Goal: Task Accomplishment & Management: Complete application form

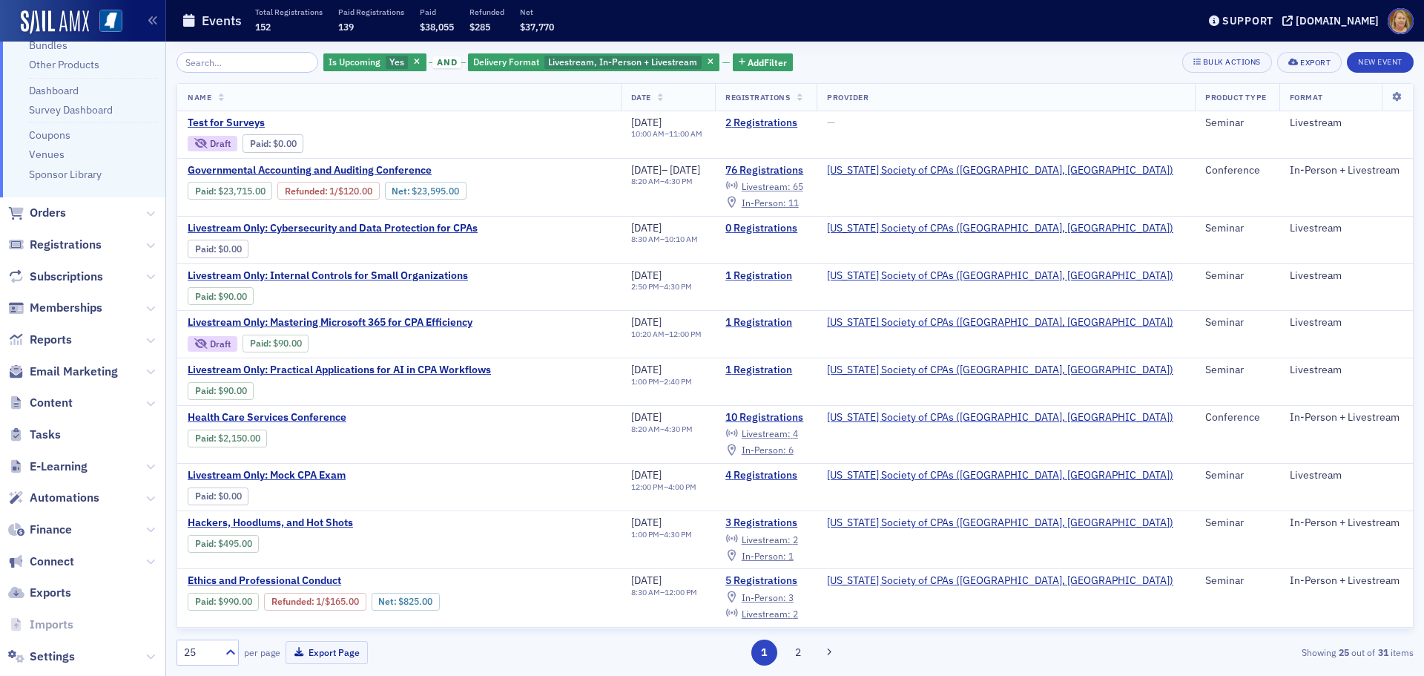
scroll to position [183, 0]
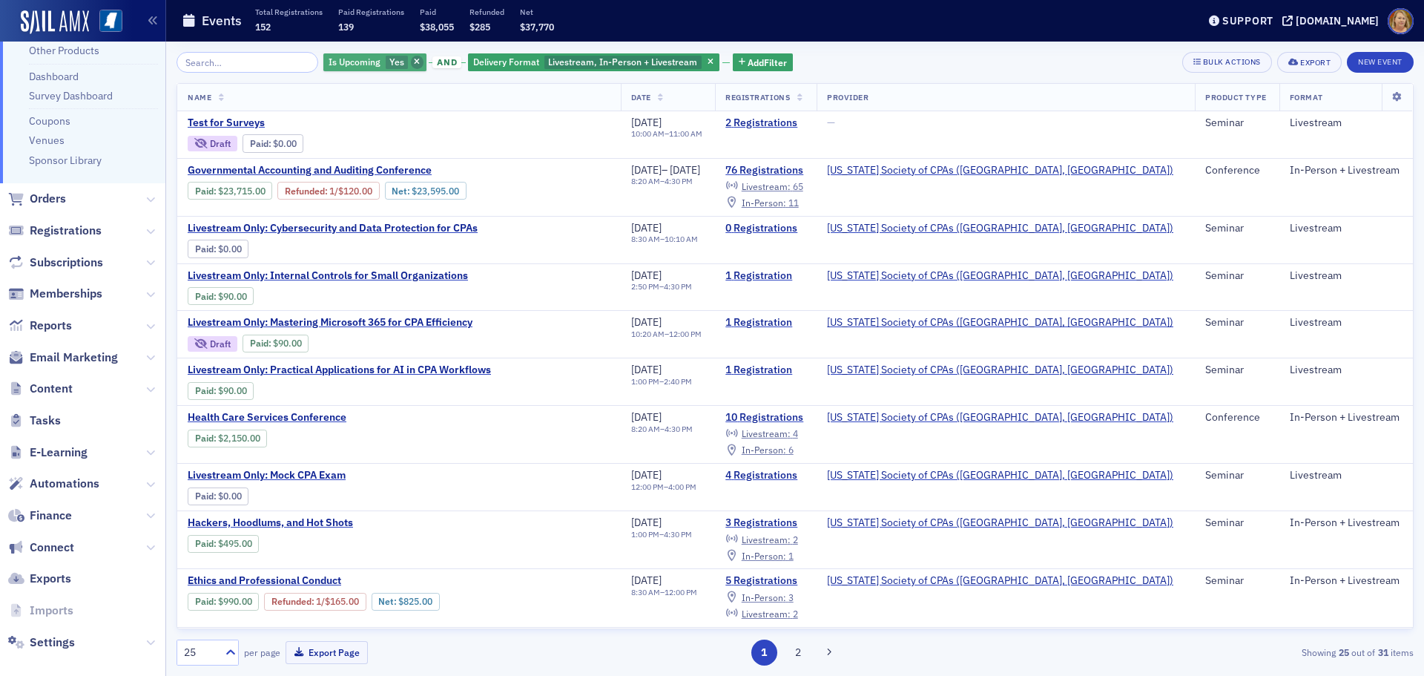
click at [411, 60] on span "button" at bounding box center [417, 62] width 13 height 13
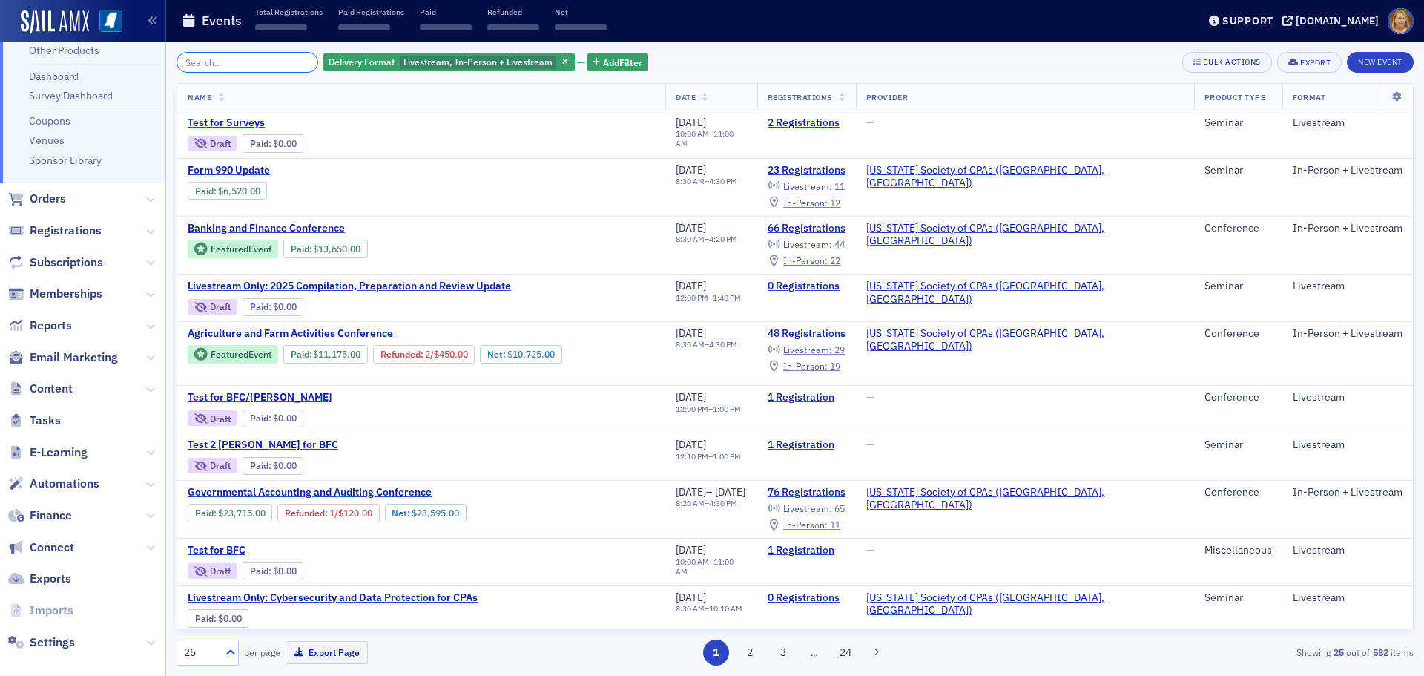
click at [288, 62] on input "search" at bounding box center [247, 62] width 142 height 21
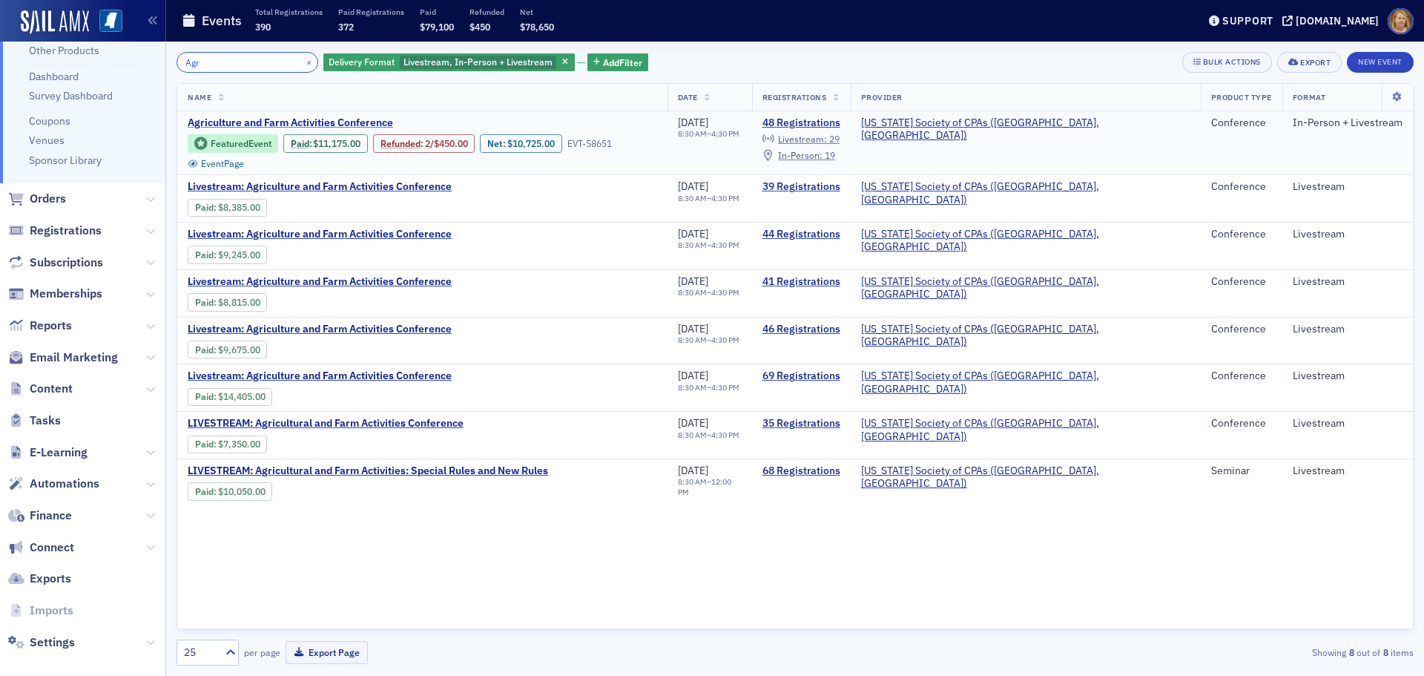
type input "Agr"
click at [277, 122] on span "Agriculture and Farm Activities Conference" at bounding box center [312, 122] width 249 height 13
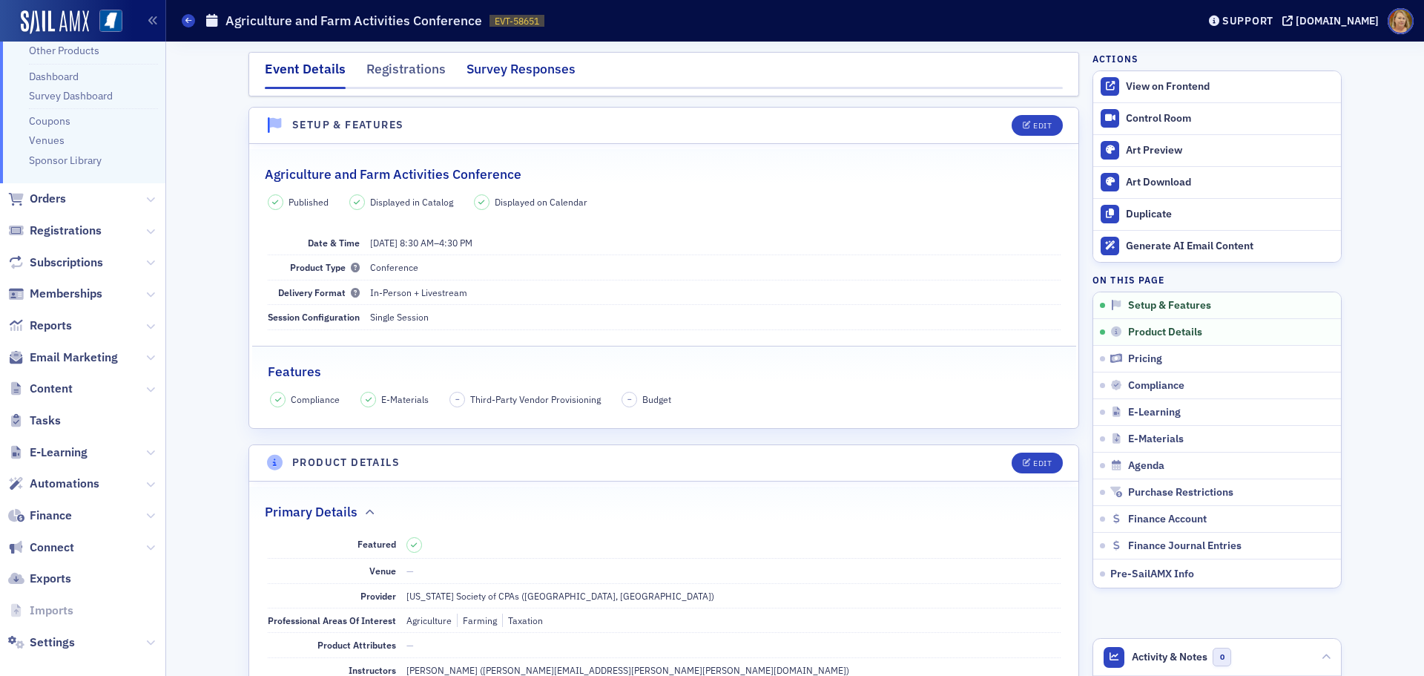
click at [510, 69] on div "Survey Responses" at bounding box center [520, 72] width 109 height 27
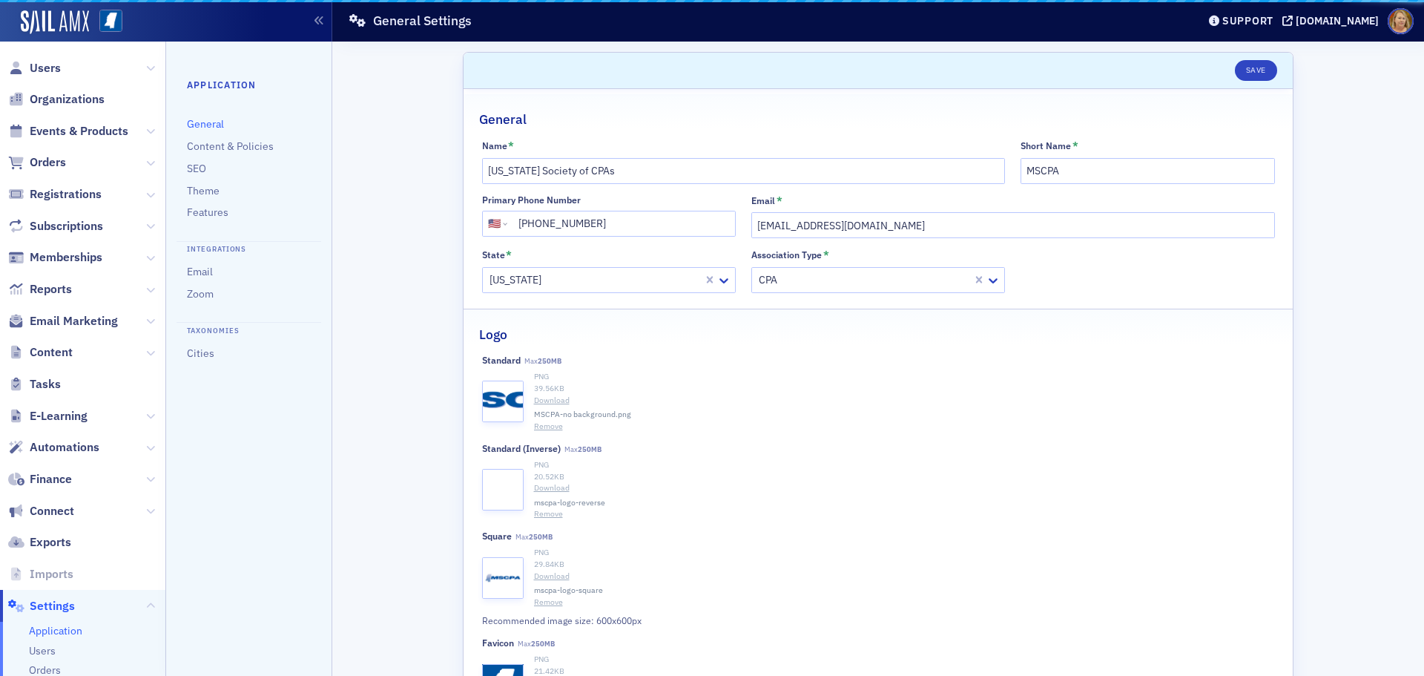
select select "US"
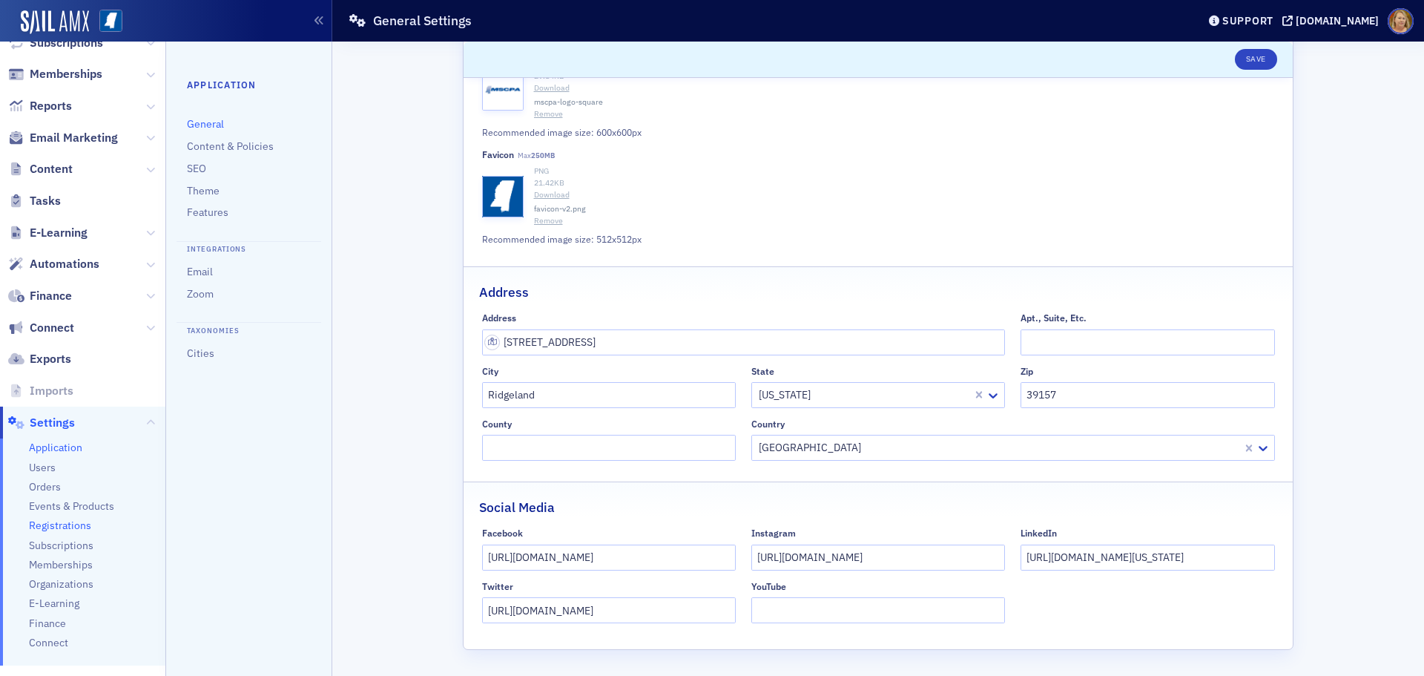
click at [76, 525] on span "Registrations" at bounding box center [60, 525] width 62 height 14
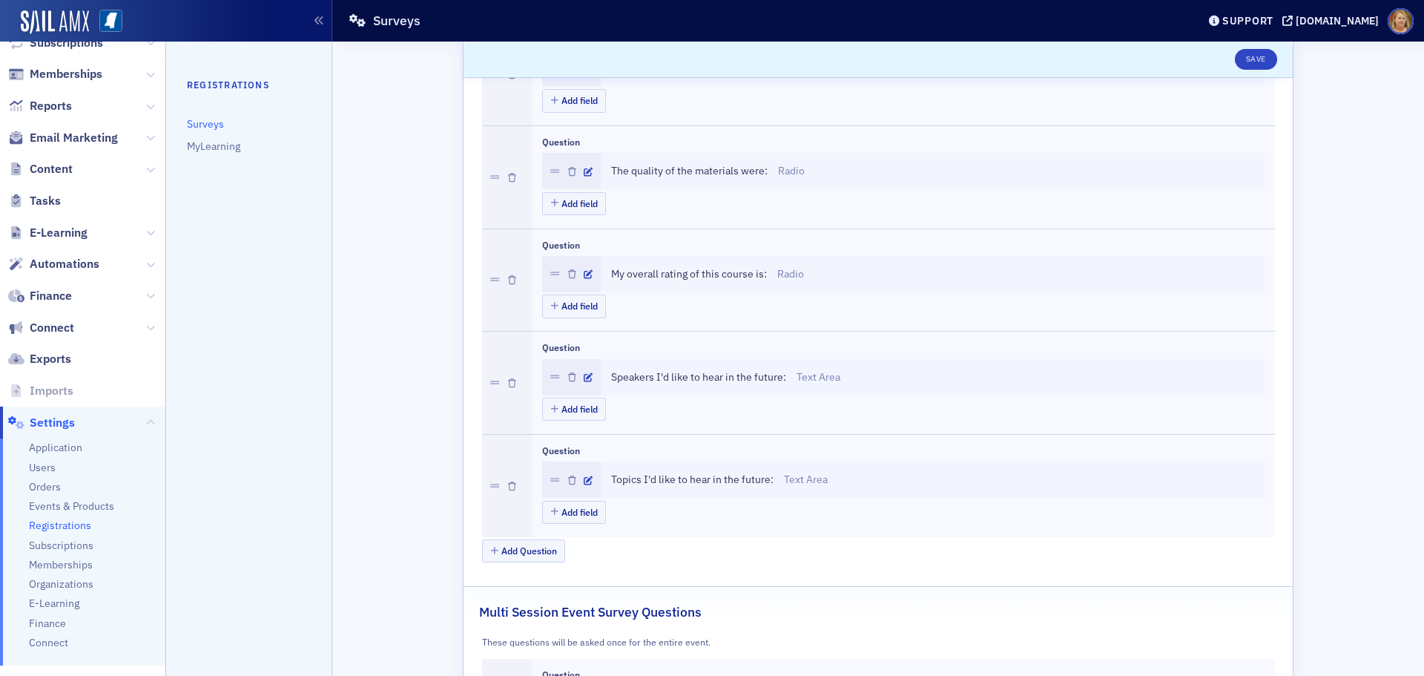
click at [495, 55] on header "Save" at bounding box center [877, 60] width 829 height 36
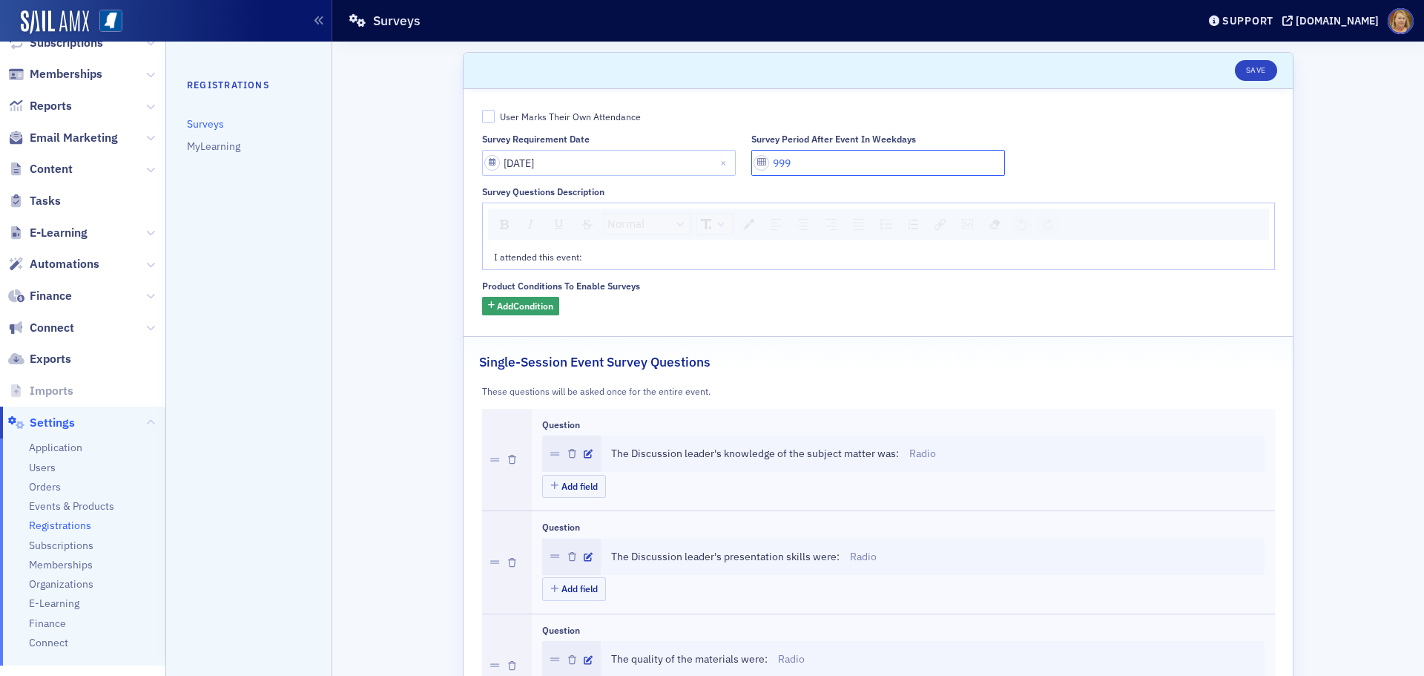
click at [789, 159] on input "999" at bounding box center [878, 163] width 254 height 26
type input "9"
type input "2"
click at [1237, 70] on button "Save" at bounding box center [1256, 70] width 42 height 21
click at [1253, 16] on div "Support" at bounding box center [1247, 20] width 51 height 13
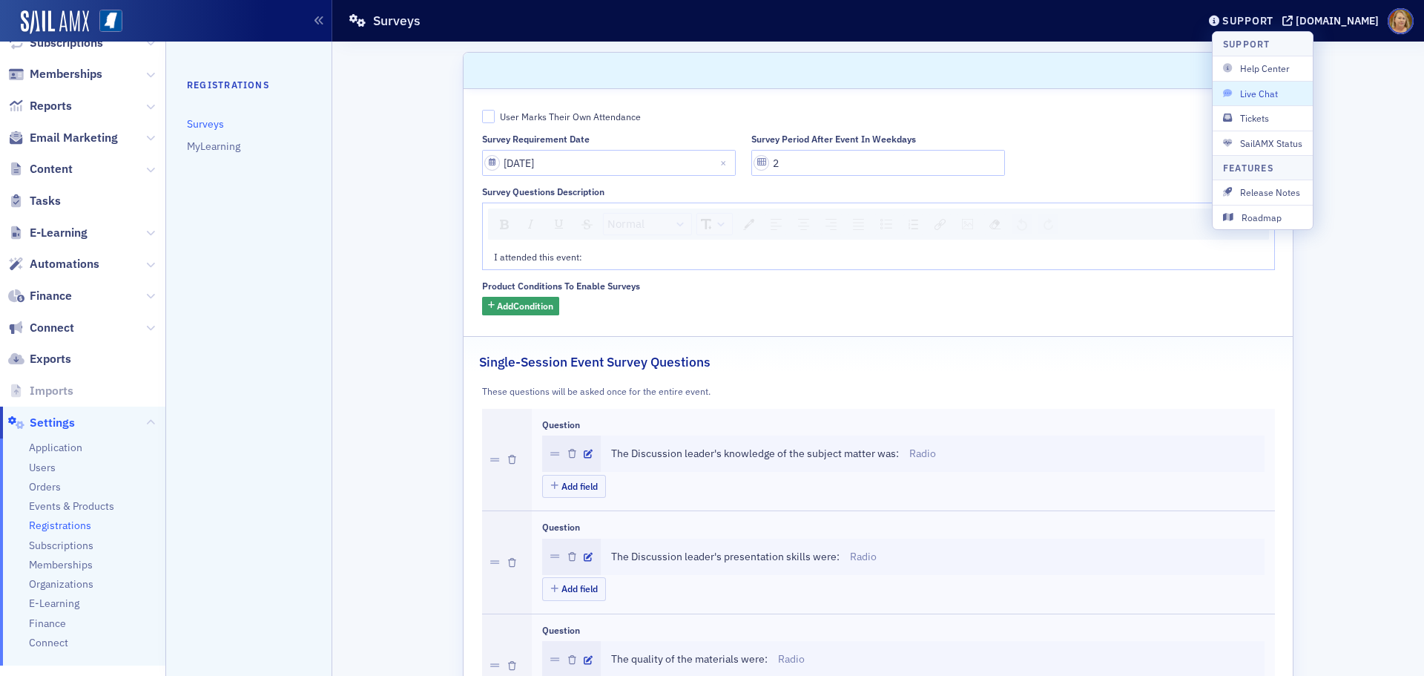
click at [1261, 88] on span "Live Chat" at bounding box center [1262, 93] width 79 height 13
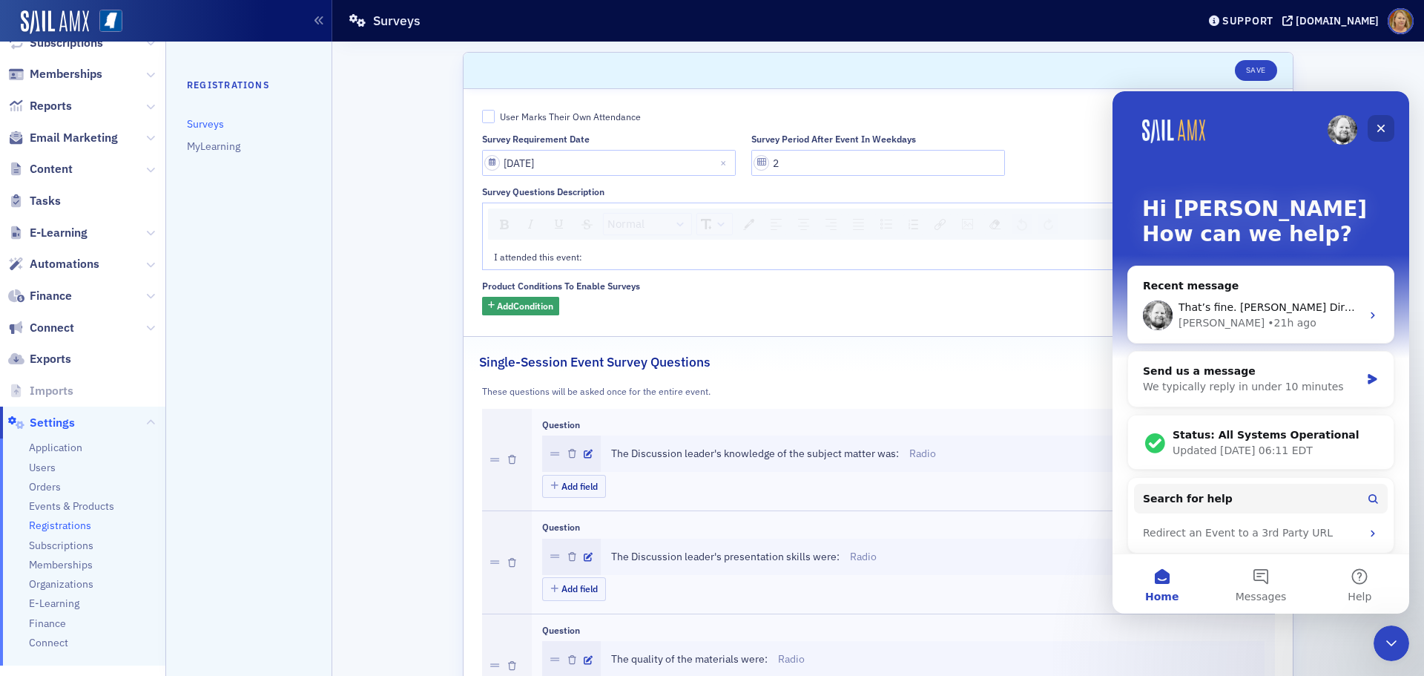
click at [1373, 127] on div "Close" at bounding box center [1380, 128] width 27 height 27
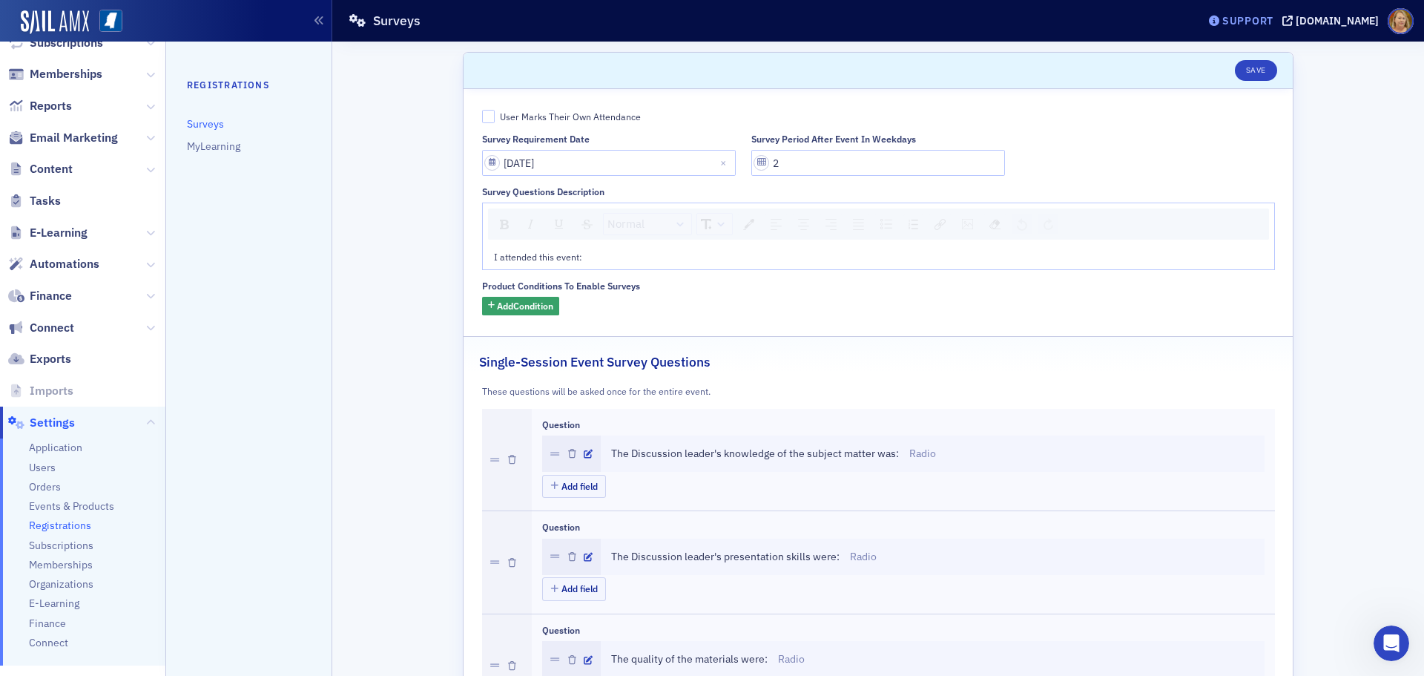
click at [1257, 22] on div "Support" at bounding box center [1247, 20] width 51 height 13
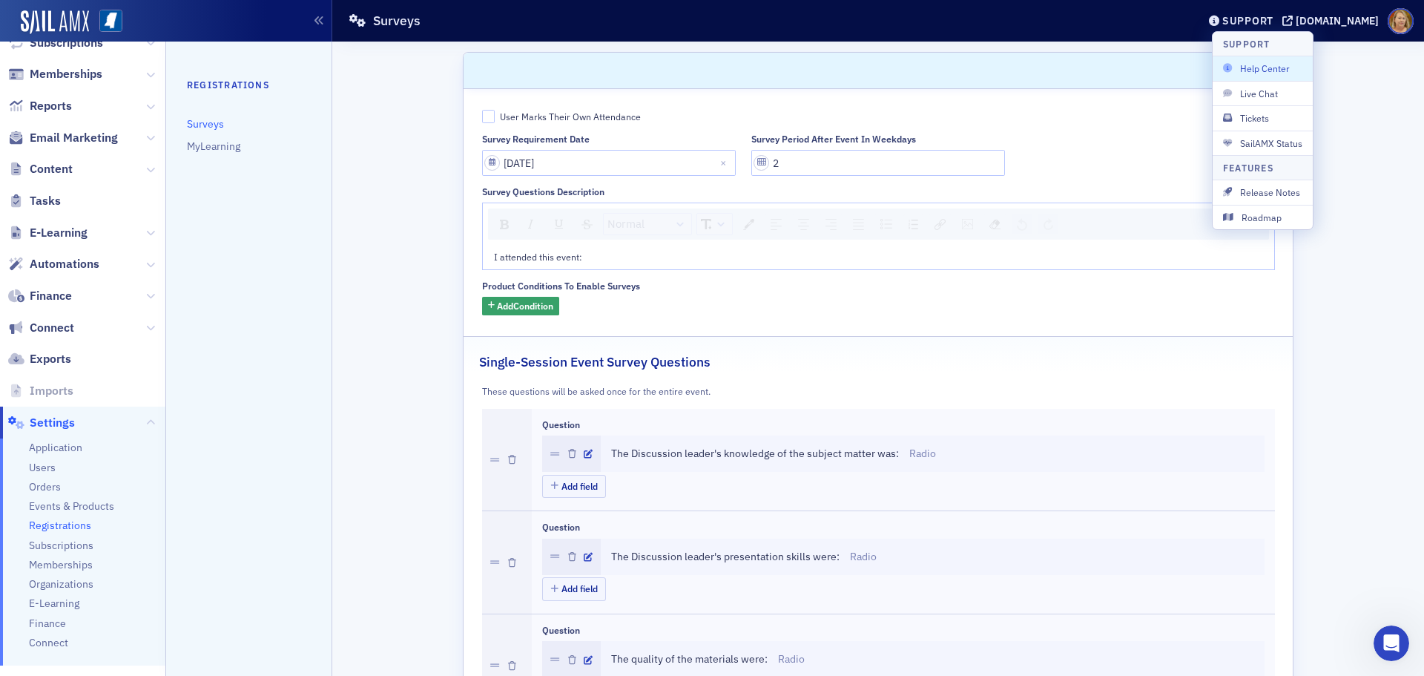
click at [1243, 72] on span "Help Center" at bounding box center [1262, 68] width 79 height 13
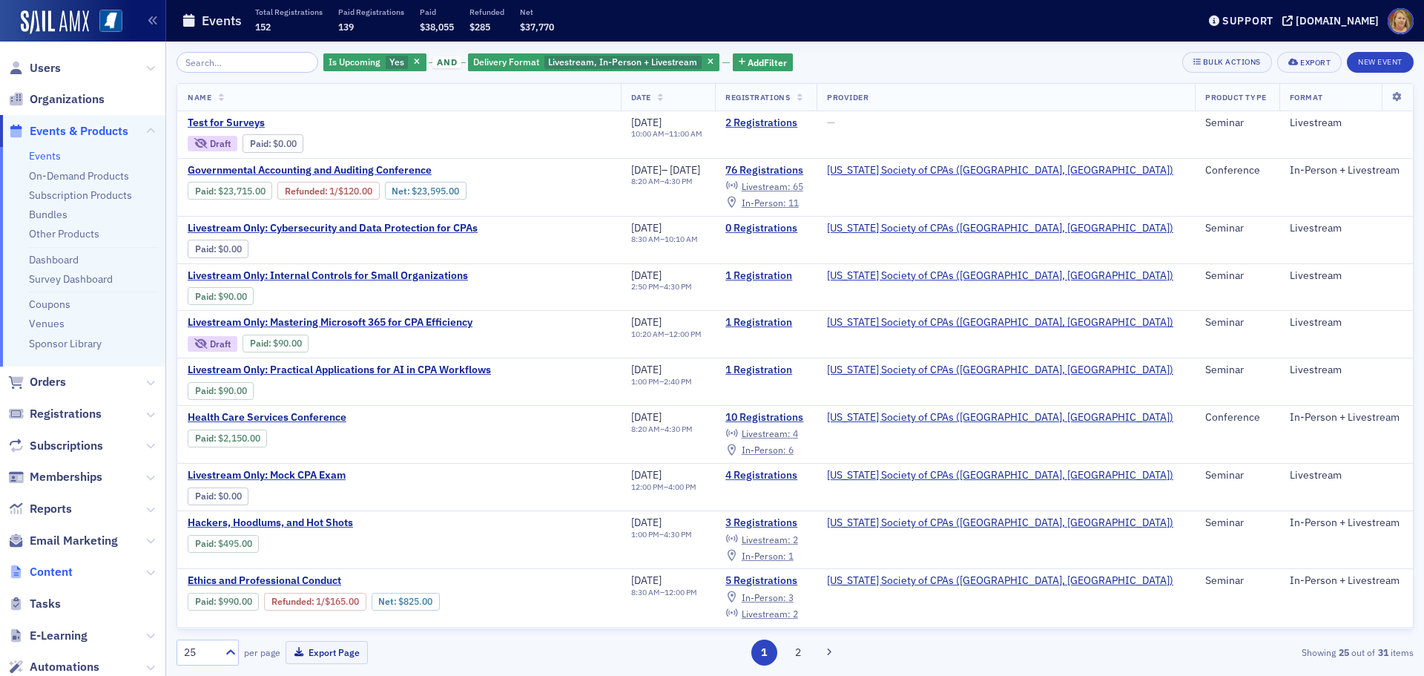
click at [52, 571] on span "Content" at bounding box center [51, 572] width 43 height 16
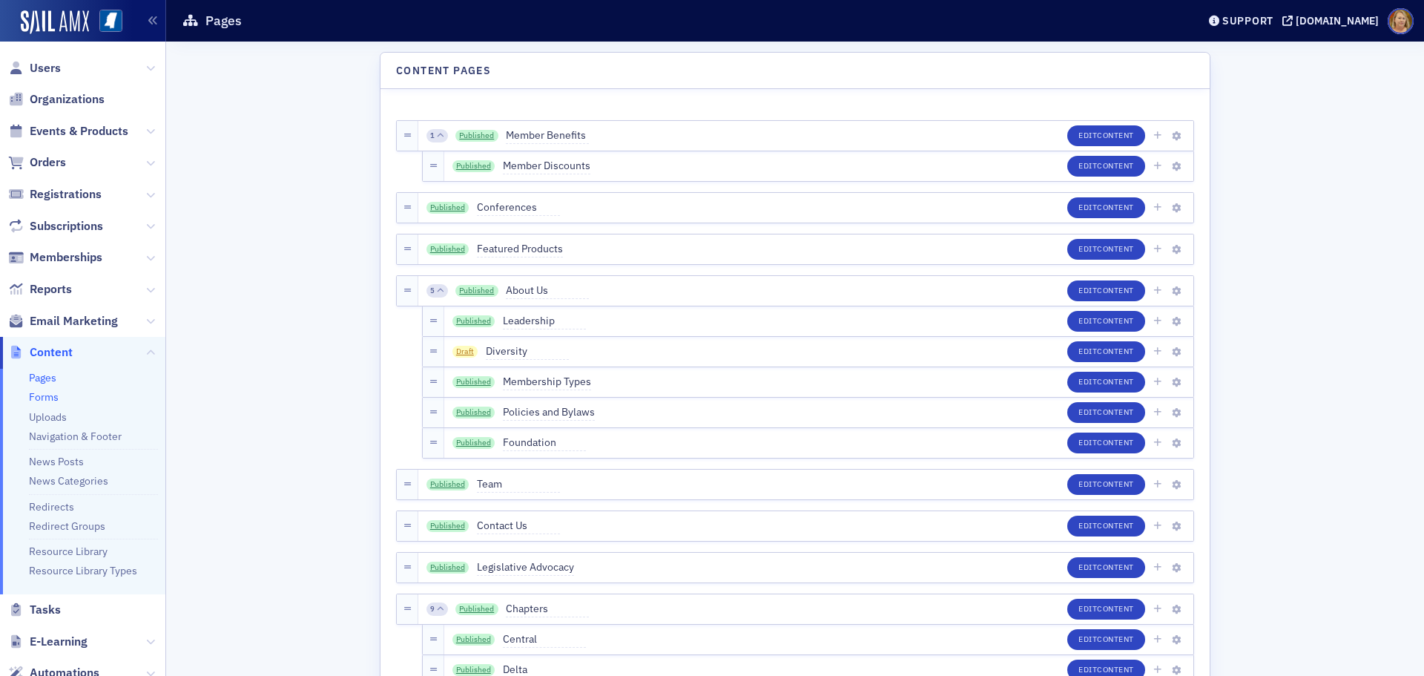
click at [52, 397] on link "Forms" at bounding box center [44, 396] width 30 height 13
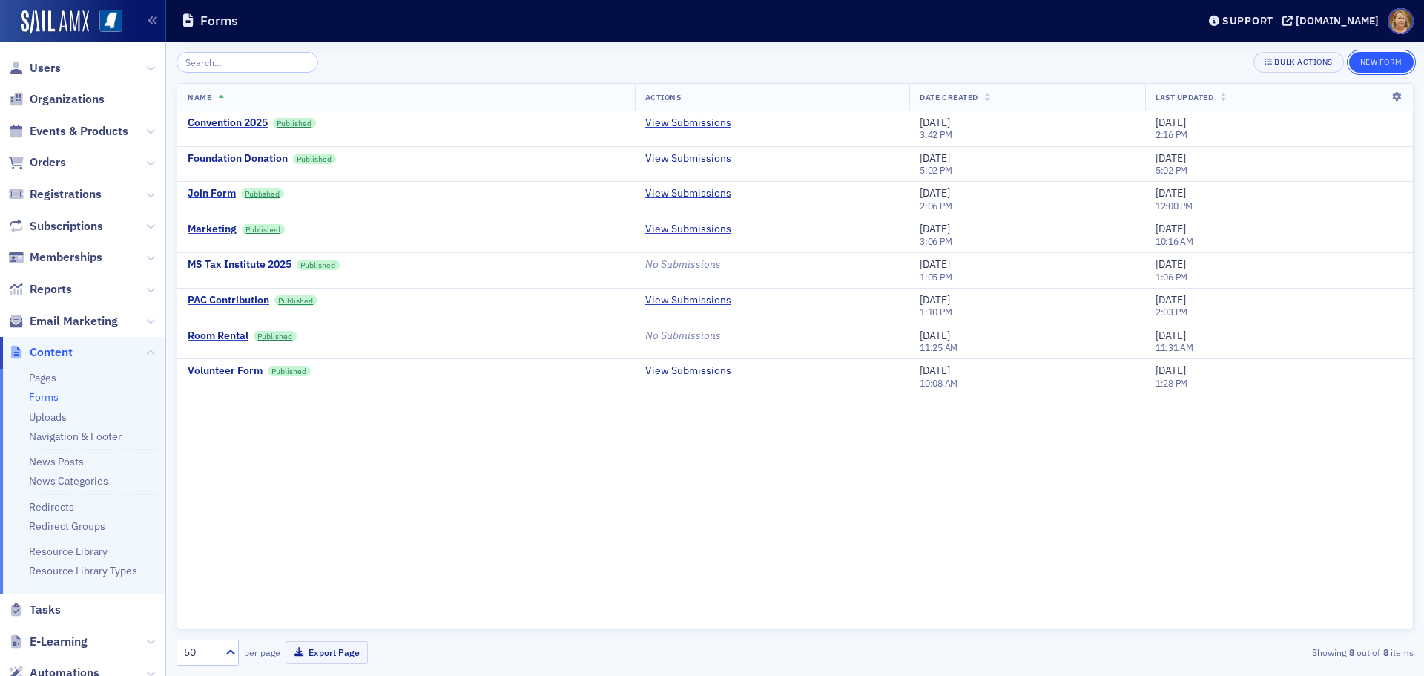
click at [1373, 62] on button "New Form" at bounding box center [1381, 62] width 65 height 21
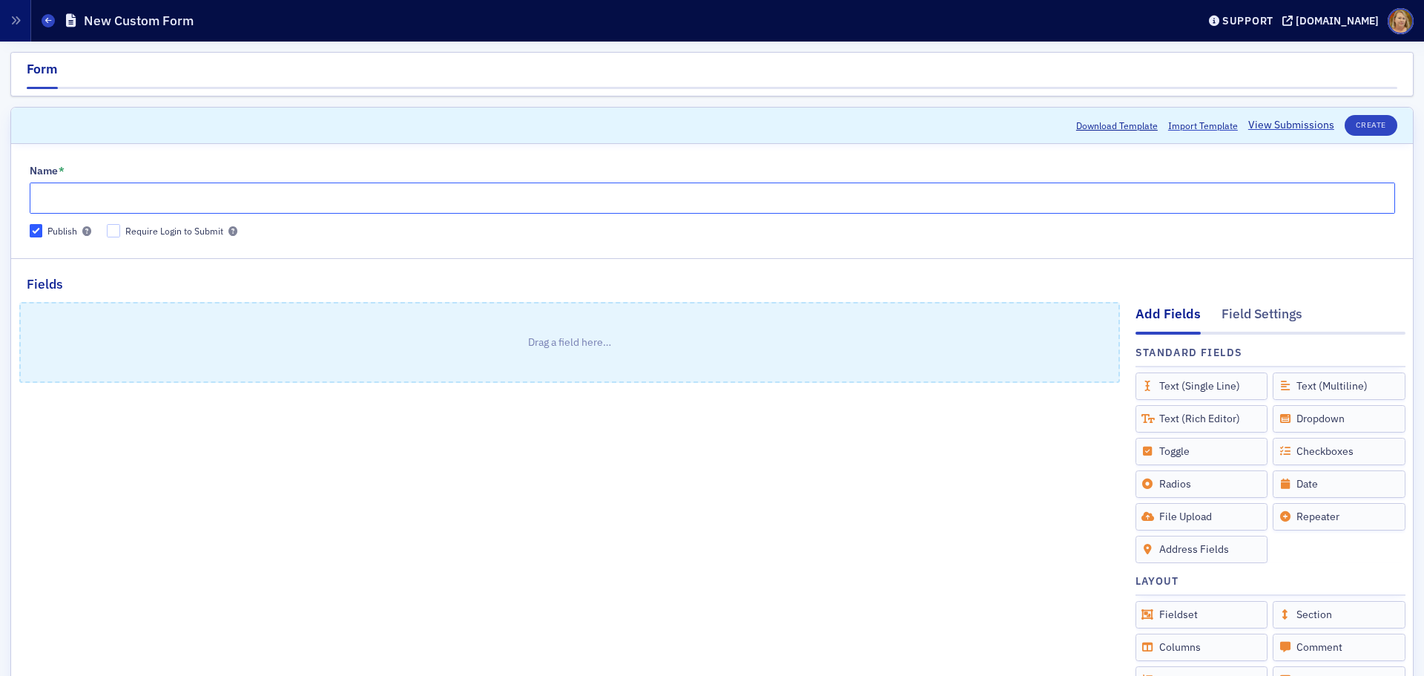
click at [118, 203] on input "Name *" at bounding box center [712, 197] width 1365 height 31
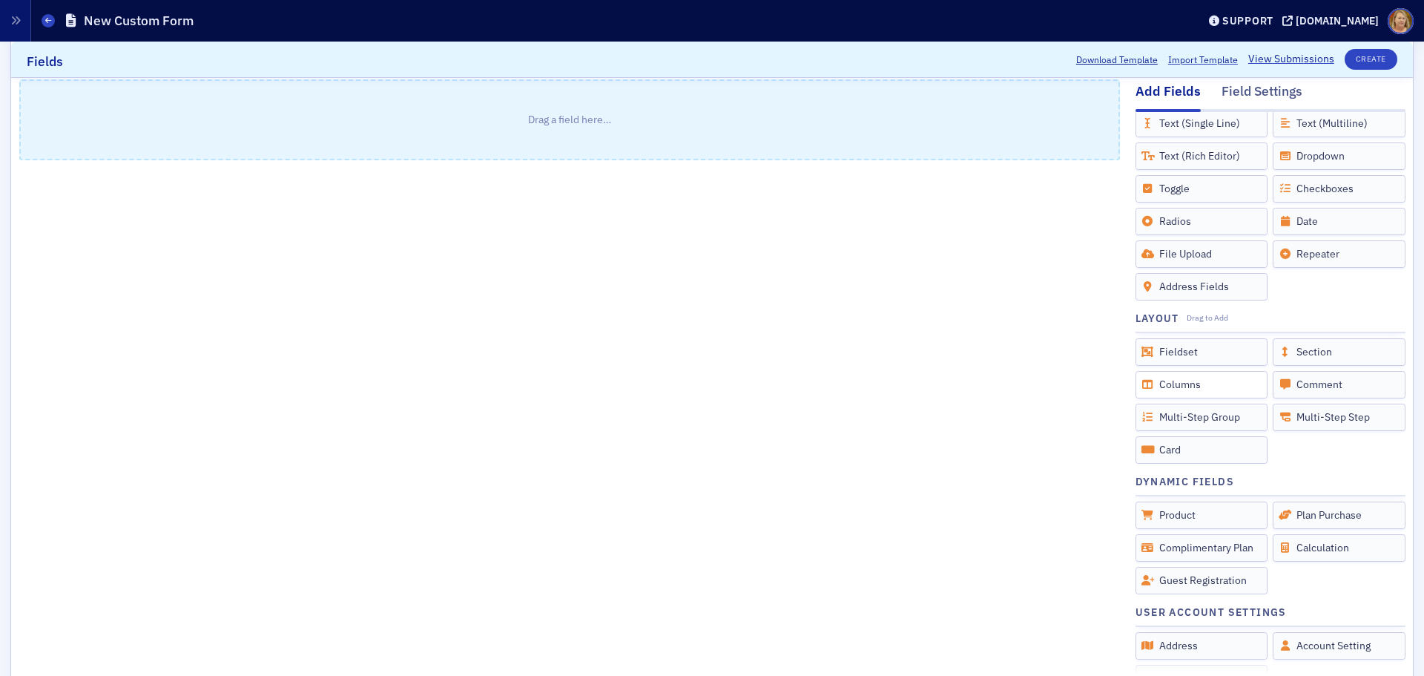
scroll to position [74, 0]
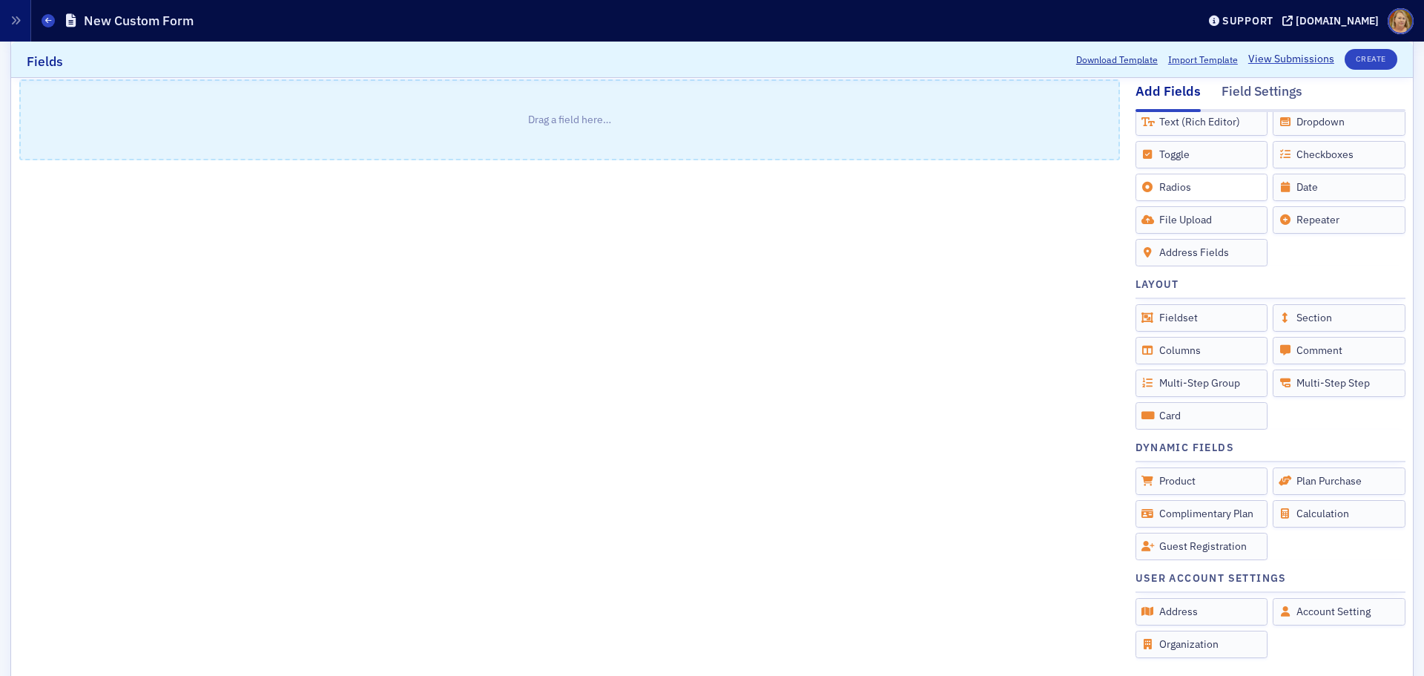
type input "Test for Surveys"
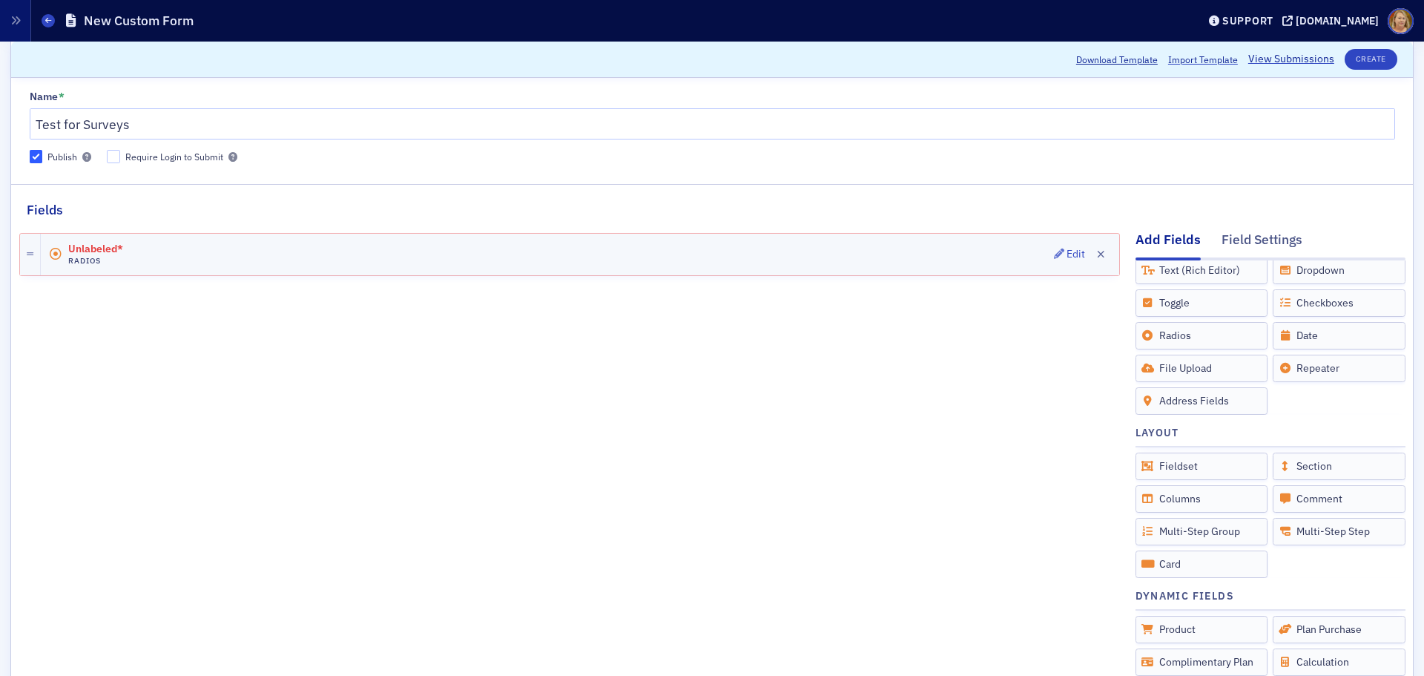
click at [112, 245] on span "Unlabeled*" at bounding box center [109, 249] width 83 height 12
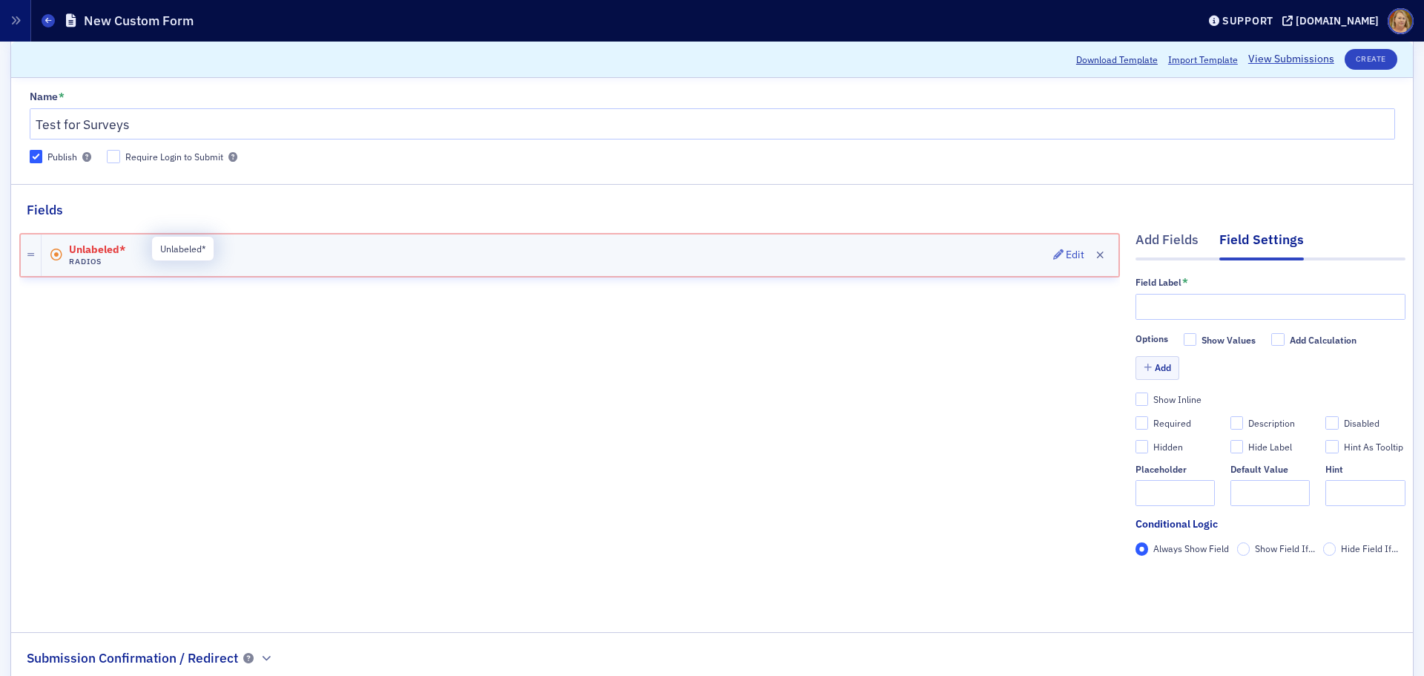
scroll to position [0, 0]
click at [31, 251] on icon at bounding box center [30, 255] width 7 height 8
click at [56, 257] on icon at bounding box center [56, 255] width 15 height 12
click at [103, 251] on span "Unlabeled*" at bounding box center [110, 250] width 83 height 12
click at [111, 249] on span "Unlabeled*" at bounding box center [110, 250] width 83 height 12
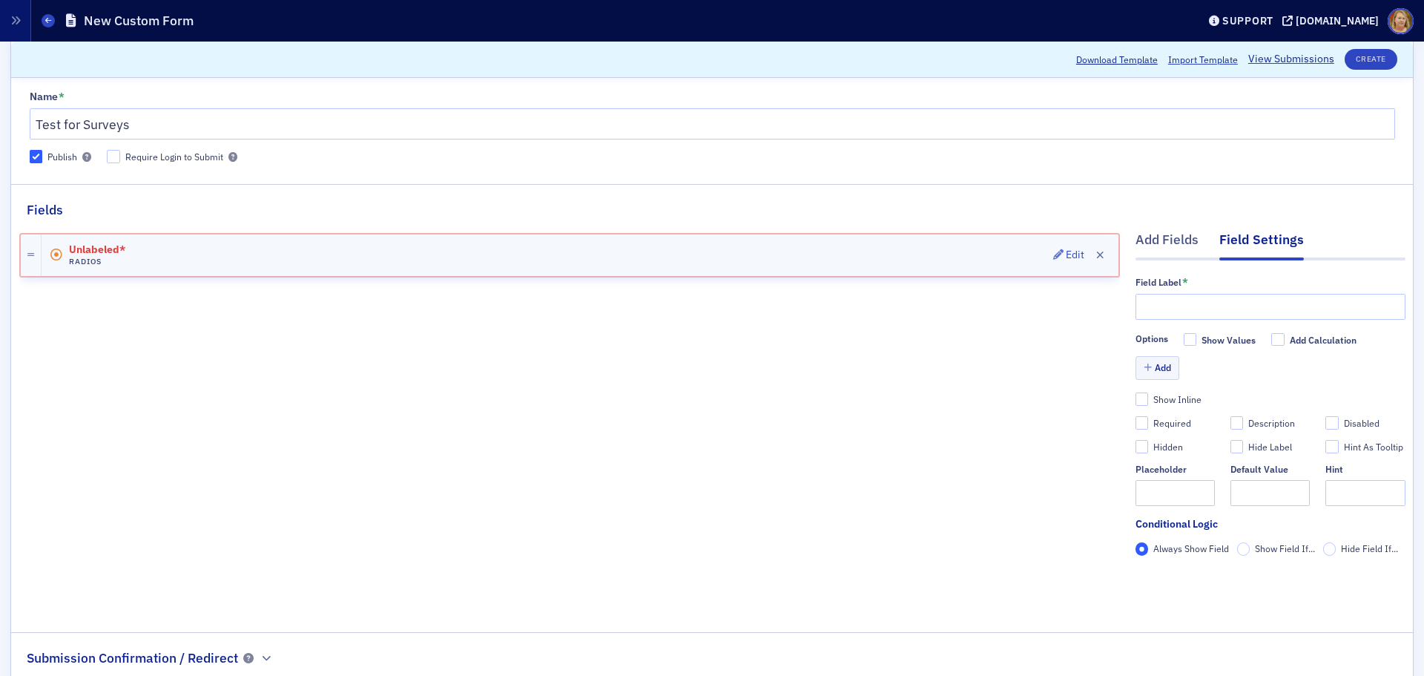
click at [163, 246] on div "Unlabeled* Radios Edit" at bounding box center [580, 255] width 1077 height 42
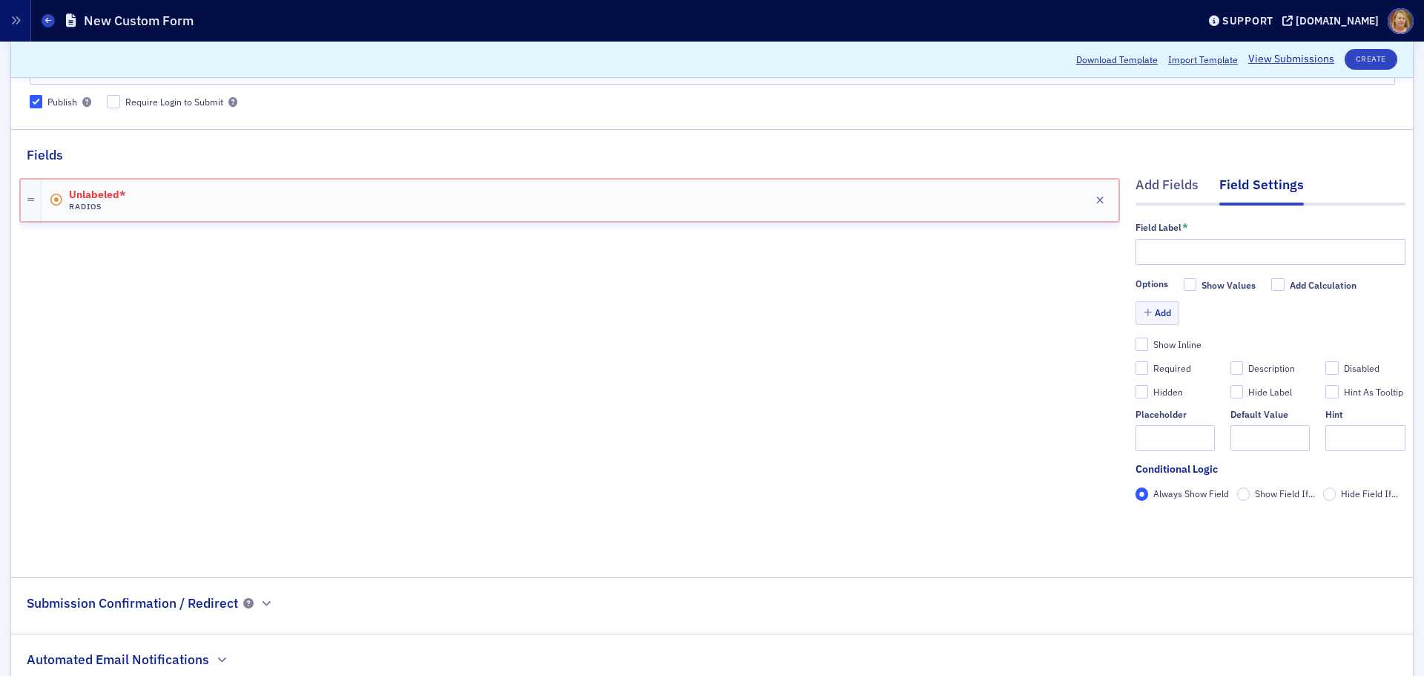
scroll to position [74, 0]
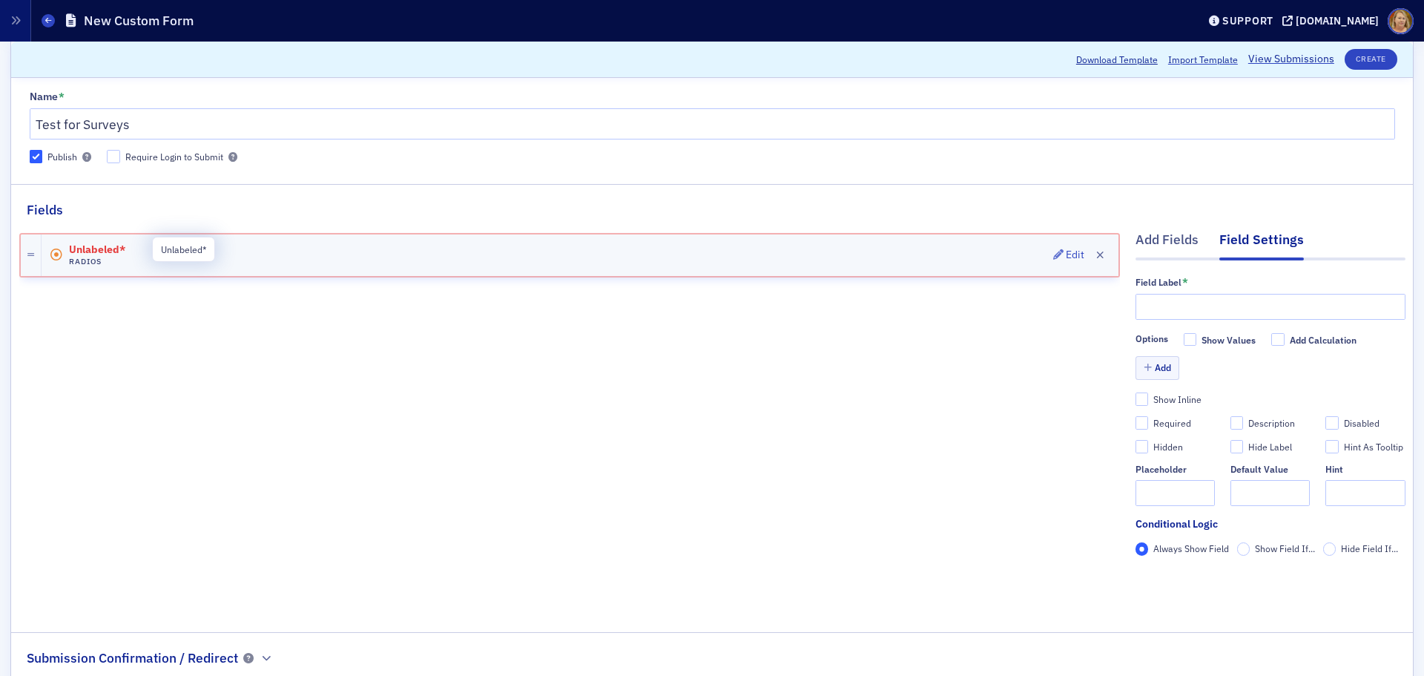
click at [110, 249] on span "Unlabeled*" at bounding box center [110, 250] width 83 height 12
click at [1096, 251] on icon "button" at bounding box center [1100, 255] width 8 height 10
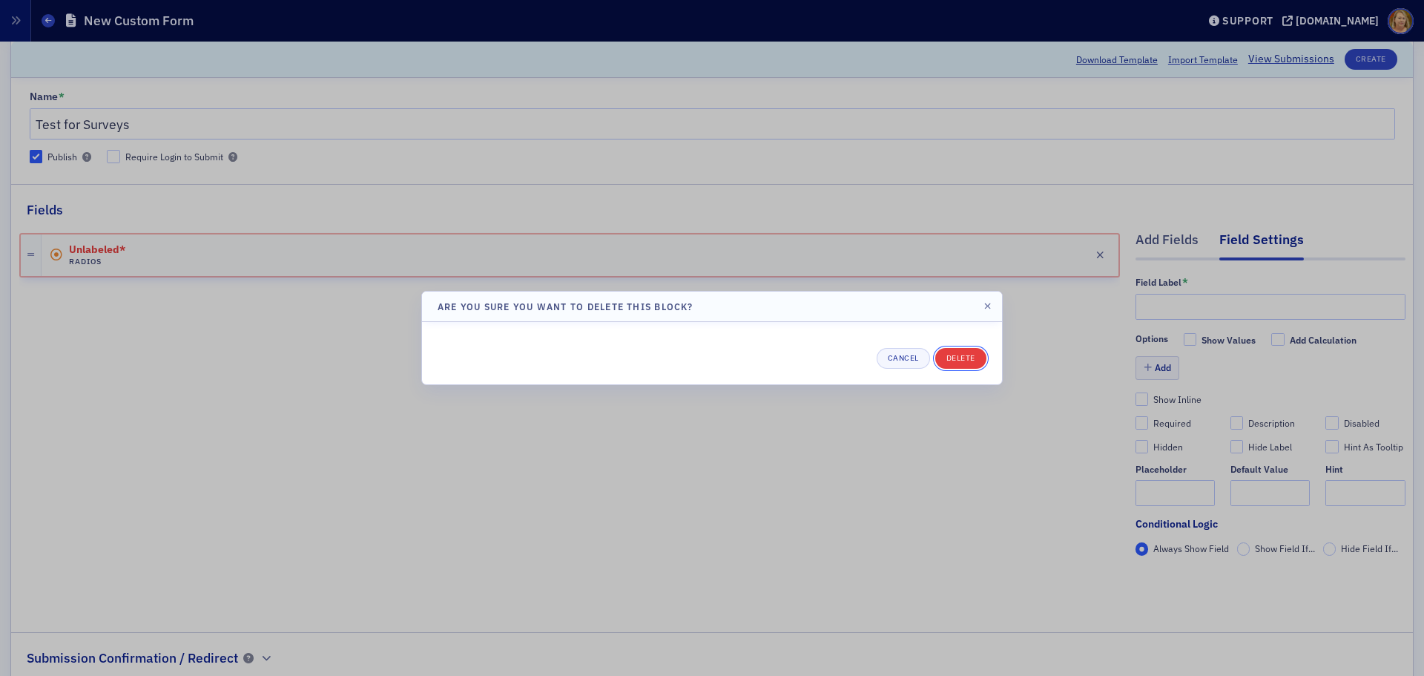
click at [958, 360] on button "Delete" at bounding box center [960, 358] width 51 height 21
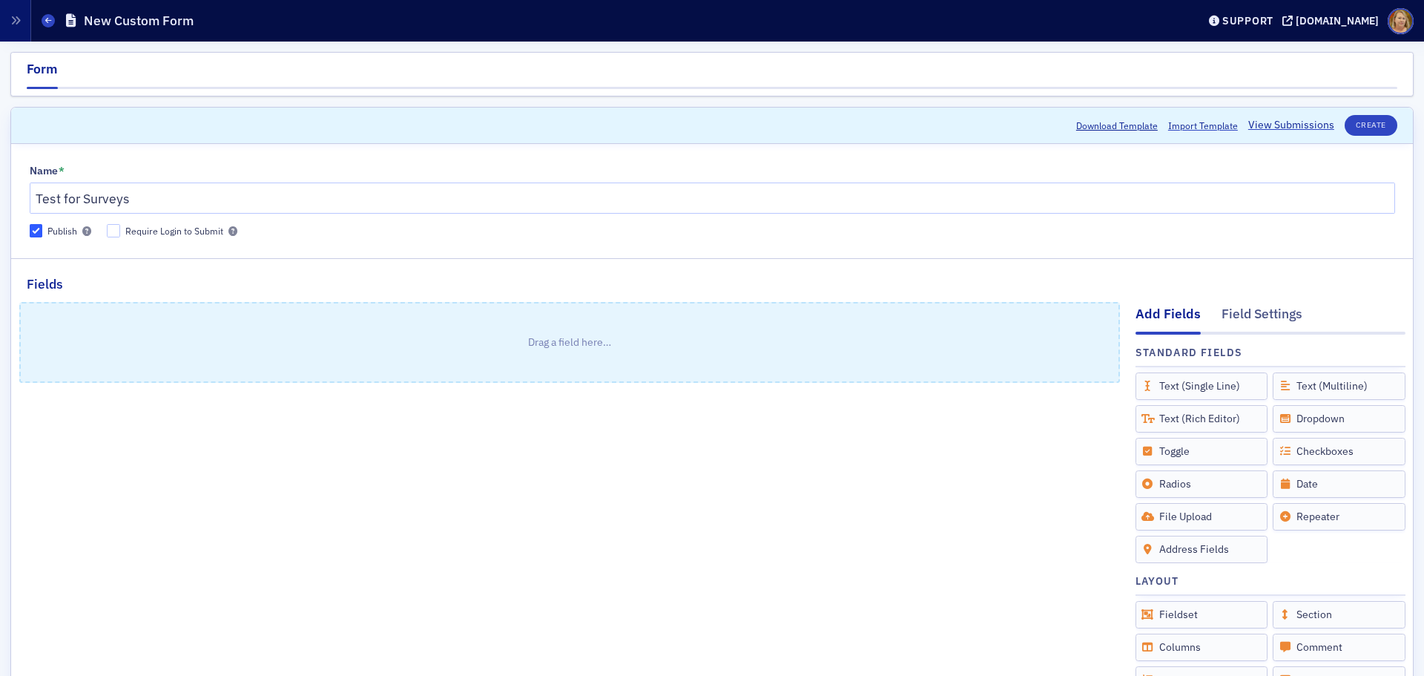
click at [1141, 316] on div "Add Fields" at bounding box center [1167, 319] width 65 height 30
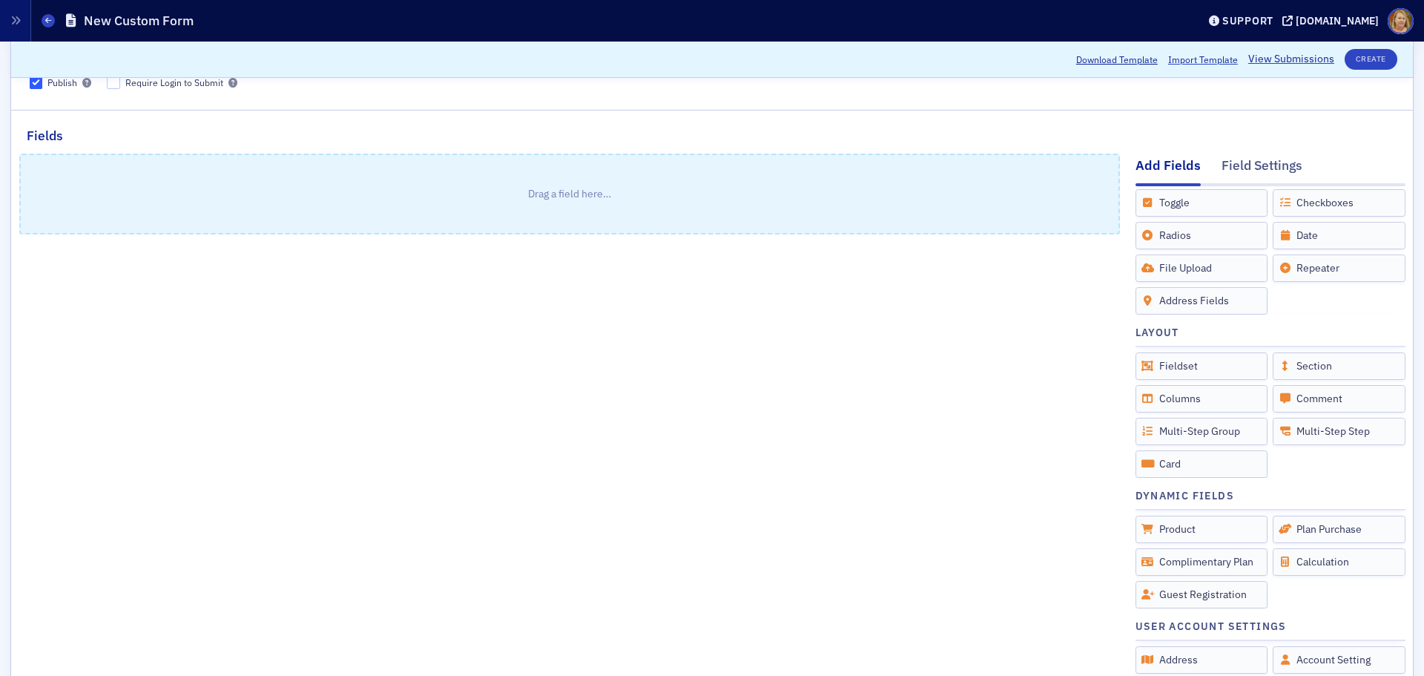
scroll to position [222, 0]
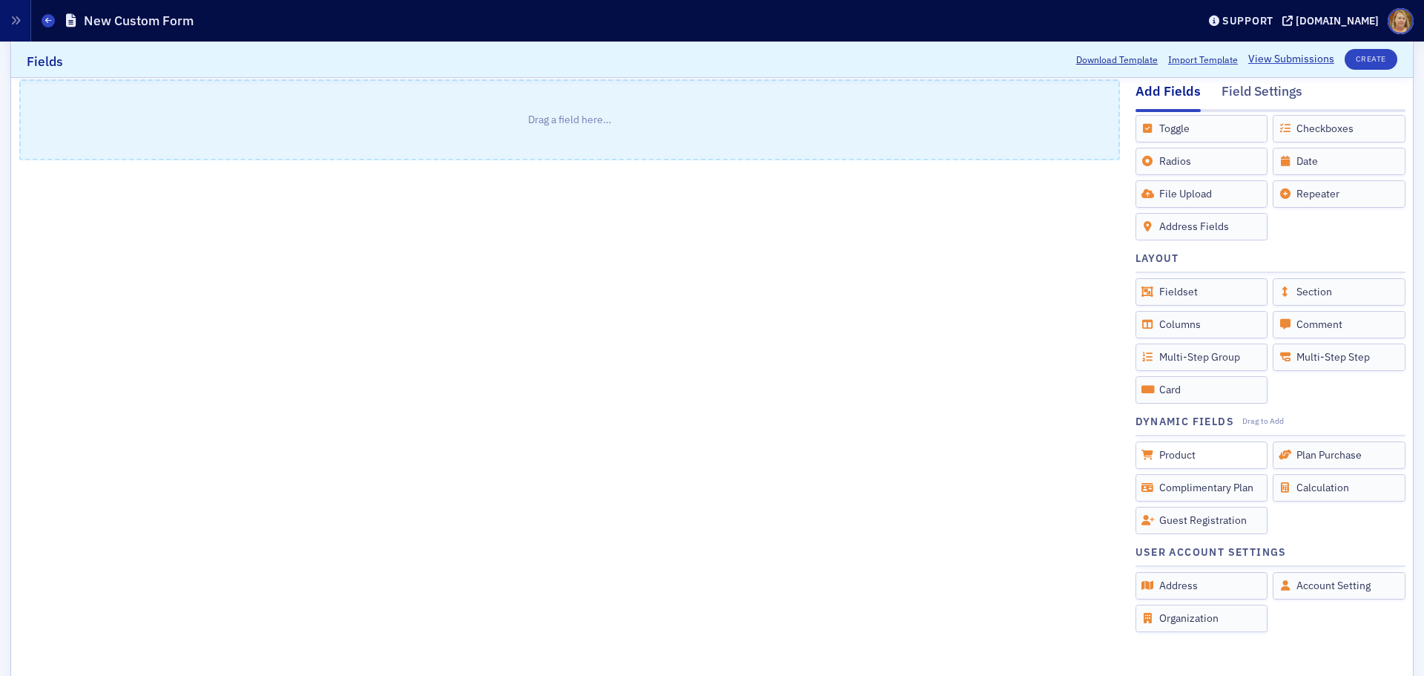
click at [1159, 455] on div "Product" at bounding box center [1201, 454] width 133 height 27
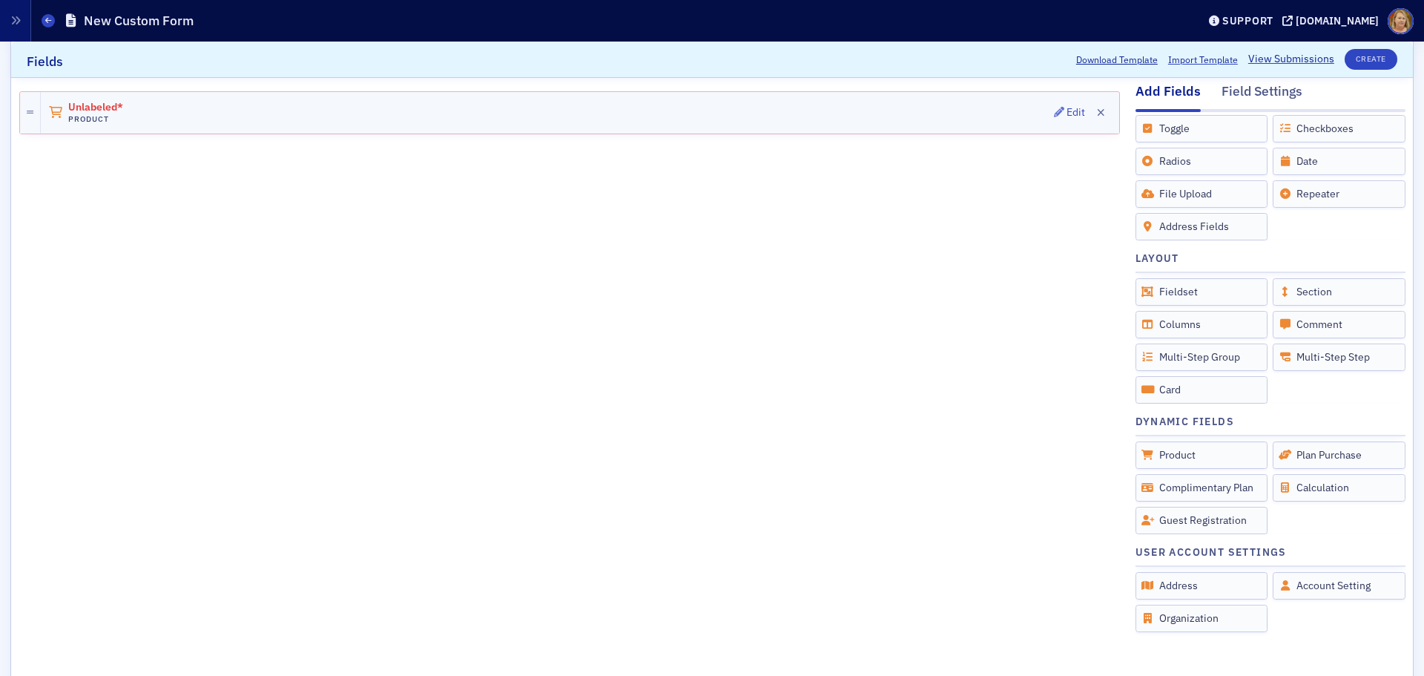
click at [257, 119] on div "Unlabeled* Product Edit" at bounding box center [580, 113] width 1078 height 42
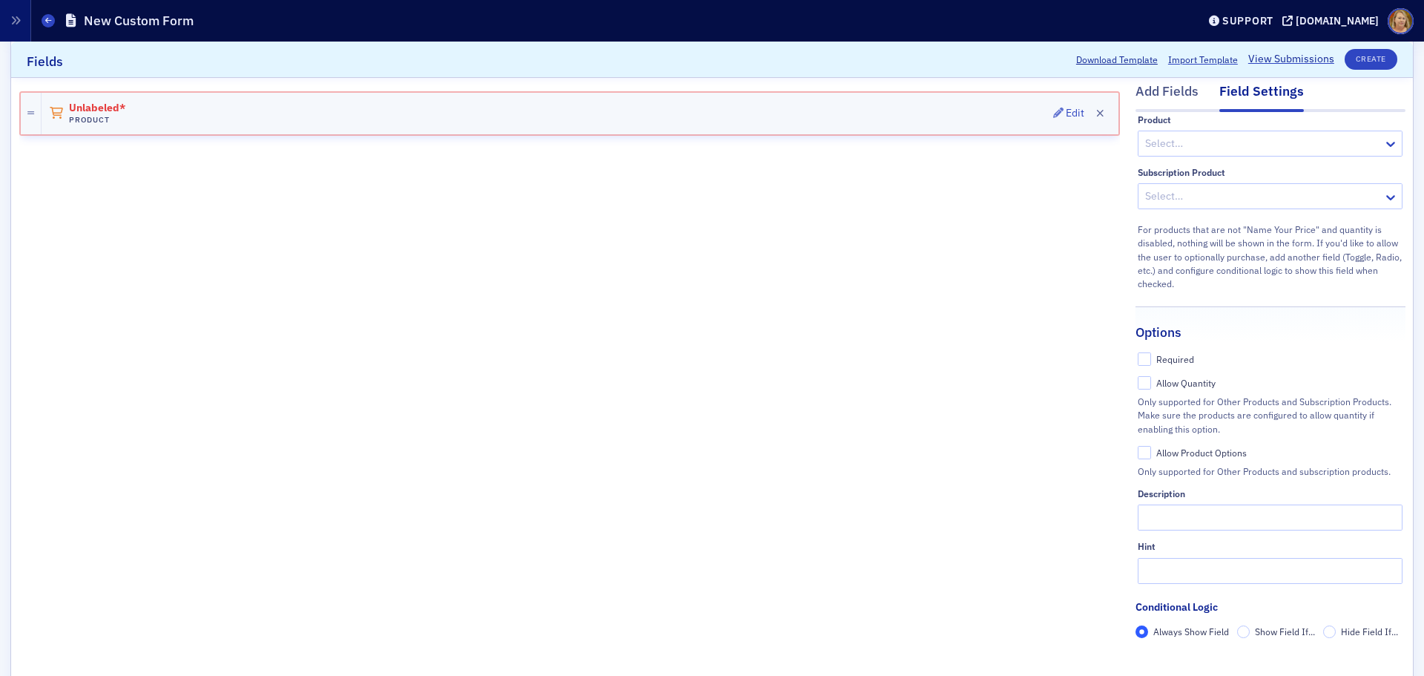
click at [59, 112] on icon at bounding box center [56, 114] width 15 height 12
click at [33, 113] on icon at bounding box center [30, 113] width 7 height 8
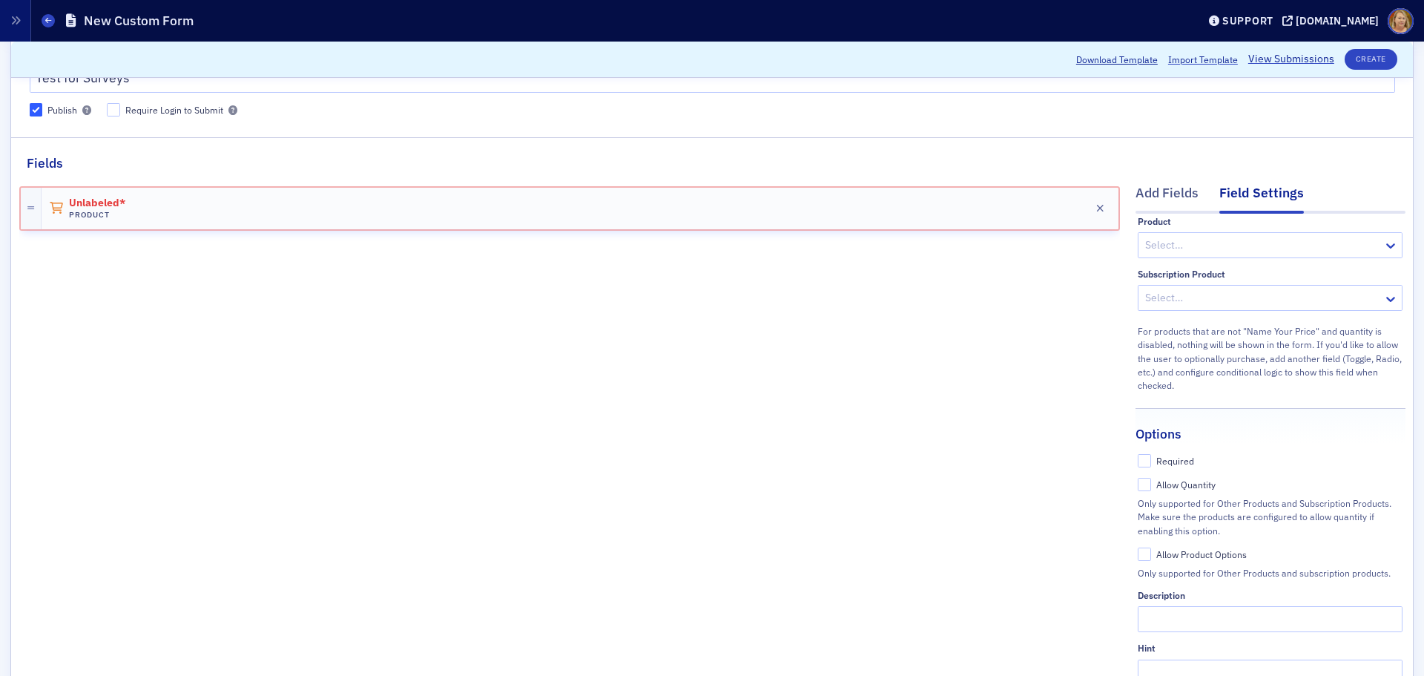
scroll to position [0, 0]
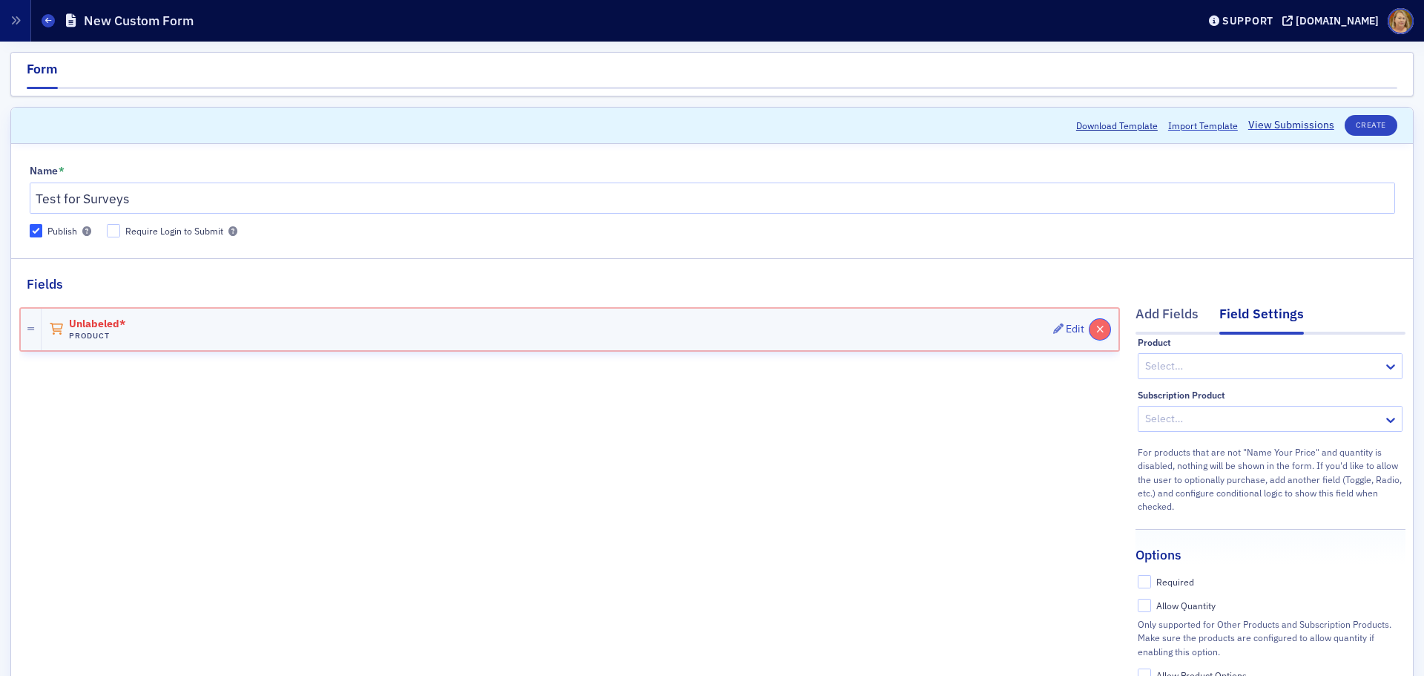
click at [1096, 331] on icon "button" at bounding box center [1100, 329] width 8 height 10
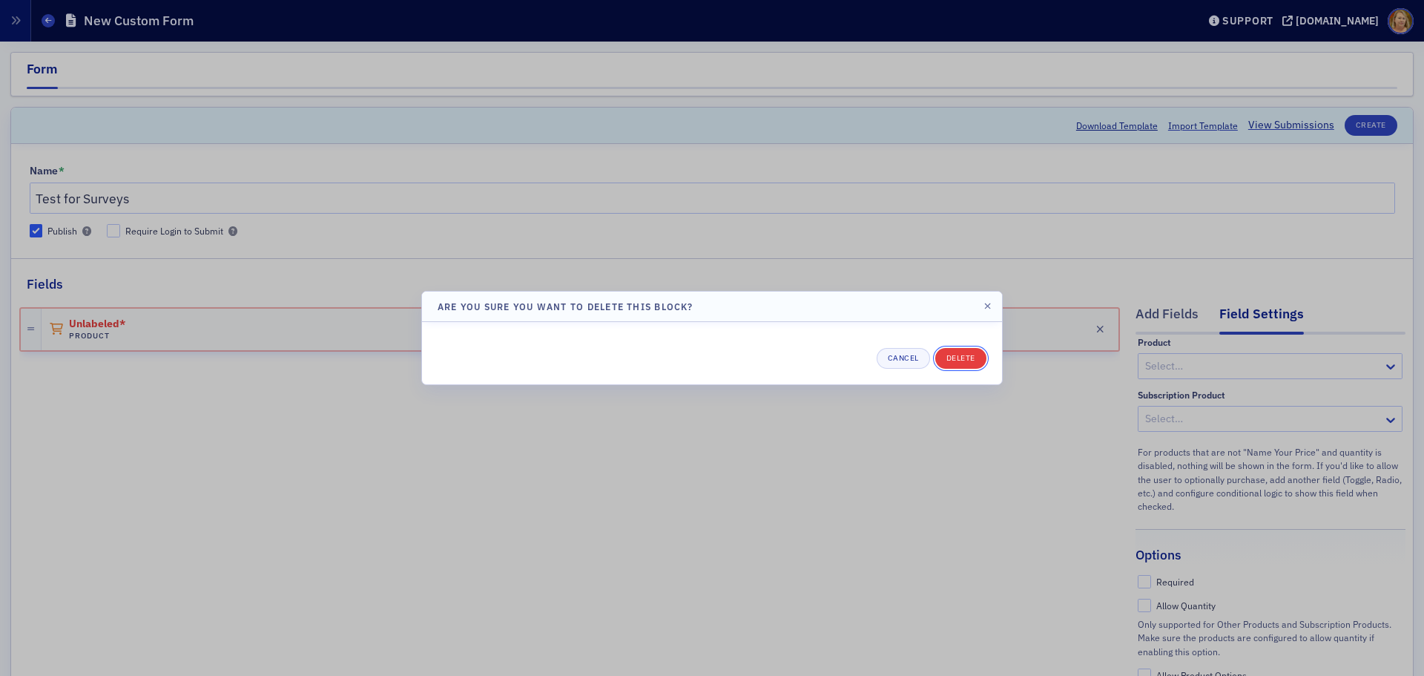
click at [972, 356] on button "Delete" at bounding box center [960, 358] width 51 height 21
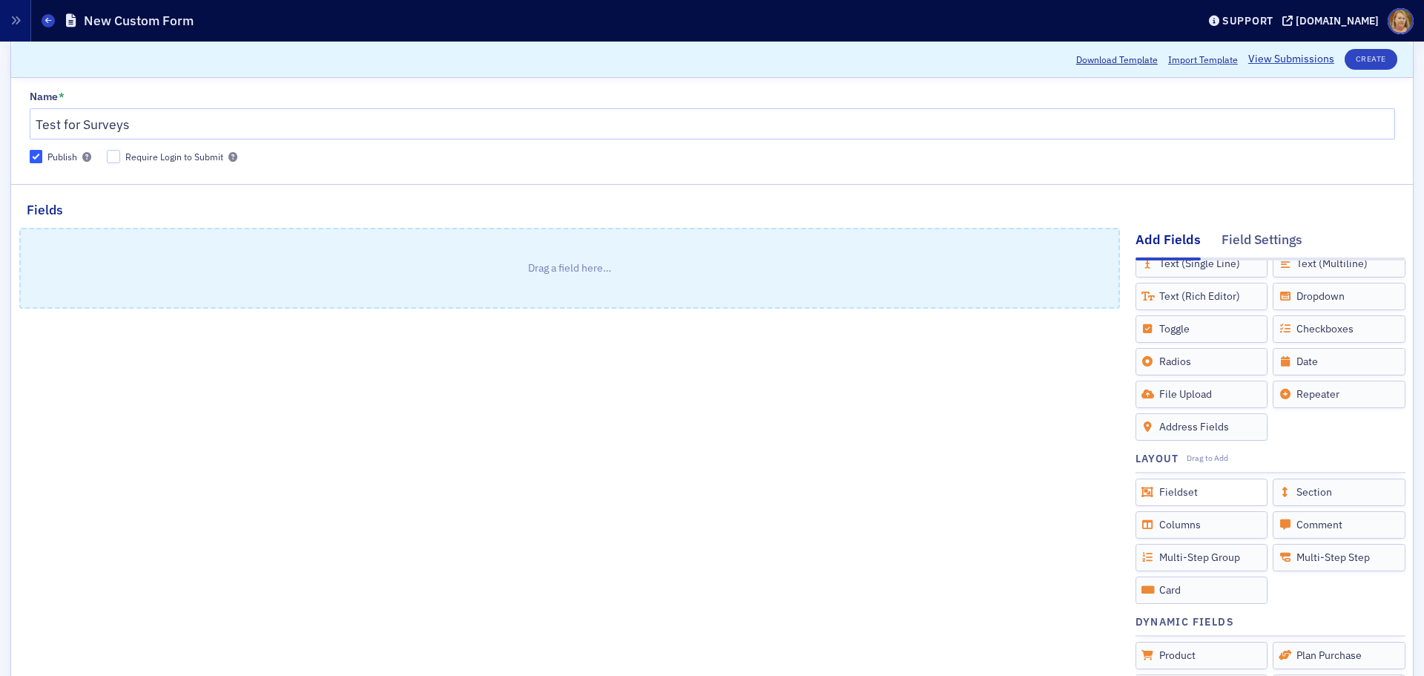
scroll to position [74, 0]
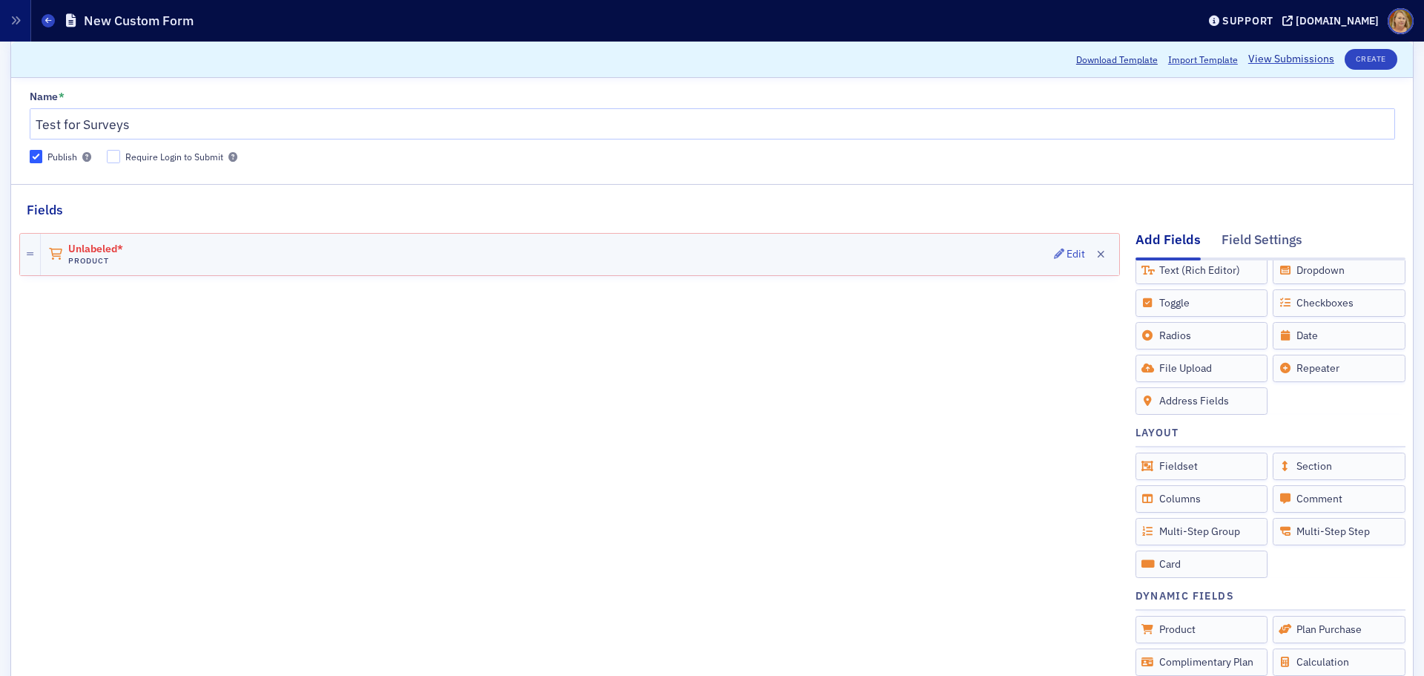
click at [57, 254] on icon at bounding box center [55, 254] width 15 height 12
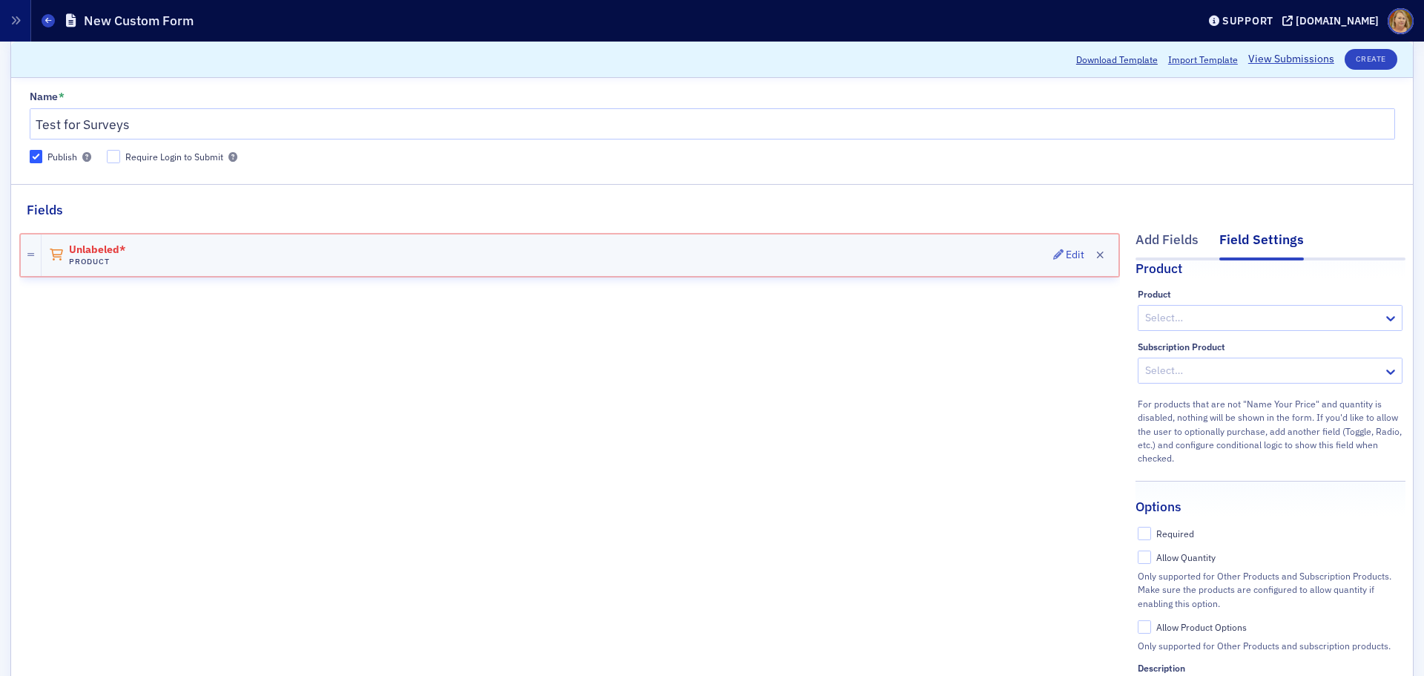
click at [56, 256] on icon at bounding box center [56, 255] width 15 height 12
click at [79, 251] on span "Unlabeled*" at bounding box center [110, 250] width 83 height 12
click at [105, 251] on span "Unlabeled*" at bounding box center [110, 250] width 83 height 12
click at [154, 263] on div "Unlabeled* Product Edit" at bounding box center [580, 255] width 1077 height 42
click at [176, 260] on div "Unlabeled* Product Edit" at bounding box center [580, 255] width 1077 height 42
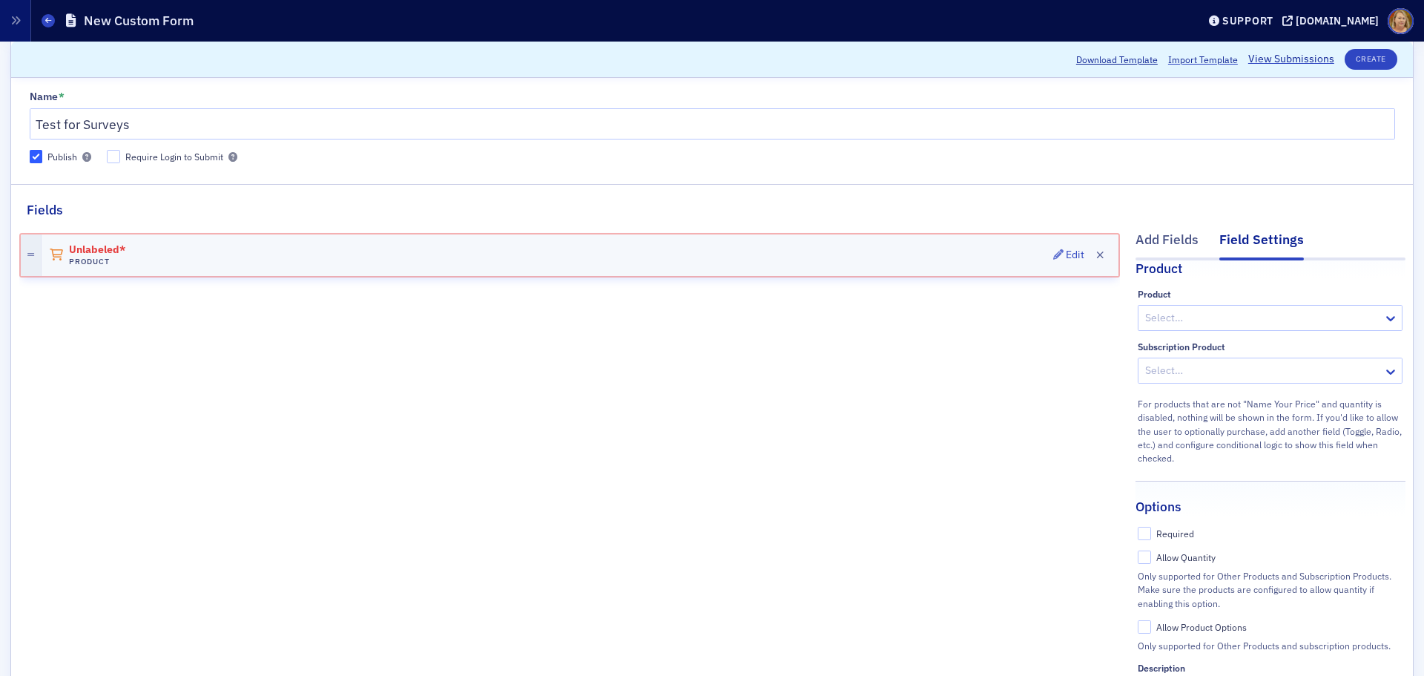
click at [27, 252] on icon at bounding box center [30, 255] width 7 height 8
click at [1066, 257] on div "Edit" at bounding box center [1075, 255] width 19 height 8
click at [1066, 254] on div "Edit" at bounding box center [1075, 255] width 19 height 8
click at [1096, 259] on icon "button" at bounding box center [1100, 255] width 8 height 10
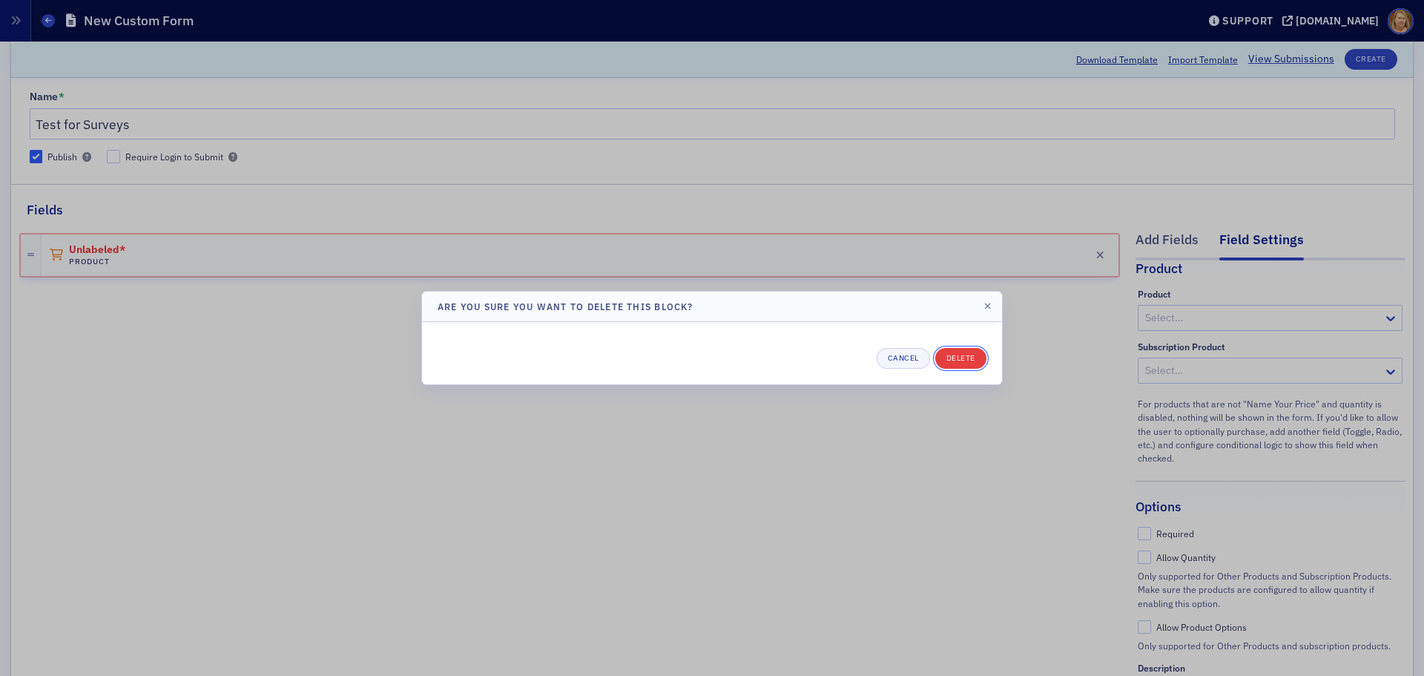
click at [970, 362] on button "Delete" at bounding box center [960, 358] width 51 height 21
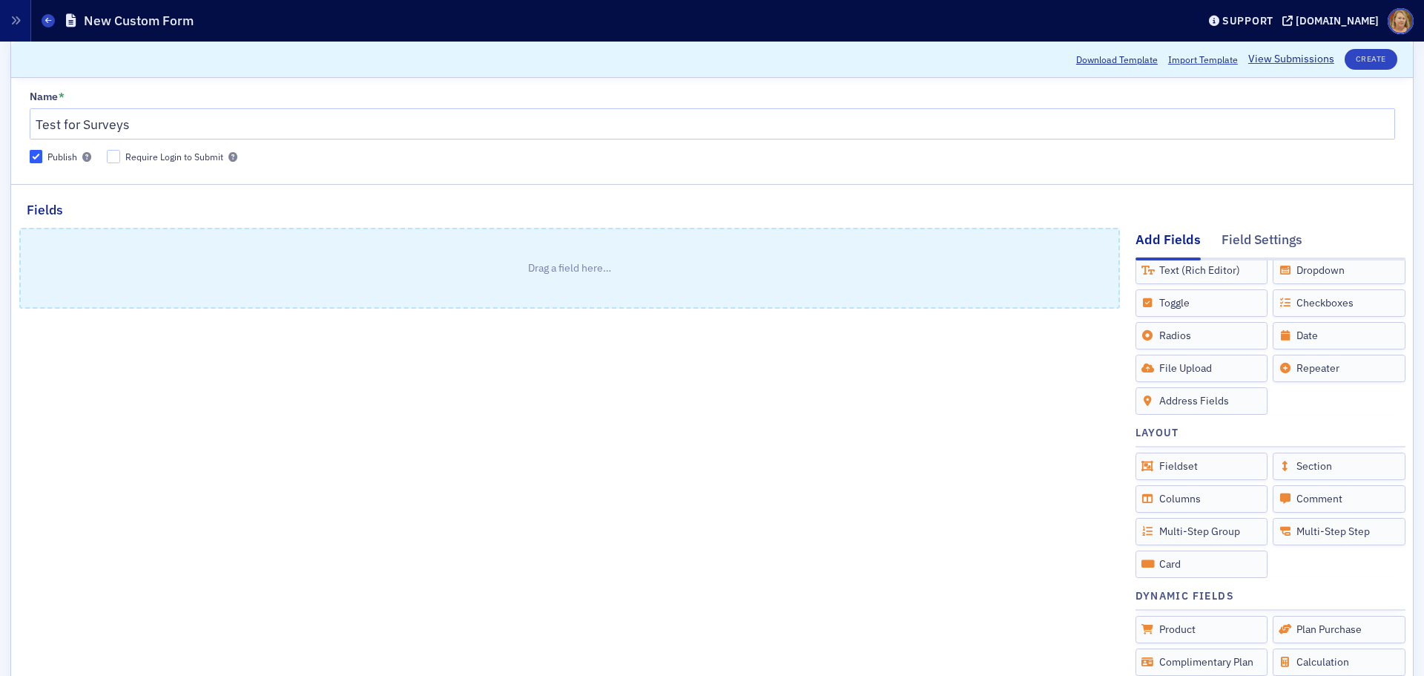
scroll to position [0, 0]
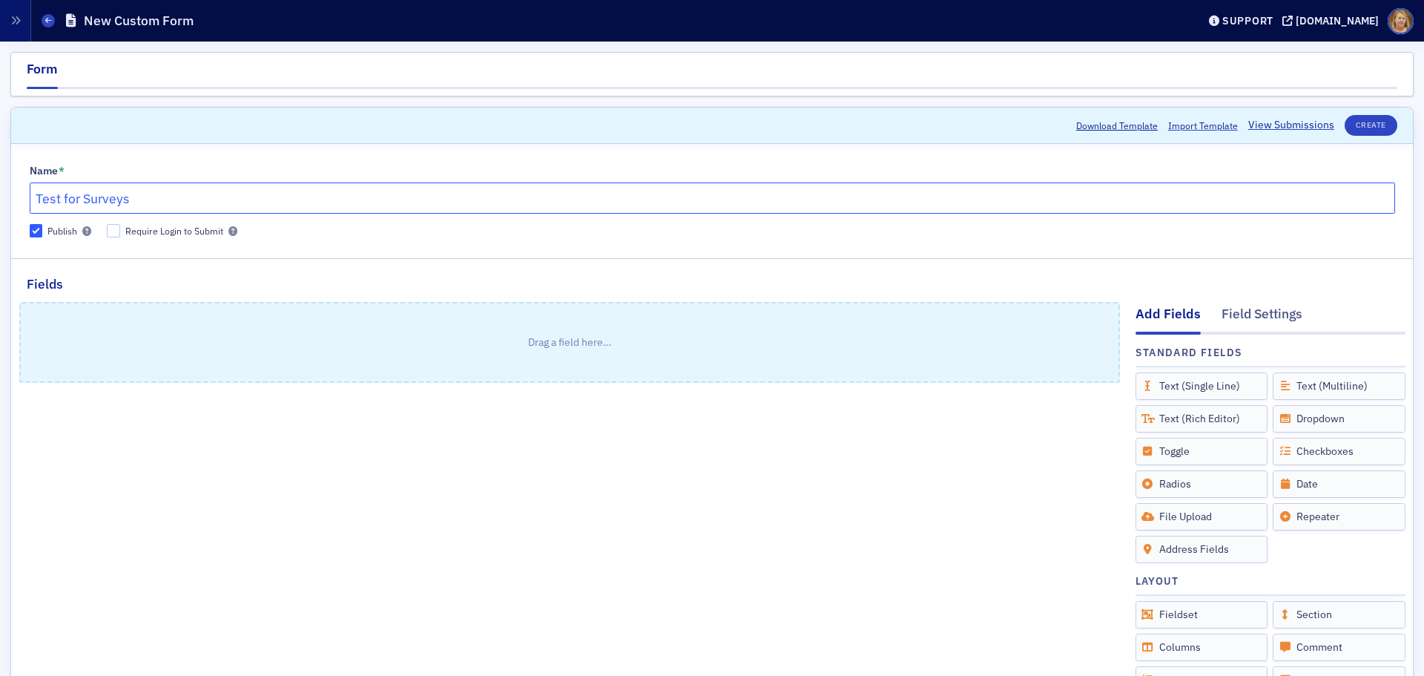
drag, startPoint x: 141, startPoint y: 202, endPoint x: 33, endPoint y: 197, distance: 108.4
click at [33, 197] on input "Test for Surveys" at bounding box center [712, 197] width 1365 height 31
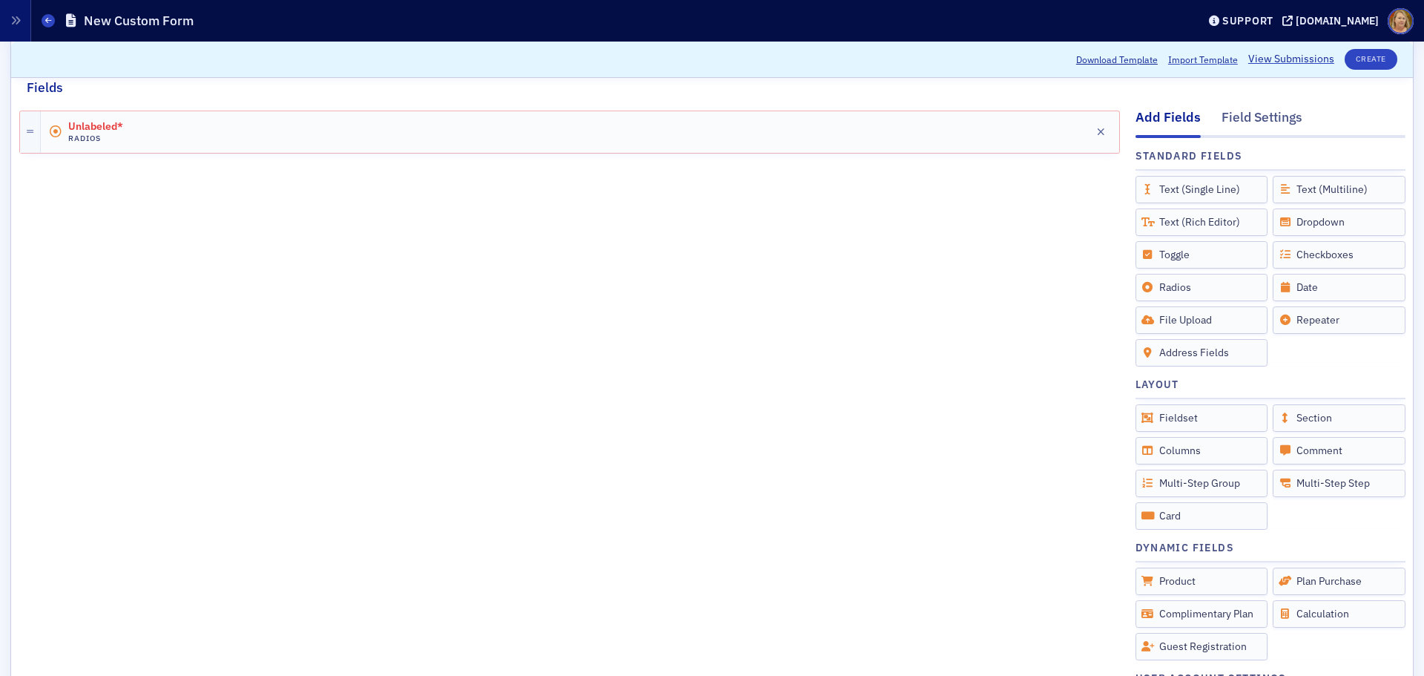
scroll to position [222, 0]
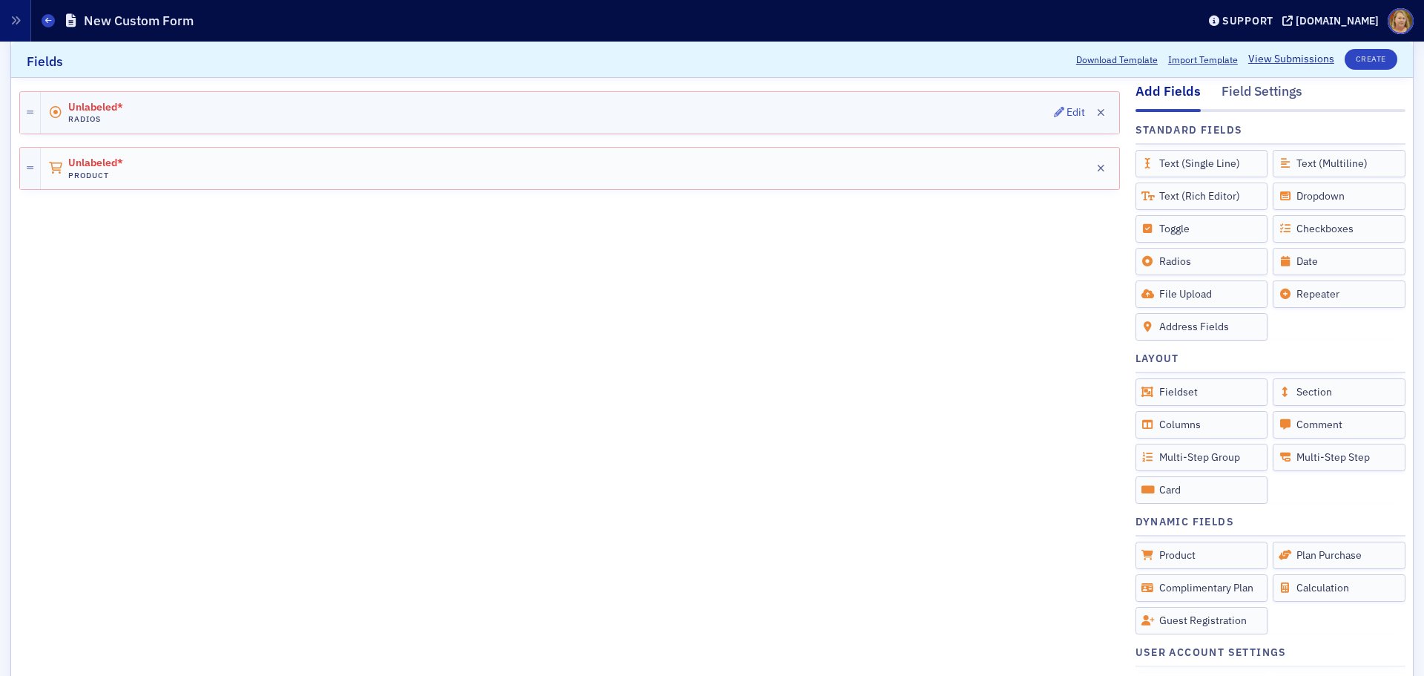
click at [54, 110] on icon at bounding box center [55, 113] width 15 height 12
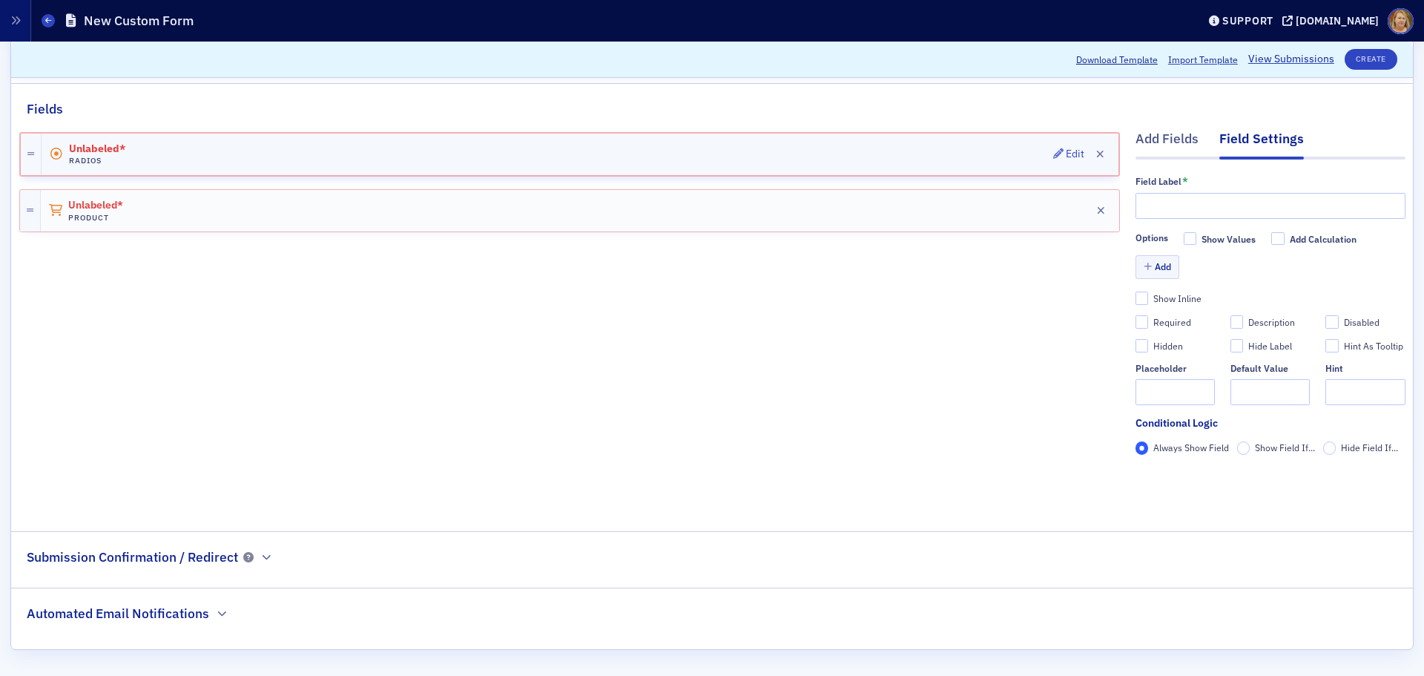
click at [53, 149] on icon at bounding box center [56, 154] width 15 height 12
click at [51, 205] on icon at bounding box center [55, 211] width 15 height 12
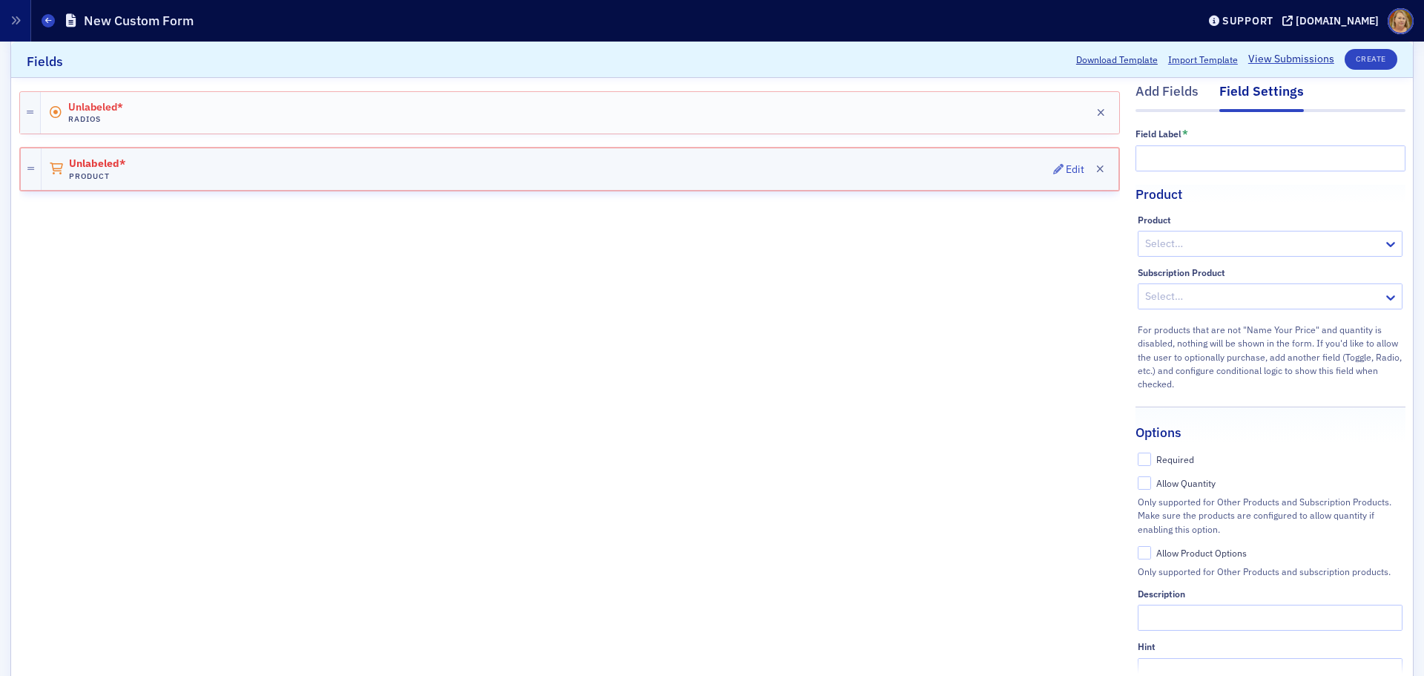
click at [53, 175] on div "Unlabeled* Product" at bounding box center [100, 169] width 103 height 23
click at [151, 171] on h4 "Product" at bounding box center [110, 176] width 83 height 10
click at [1096, 165] on icon "button" at bounding box center [1100, 169] width 8 height 10
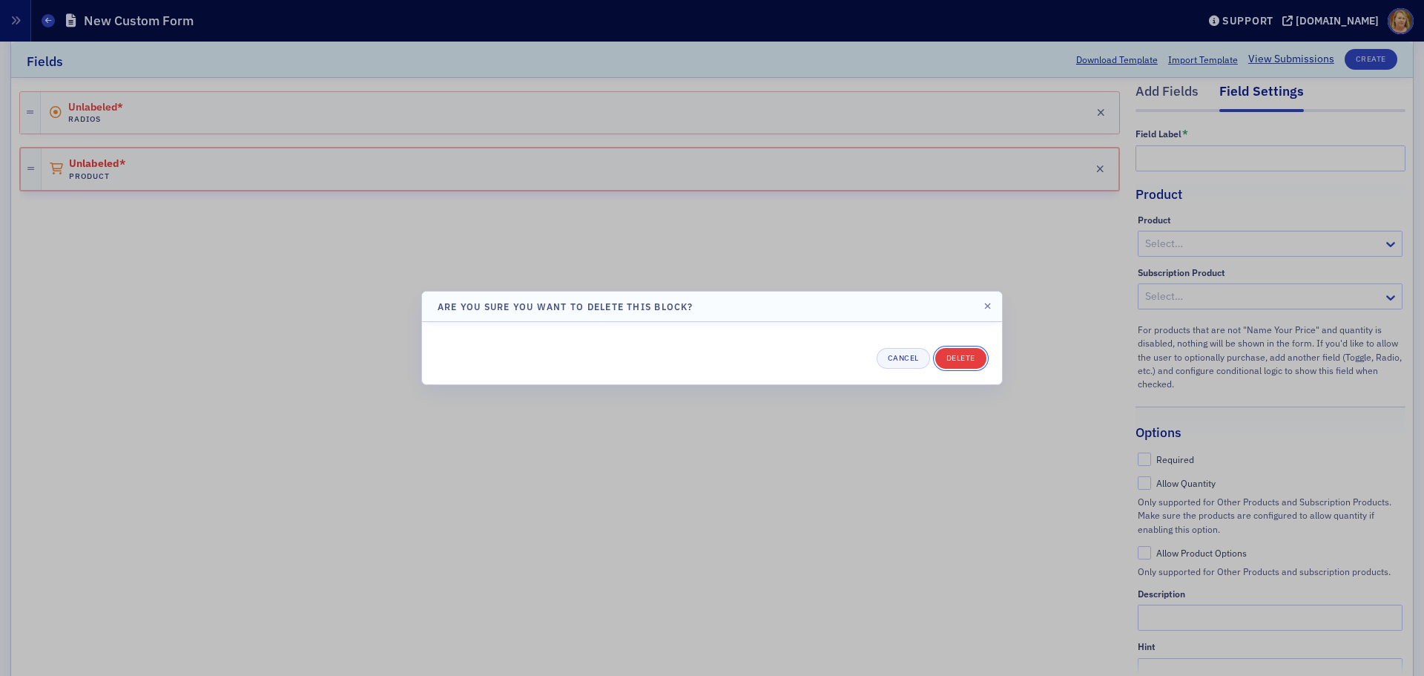
click at [960, 354] on button "Delete" at bounding box center [960, 358] width 51 height 21
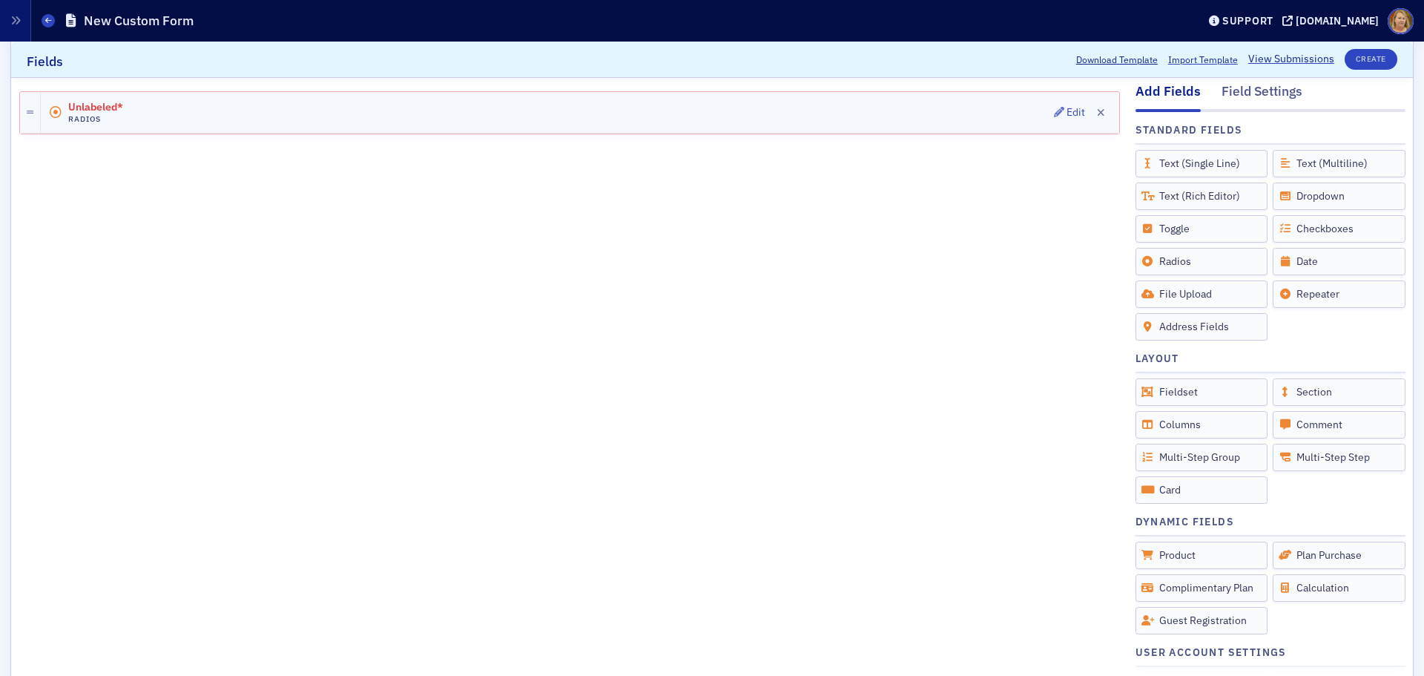
scroll to position [0, 0]
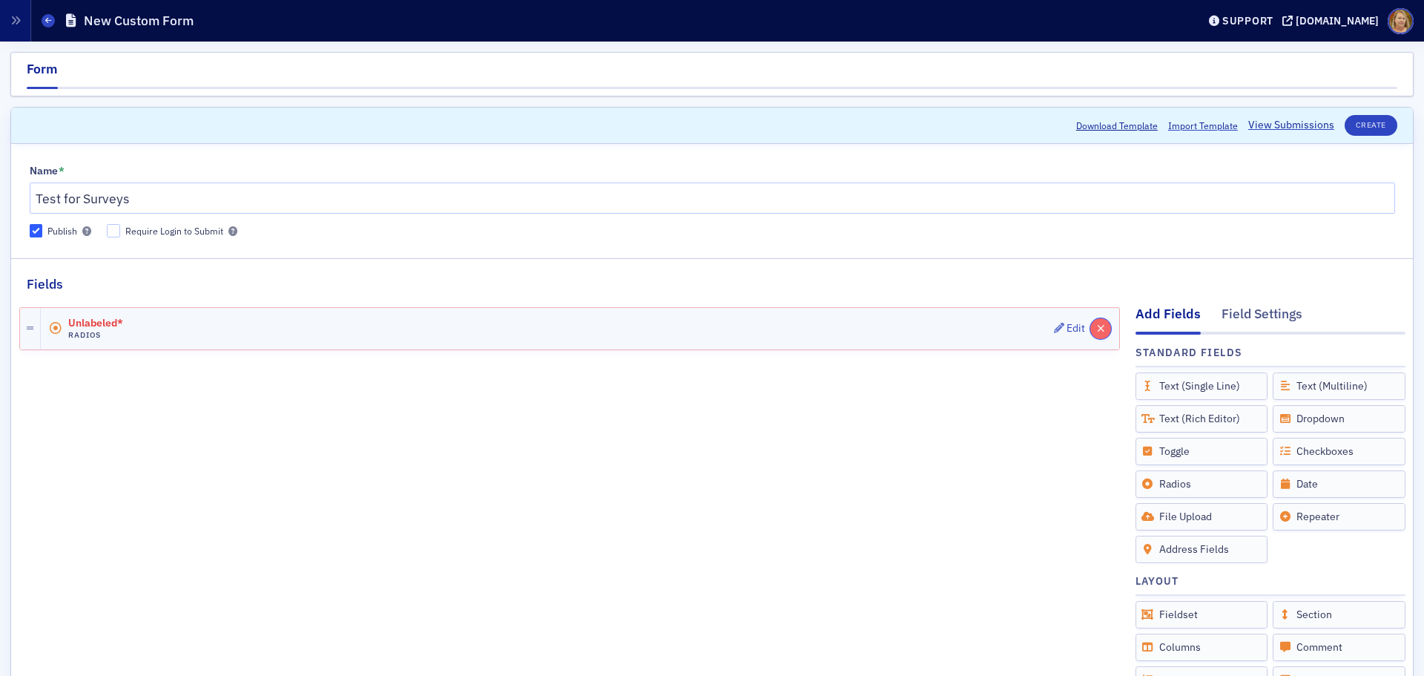
click at [1097, 331] on icon "button" at bounding box center [1101, 328] width 8 height 10
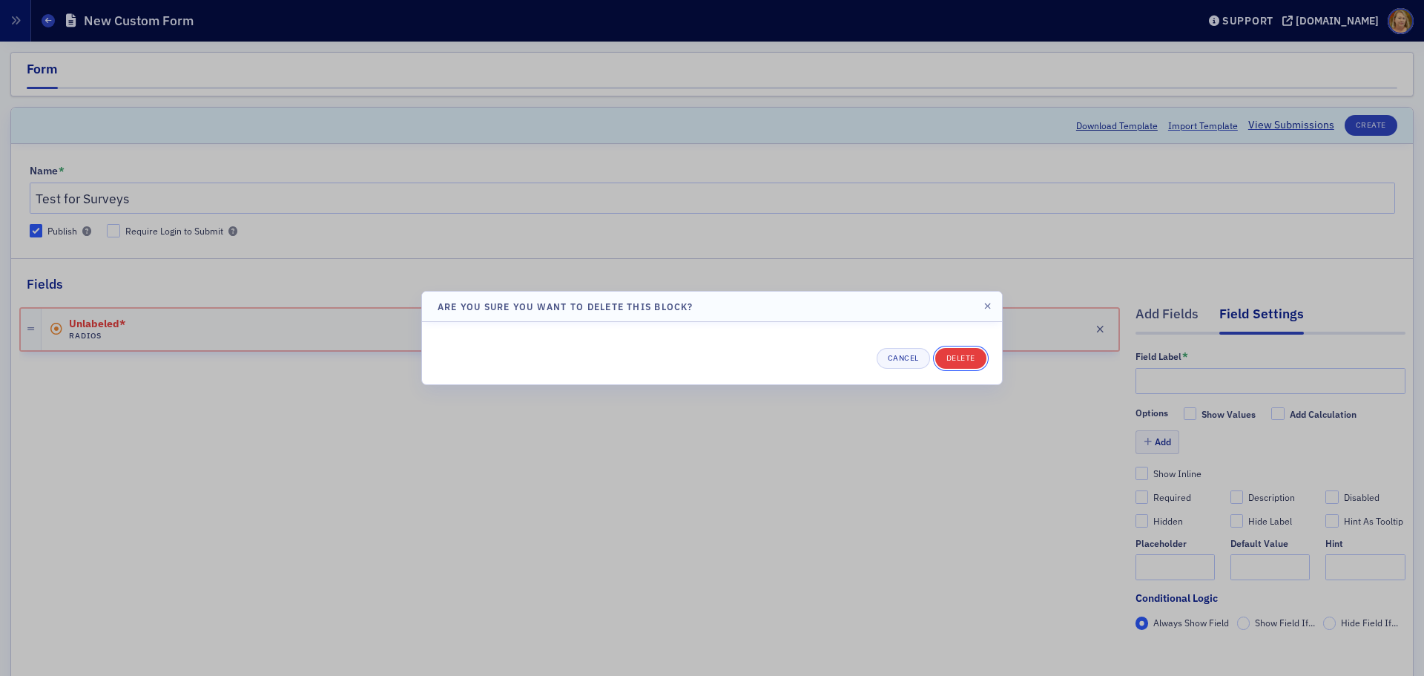
click at [954, 358] on button "Delete" at bounding box center [960, 358] width 51 height 21
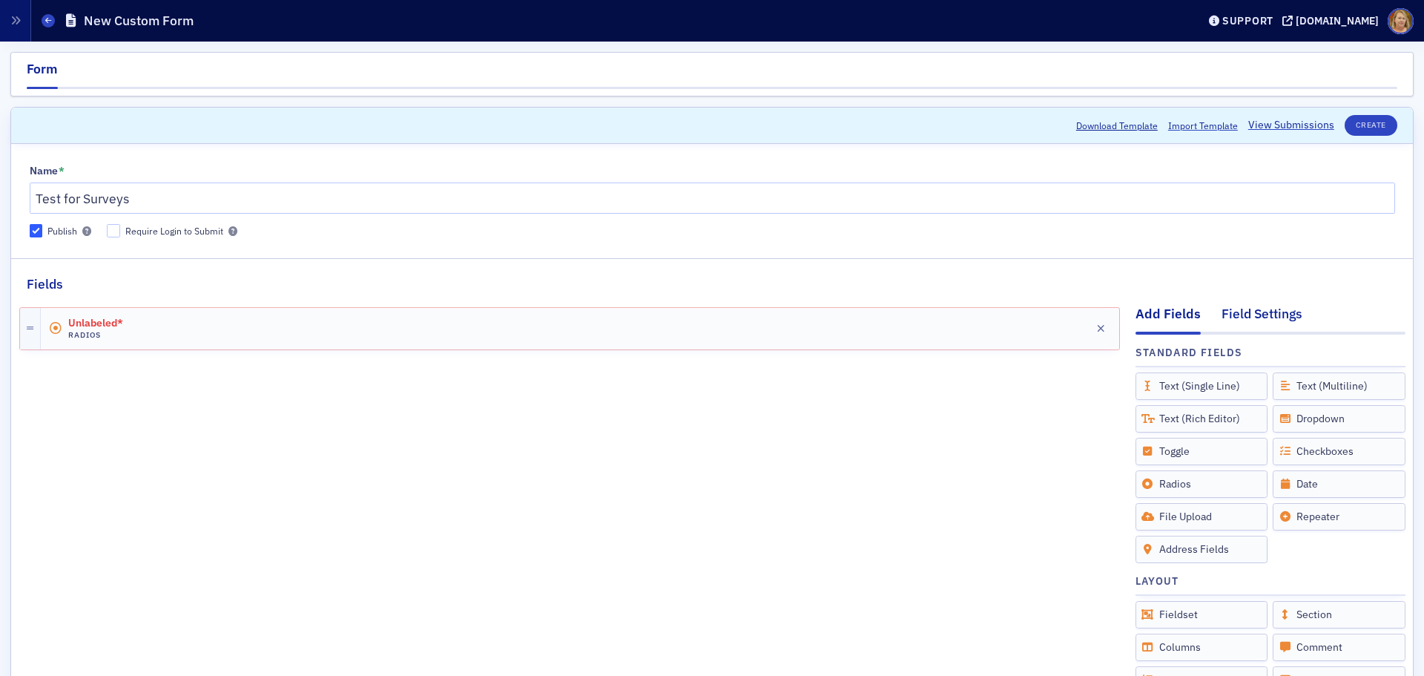
click at [1227, 317] on div "Field Settings" at bounding box center [1261, 317] width 81 height 27
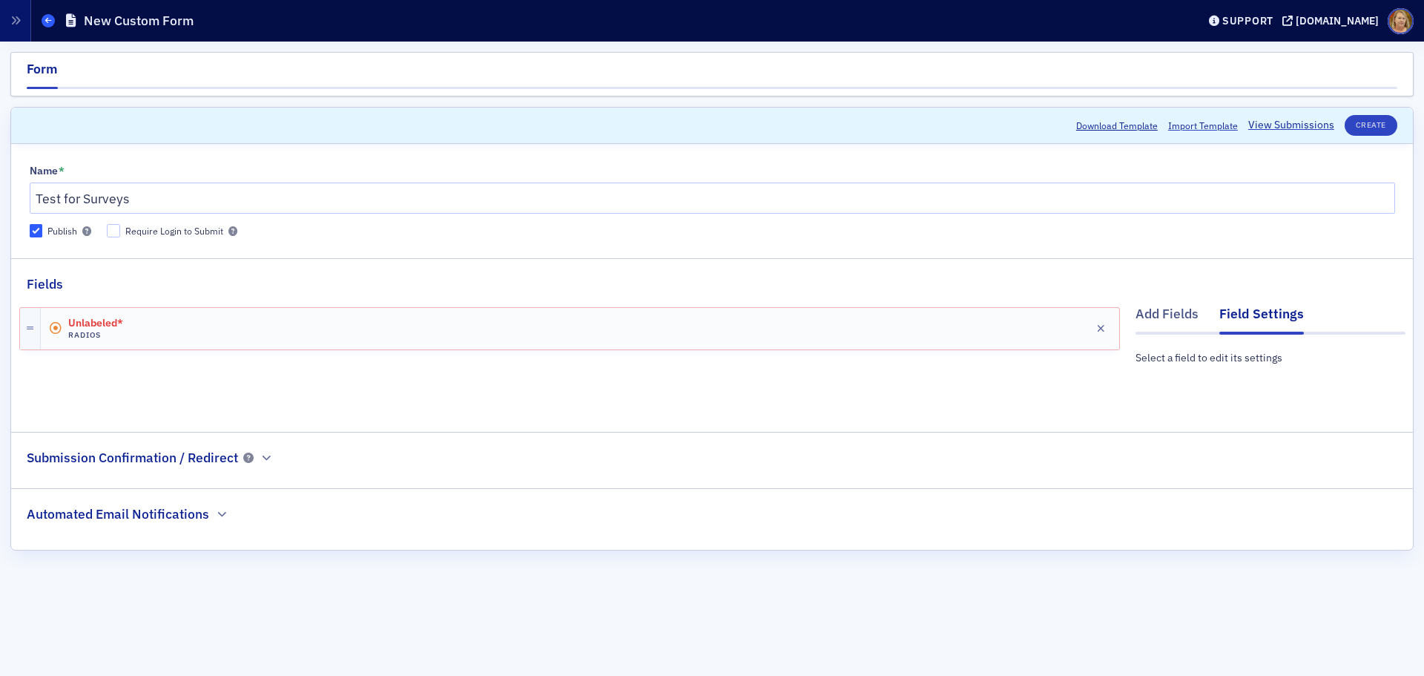
click at [50, 19] on icon at bounding box center [48, 20] width 6 height 7
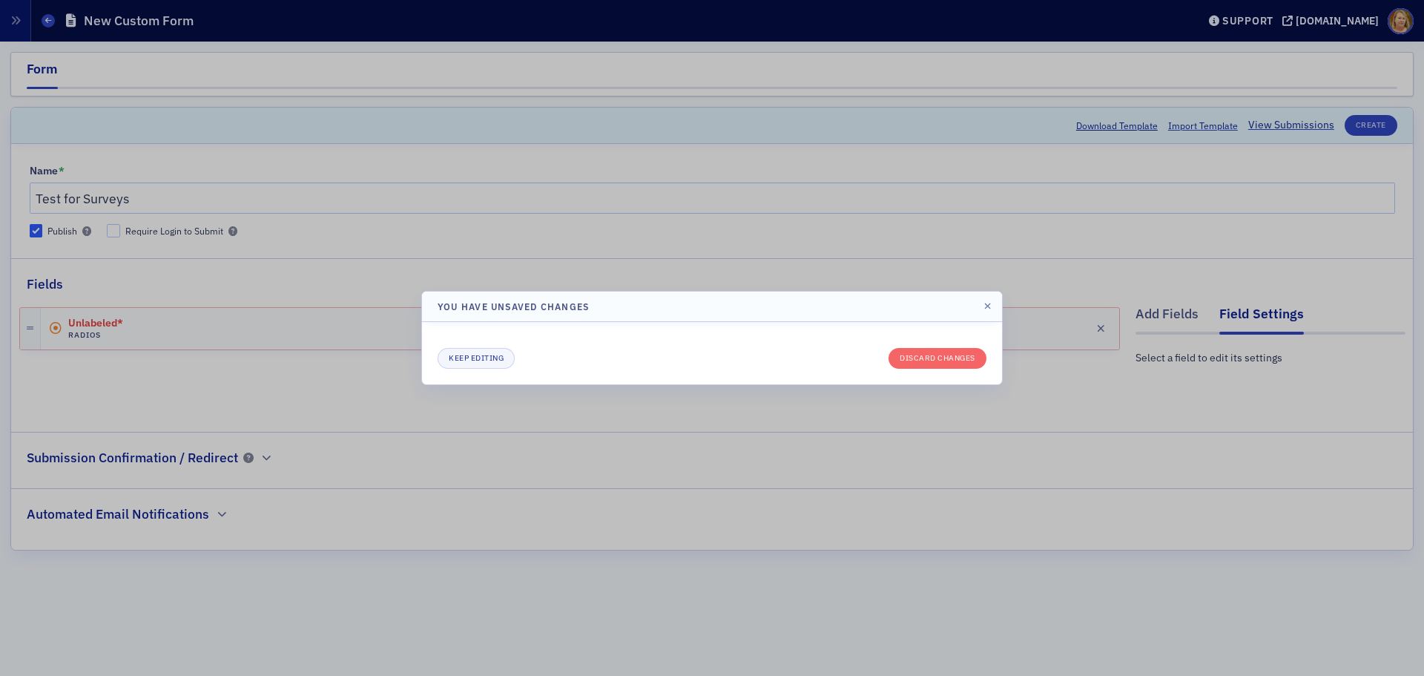
click at [928, 369] on div "Keep editing Discard changes" at bounding box center [712, 353] width 580 height 62
click at [947, 358] on button "Discard changes" at bounding box center [937, 358] width 98 height 21
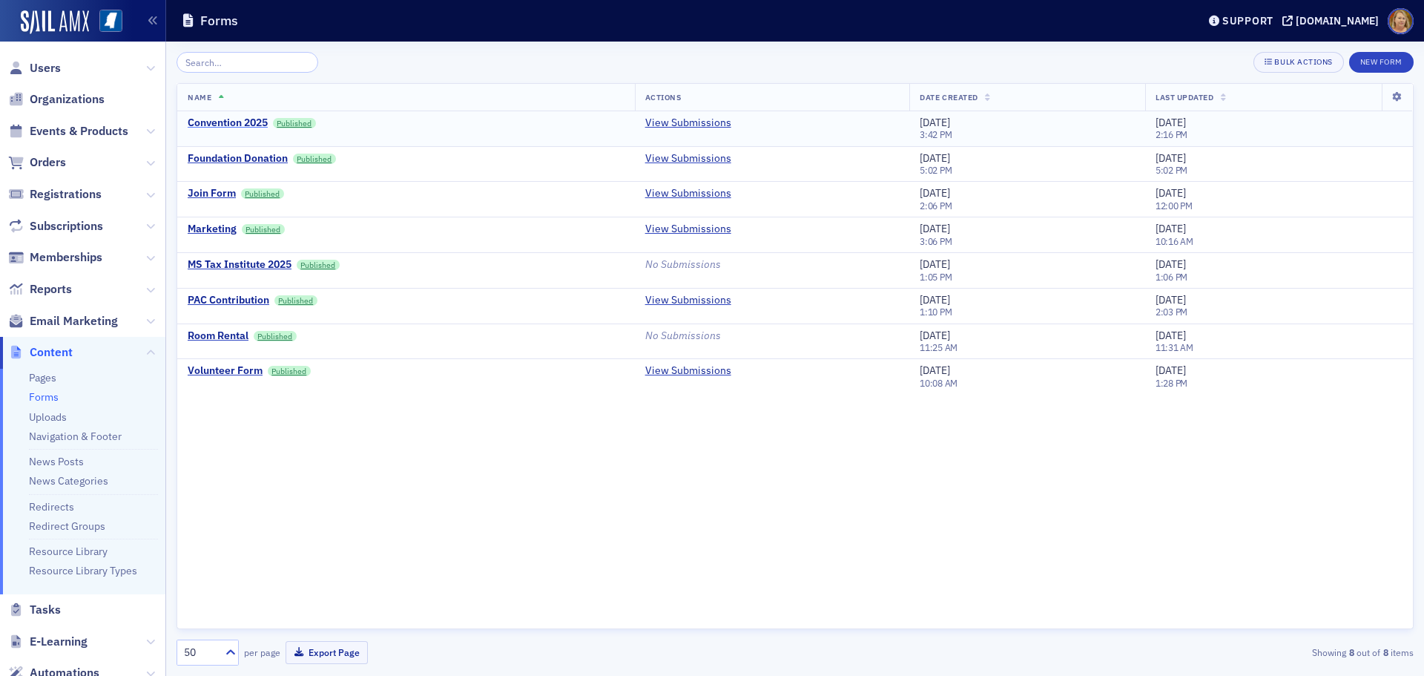
click at [257, 122] on div "Convention 2025" at bounding box center [228, 122] width 80 height 13
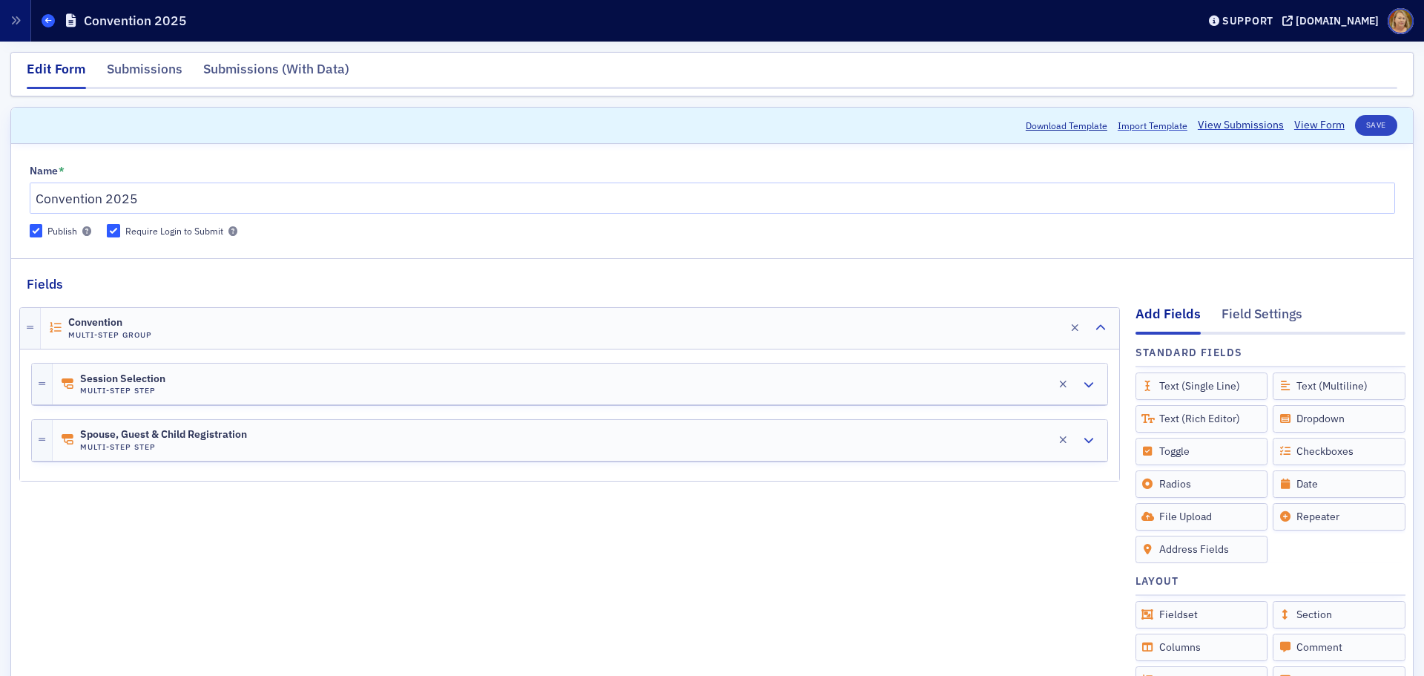
click at [45, 19] on icon at bounding box center [48, 20] width 6 height 7
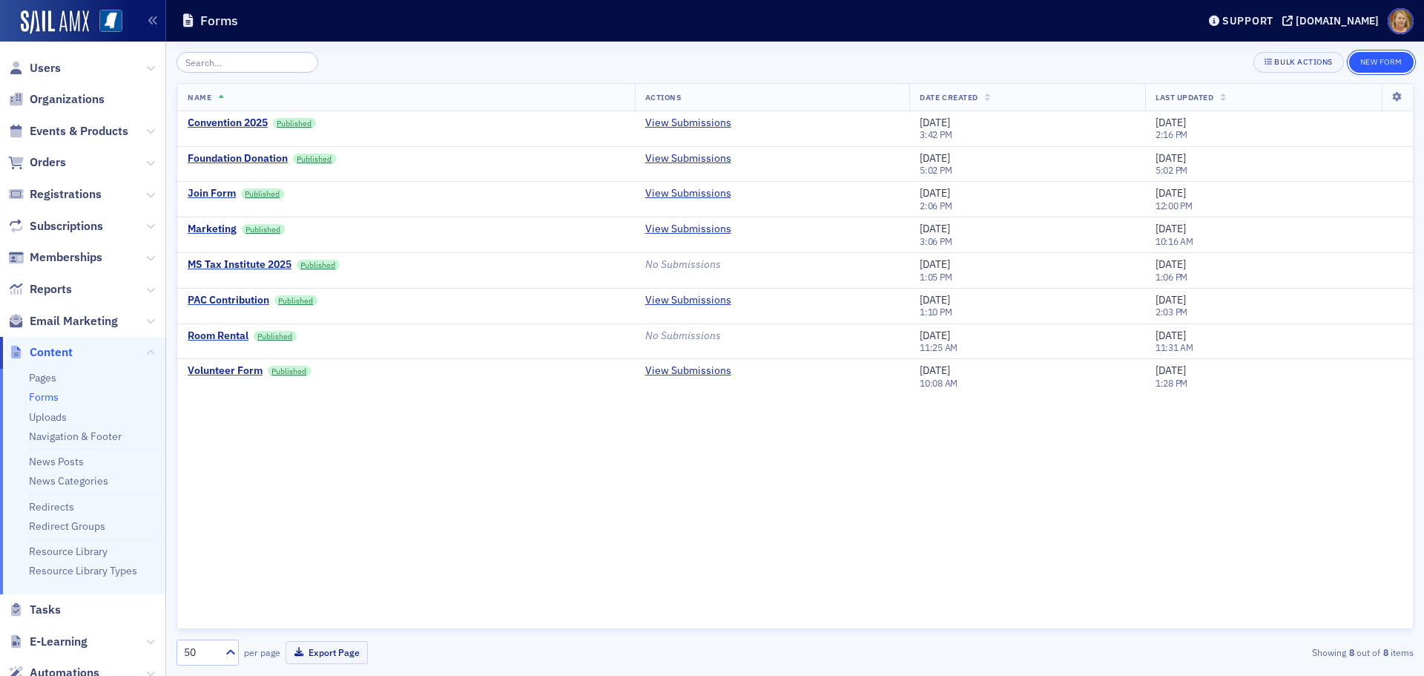
click at [1390, 60] on button "New Form" at bounding box center [1381, 62] width 65 height 21
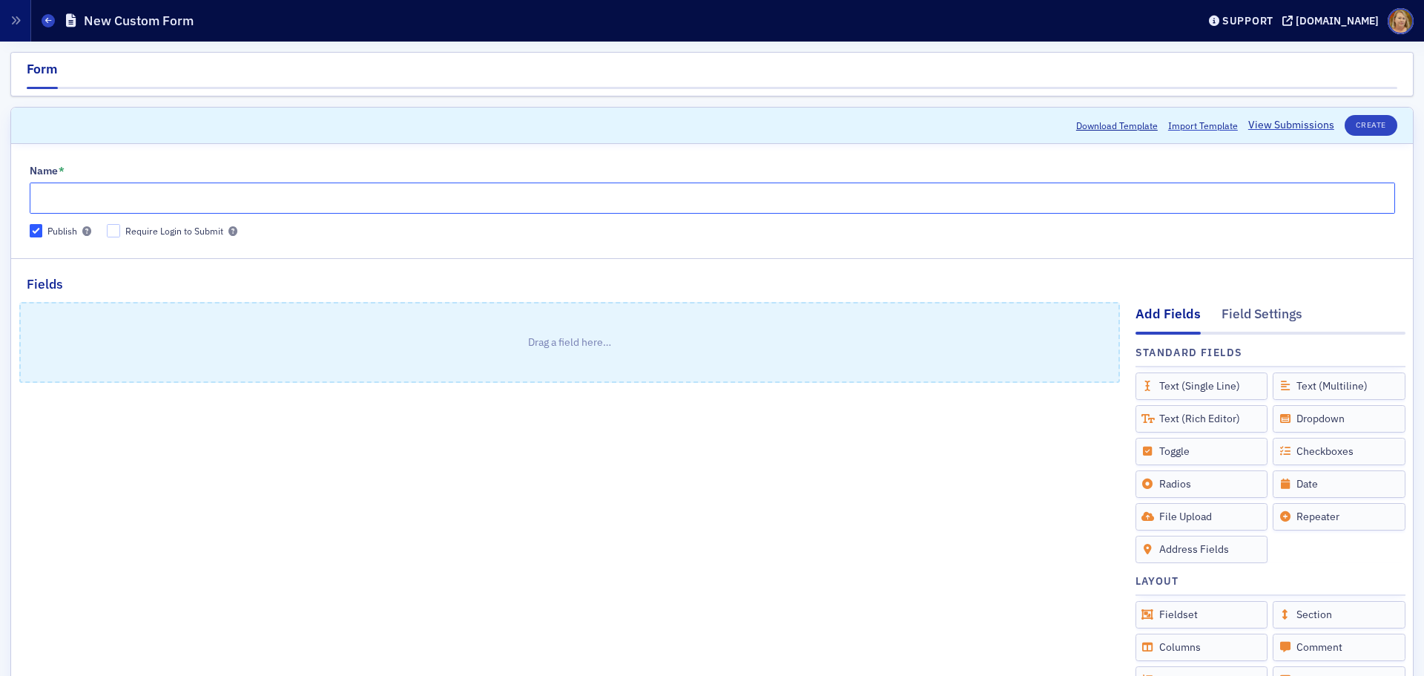
click at [120, 201] on input "Name *" at bounding box center [712, 197] width 1365 height 31
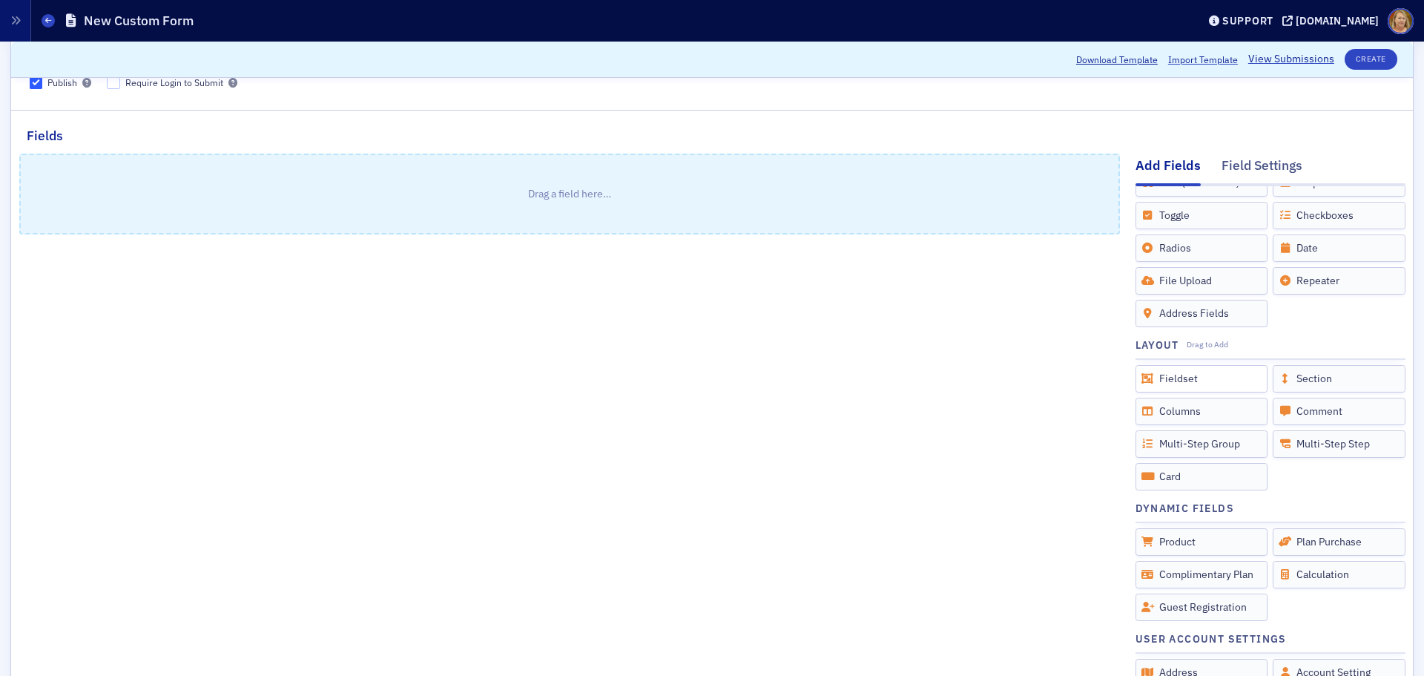
scroll to position [100, 0]
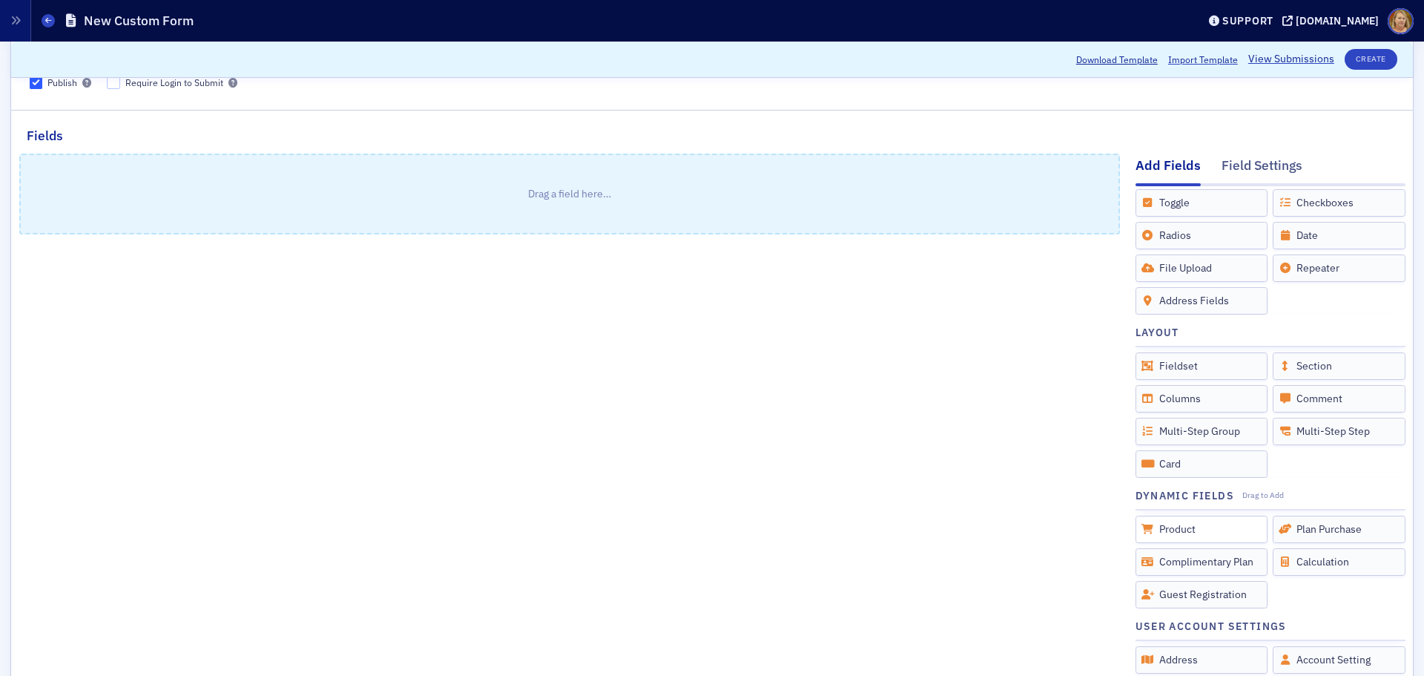
type input "Test for Surveys"
click at [1168, 525] on div "Product" at bounding box center [1201, 528] width 133 height 27
click at [1141, 528] on icon at bounding box center [1147, 529] width 13 height 10
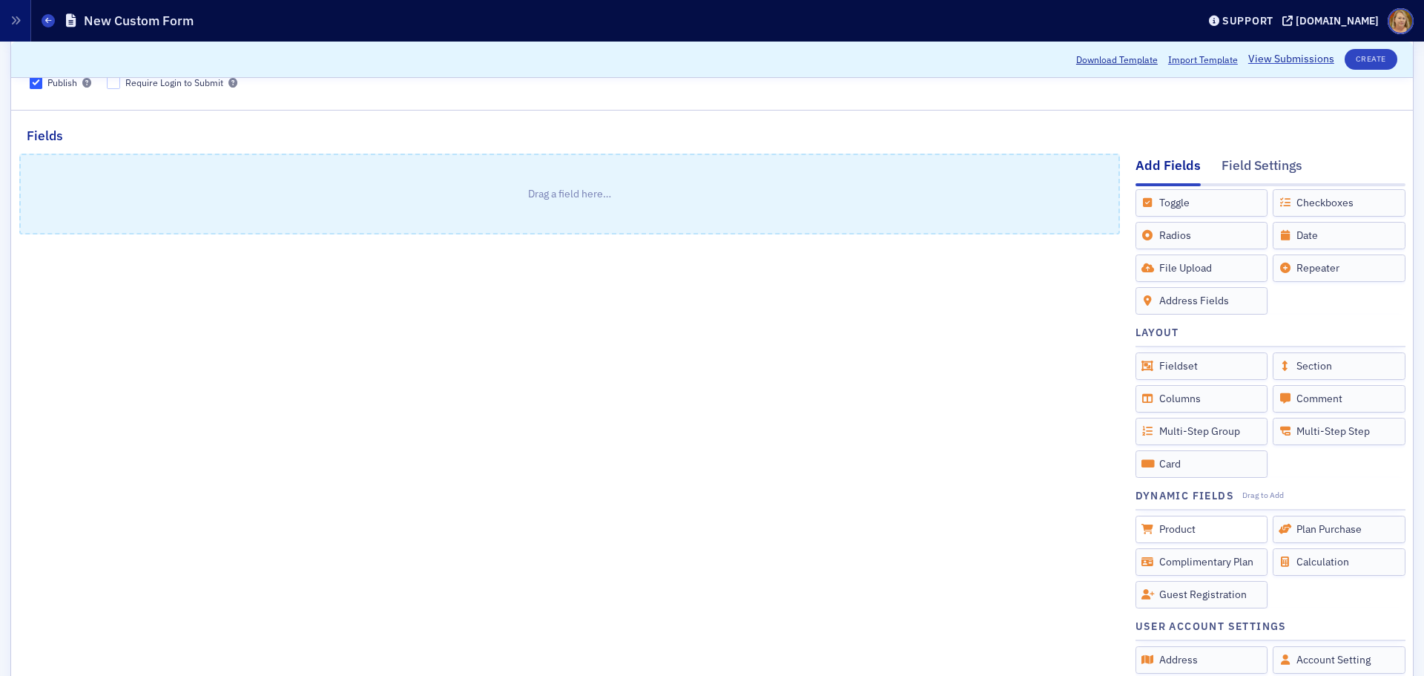
click at [1141, 528] on icon at bounding box center [1147, 529] width 13 height 10
click at [280, 219] on p "Drag a field here…" at bounding box center [570, 194] width 1098 height 78
click at [271, 202] on p "Drag a field here…" at bounding box center [570, 194] width 1098 height 78
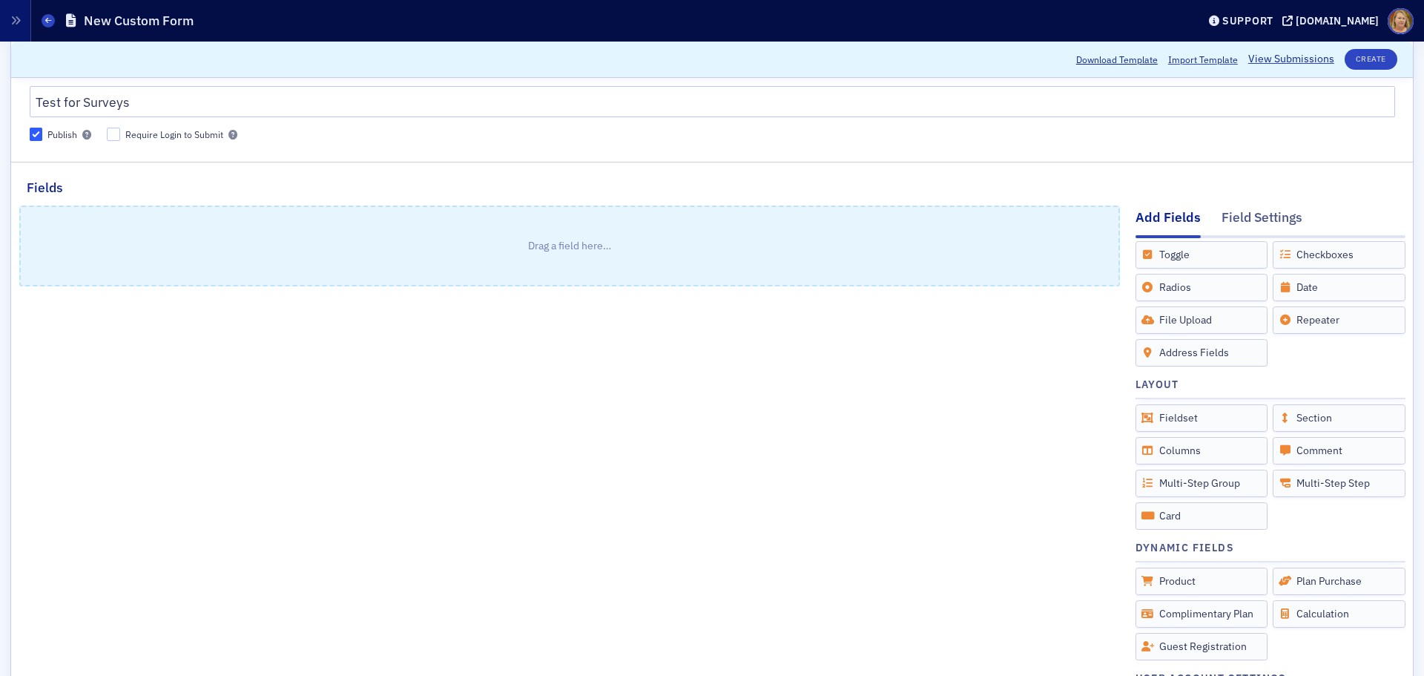
scroll to position [74, 0]
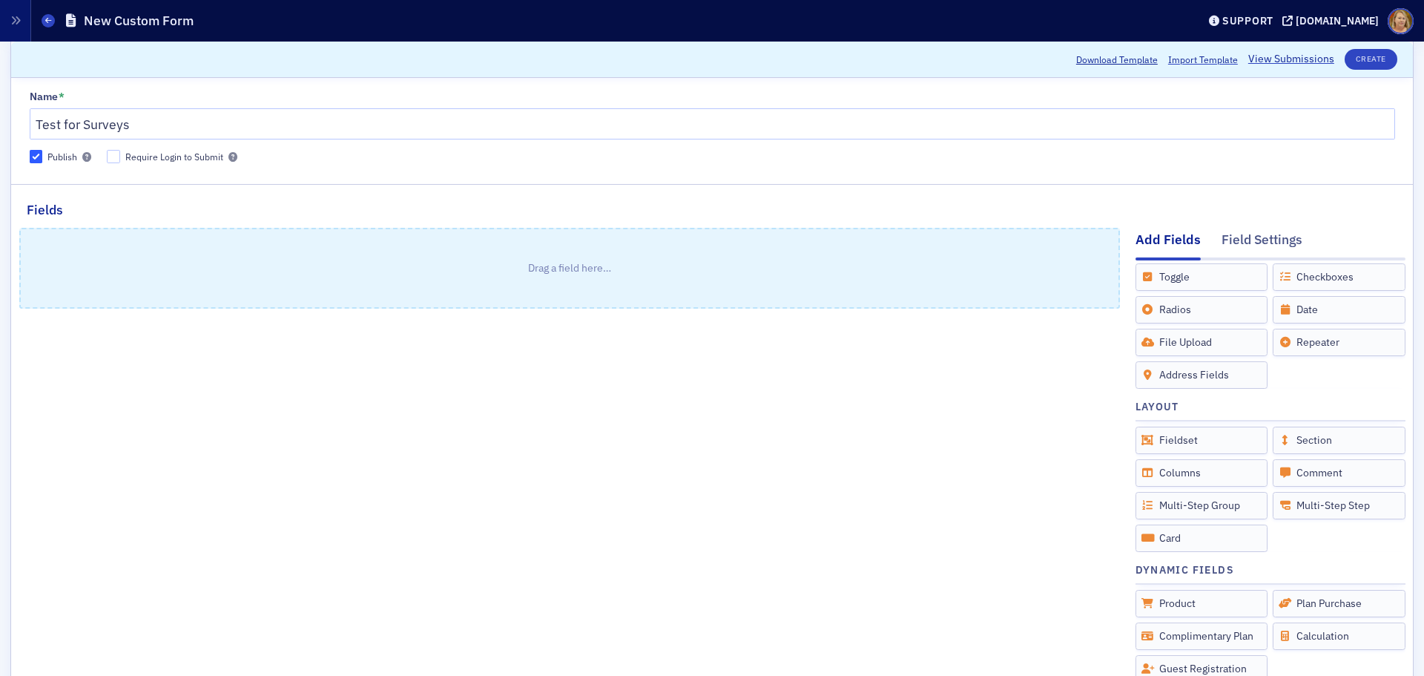
click at [369, 274] on p "Drag a field here…" at bounding box center [570, 268] width 1098 height 78
click at [1230, 237] on div "Field Settings" at bounding box center [1261, 243] width 81 height 27
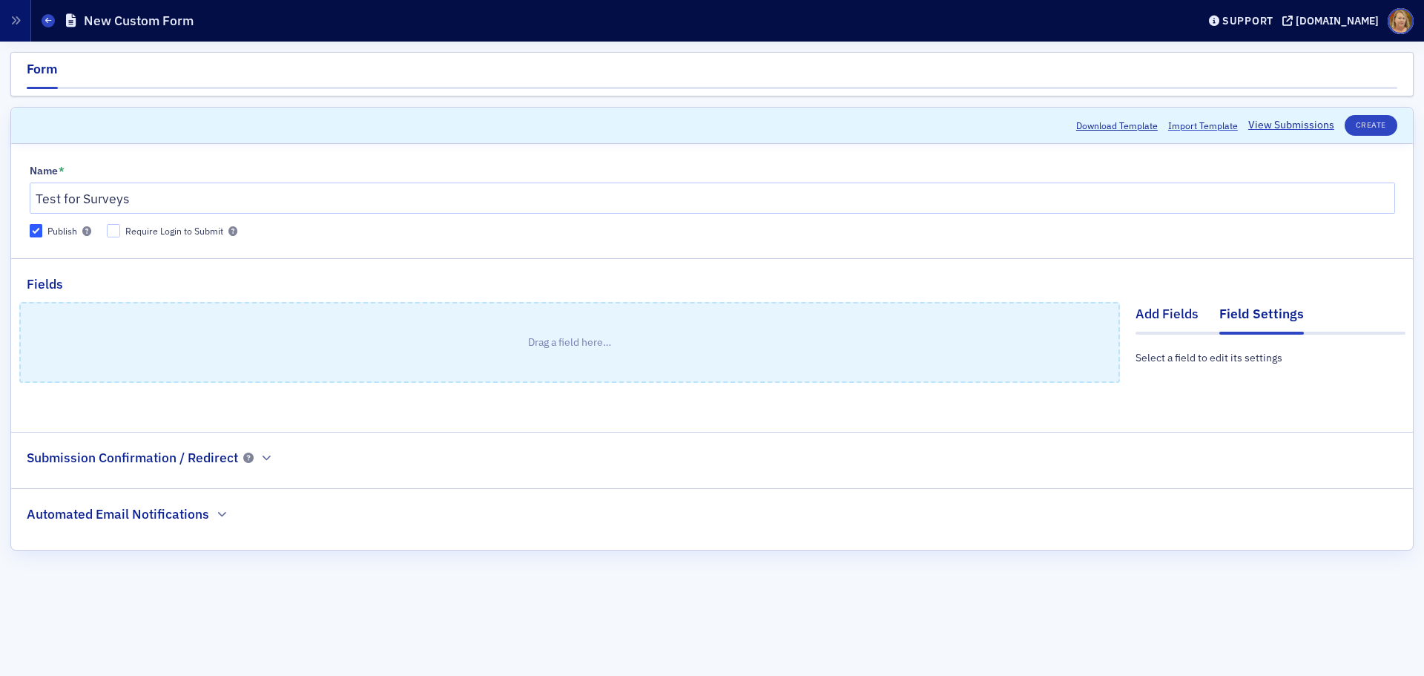
click at [1176, 310] on div "Add Fields" at bounding box center [1166, 317] width 63 height 27
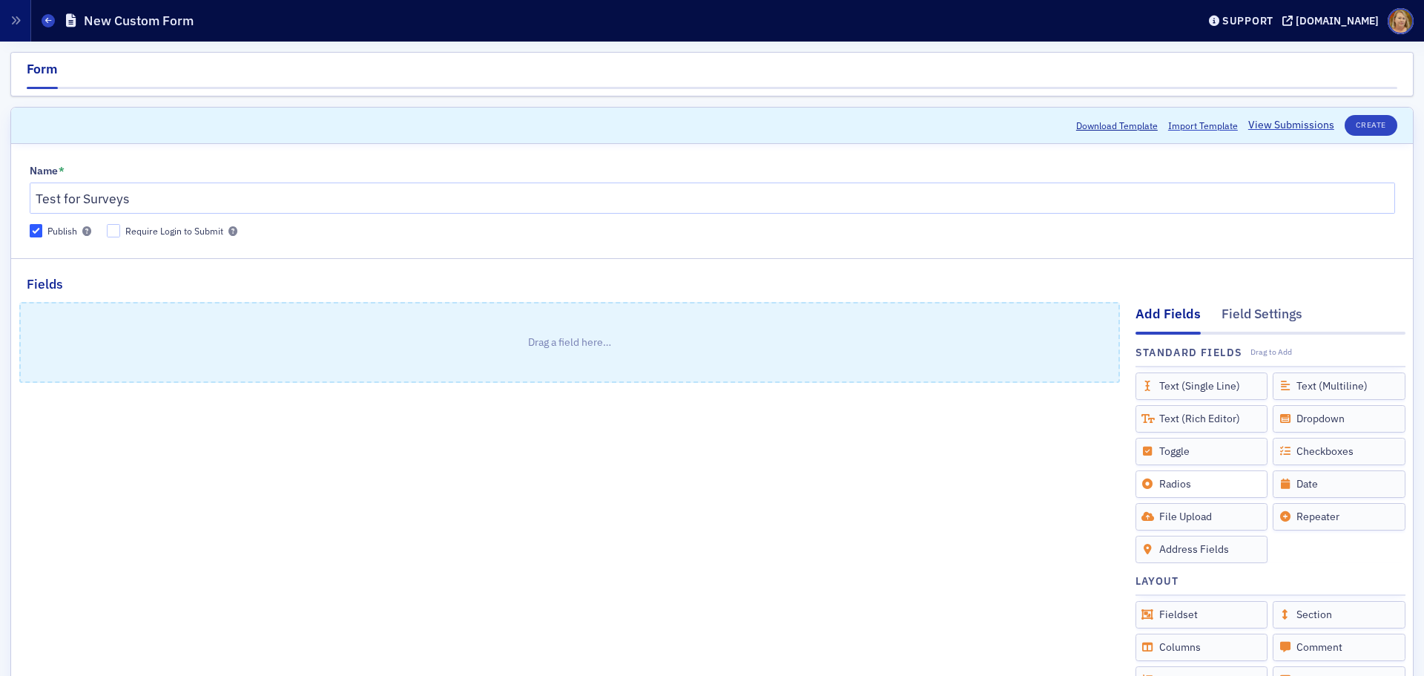
click at [1185, 487] on div "Radios" at bounding box center [1201, 483] width 133 height 27
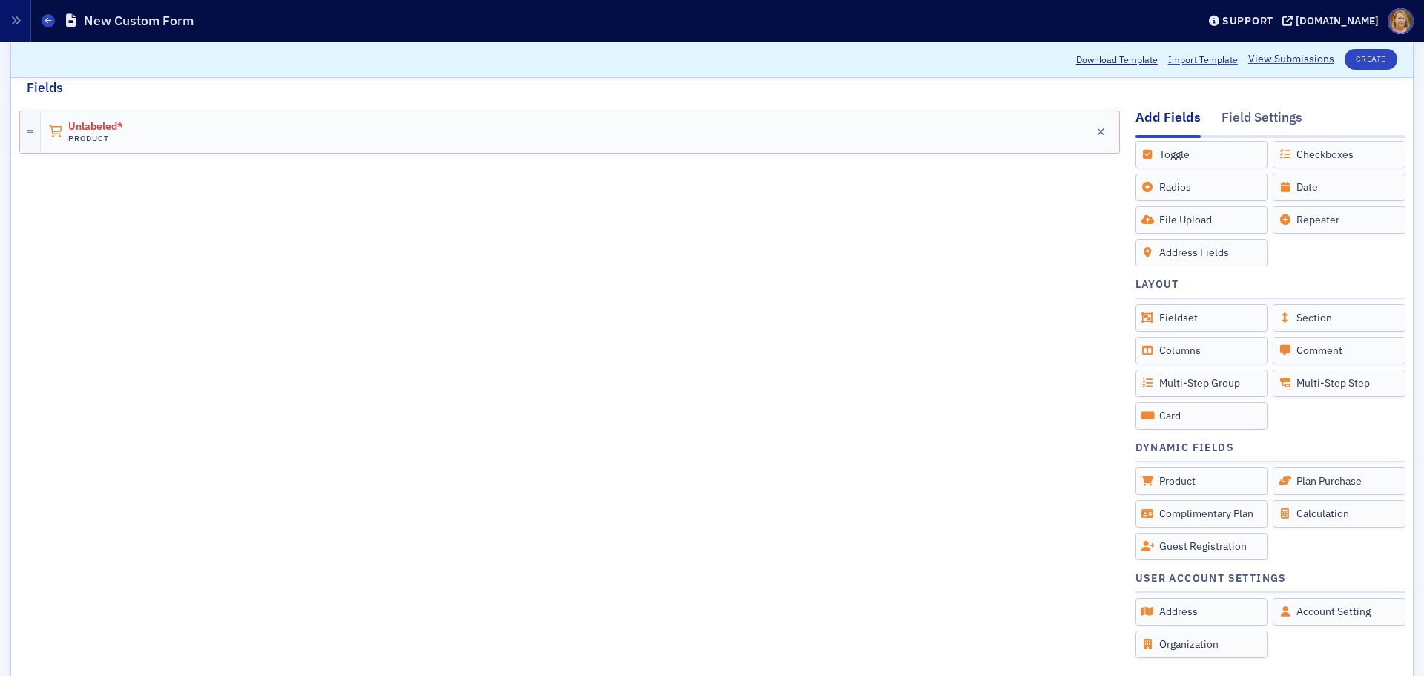
scroll to position [222, 0]
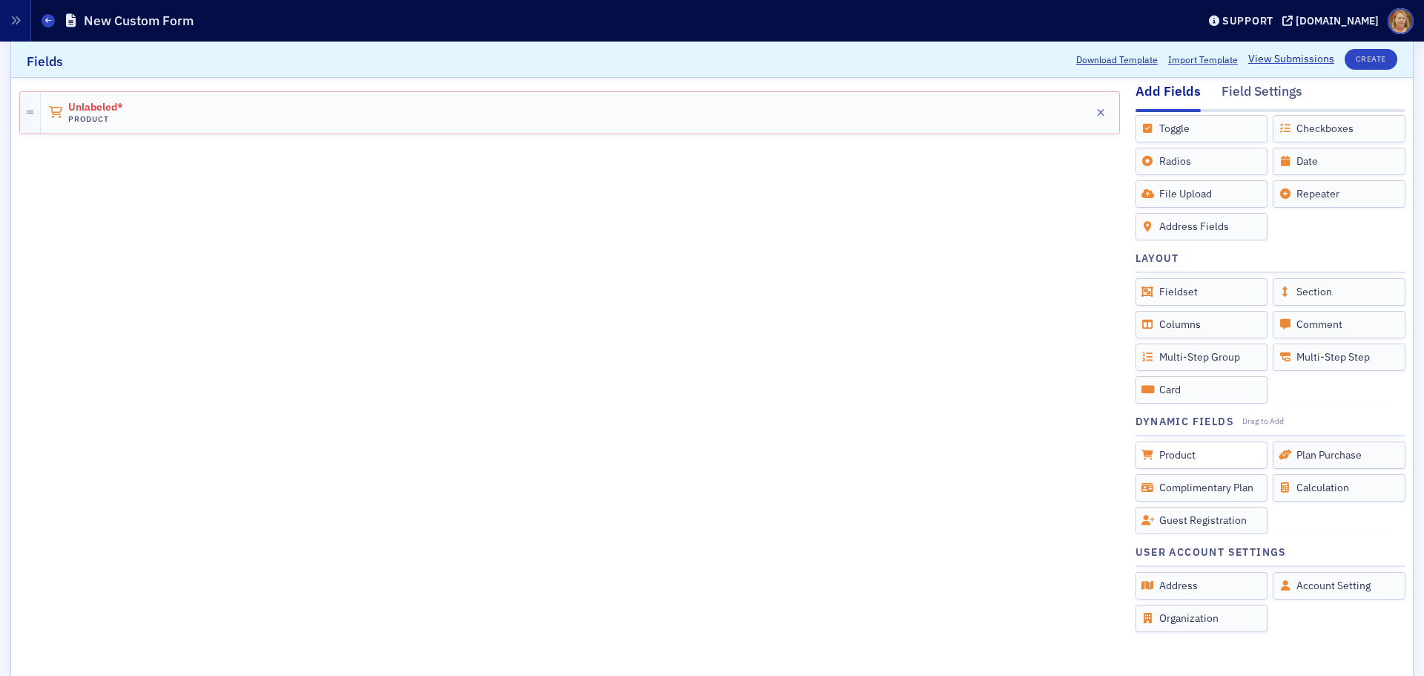
click at [1165, 452] on div "Product" at bounding box center [1201, 454] width 133 height 27
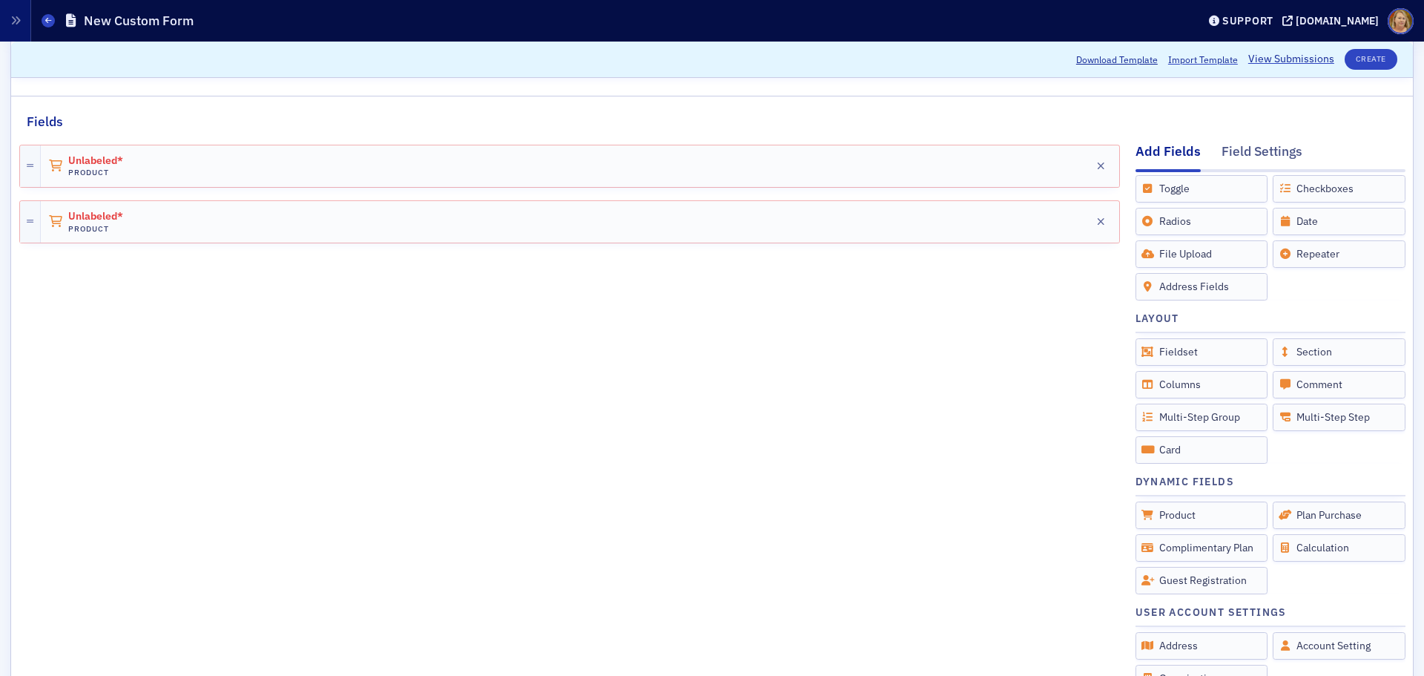
scroll to position [148, 0]
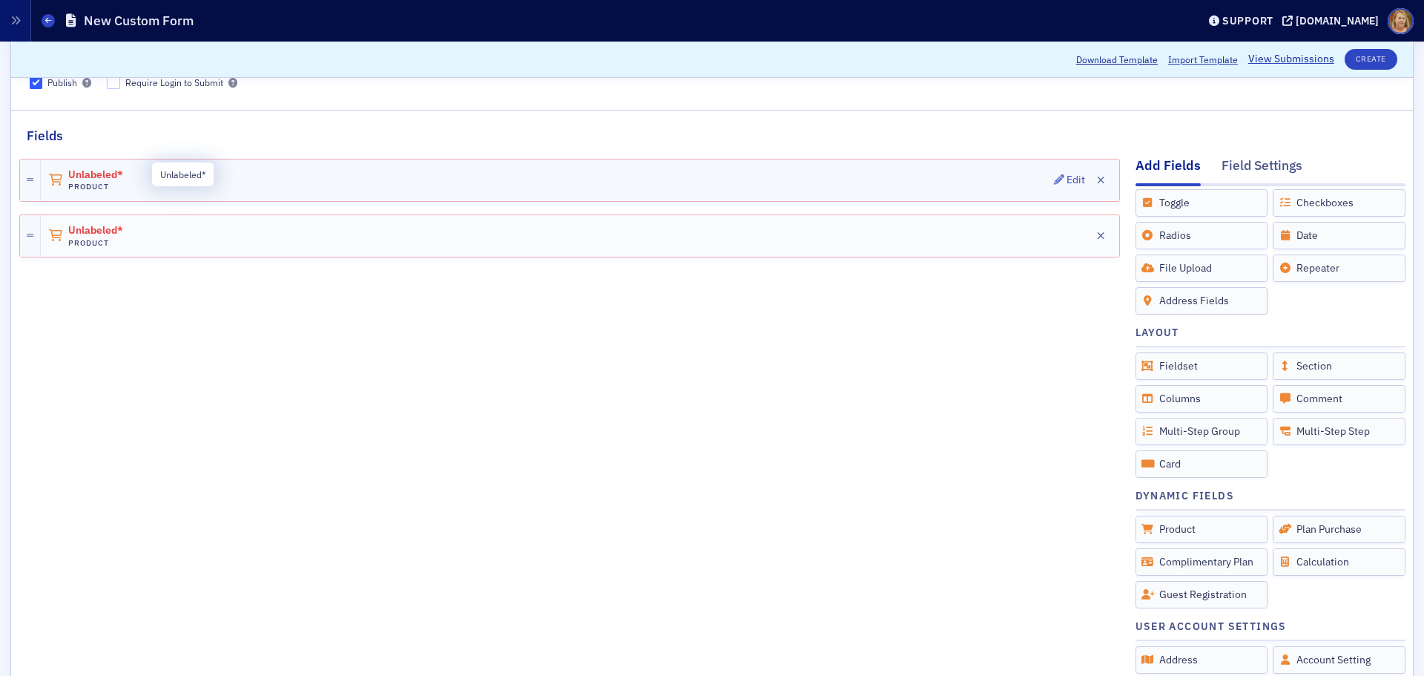
click at [109, 169] on span "Unlabeled*" at bounding box center [109, 175] width 83 height 12
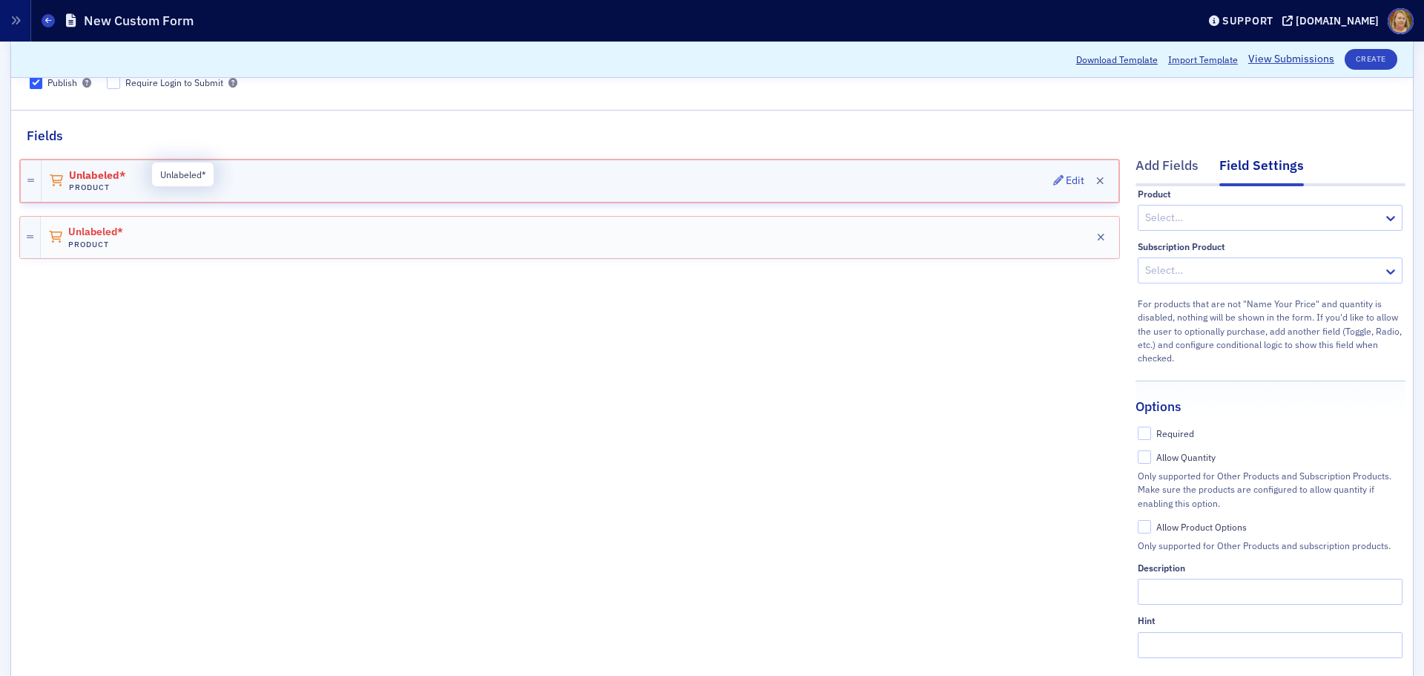
click at [110, 176] on span "Unlabeled*" at bounding box center [110, 176] width 83 height 12
click at [1097, 234] on icon "button" at bounding box center [1101, 237] width 8 height 10
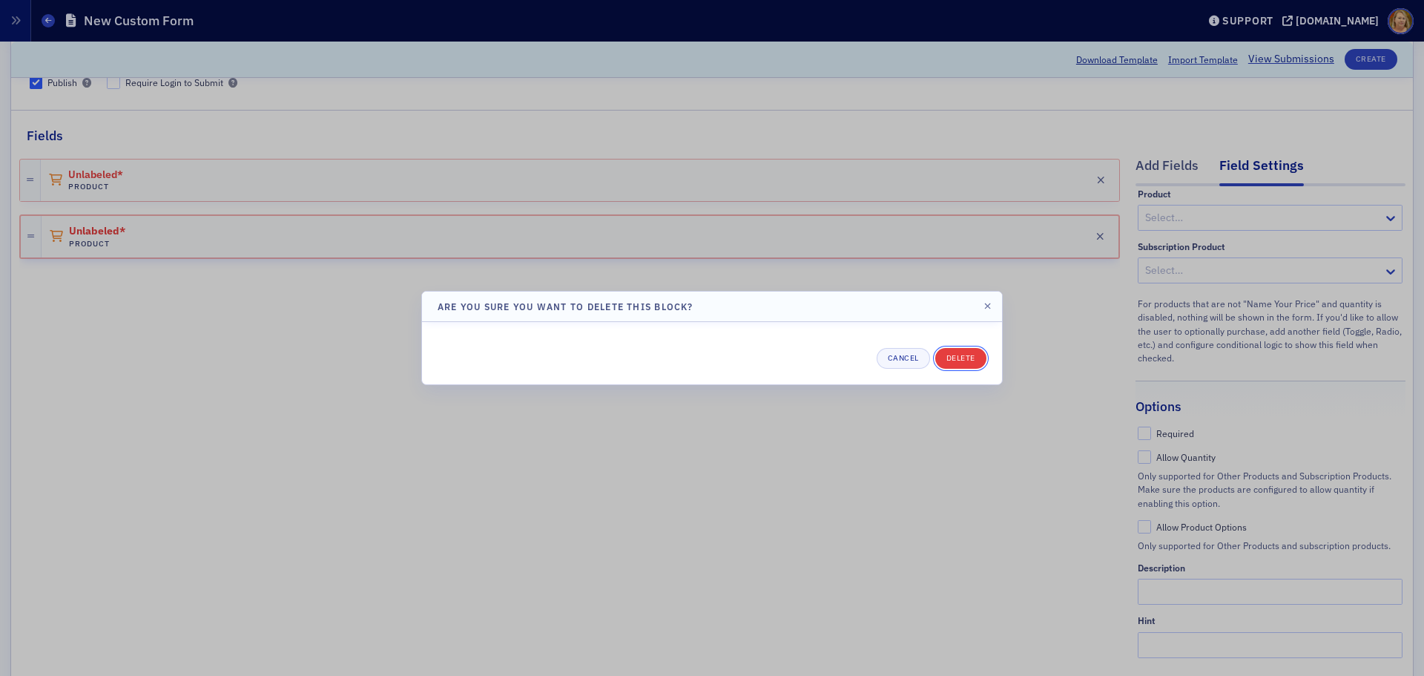
click at [976, 360] on button "Delete" at bounding box center [960, 358] width 51 height 21
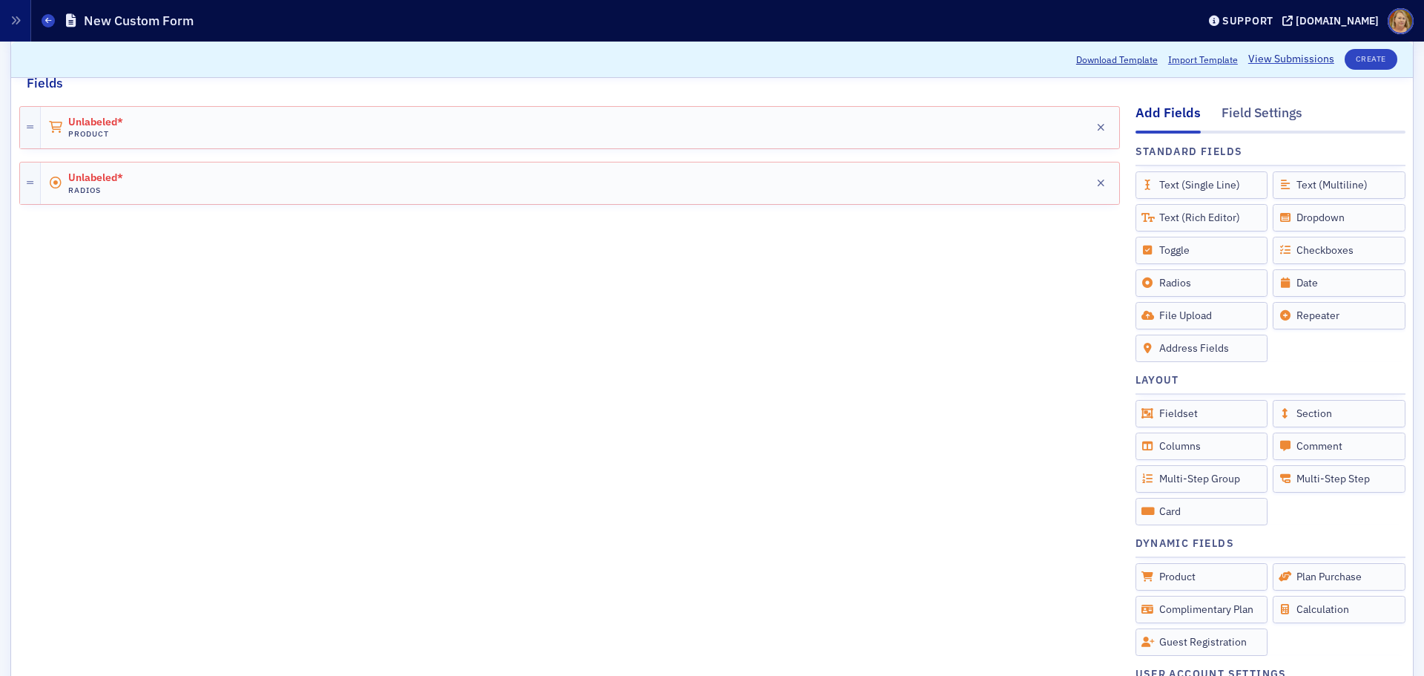
scroll to position [222, 0]
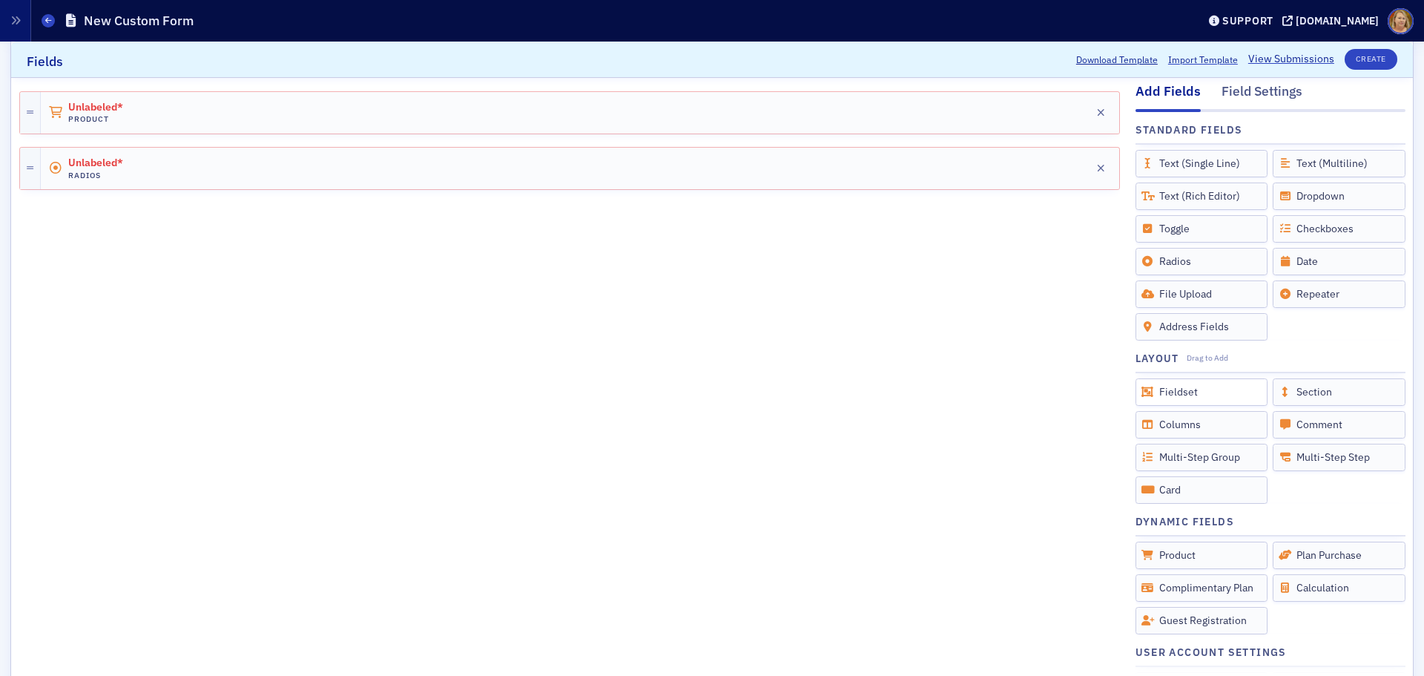
click at [1174, 393] on div "Fieldset" at bounding box center [1201, 391] width 133 height 27
click at [1141, 391] on icon at bounding box center [1147, 391] width 13 height 10
drag, startPoint x: 1135, startPoint y: 391, endPoint x: 1148, endPoint y: 395, distance: 13.1
click at [1147, 395] on div "Fieldset" at bounding box center [1201, 391] width 133 height 27
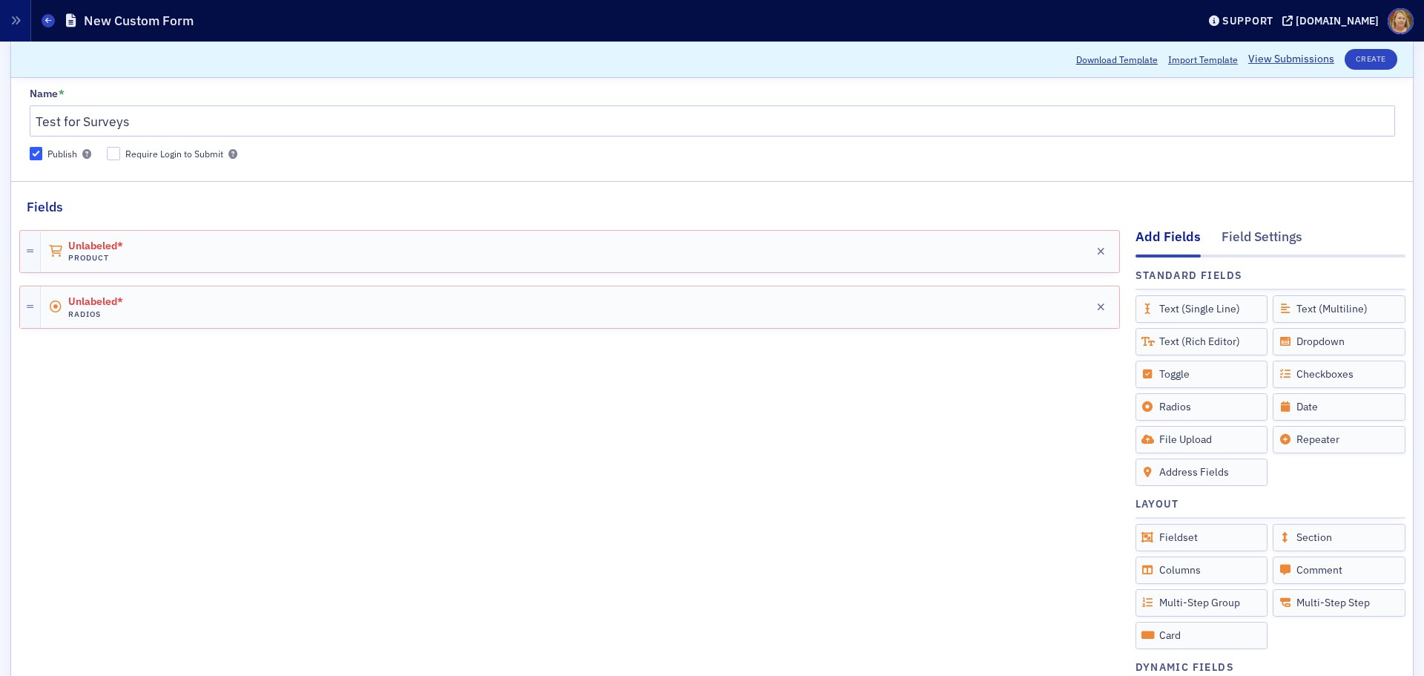
scroll to position [74, 0]
click at [1090, 256] on button "button" at bounding box center [1100, 254] width 21 height 21
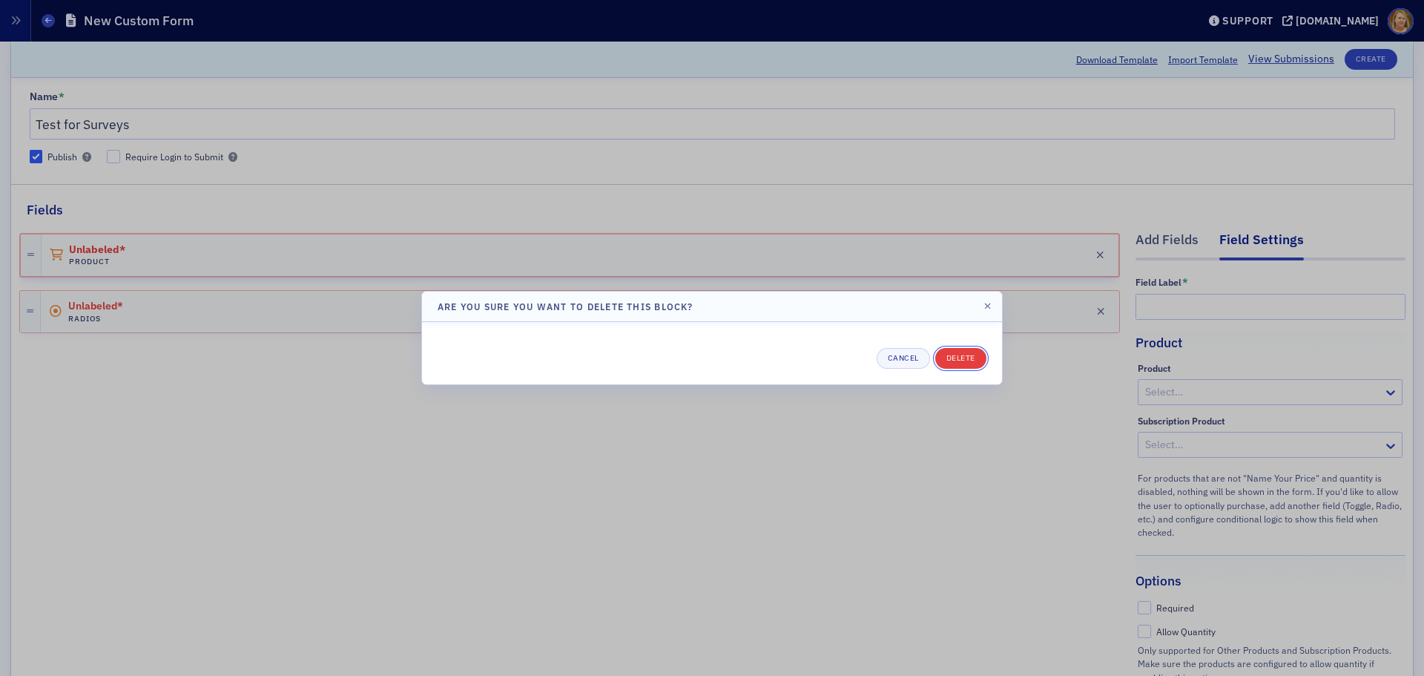
click at [958, 356] on button "Delete" at bounding box center [960, 358] width 51 height 21
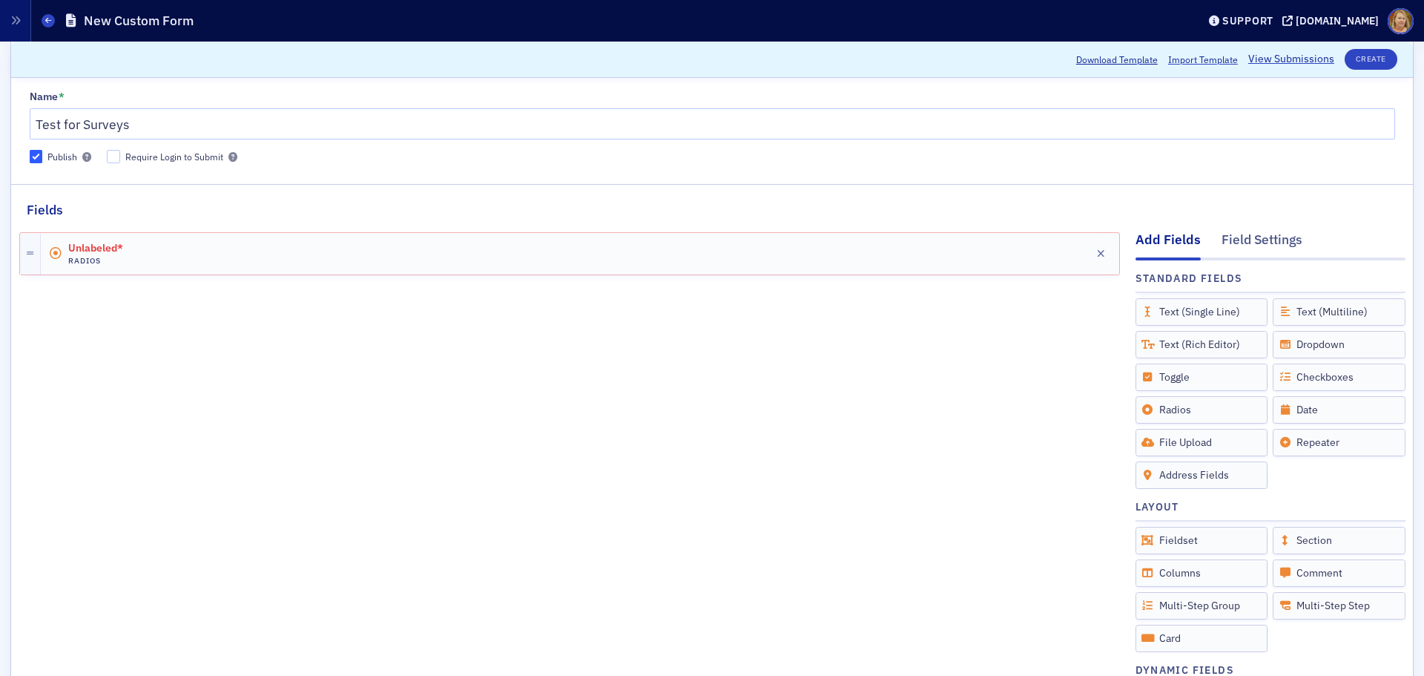
scroll to position [0, 0]
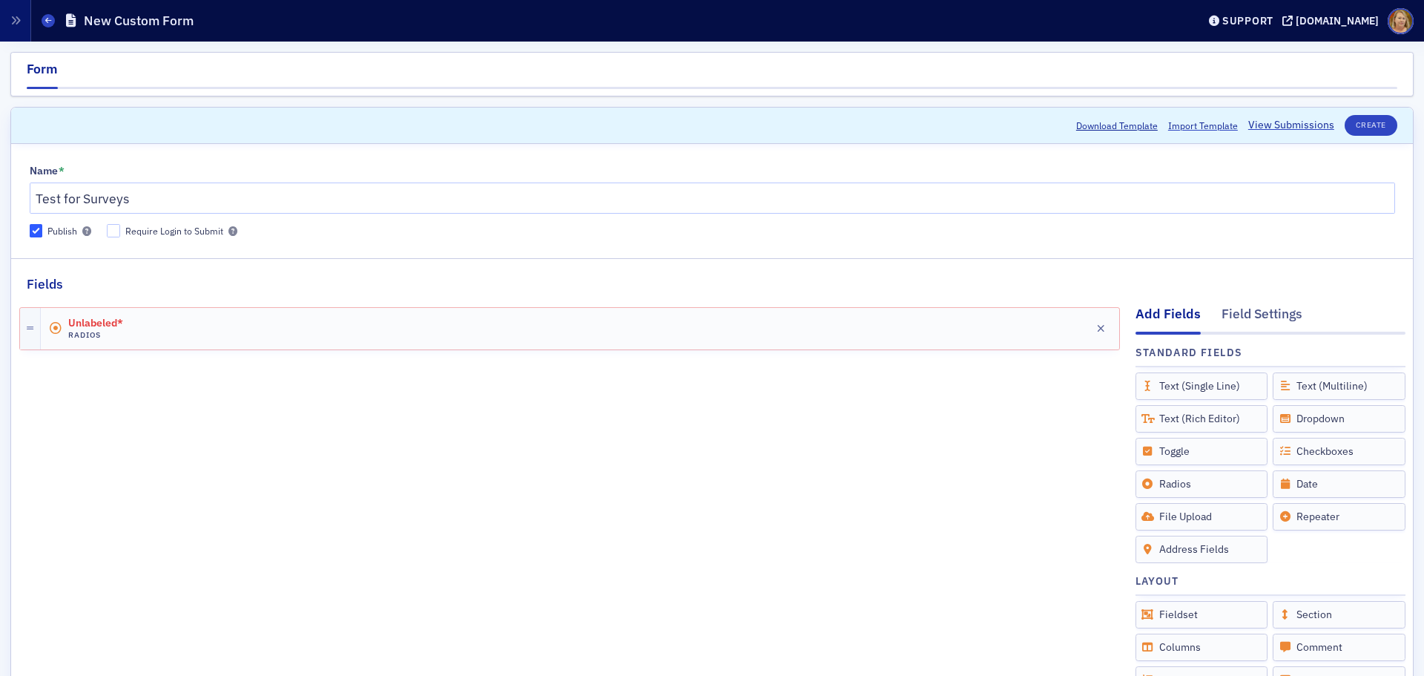
click at [1135, 313] on div "Add Fields" at bounding box center [1167, 319] width 65 height 30
click at [1138, 312] on div "Add Fields" at bounding box center [1167, 319] width 65 height 30
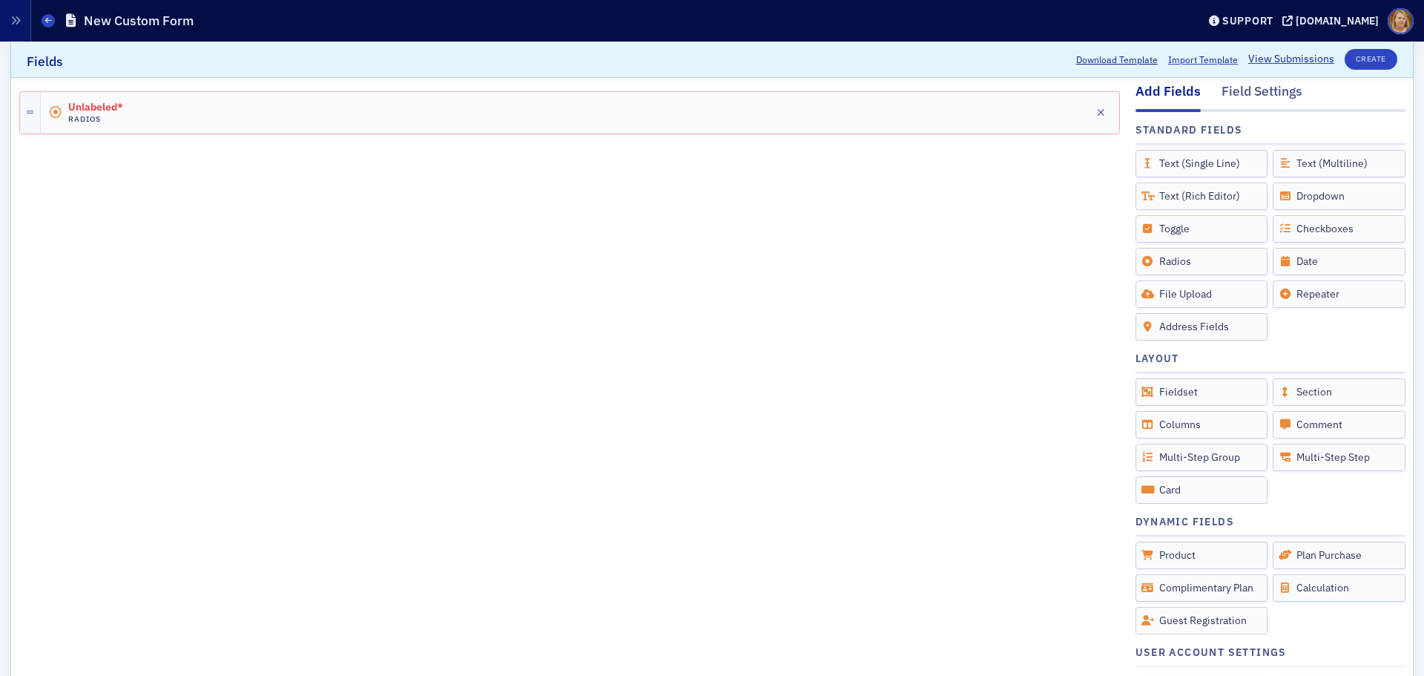
scroll to position [297, 0]
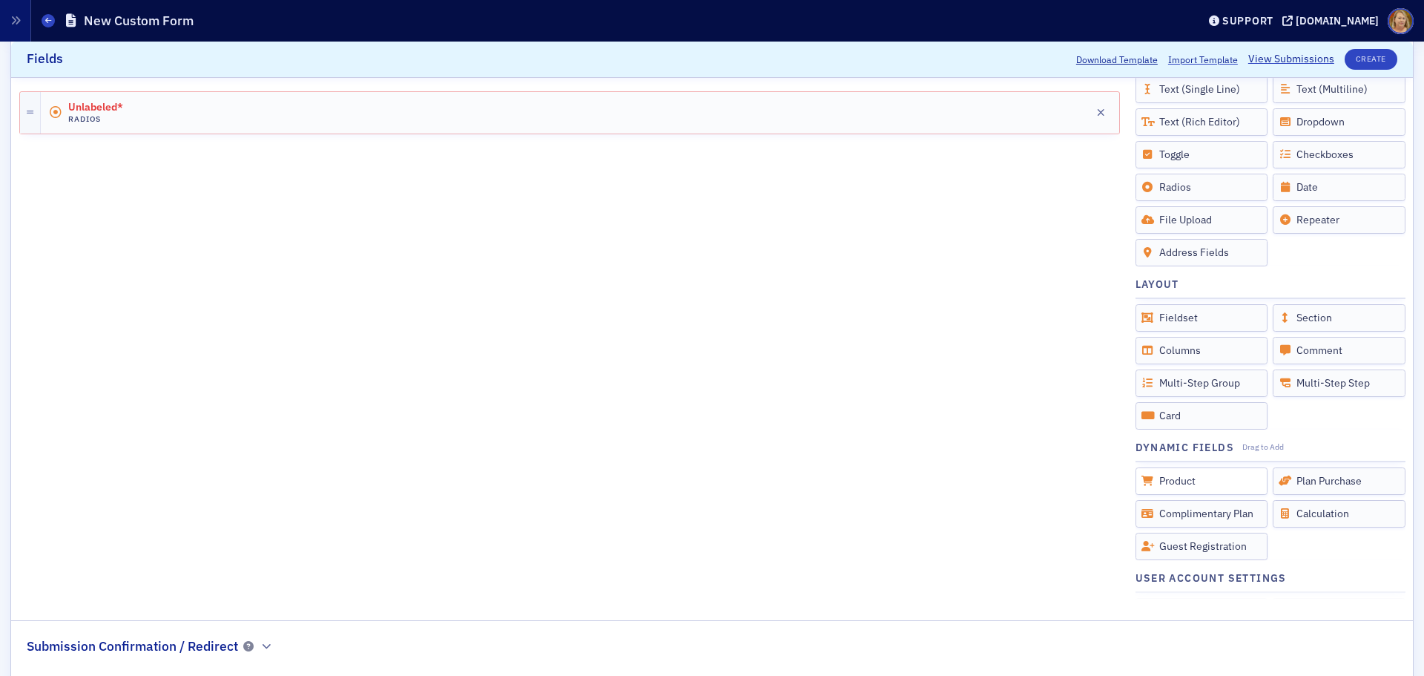
click at [1141, 485] on icon at bounding box center [1147, 480] width 13 height 10
click at [1155, 483] on div "Product" at bounding box center [1201, 480] width 133 height 27
click at [1157, 483] on div "Product" at bounding box center [1201, 480] width 133 height 27
click at [1090, 113] on button "button" at bounding box center [1100, 112] width 21 height 21
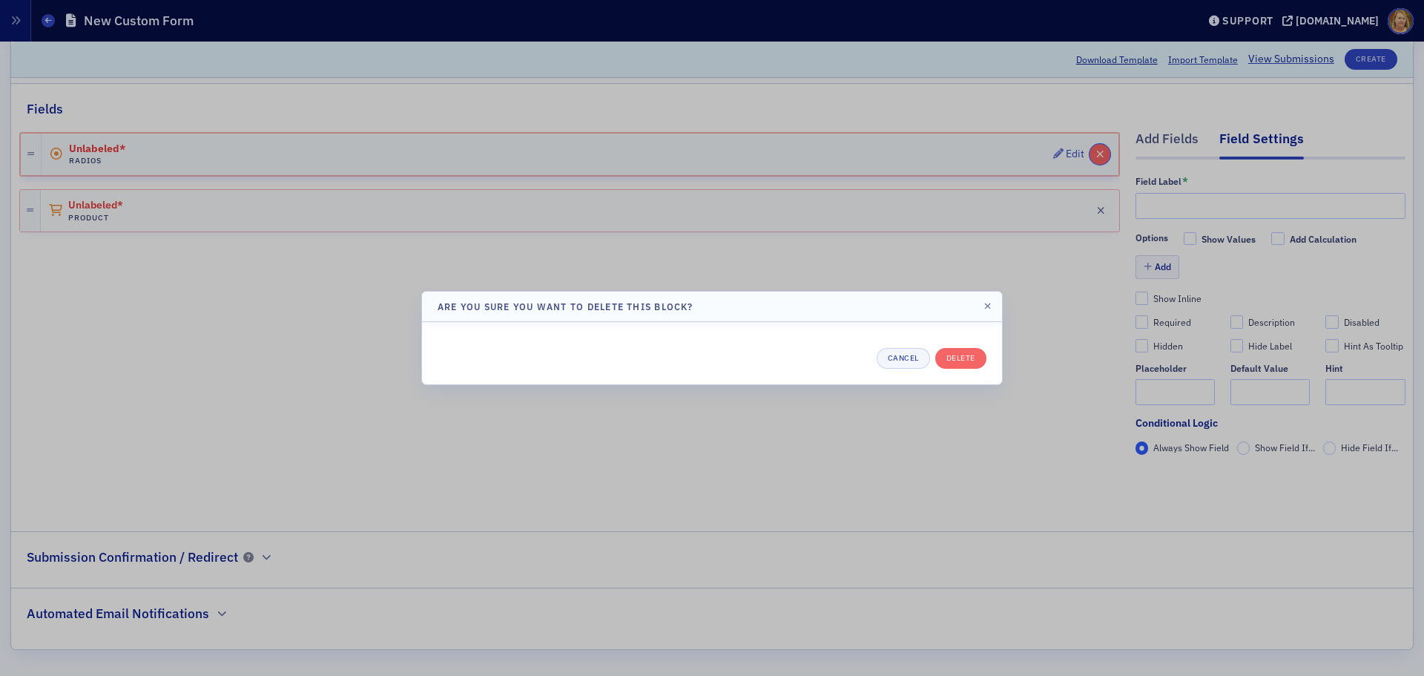
scroll to position [175, 0]
click at [957, 372] on div "Cancel Delete" at bounding box center [712, 353] width 580 height 62
click at [971, 361] on button "Delete" at bounding box center [960, 358] width 51 height 21
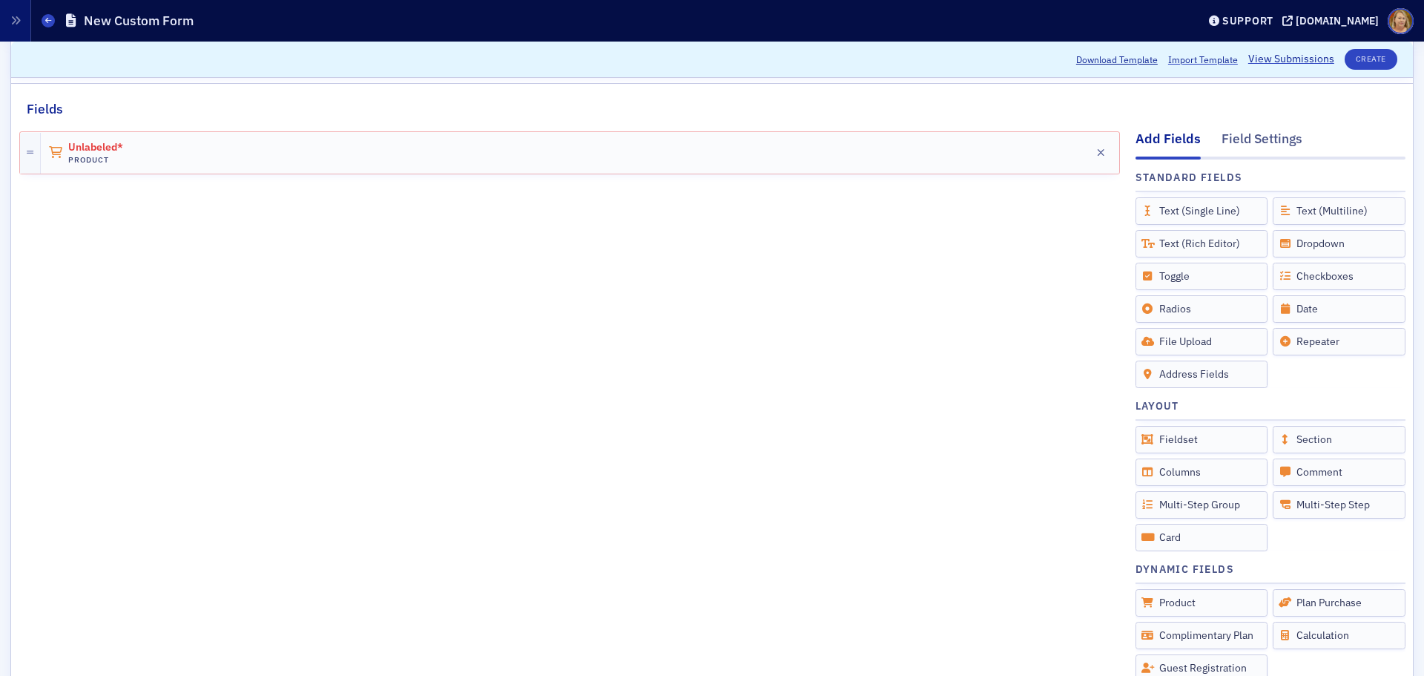
scroll to position [0, 0]
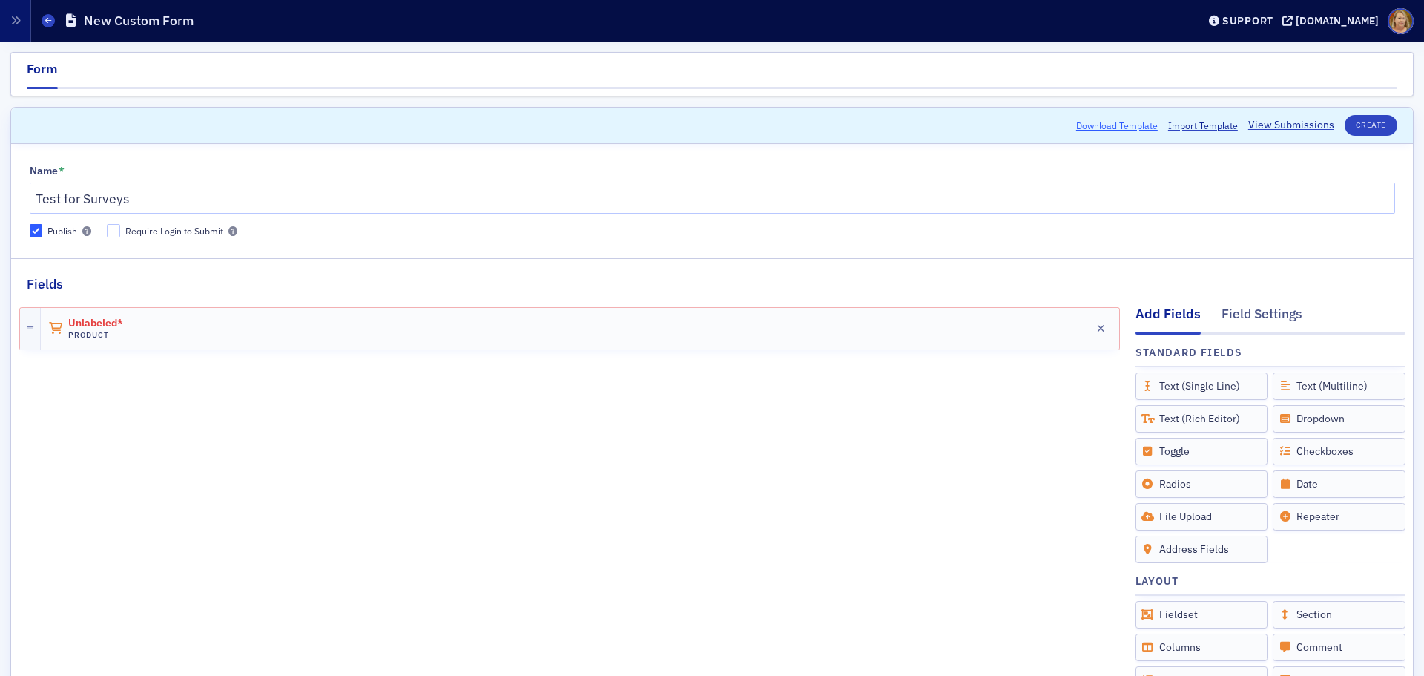
click at [1128, 126] on button "Download Template" at bounding box center [1117, 125] width 82 height 13
click at [1158, 306] on div "Add Fields" at bounding box center [1167, 319] width 65 height 30
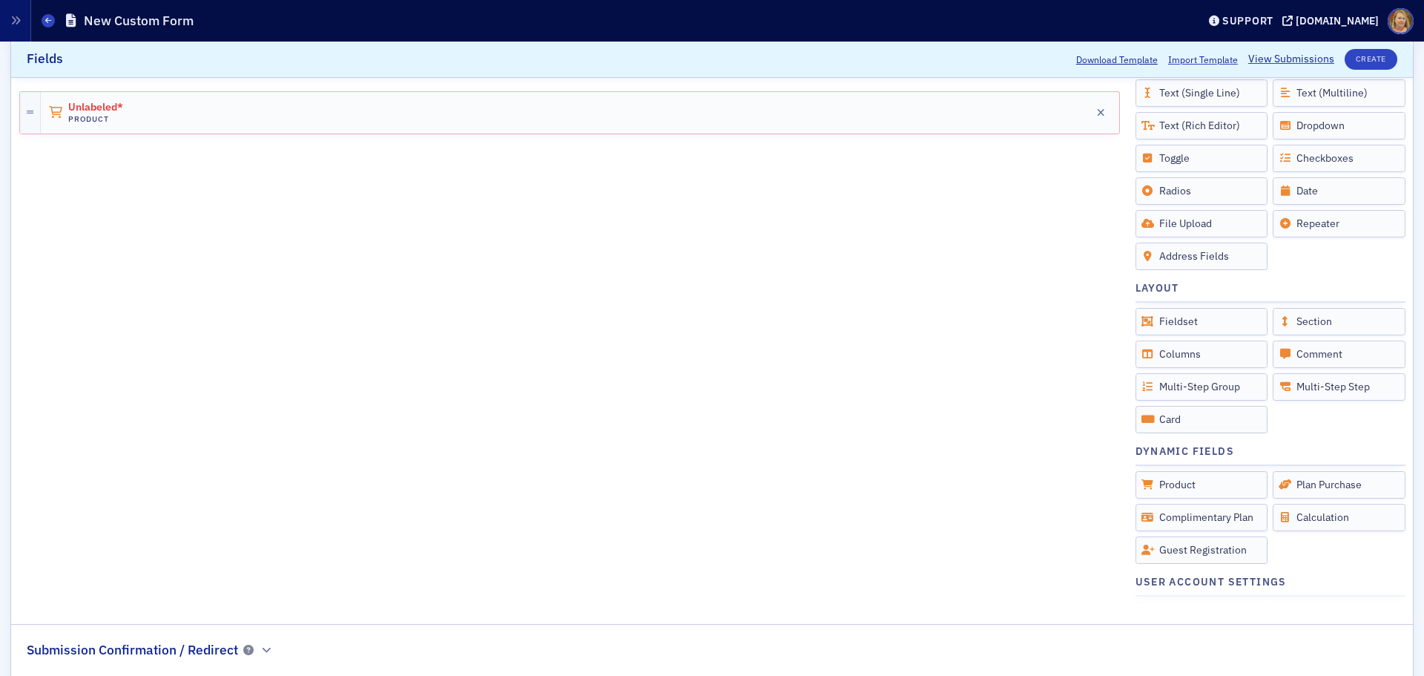
scroll to position [297, 0]
click at [1146, 450] on h4 "Dynamic Fields" at bounding box center [1184, 448] width 99 height 16
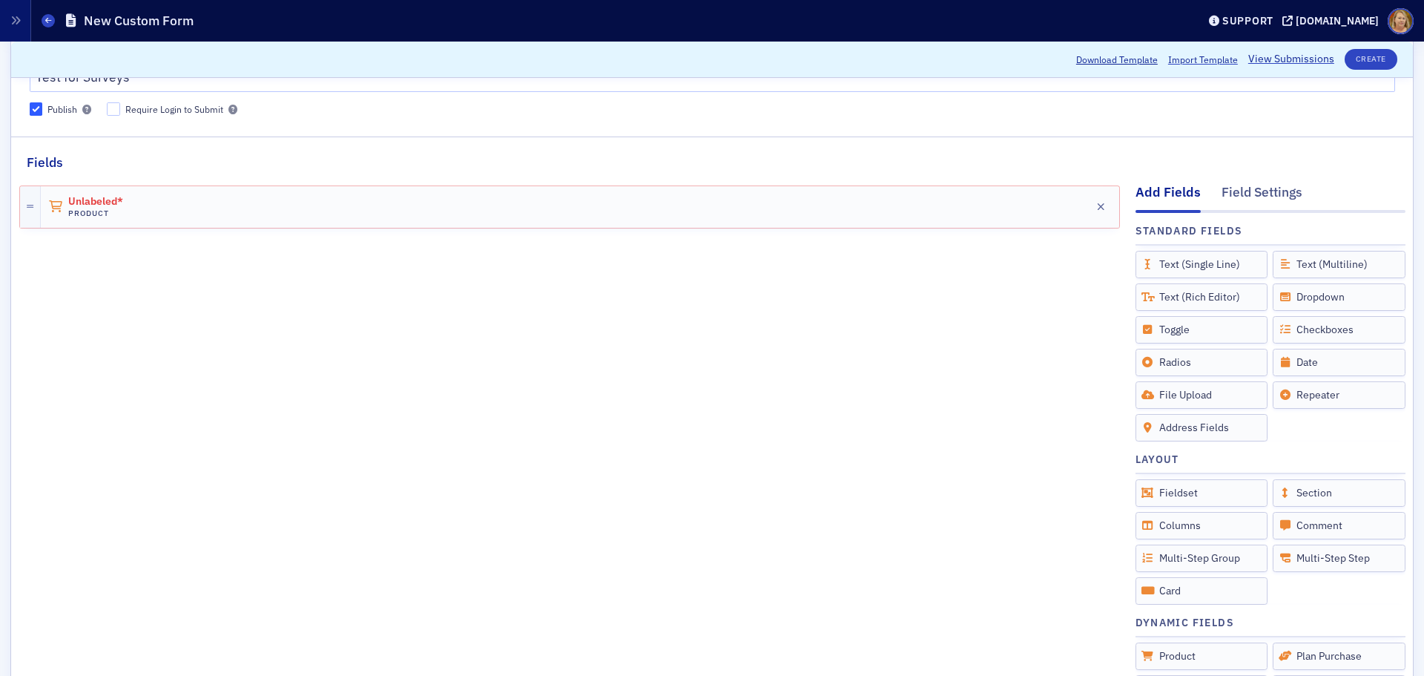
scroll to position [74, 0]
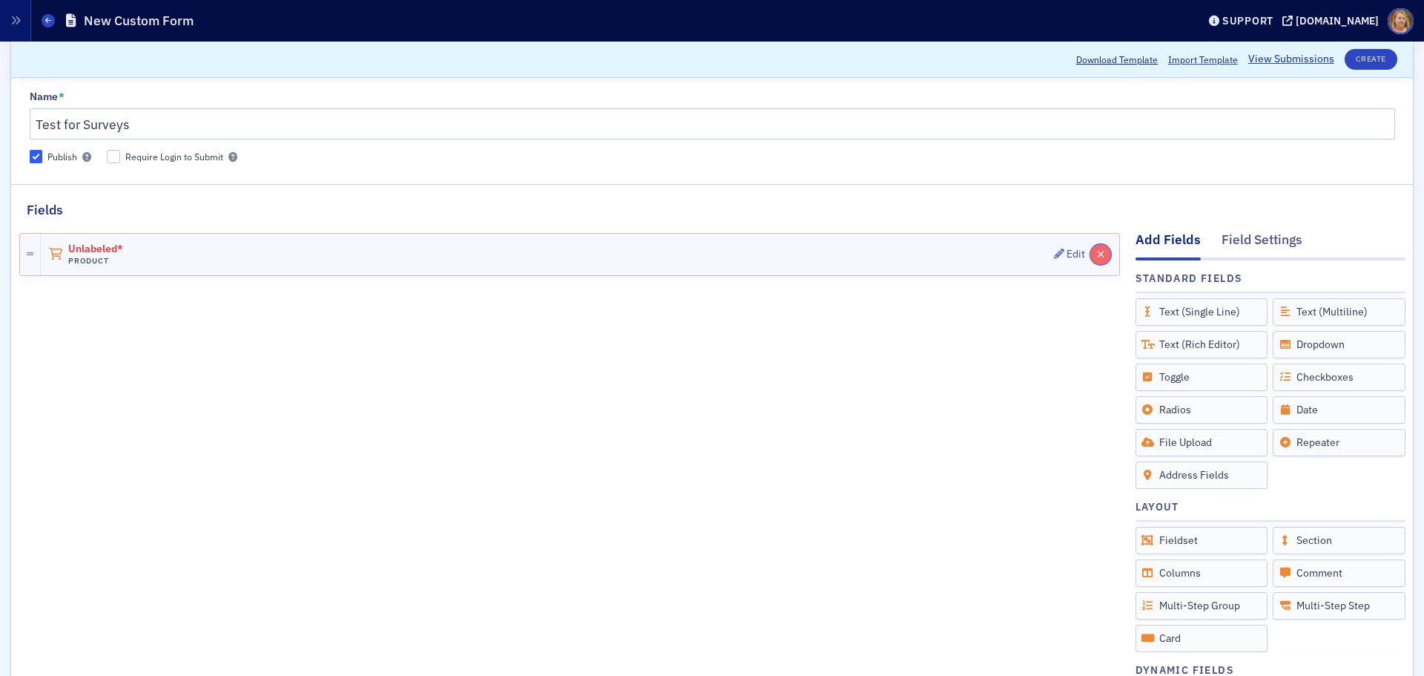
click at [1090, 253] on button "button" at bounding box center [1100, 254] width 21 height 21
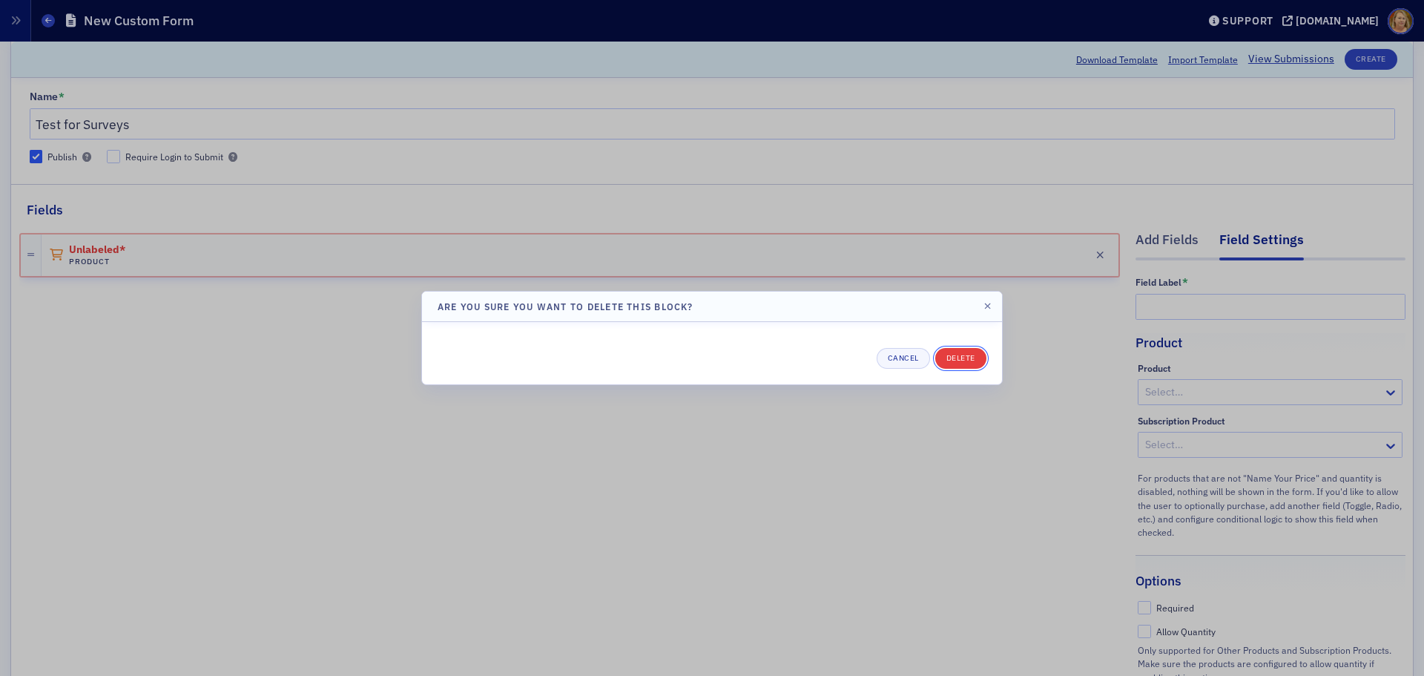
click at [982, 357] on button "Delete" at bounding box center [960, 358] width 51 height 21
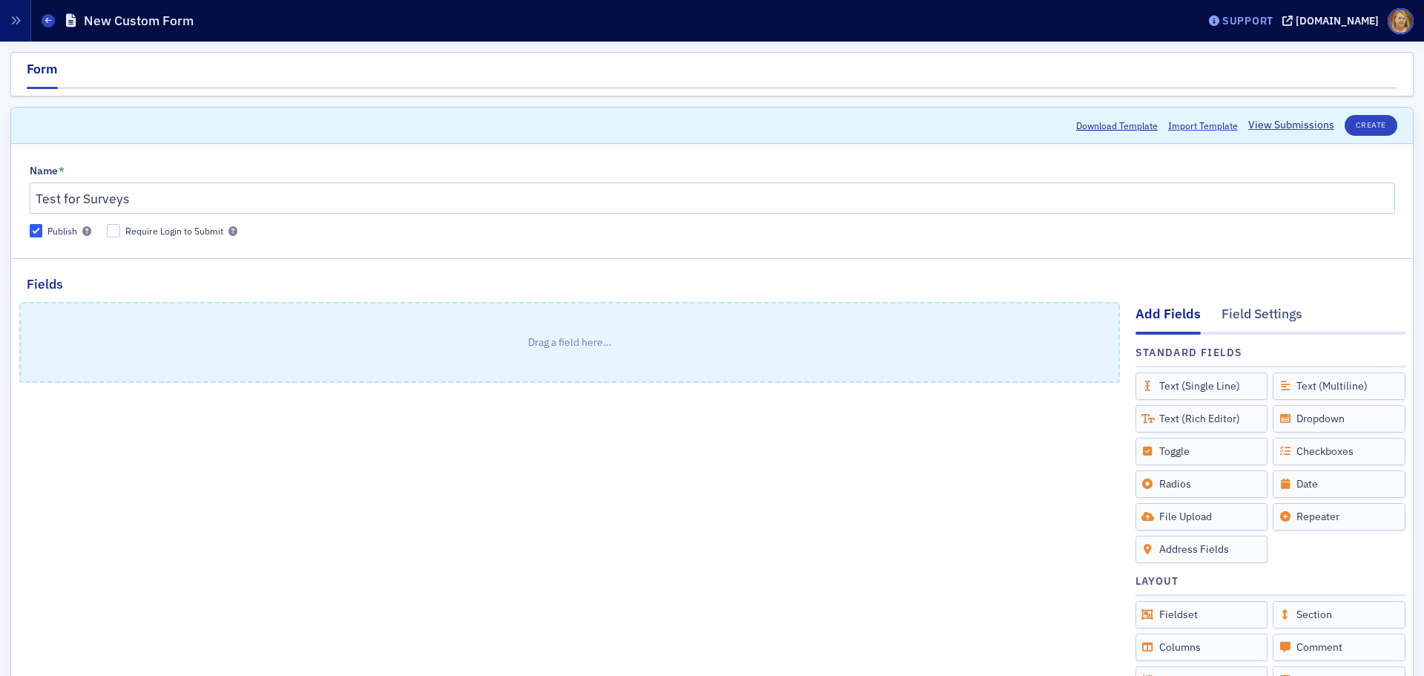
click at [1270, 23] on div "Support" at bounding box center [1247, 20] width 51 height 13
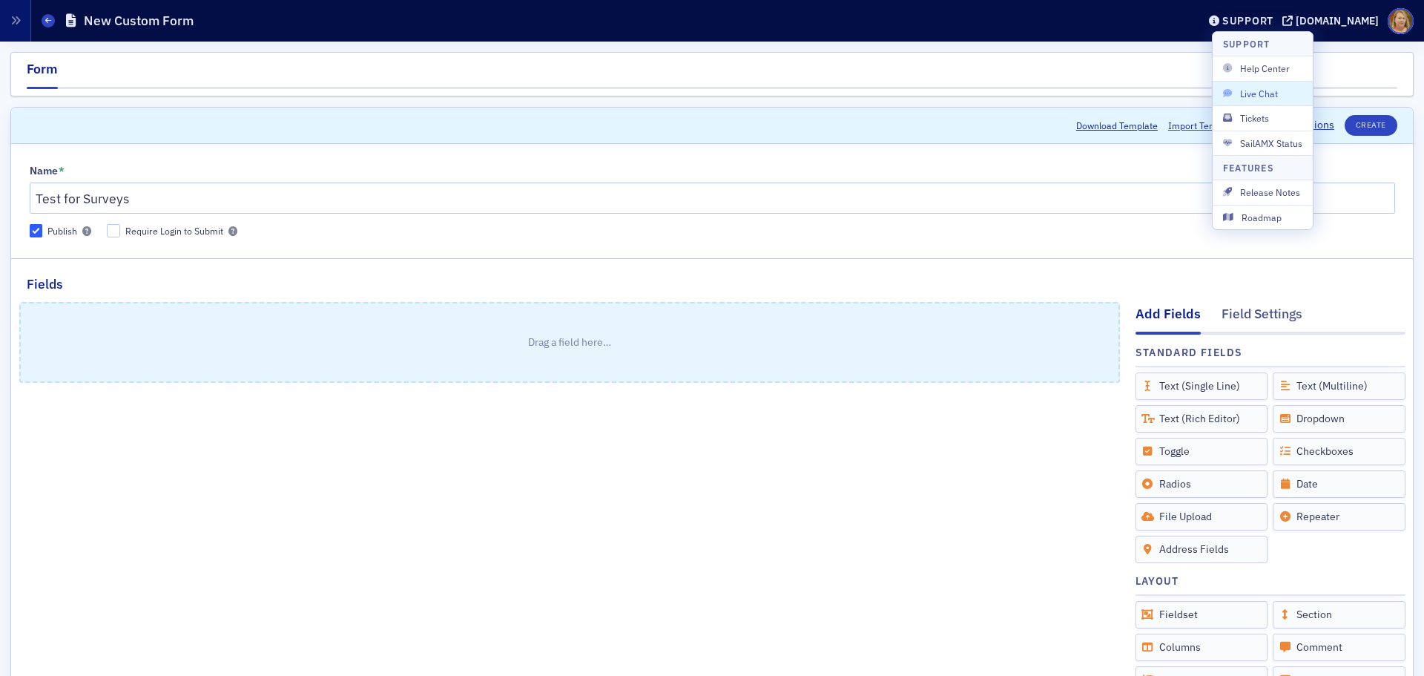
click at [1255, 94] on span "Live Chat" at bounding box center [1262, 93] width 79 height 13
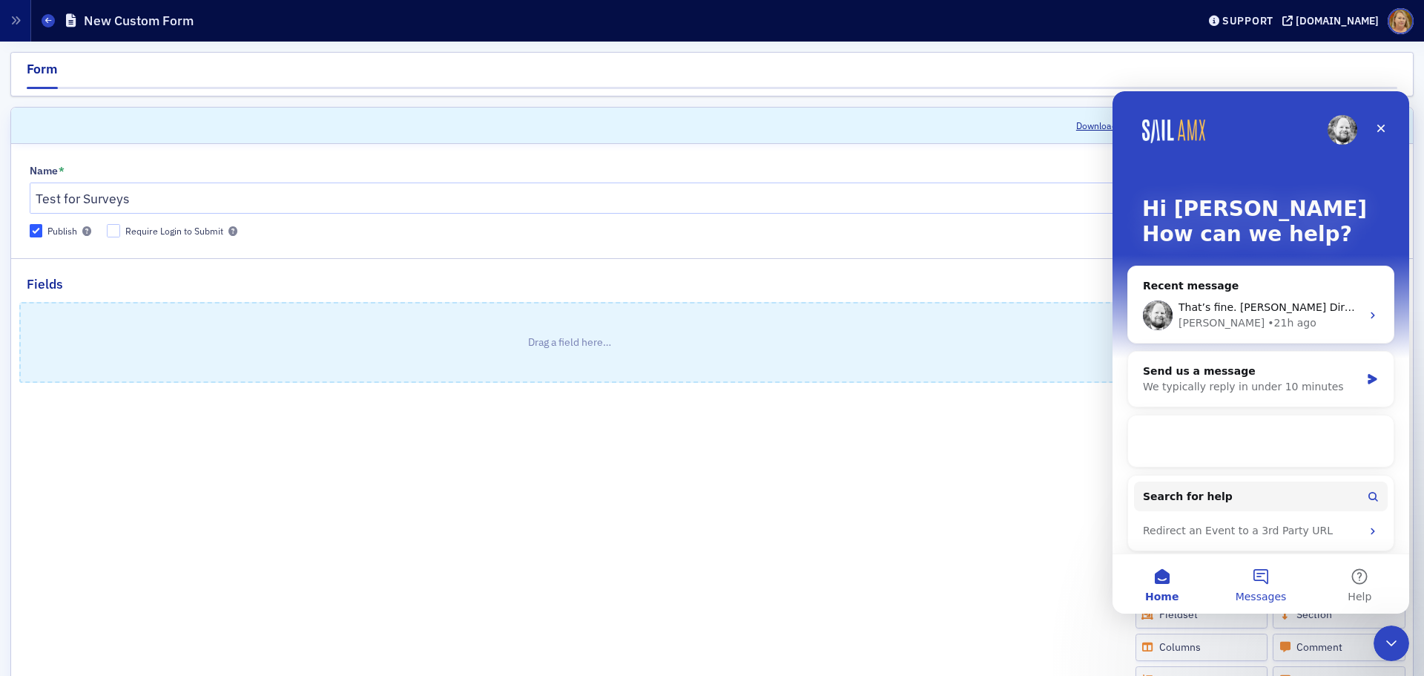
click at [1259, 580] on button "Messages" at bounding box center [1260, 583] width 99 height 59
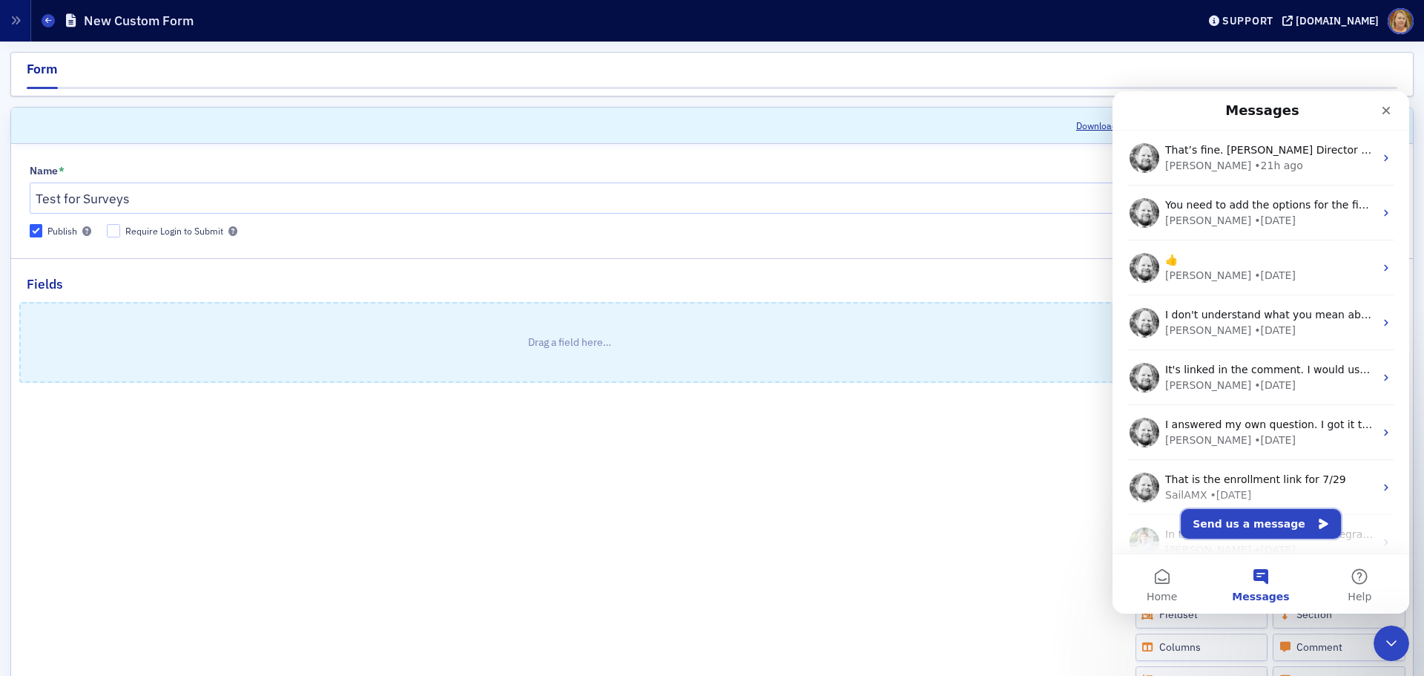
click at [1222, 532] on button "Send us a message" at bounding box center [1261, 524] width 160 height 30
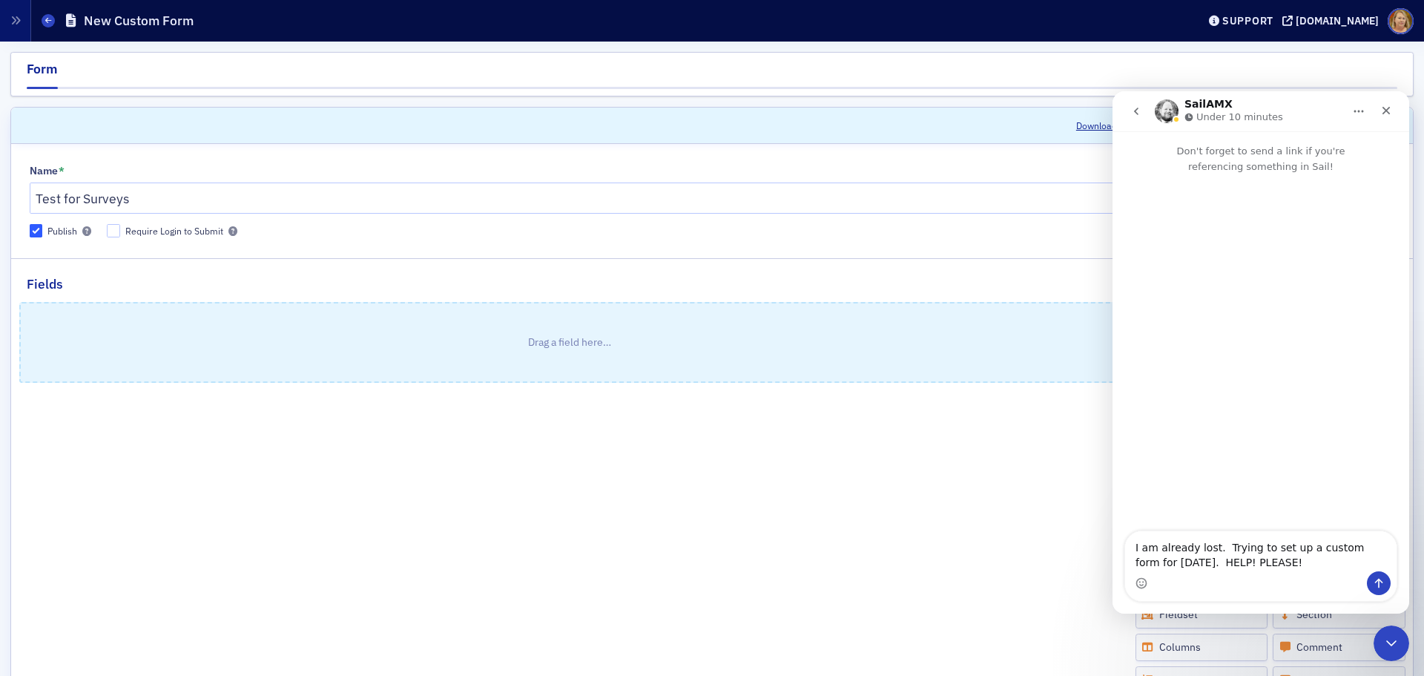
type textarea "I am already lost. Trying to set up a custom form for today. HELP! PLEASE!"
click at [1382, 580] on icon "Send a message…" at bounding box center [1379, 583] width 12 height 12
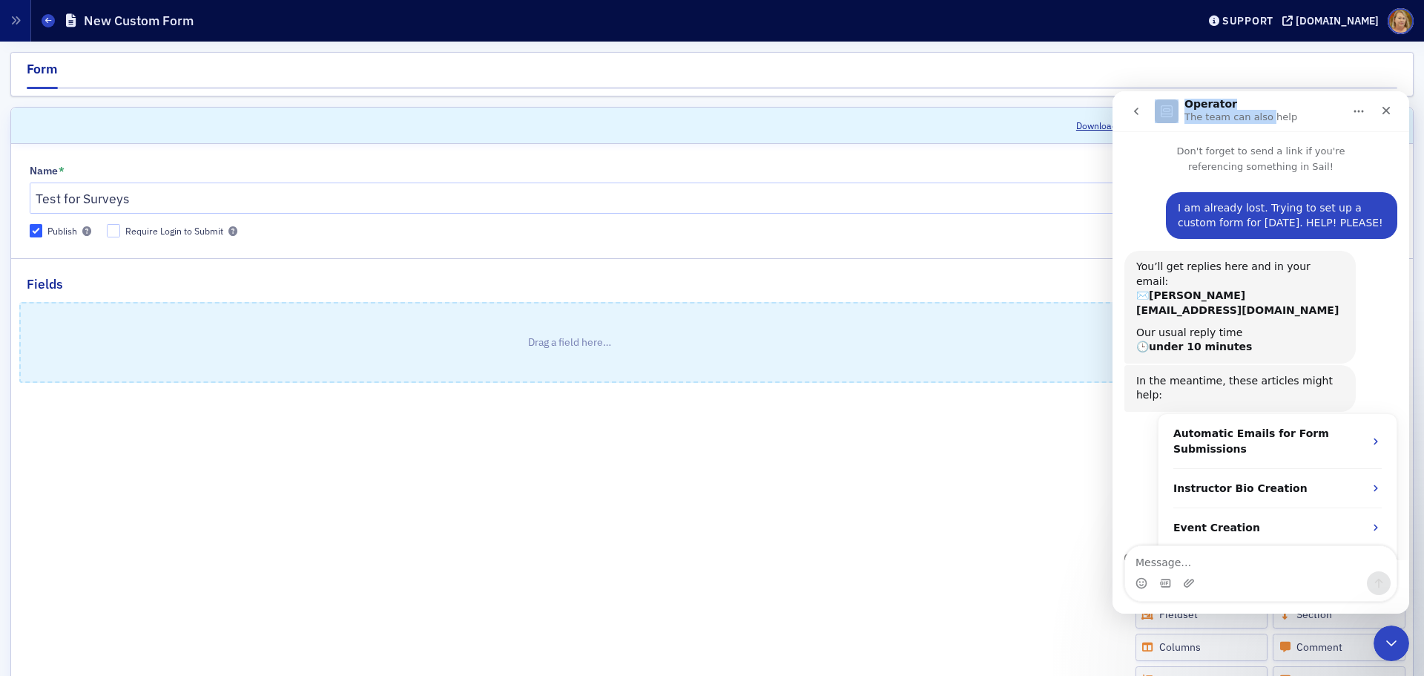
drag, startPoint x: 1264, startPoint y: 102, endPoint x: 534, endPoint y: 125, distance: 730.8
click html "Operator The team can also help Don't forget to send a link if you're referenci…"
drag, startPoint x: 1336, startPoint y: 102, endPoint x: 1304, endPoint y: 118, distance: 34.8
click at [1267, 124] on div "Operator The team can also help" at bounding box center [1249, 112] width 188 height 26
drag, startPoint x: 1342, startPoint y: 143, endPoint x: 1304, endPoint y: 148, distance: 38.2
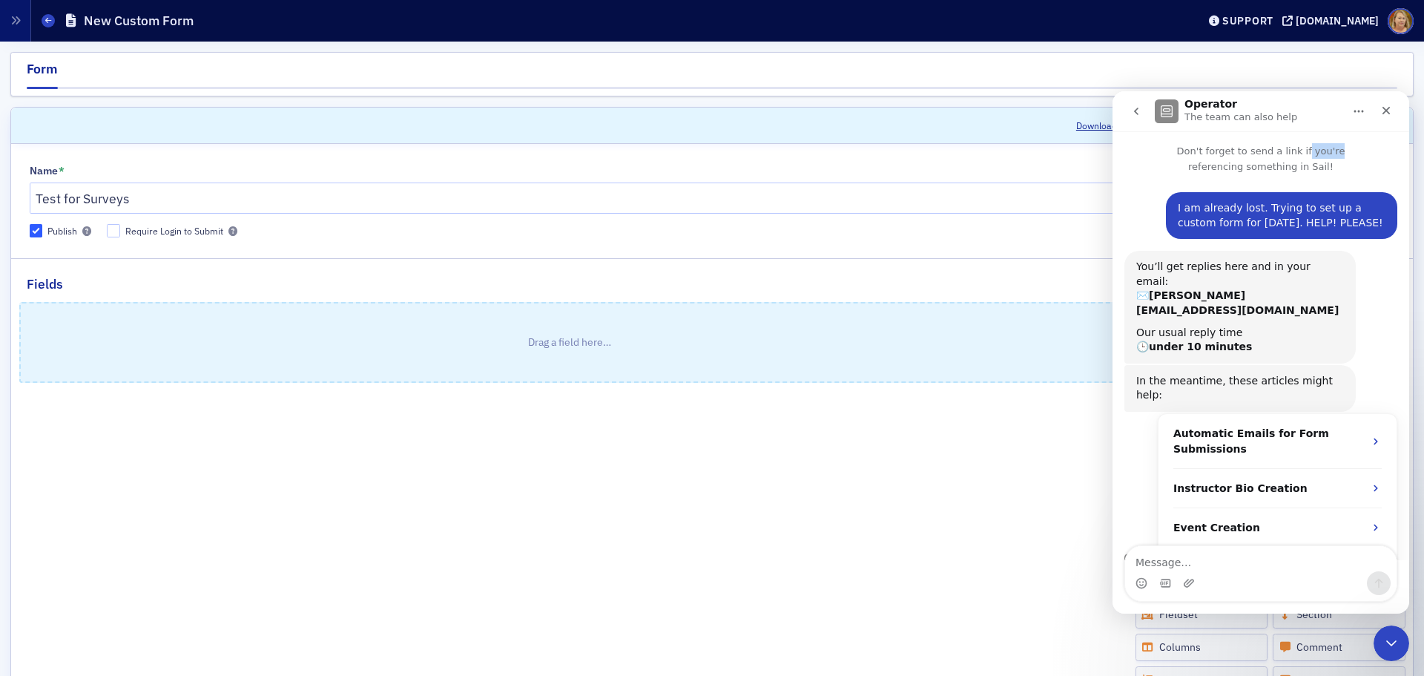
click at [1304, 148] on p "Don't forget to send a link if you're referencing something in Sail!" at bounding box center [1260, 152] width 297 height 43
click at [1402, 644] on div "Close Intercom Messenger" at bounding box center [1389, 641] width 36 height 36
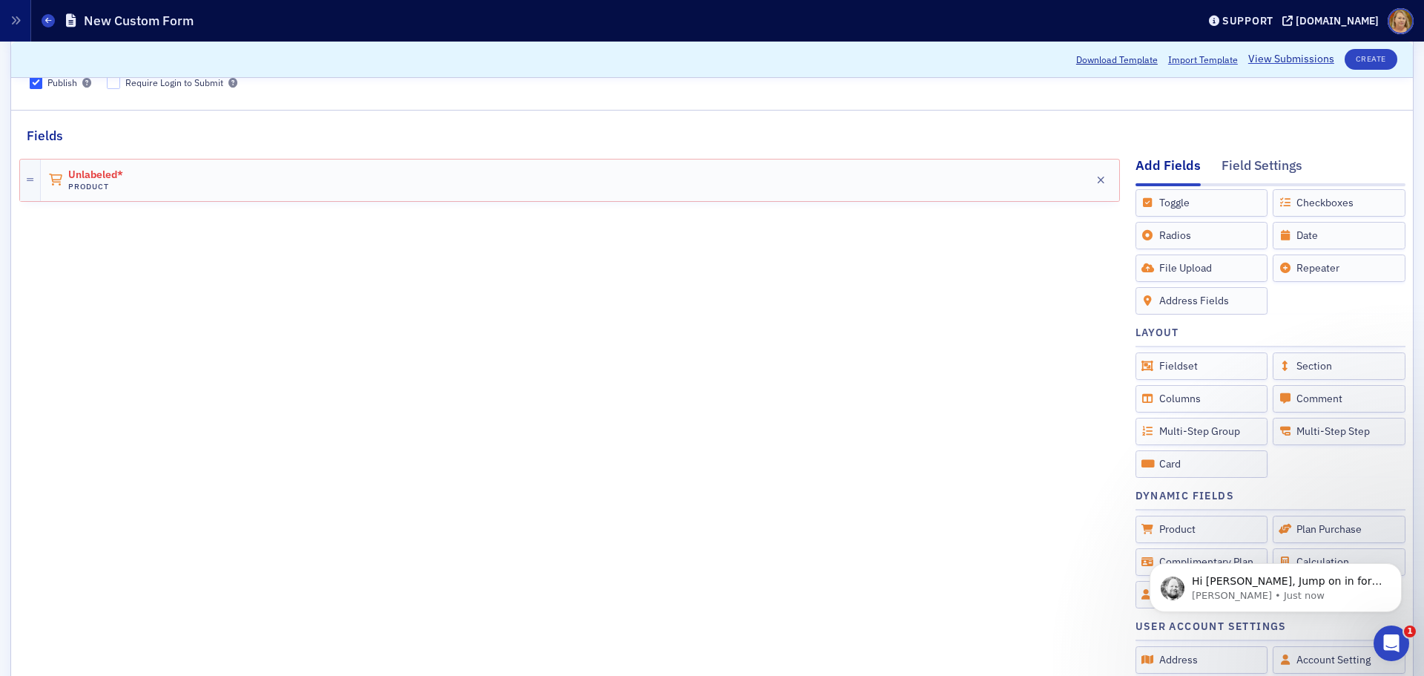
click at [1136, 162] on div "Add Fields" at bounding box center [1167, 171] width 65 height 30
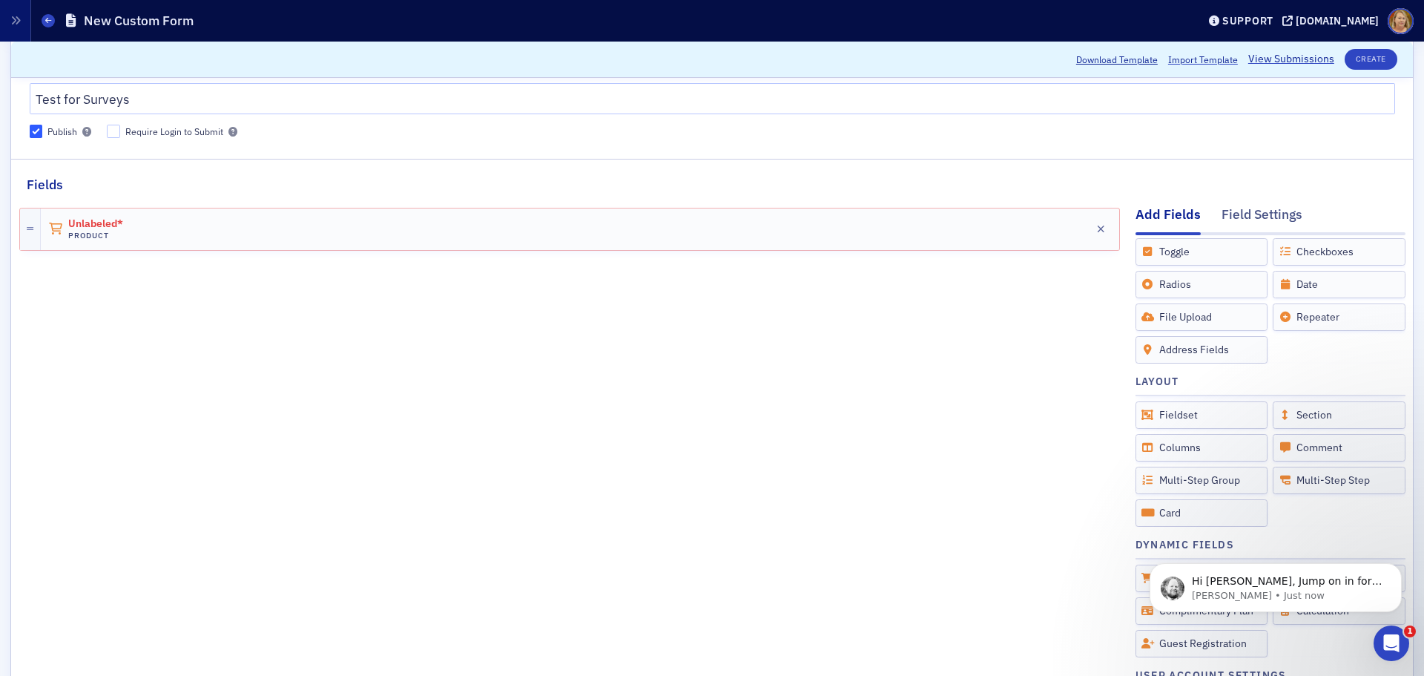
scroll to position [74, 0]
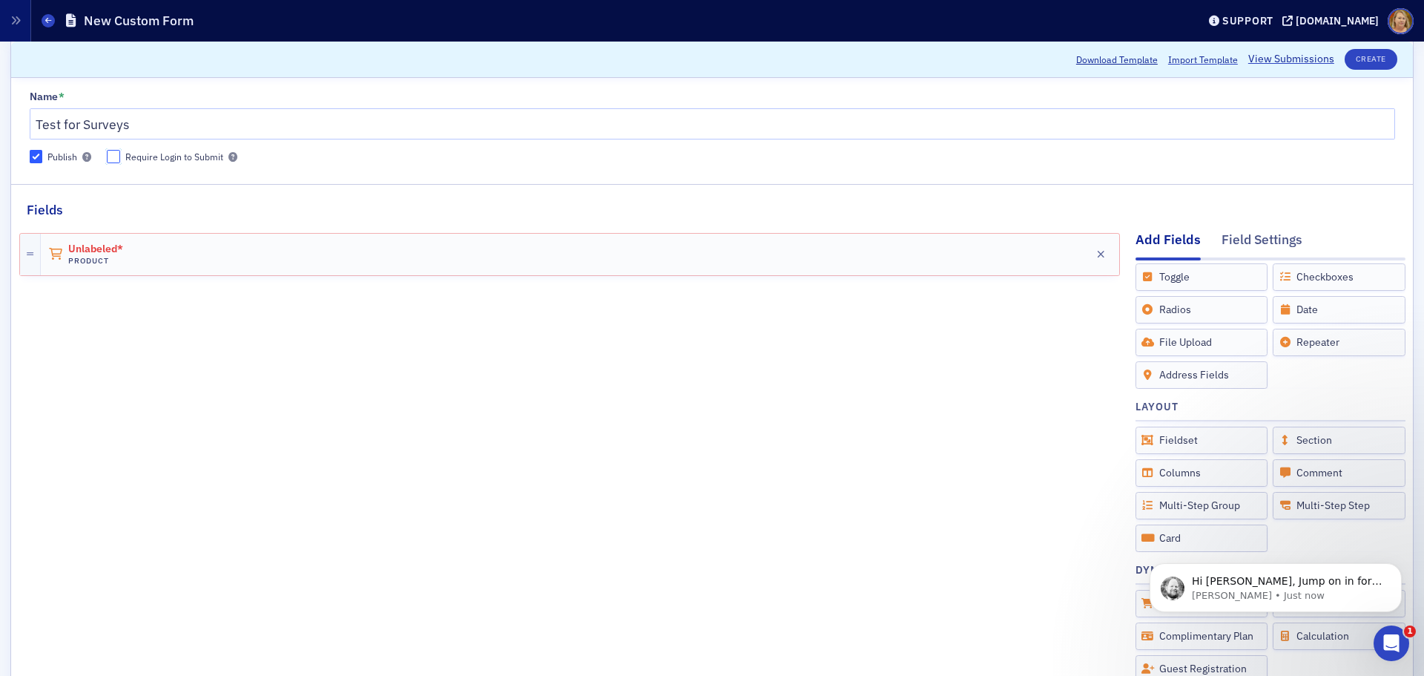
click at [114, 157] on input "Require Login to Submit" at bounding box center [113, 156] width 13 height 13
checkbox input "true"
click at [39, 152] on input "Publish" at bounding box center [36, 156] width 13 height 13
checkbox input "true"
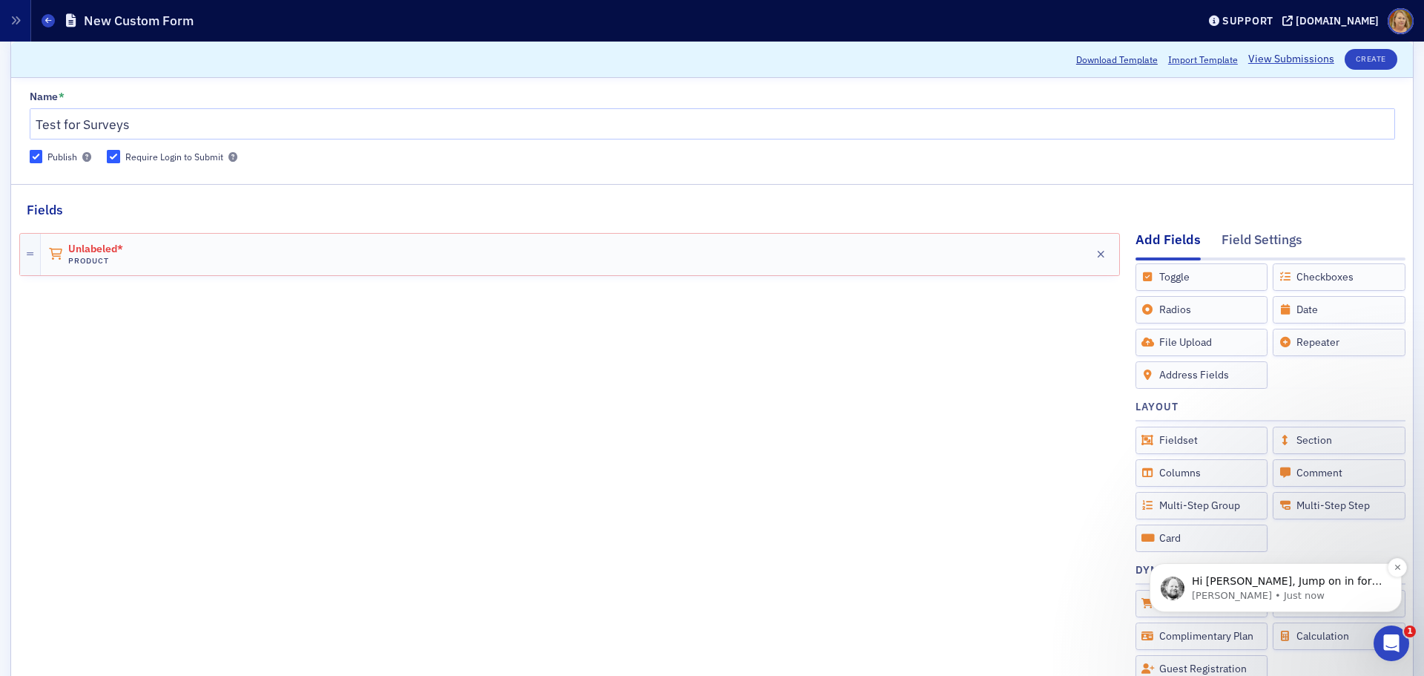
click at [1244, 578] on p "Hi Ellen, Jump on in for help. https://meet.google.com/mcm-rebj-ztg" at bounding box center [1287, 581] width 191 height 15
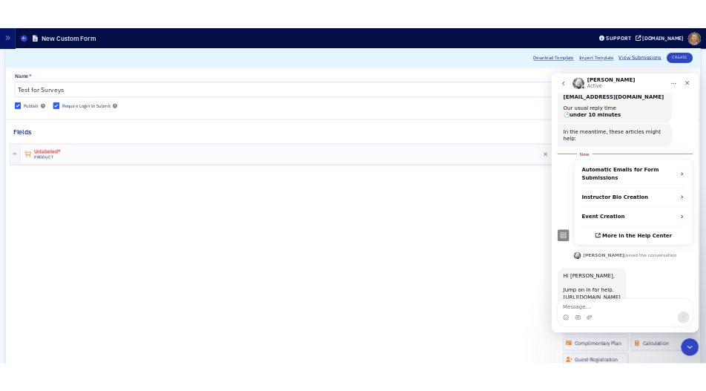
scroll to position [172, 0]
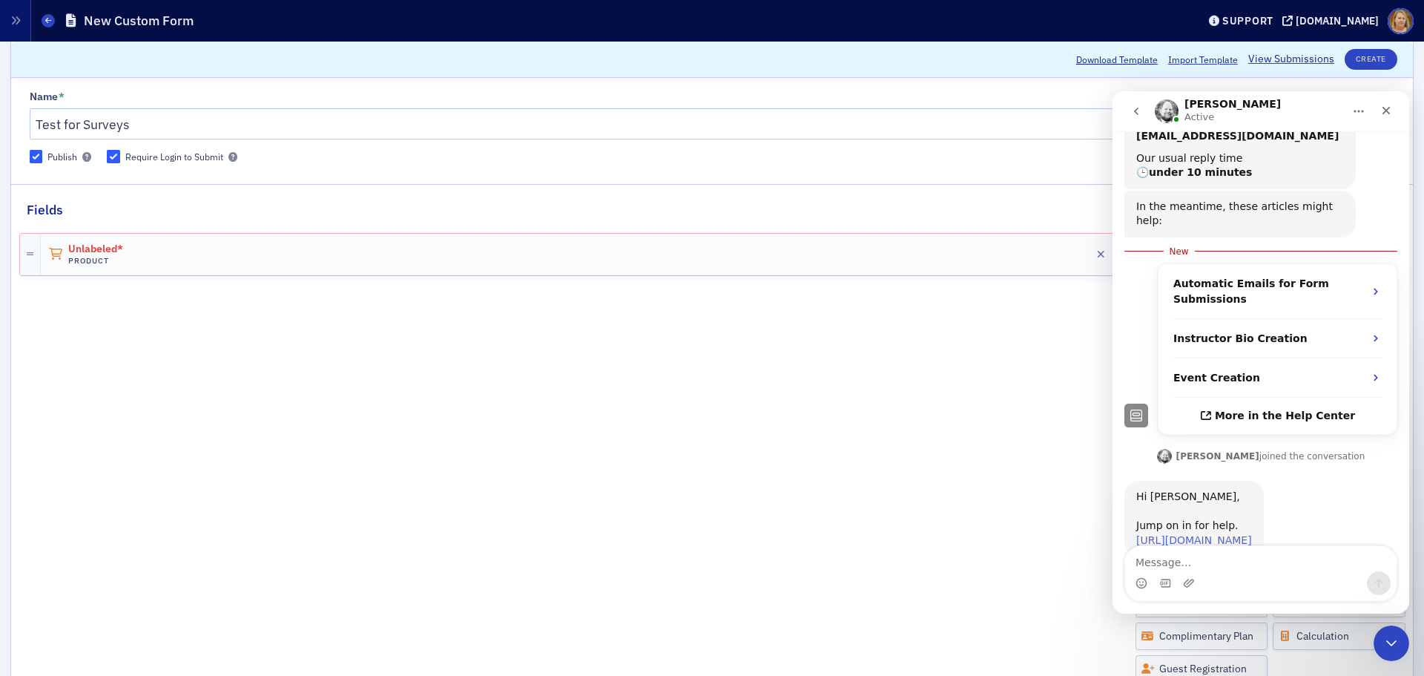
click at [1198, 534] on link "https://meet.google.com/mcm-rebj-ztg" at bounding box center [1194, 540] width 116 height 12
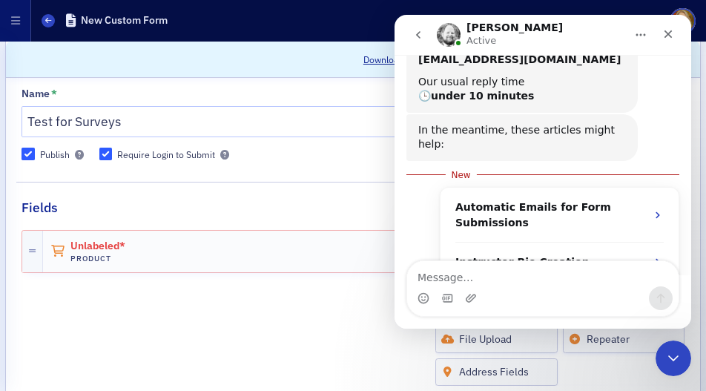
scroll to position [240, 0]
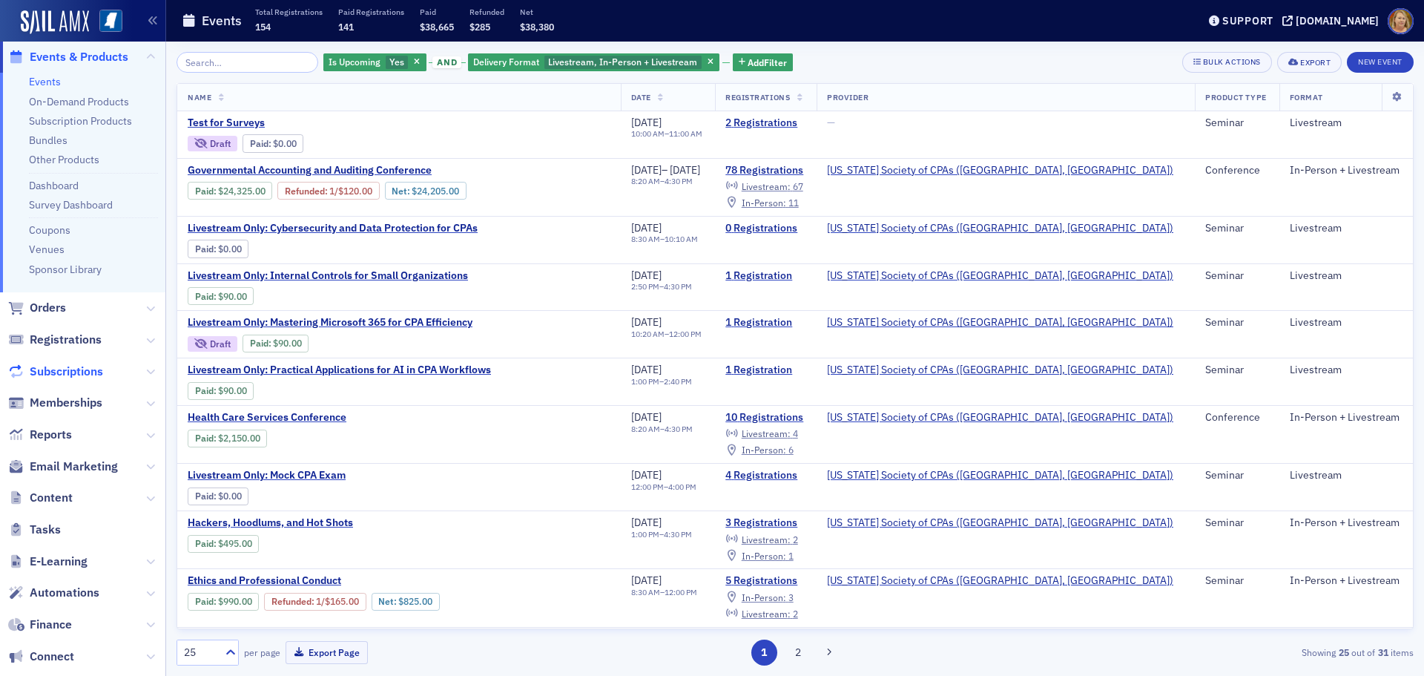
scroll to position [148, 0]
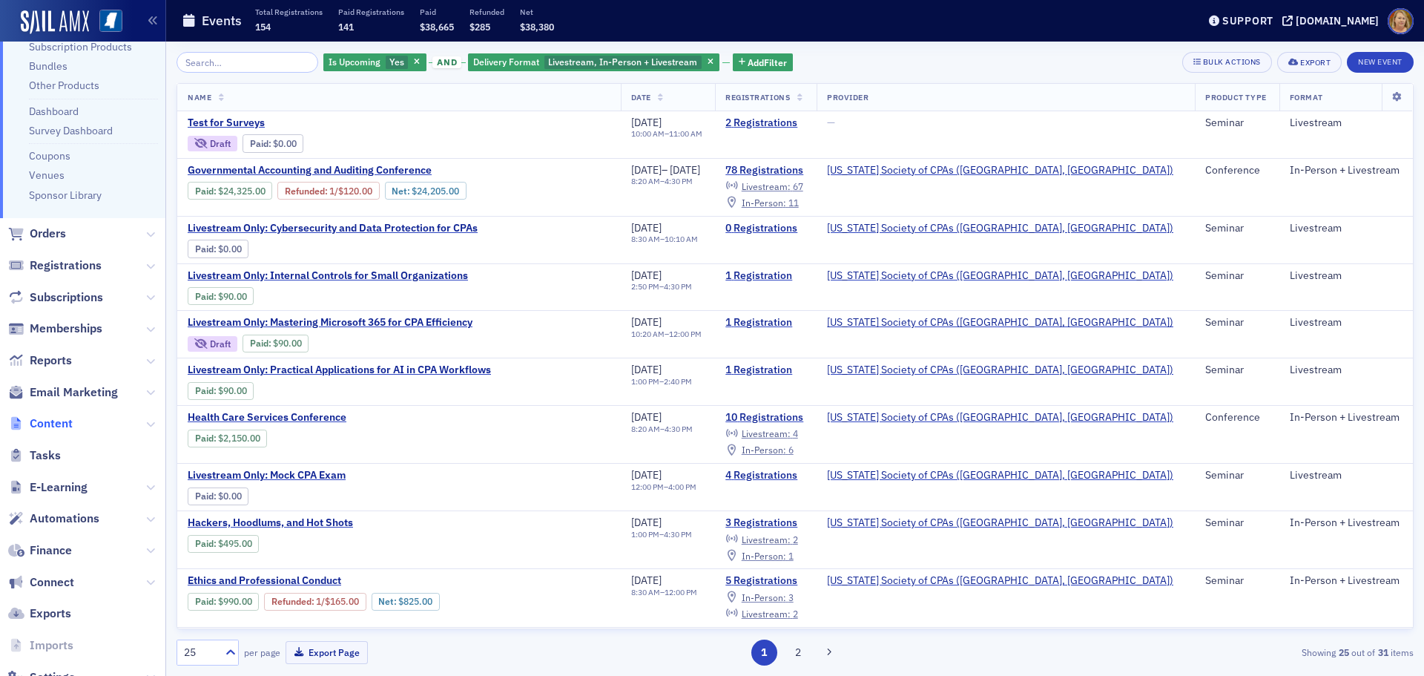
click at [51, 422] on span "Content" at bounding box center [51, 423] width 43 height 16
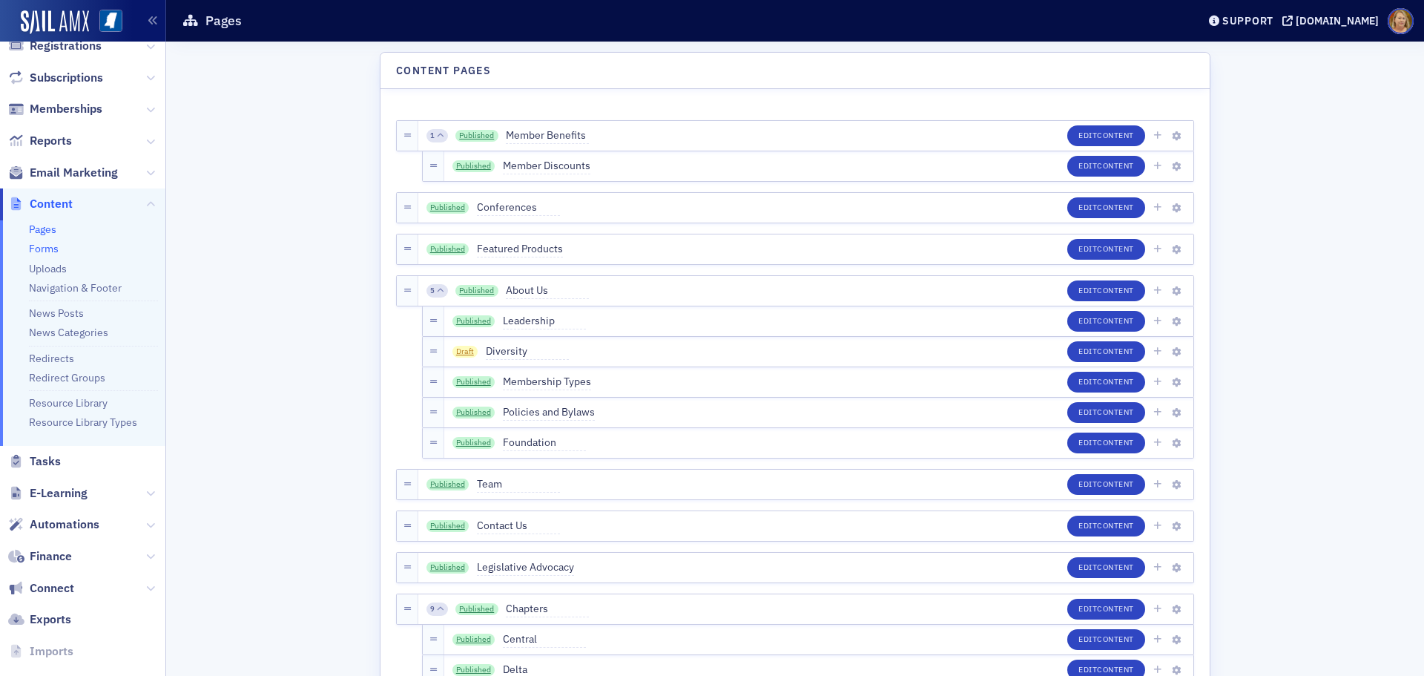
click at [52, 247] on link "Forms" at bounding box center [44, 248] width 30 height 13
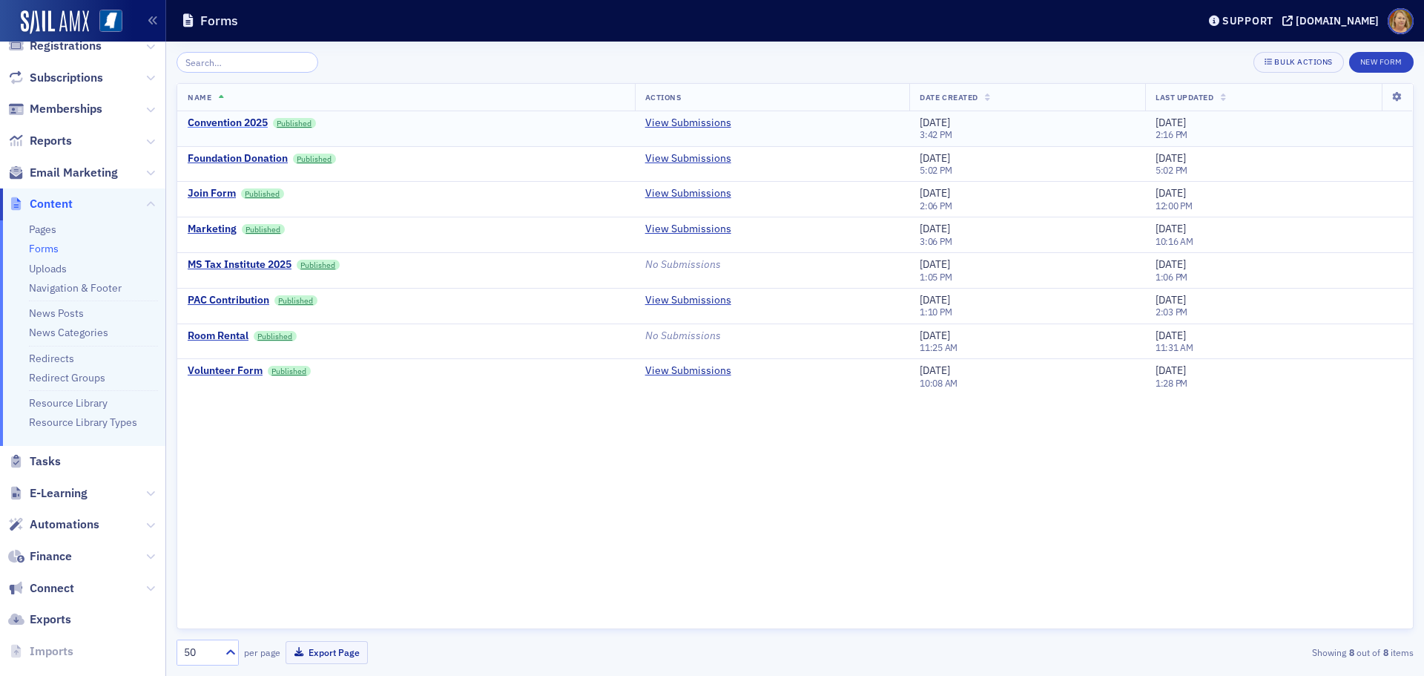
click at [253, 122] on div "Convention 2025" at bounding box center [228, 122] width 80 height 13
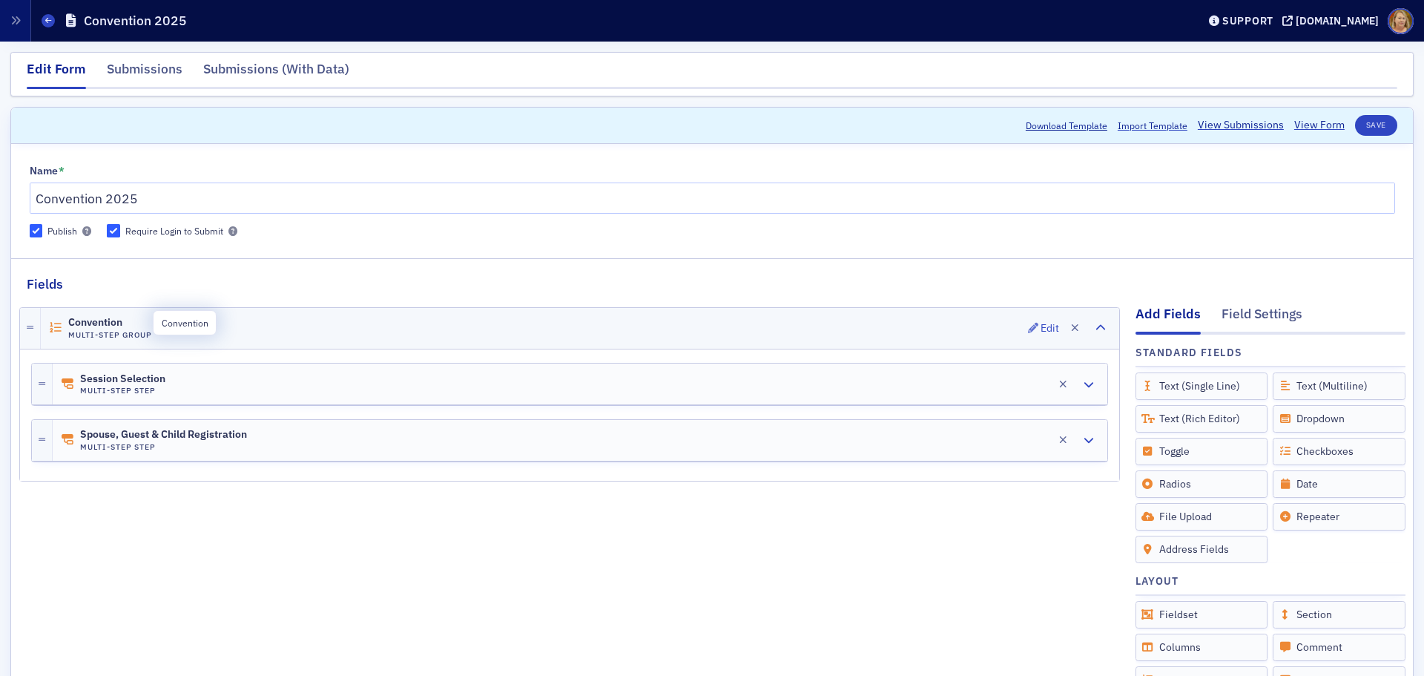
click at [97, 328] on span "Convention" at bounding box center [109, 323] width 83 height 12
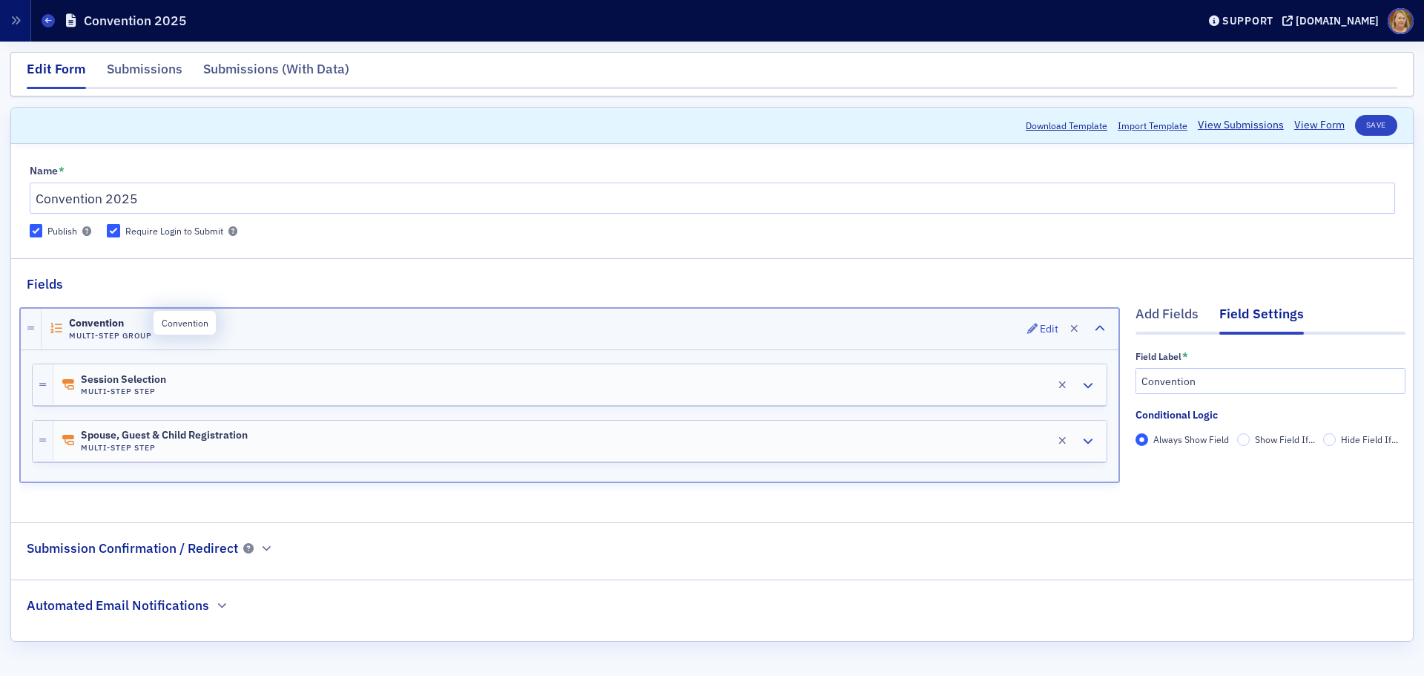
click at [97, 328] on span "Convention" at bounding box center [110, 323] width 83 height 12
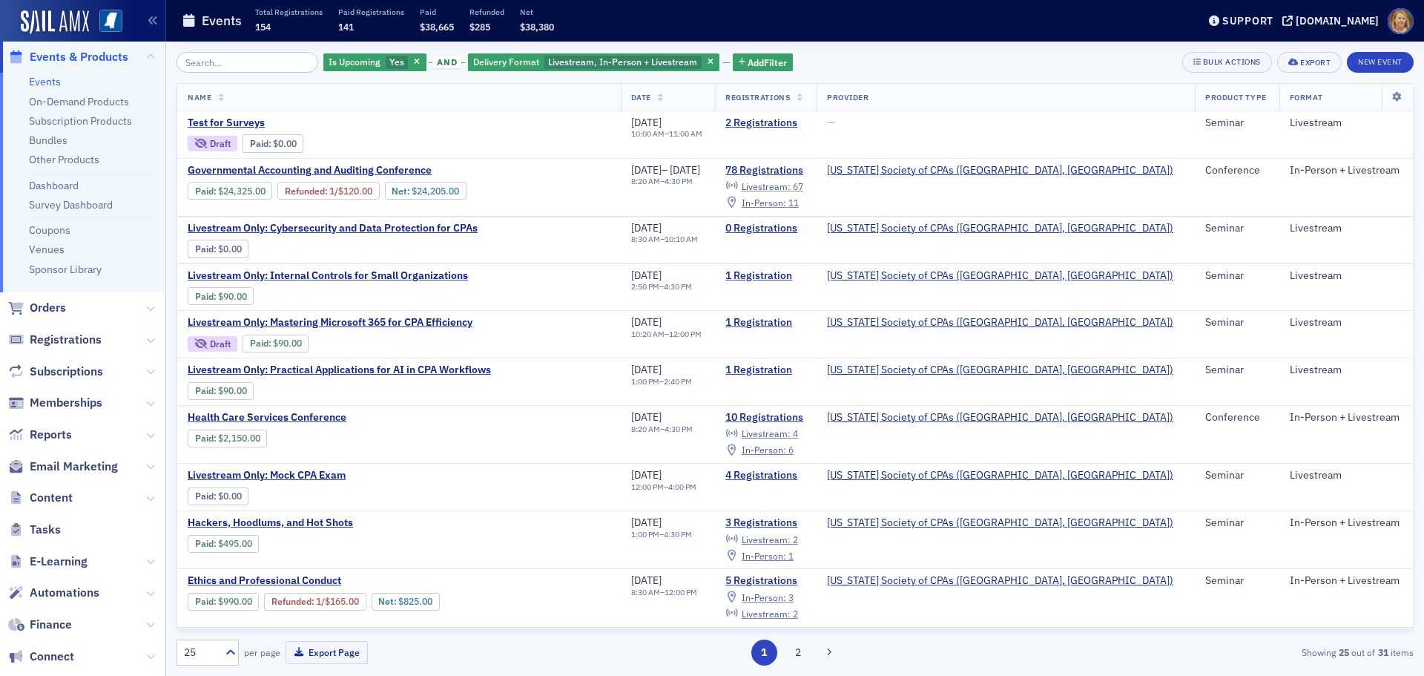
scroll to position [148, 0]
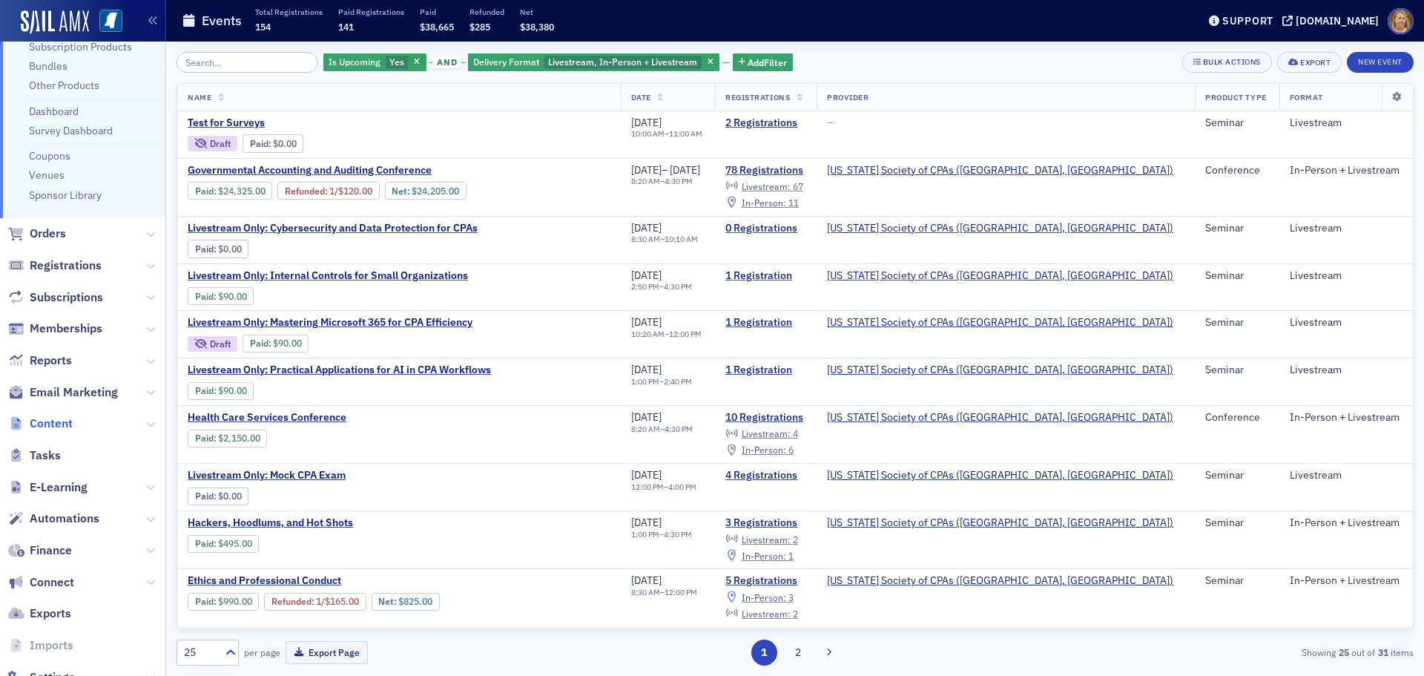
click at [62, 424] on span "Content" at bounding box center [51, 423] width 43 height 16
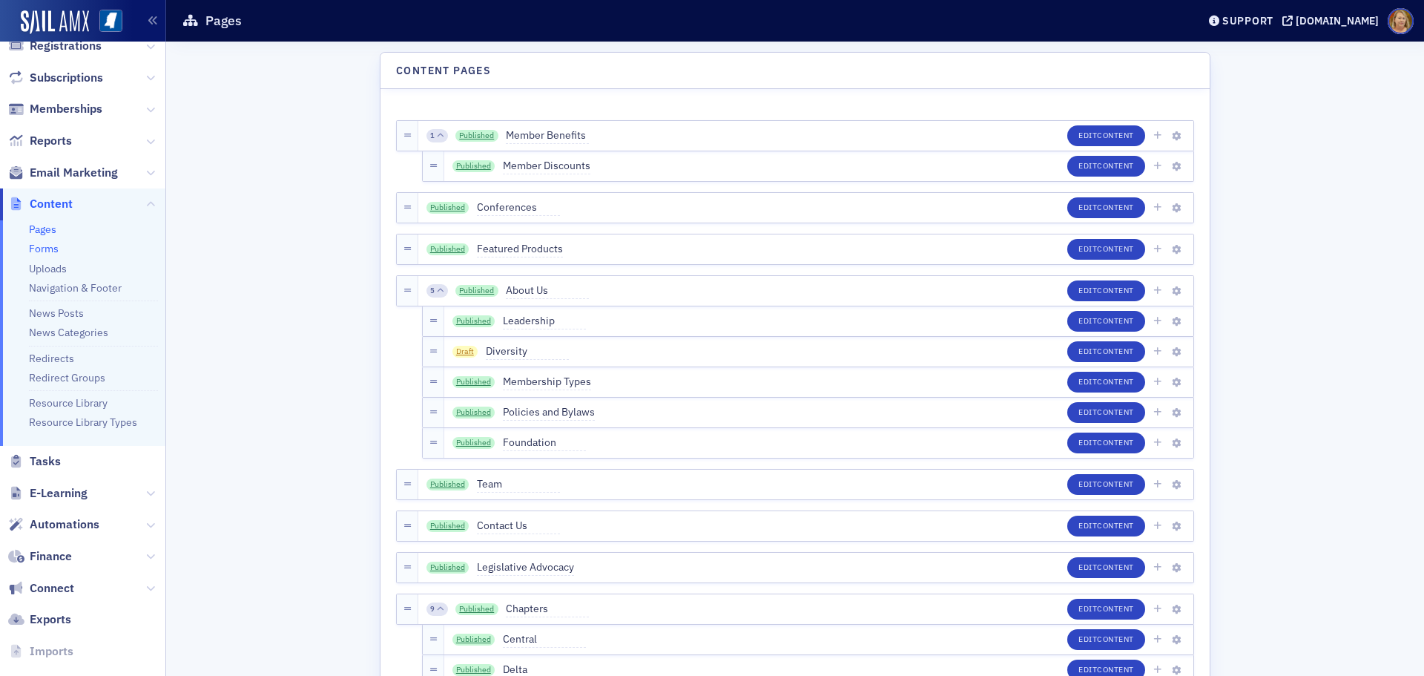
click at [48, 251] on link "Forms" at bounding box center [44, 248] width 30 height 13
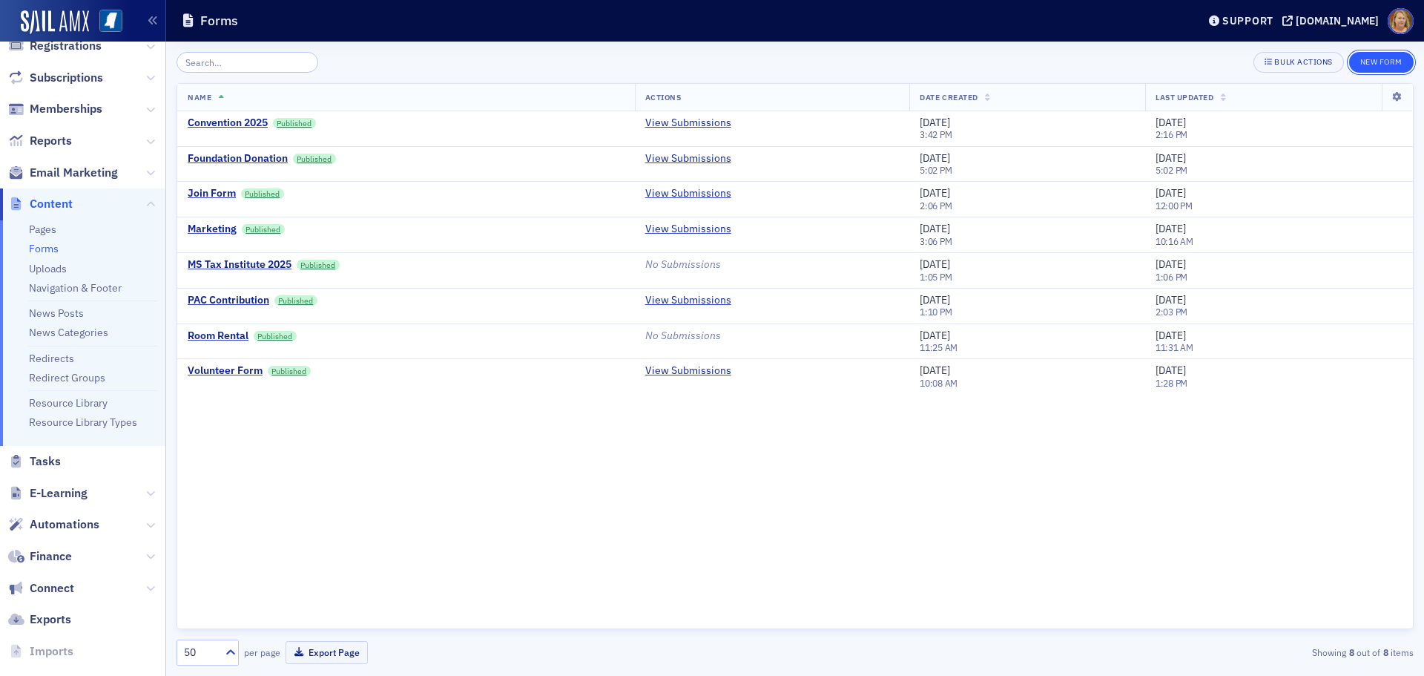
click at [1377, 65] on button "New Form" at bounding box center [1381, 62] width 65 height 21
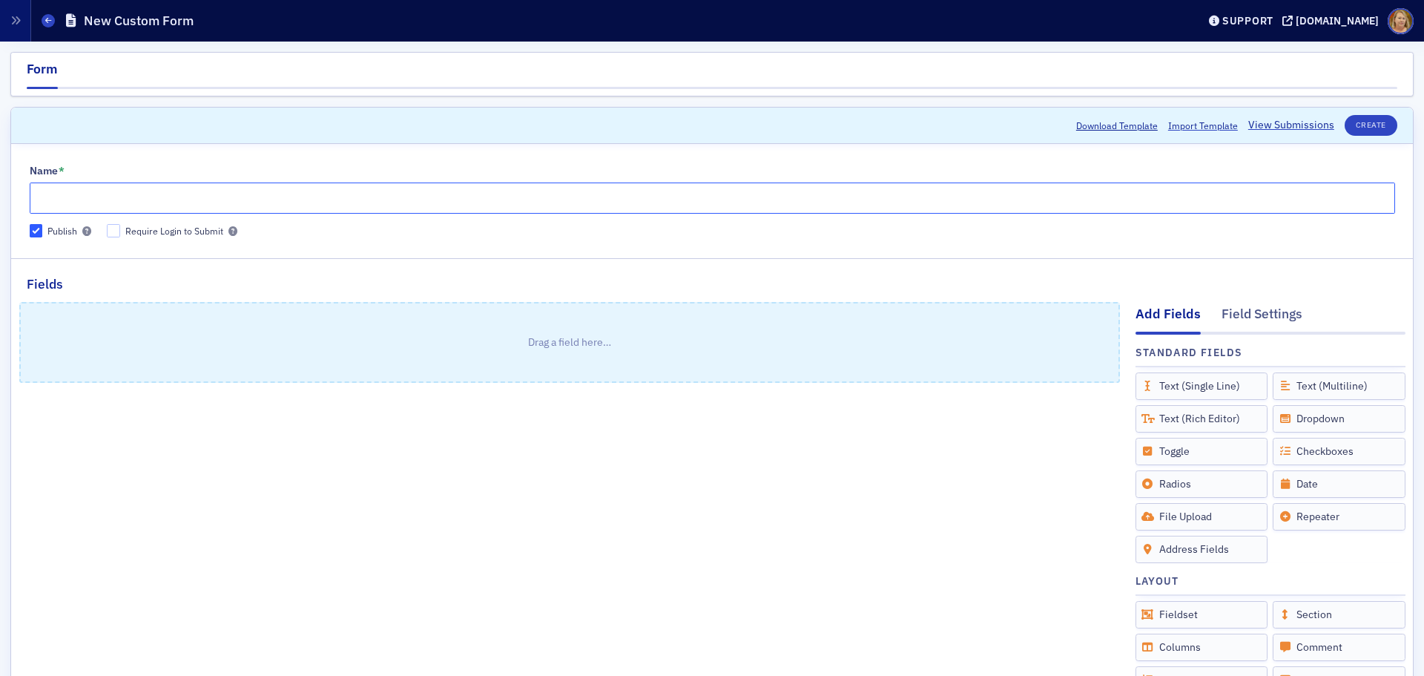
click at [254, 198] on input "Name *" at bounding box center [712, 197] width 1365 height 31
type input "Test for Surveys"
click at [227, 321] on p "Drag a field here…" at bounding box center [570, 342] width 1098 height 78
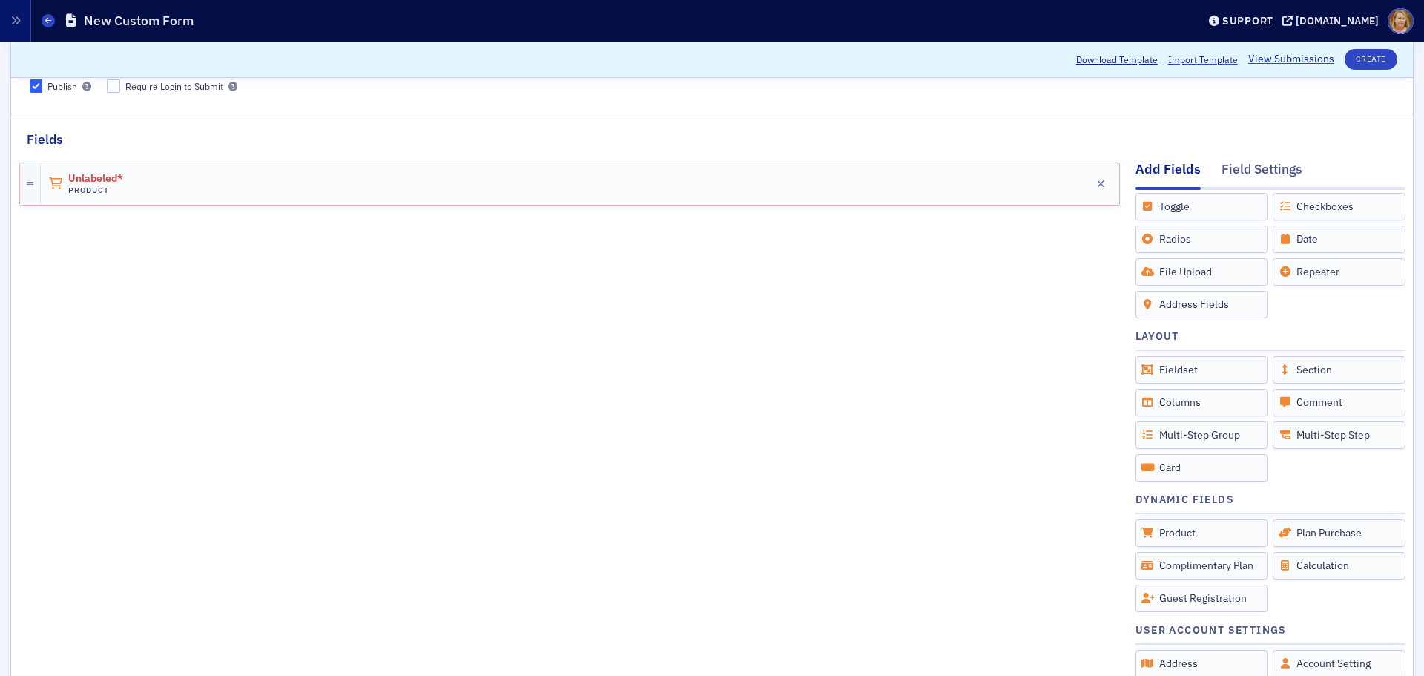
scroll to position [74, 0]
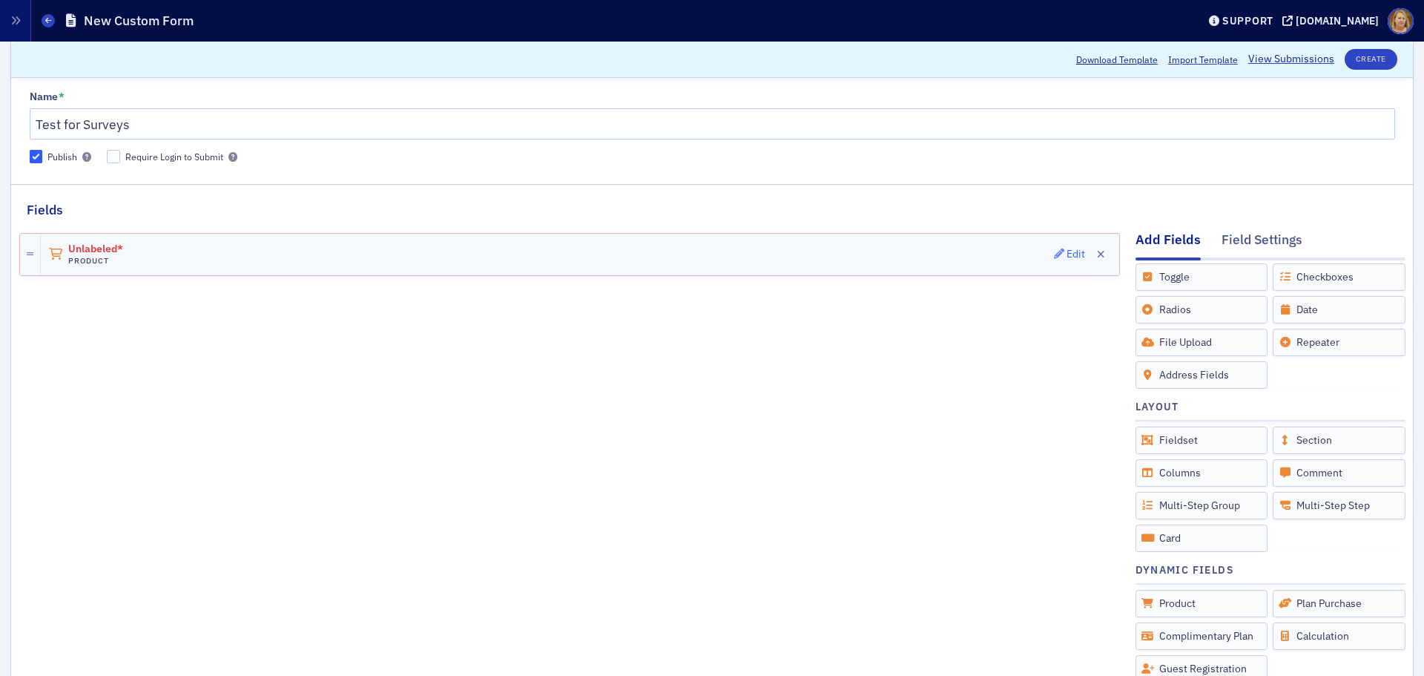
click at [1066, 251] on div "Edit" at bounding box center [1075, 254] width 19 height 8
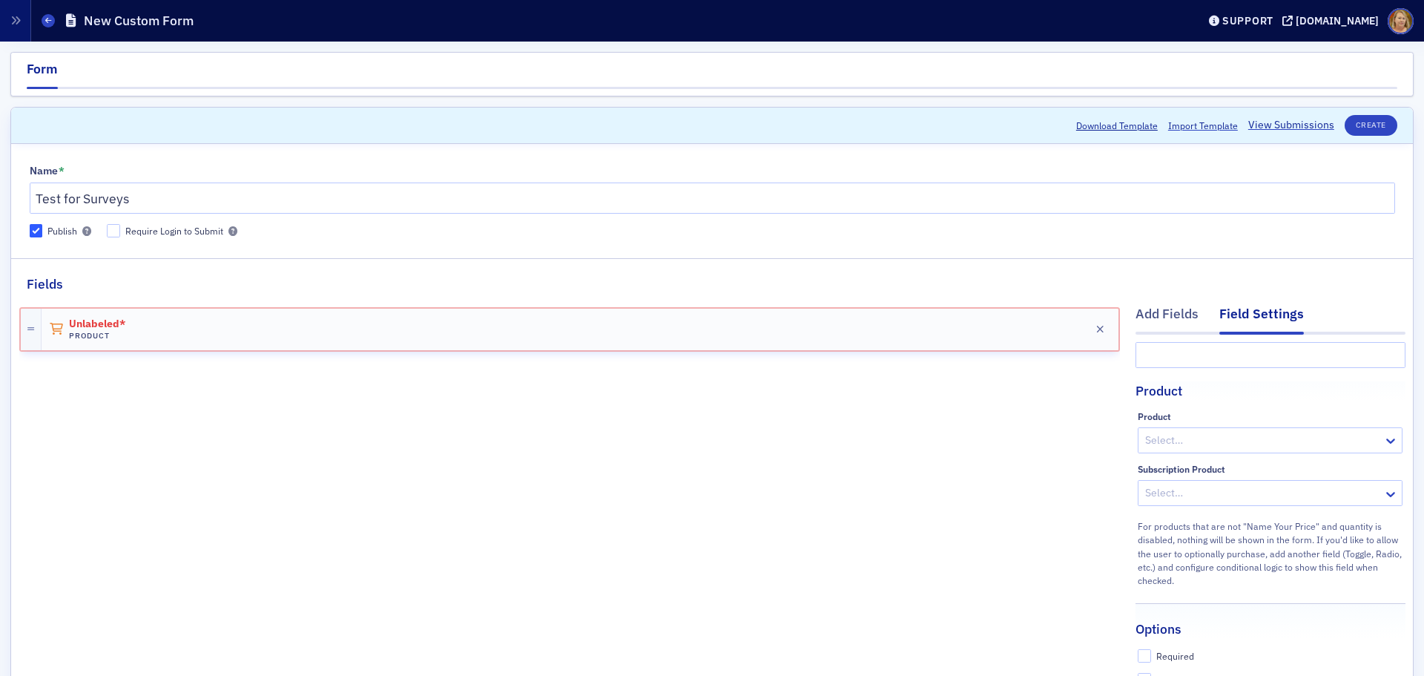
scroll to position [0, 0]
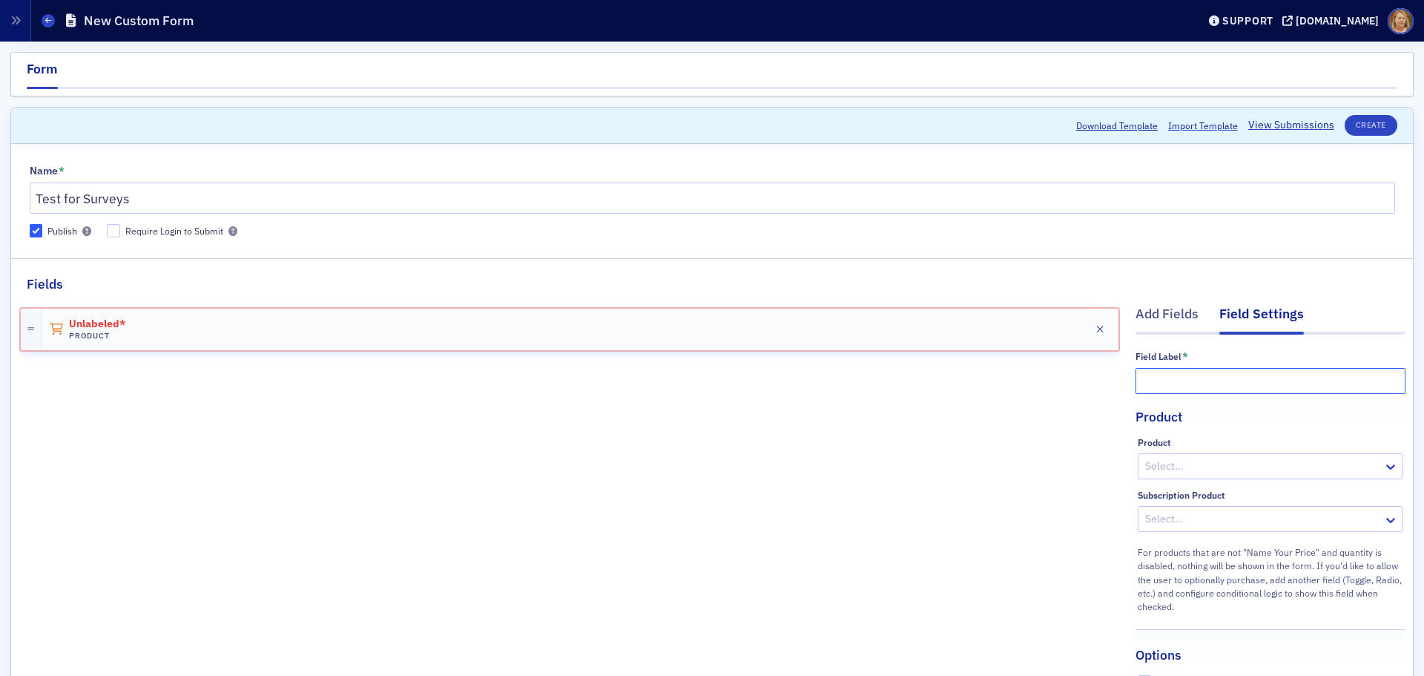
click at [1169, 374] on input "text" at bounding box center [1270, 381] width 270 height 26
type input "Test for Surveys"
click at [1145, 456] on div "Select…" at bounding box center [1260, 466] width 245 height 22
type input "Test for Surveys"
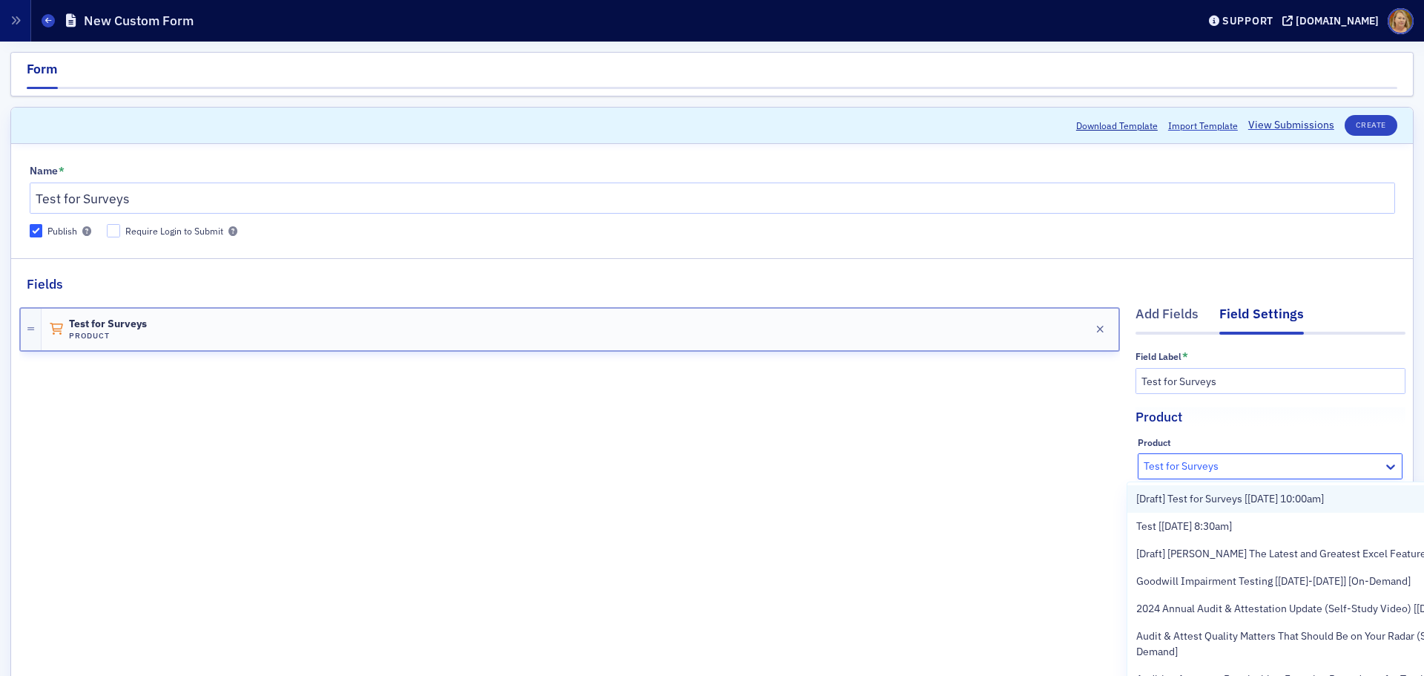
click at [1184, 493] on span "[Draft] Test for Surveys [8/27/2025 10:00am]" at bounding box center [1230, 499] width 188 height 16
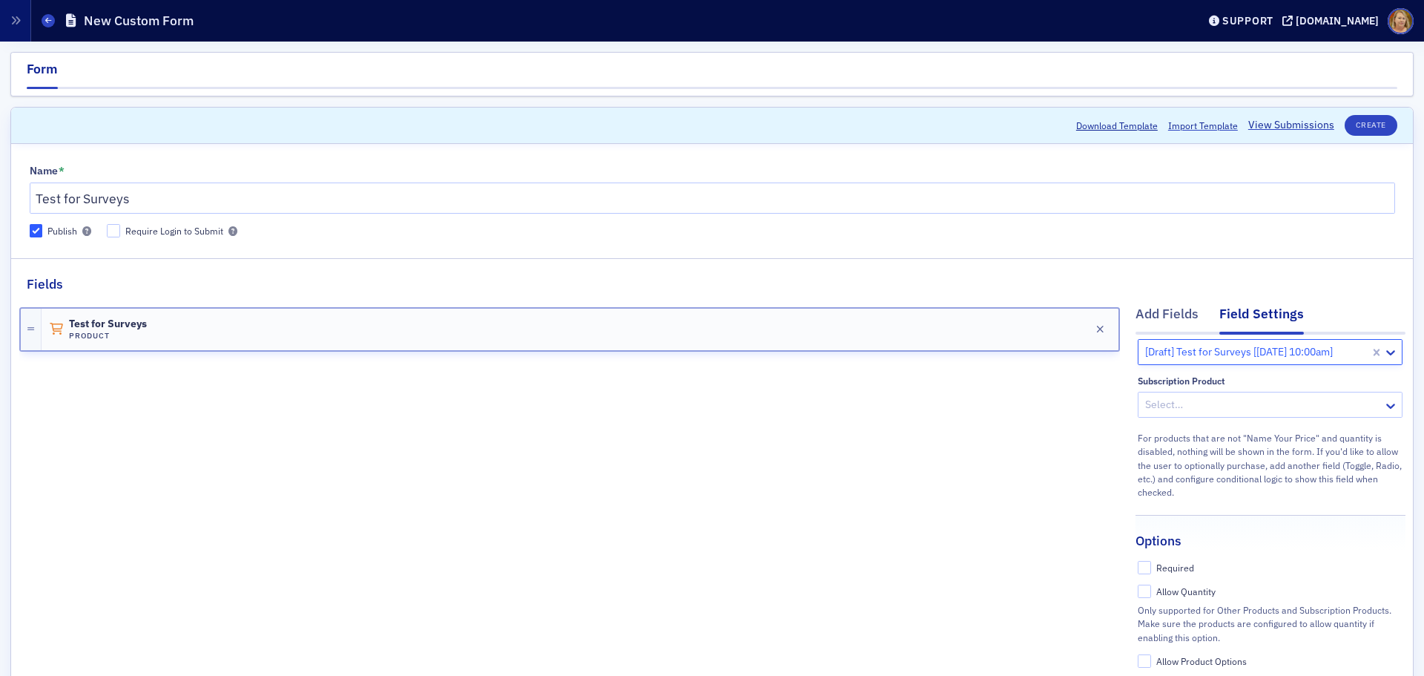
scroll to position [136, 0]
click at [1138, 554] on input "Required" at bounding box center [1144, 560] width 13 height 13
checkbox input "true"
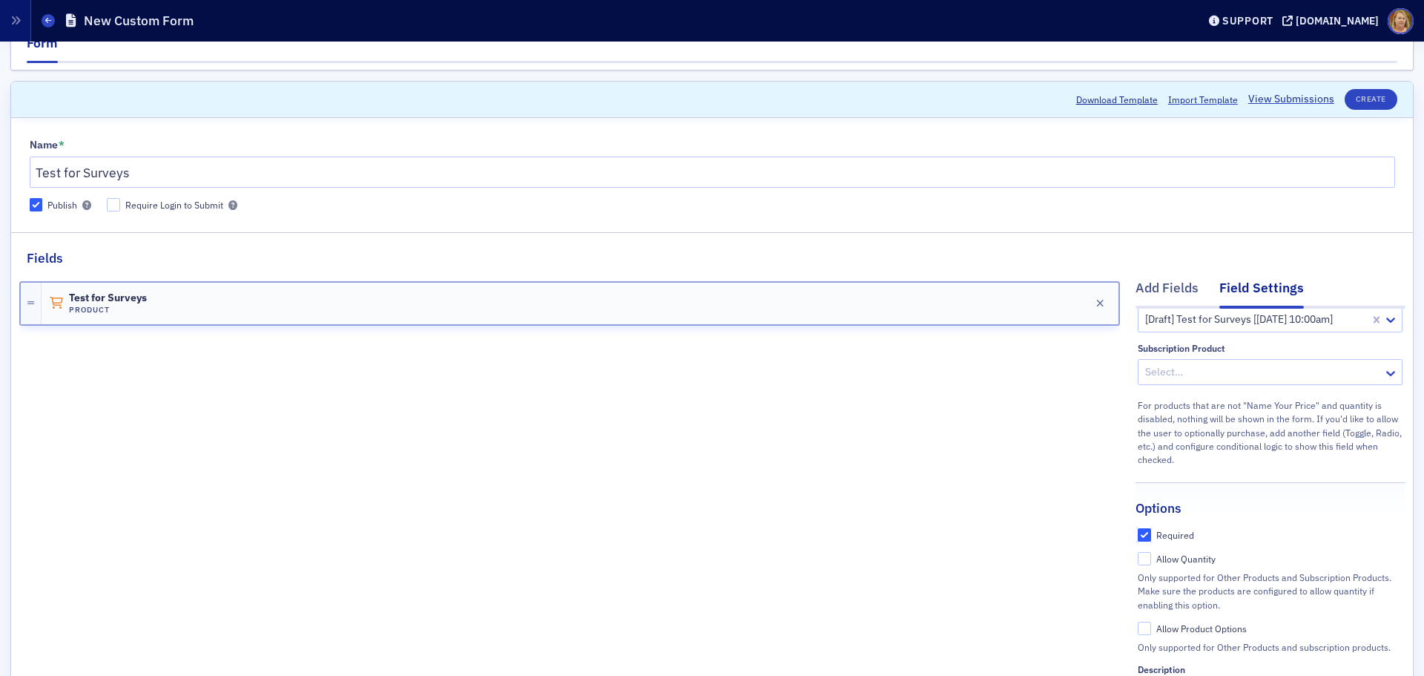
scroll to position [0, 0]
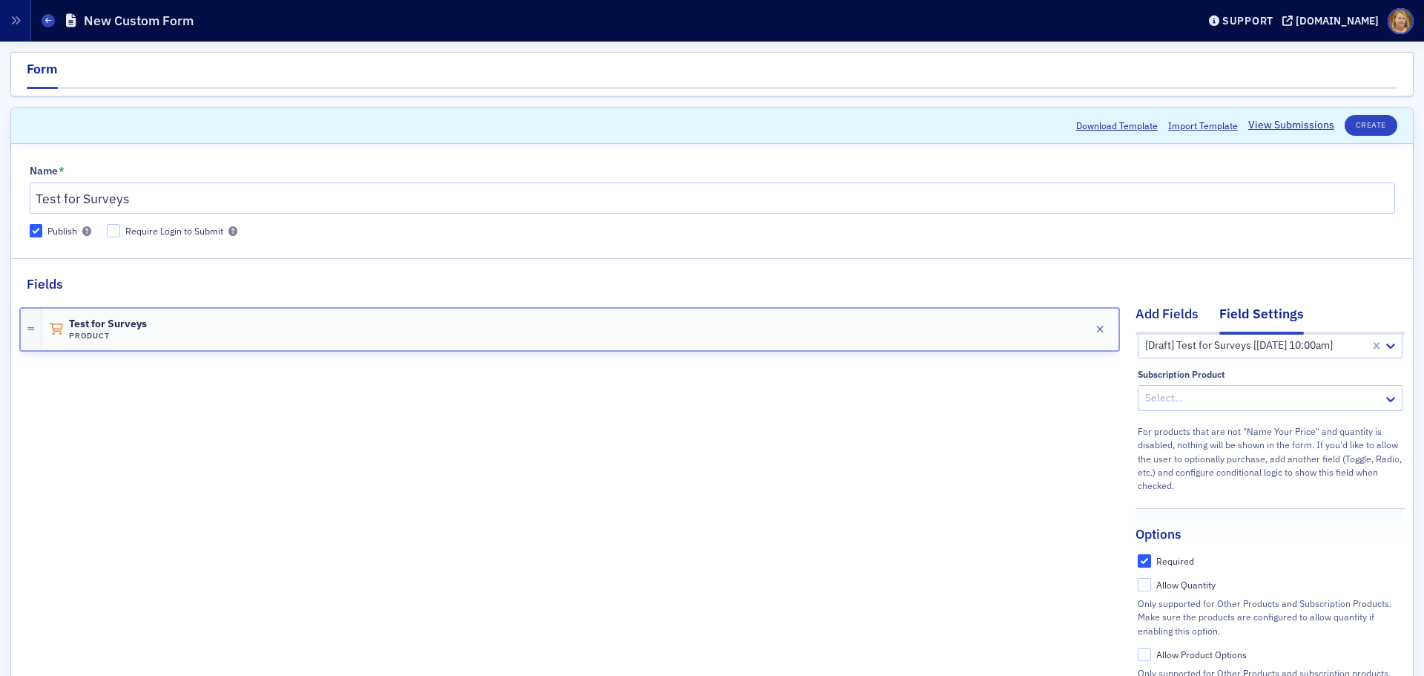
click at [1135, 315] on div "Add Fields" at bounding box center [1166, 317] width 63 height 27
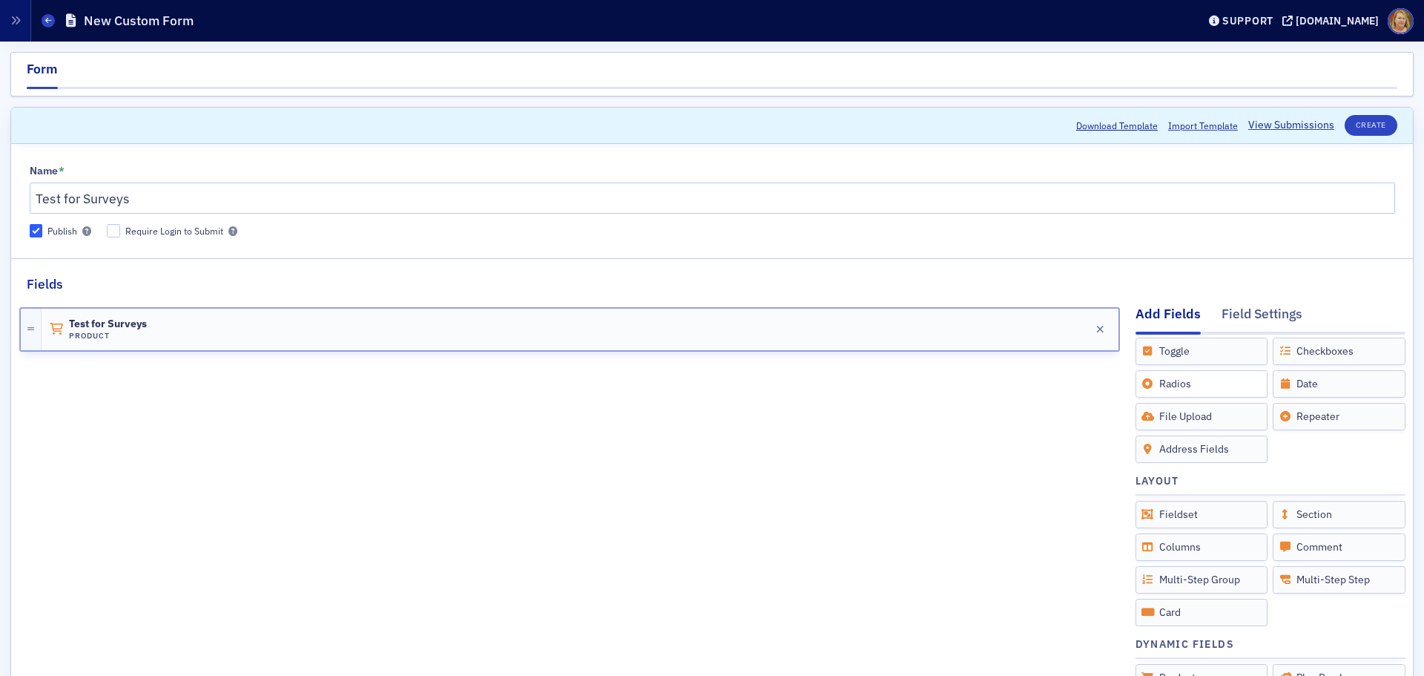
click at [1161, 388] on div "Radios" at bounding box center [1201, 383] width 133 height 27
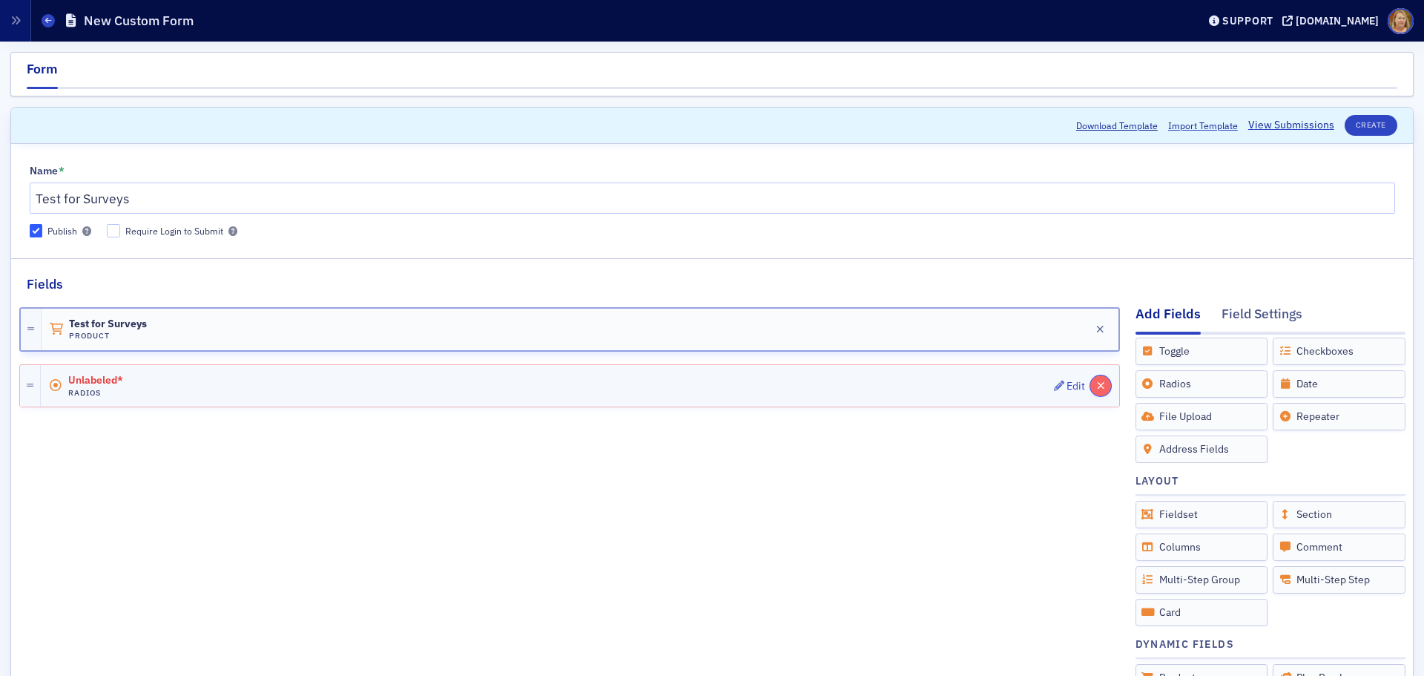
click at [1097, 384] on icon "button" at bounding box center [1101, 385] width 8 height 10
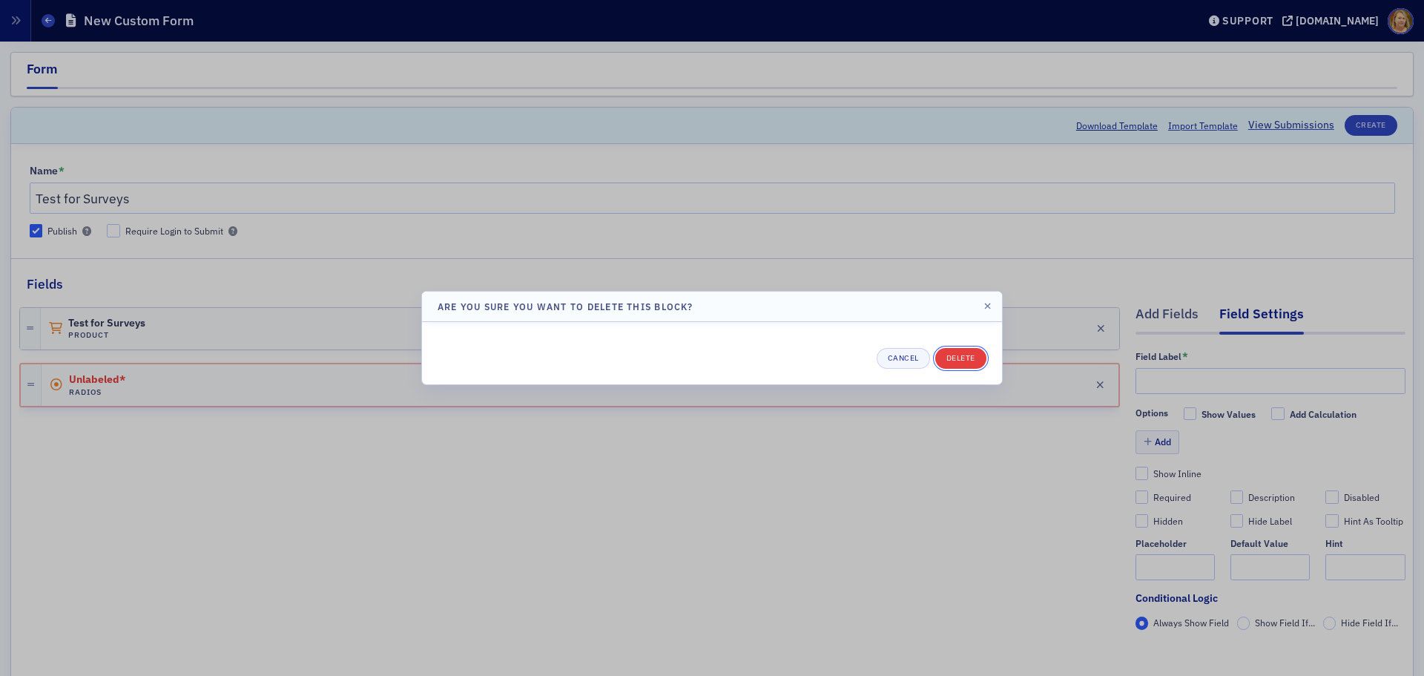
click at [961, 366] on button "Delete" at bounding box center [960, 358] width 51 height 21
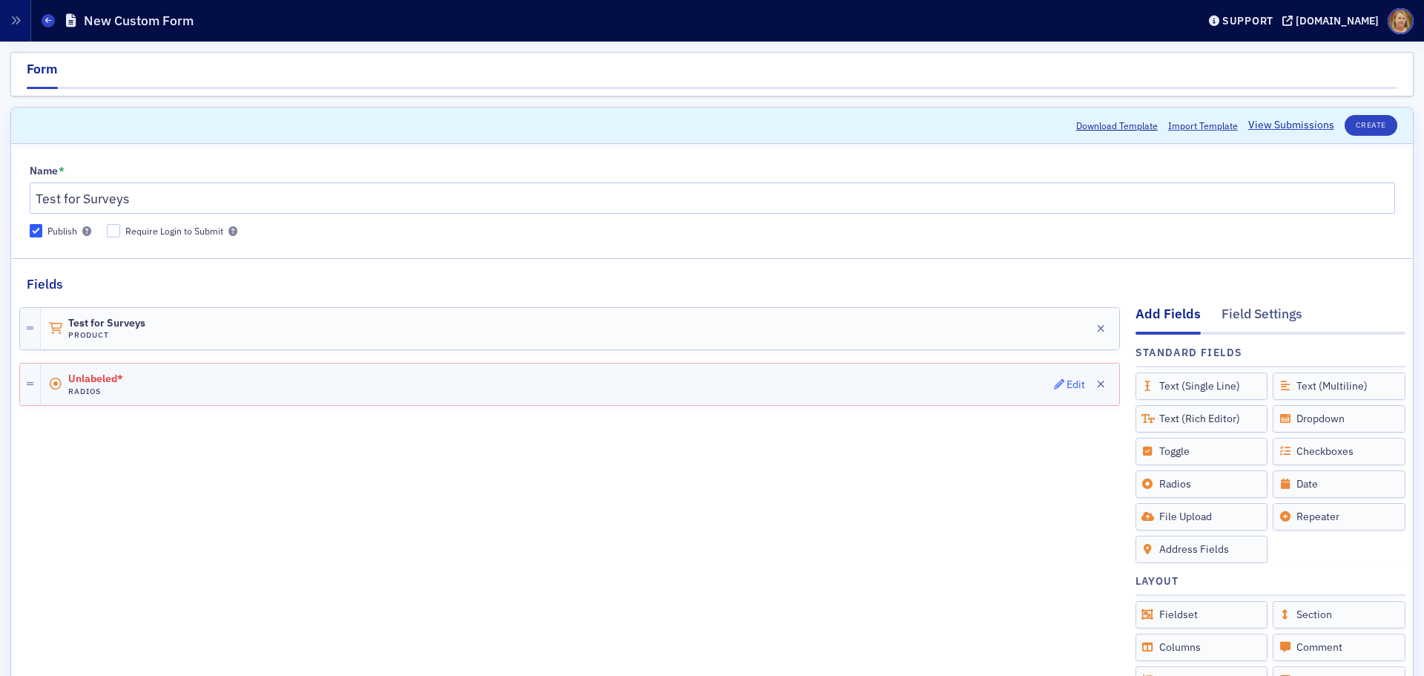
click at [1066, 386] on div "Edit" at bounding box center [1075, 384] width 19 height 8
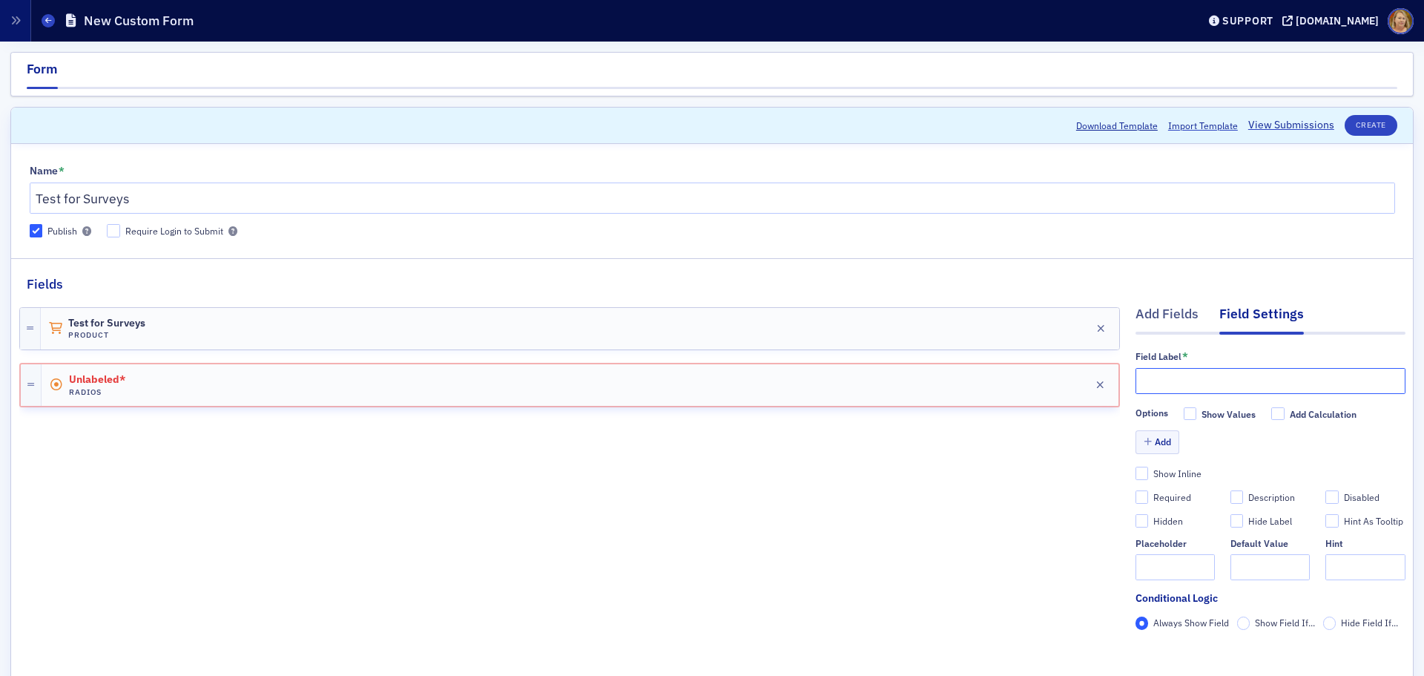
click at [1146, 384] on input "text" at bounding box center [1270, 381] width 270 height 26
click at [1142, 381] on input "KNowledge" at bounding box center [1270, 381] width 270 height 26
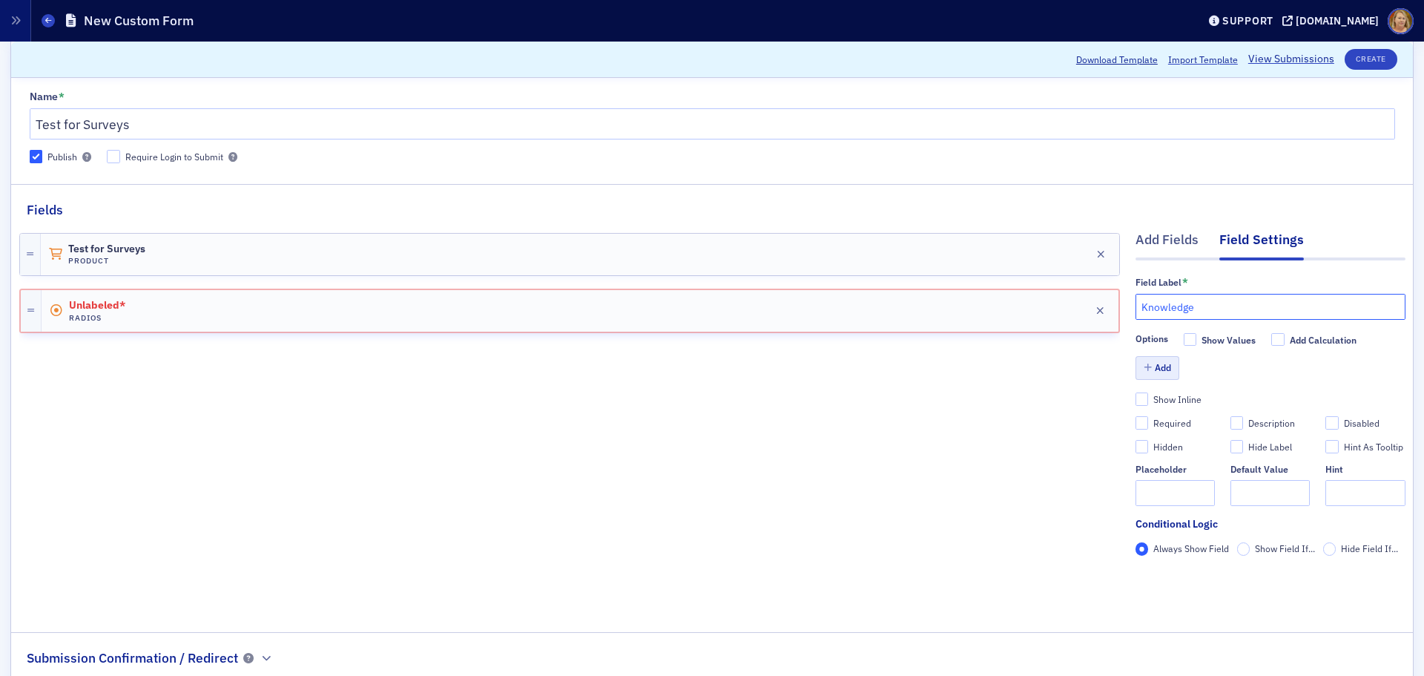
type input "Knowledge"
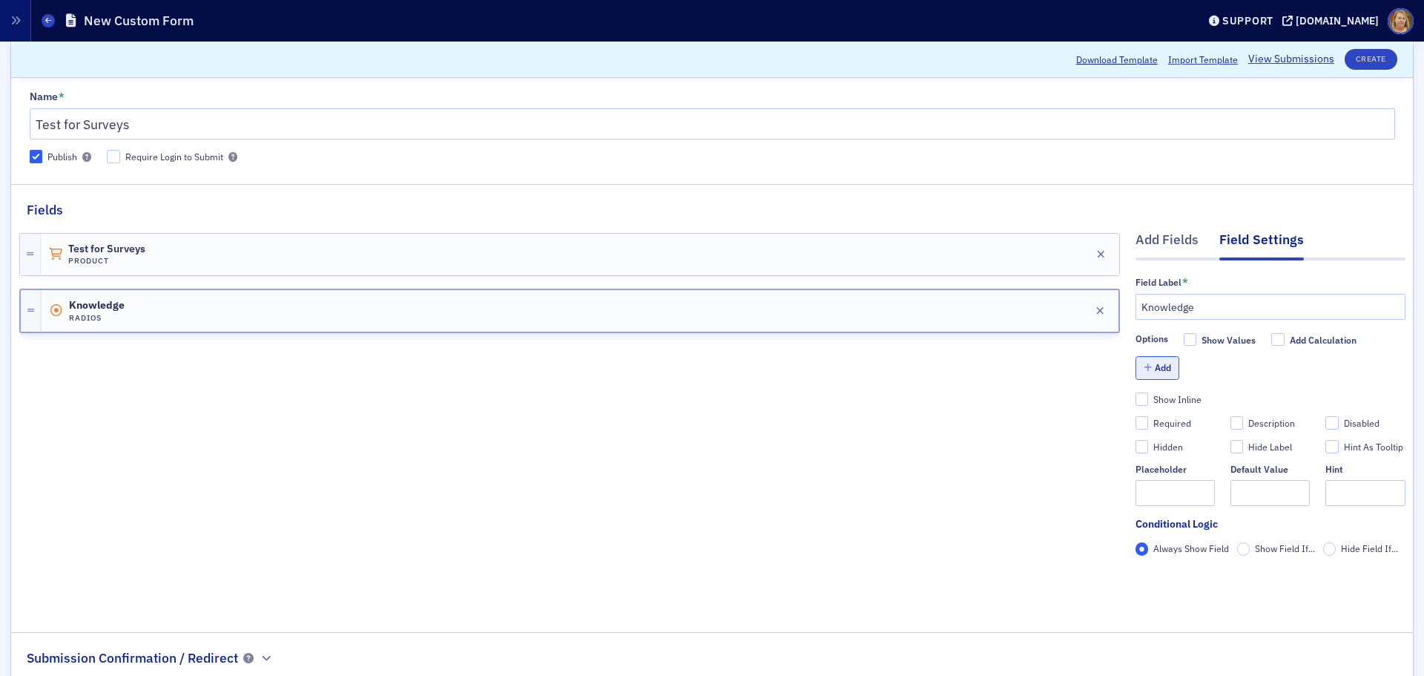
click at [1144, 364] on icon "button" at bounding box center [1148, 367] width 8 height 9
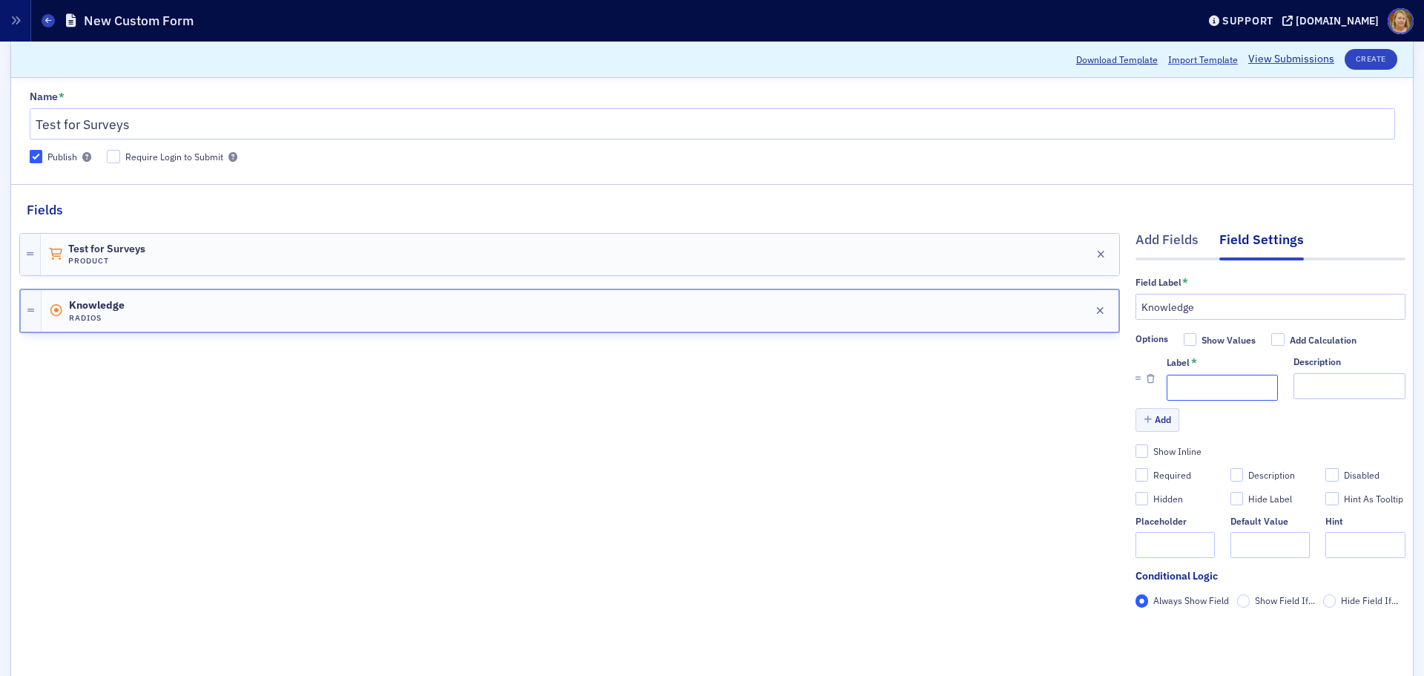
click at [1184, 390] on input "Label *" at bounding box center [1221, 387] width 111 height 26
type input "1(Lowest)"
click at [1155, 415] on button "Add" at bounding box center [1157, 419] width 44 height 23
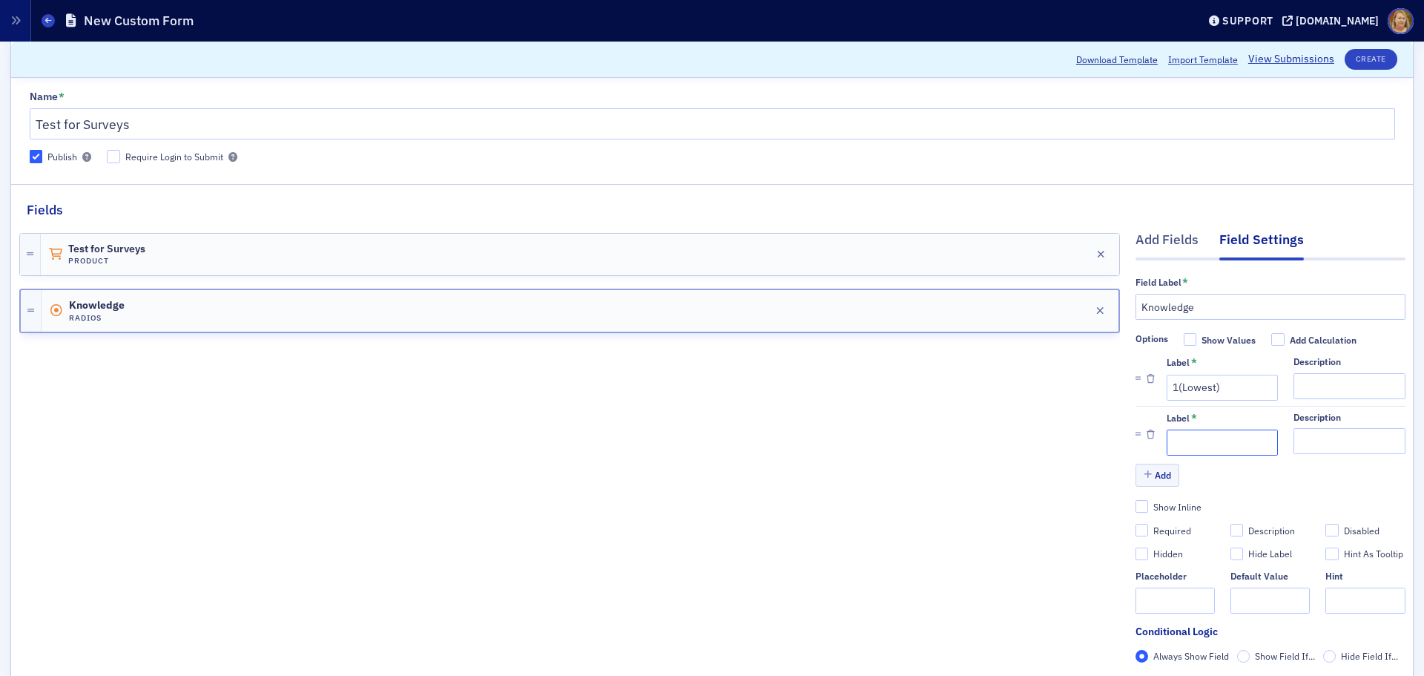
click at [1166, 433] on input "Label *" at bounding box center [1221, 442] width 111 height 26
type input "2"
click at [1293, 444] on input "Description" at bounding box center [1348, 441] width 111 height 26
type input "(Highest)"
click at [1135, 527] on input "Required" at bounding box center [1141, 530] width 13 height 13
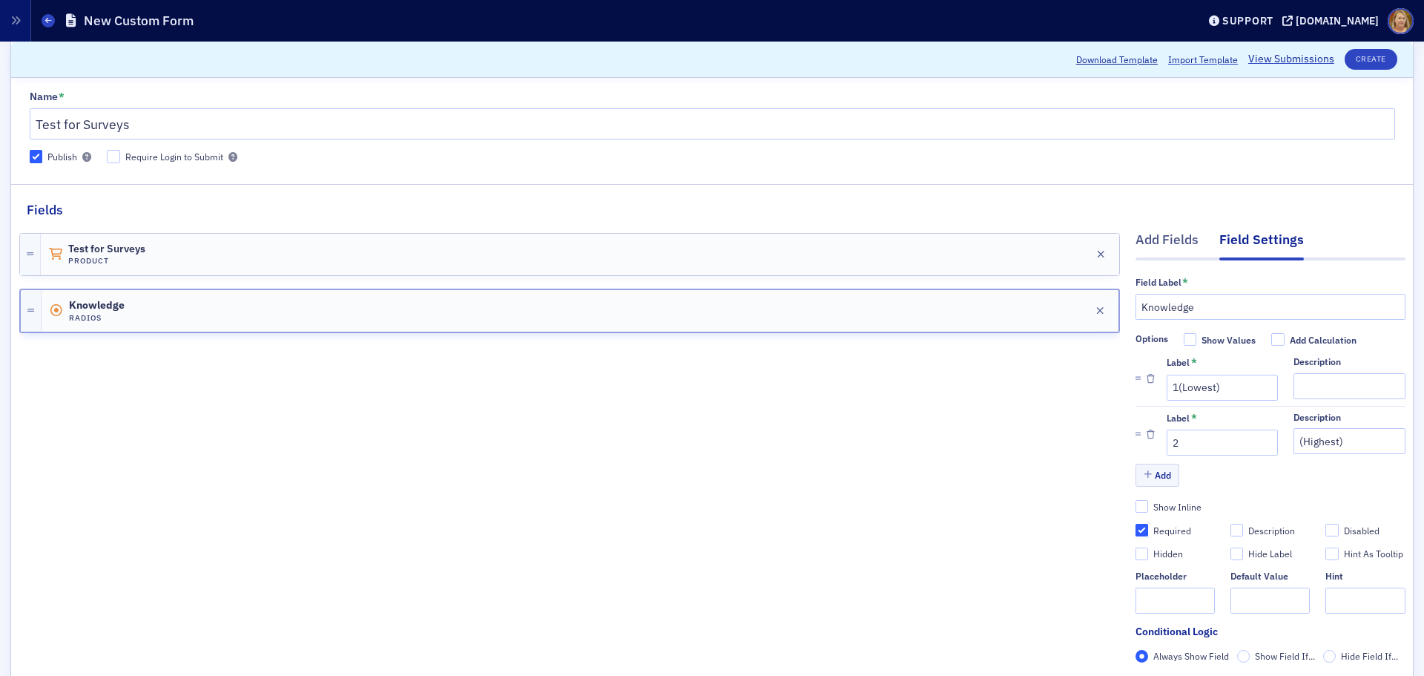
checkbox input "true"
type input "required"
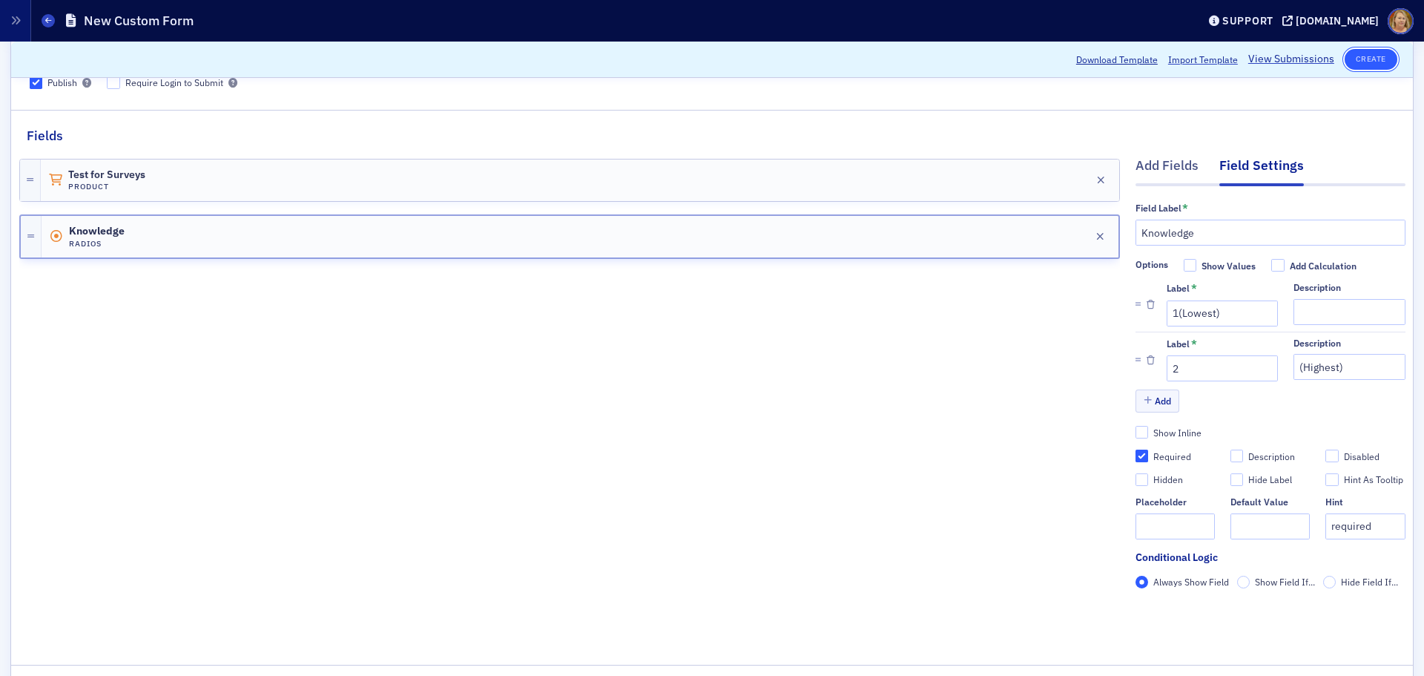
click at [1364, 59] on button "Create" at bounding box center [1370, 59] width 53 height 21
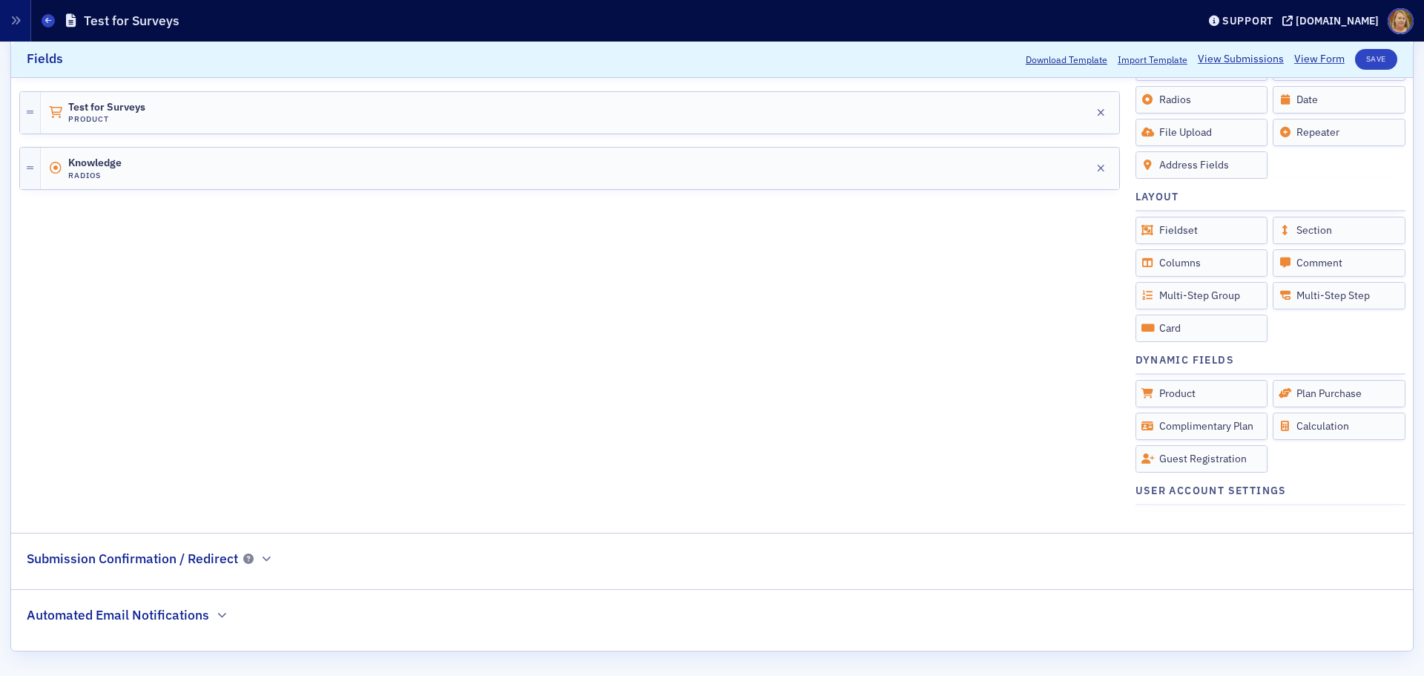
scroll to position [386, 0]
click at [220, 610] on icon "button" at bounding box center [221, 613] width 9 height 9
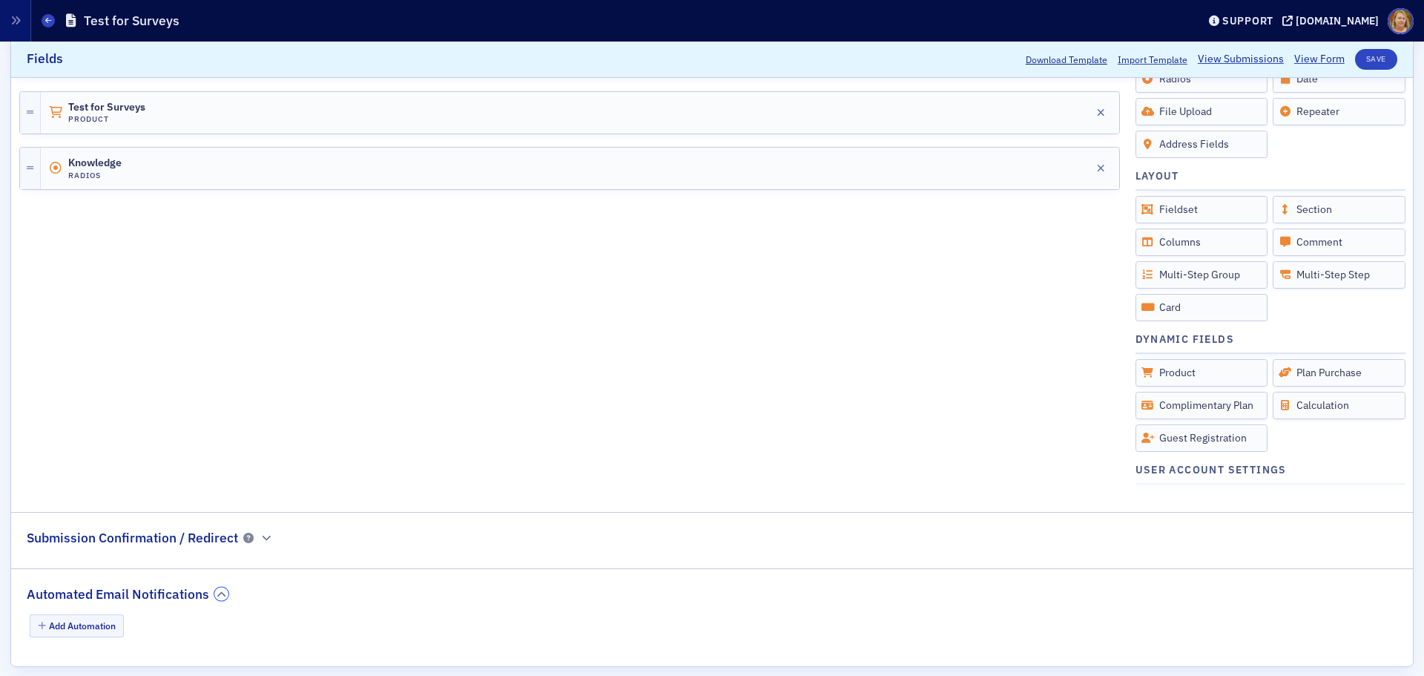
scroll to position [422, 0]
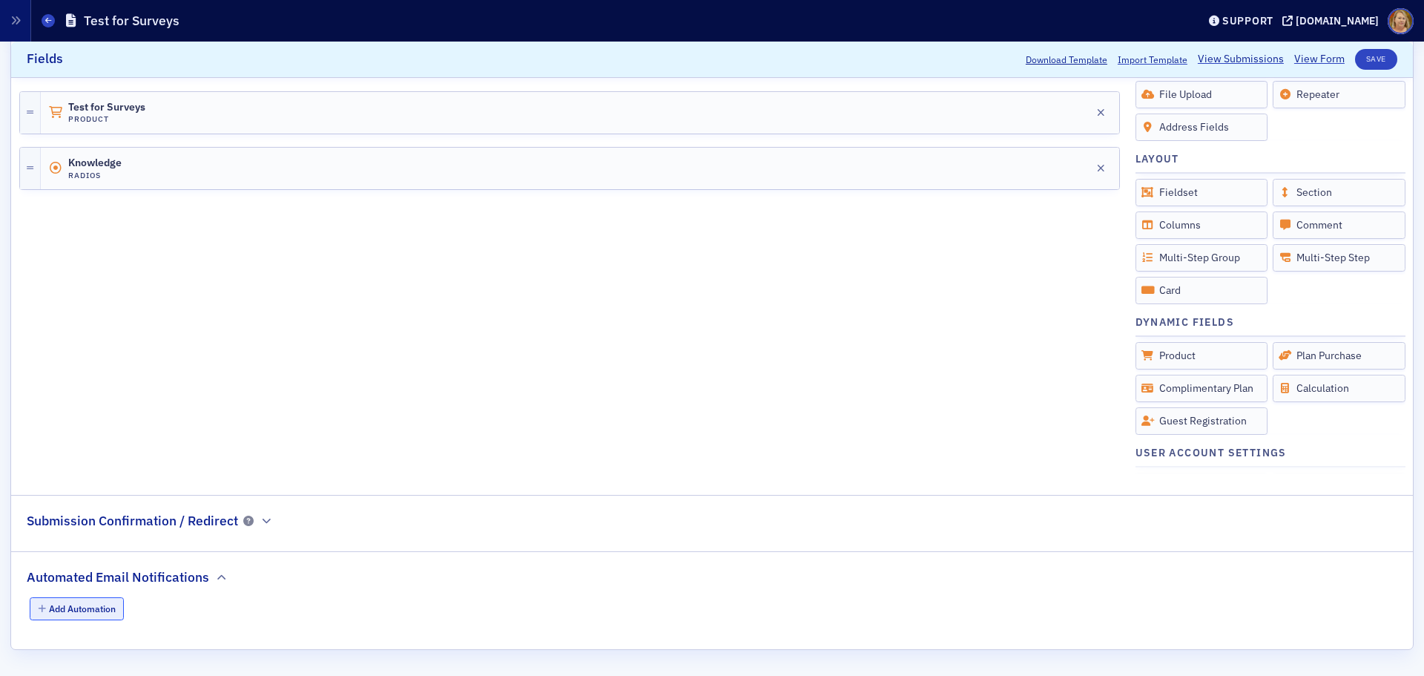
click at [105, 612] on button "Add Automation" at bounding box center [77, 608] width 95 height 23
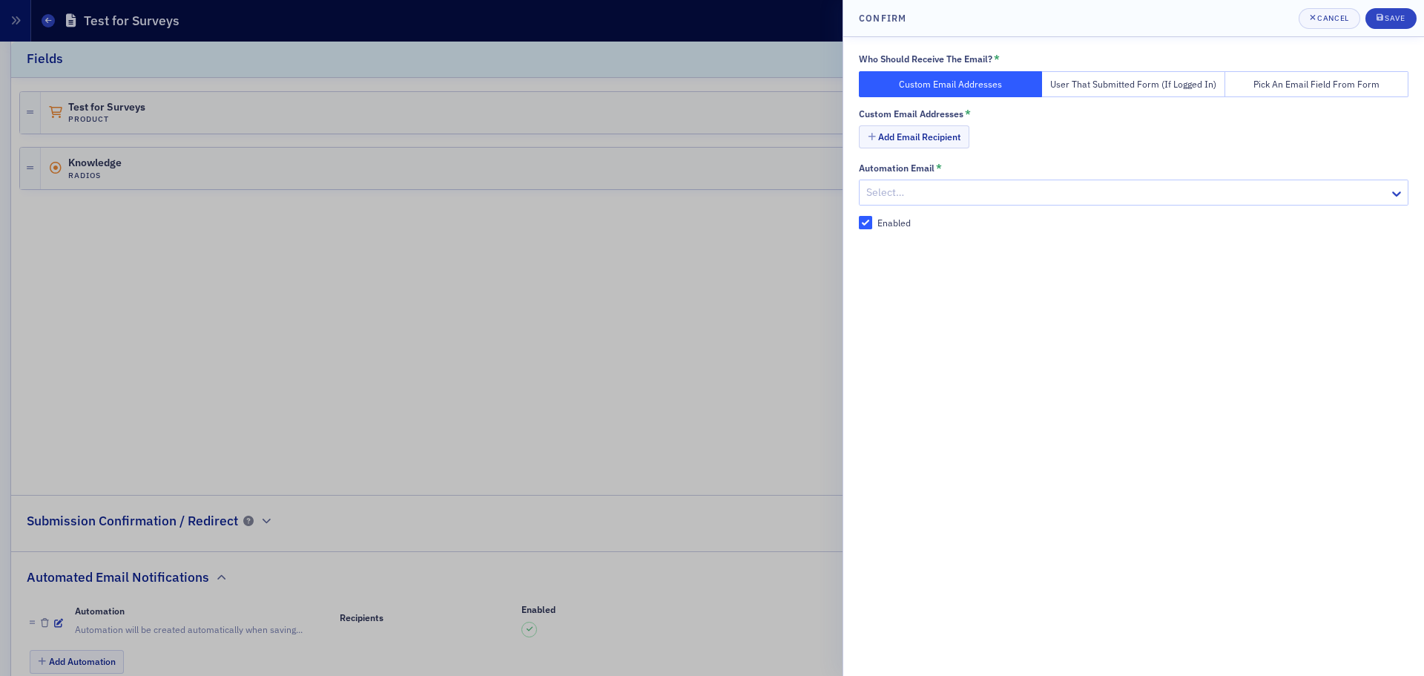
click at [1322, 87] on button "Pick an Email Field From Form" at bounding box center [1316, 84] width 183 height 26
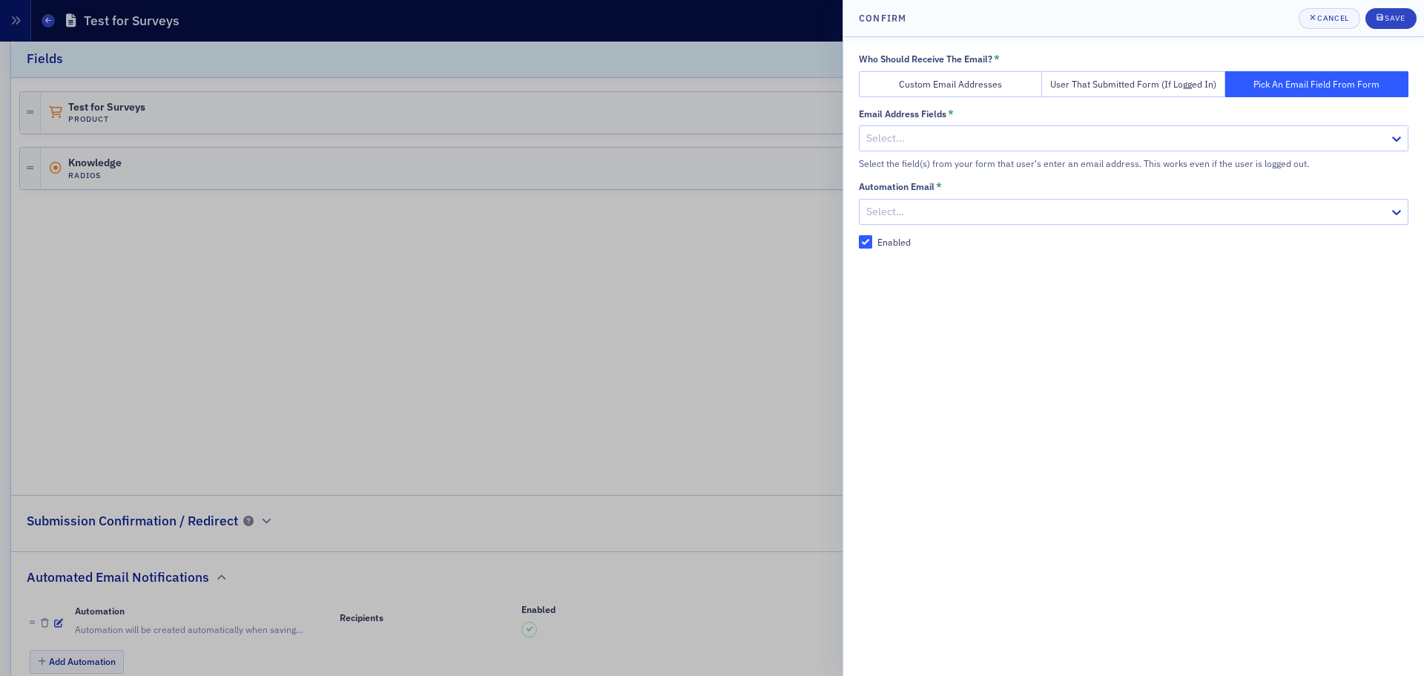
click at [874, 137] on div at bounding box center [1126, 138] width 523 height 19
click at [927, 90] on button "Custom Email Addresses" at bounding box center [950, 84] width 183 height 26
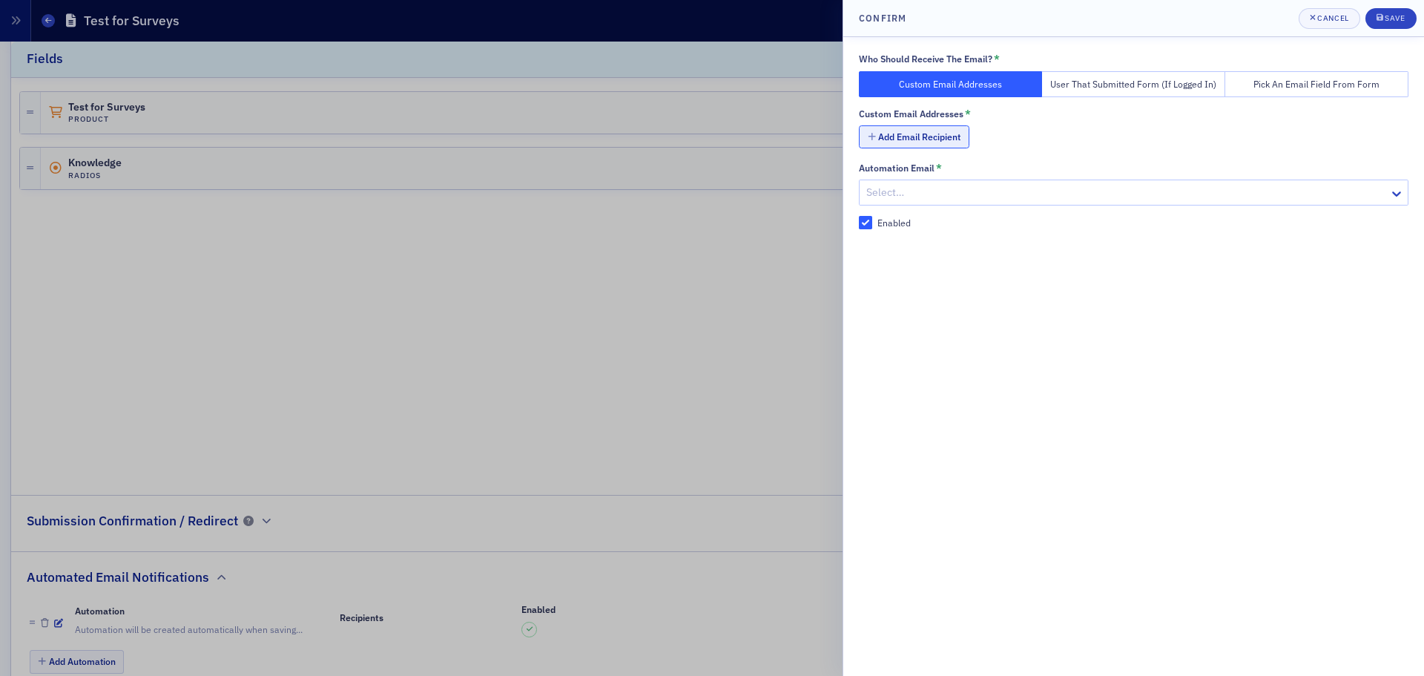
click at [921, 137] on button "Add Email Recipient" at bounding box center [914, 136] width 110 height 23
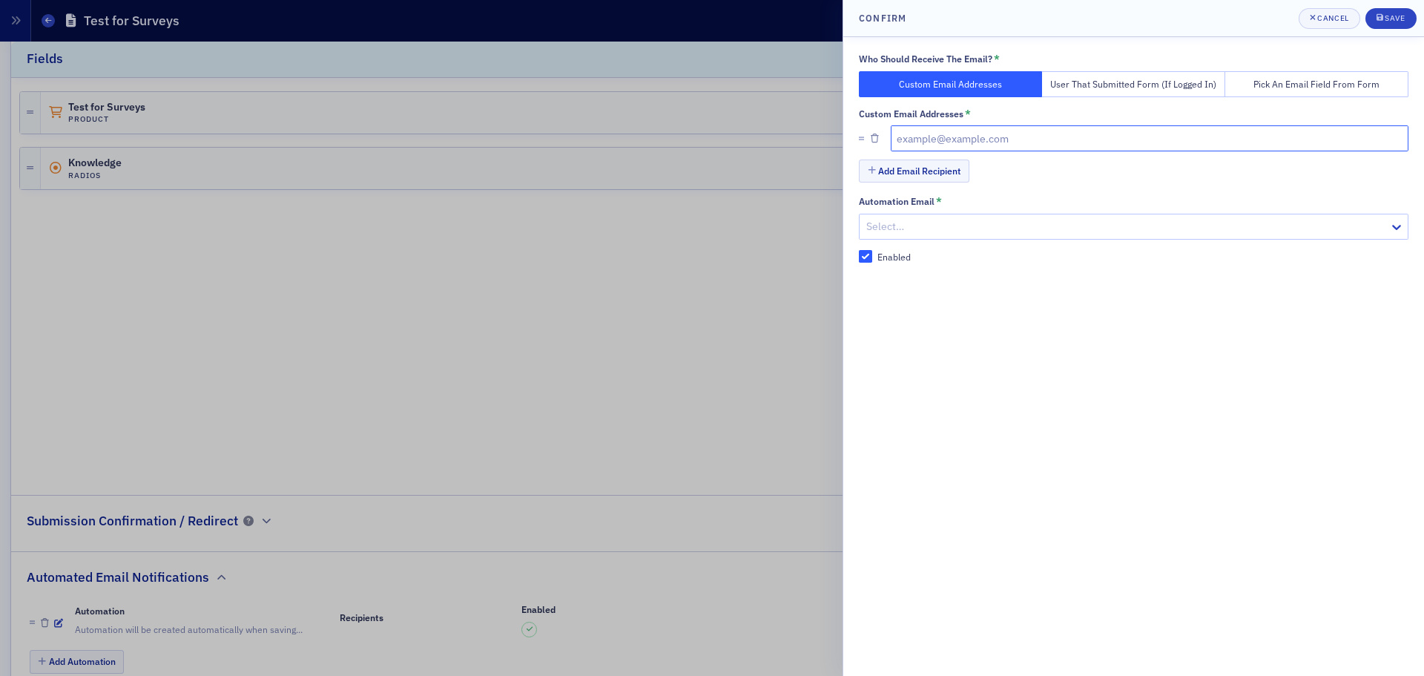
click at [916, 141] on input "text" at bounding box center [1150, 138] width 518 height 26
type input "evaughn@ms-cpa.org"
click at [937, 171] on button "Add Email Recipient" at bounding box center [914, 170] width 110 height 23
click at [937, 171] on input "text" at bounding box center [1150, 175] width 518 height 26
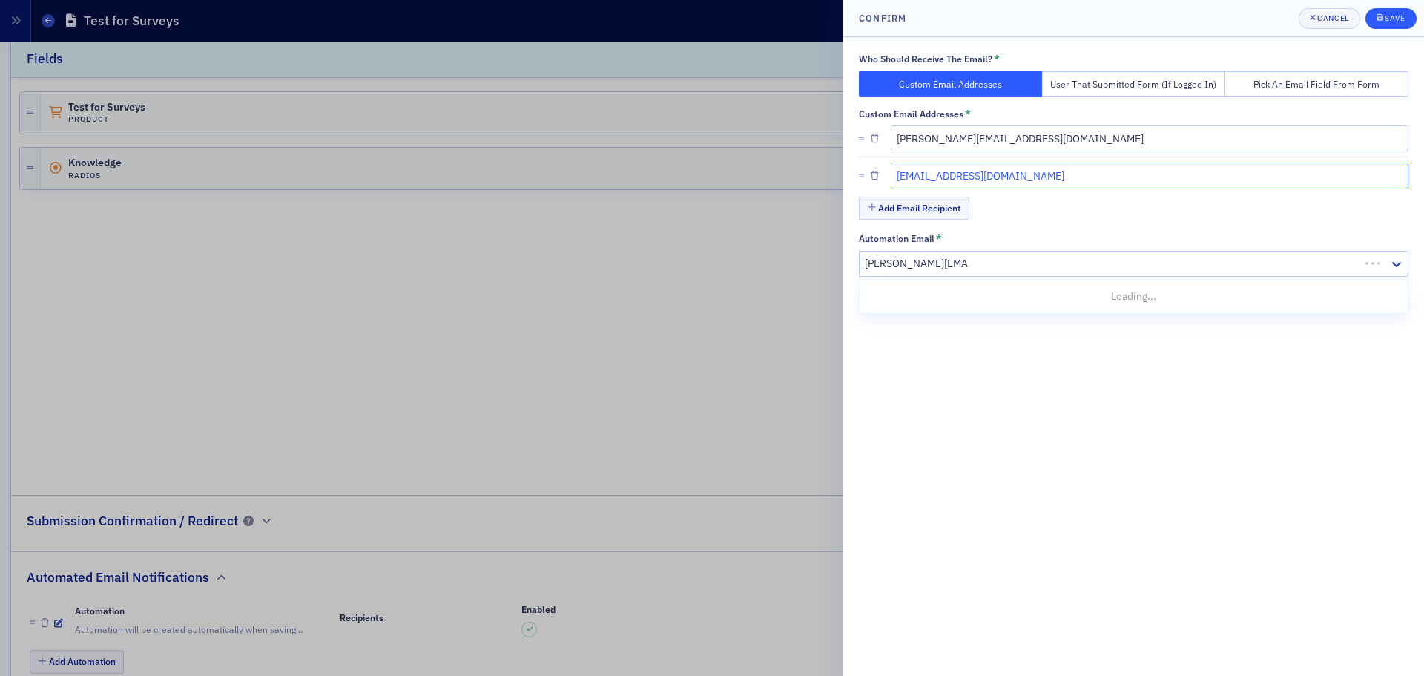
type input "lcarlisle@ms-cpa.org"
click at [1392, 17] on div "Save" at bounding box center [1395, 18] width 20 height 8
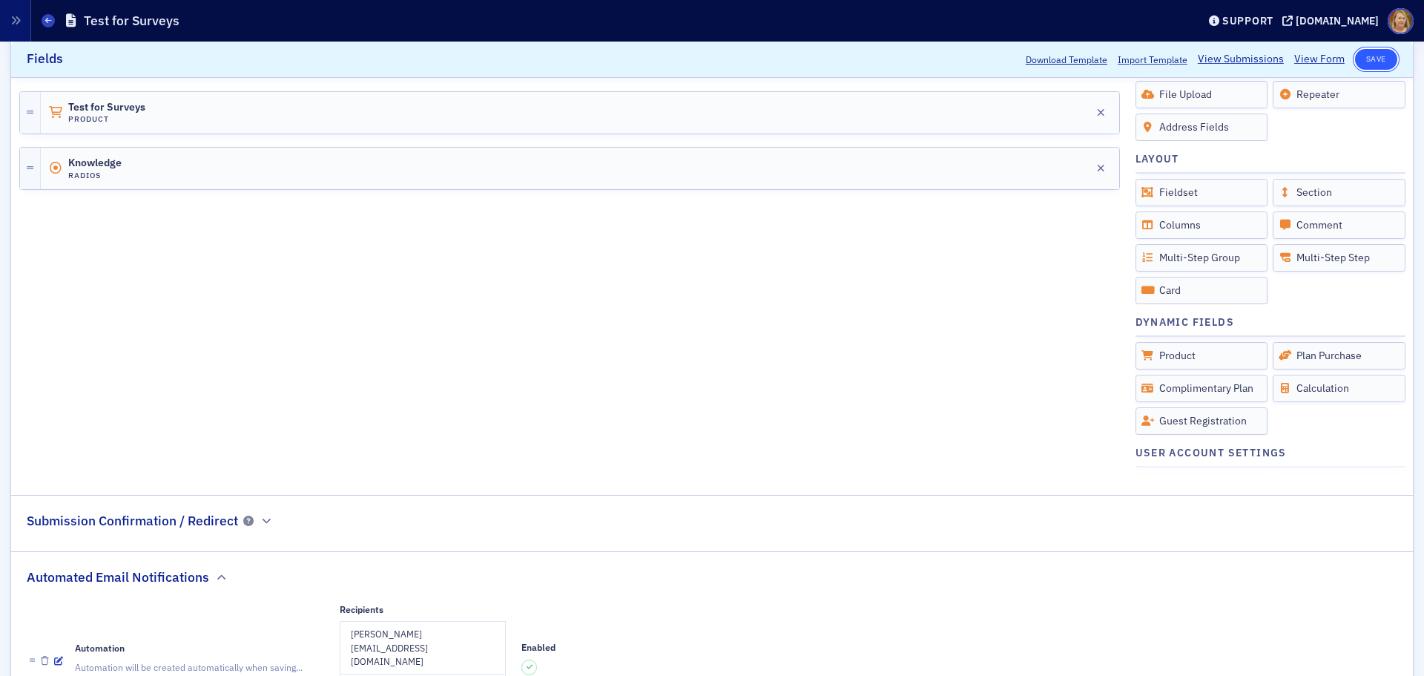
click at [1360, 54] on button "Save" at bounding box center [1376, 59] width 42 height 21
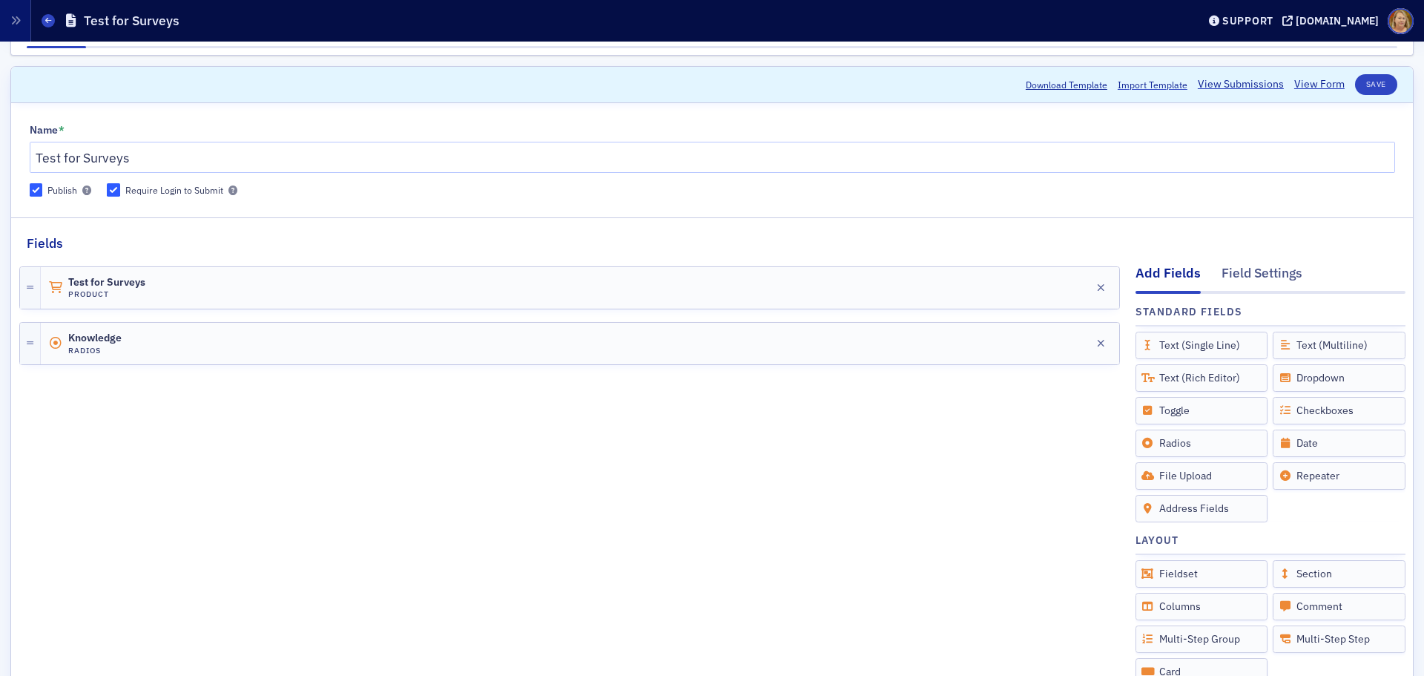
scroll to position [15, 0]
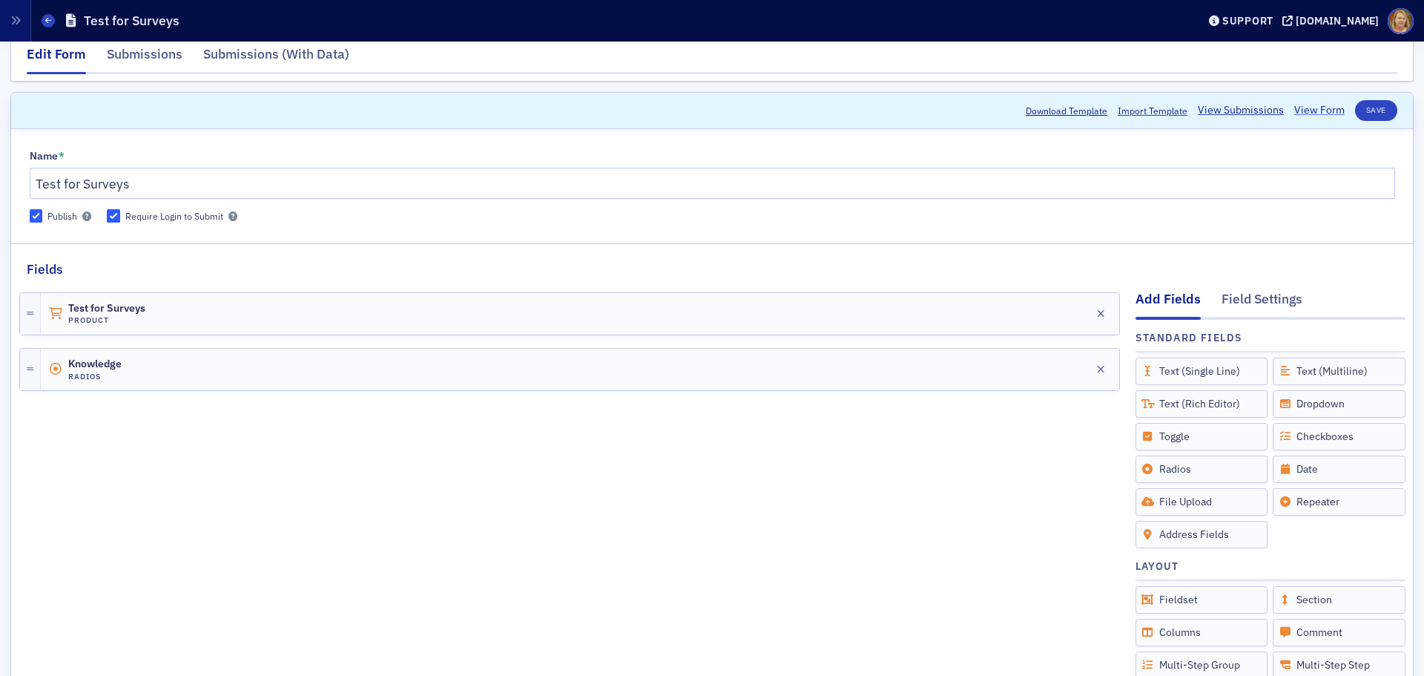
click at [1294, 110] on link "View Form" at bounding box center [1319, 110] width 50 height 16
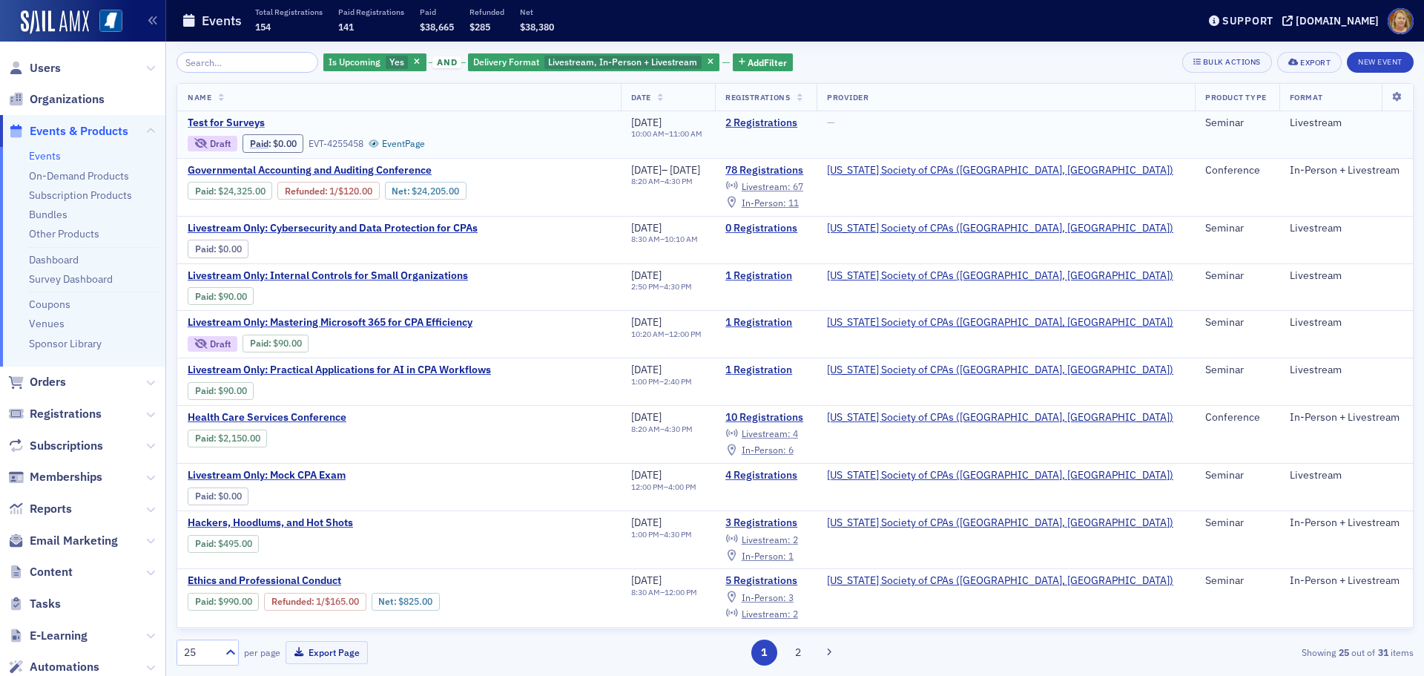
click at [254, 122] on span "Test for Surveys" at bounding box center [312, 122] width 249 height 13
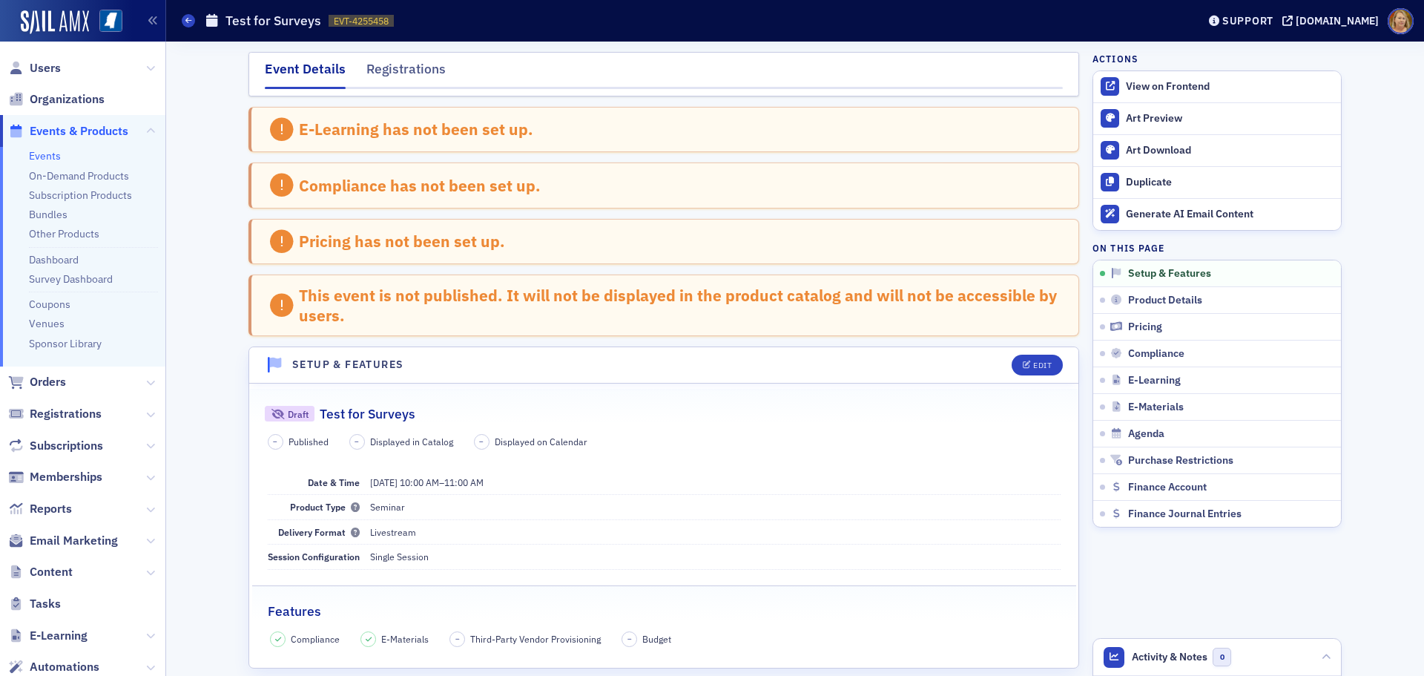
drag, startPoint x: 355, startPoint y: 2, endPoint x: 455, endPoint y: 18, distance: 100.6
click at [455, 18] on div "Events Test for Surveys EVT-4255458 4255458" at bounding box center [678, 21] width 993 height 28
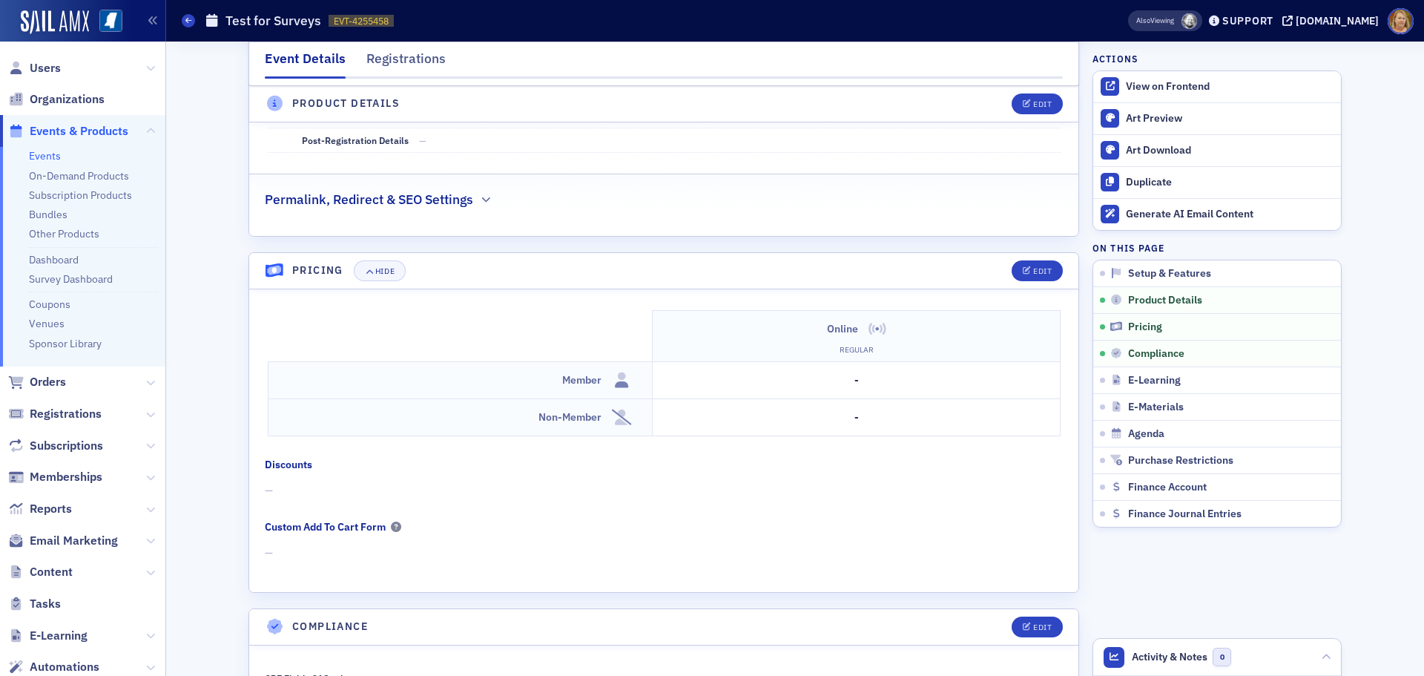
scroll to position [1335, 0]
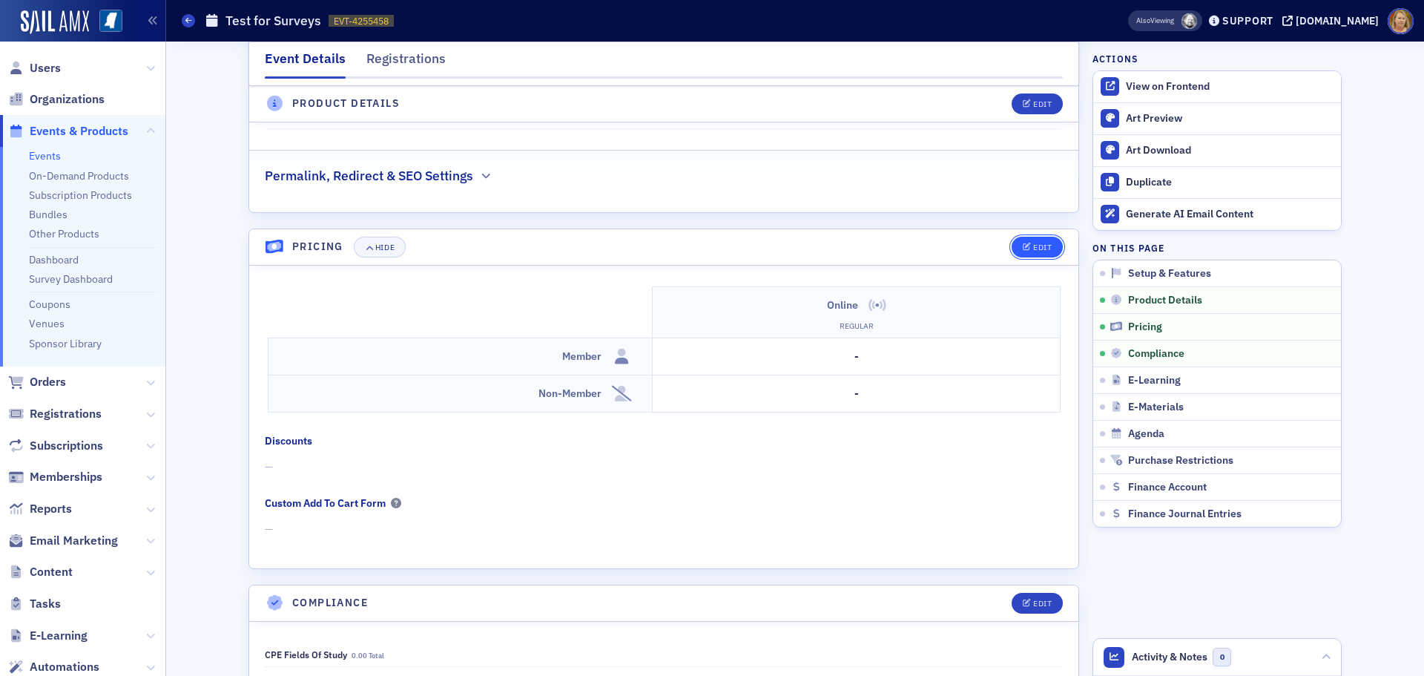
click at [1033, 249] on div "Edit" at bounding box center [1042, 247] width 19 height 8
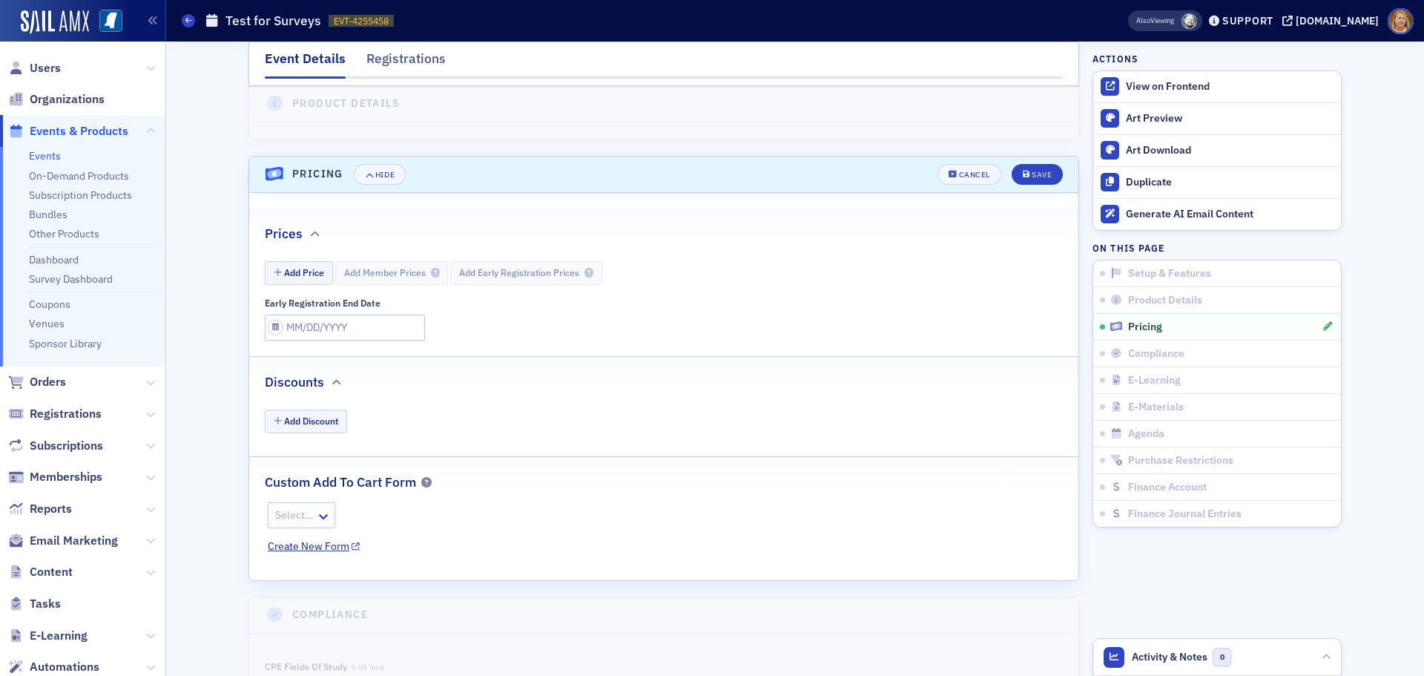
scroll to position [1477, 0]
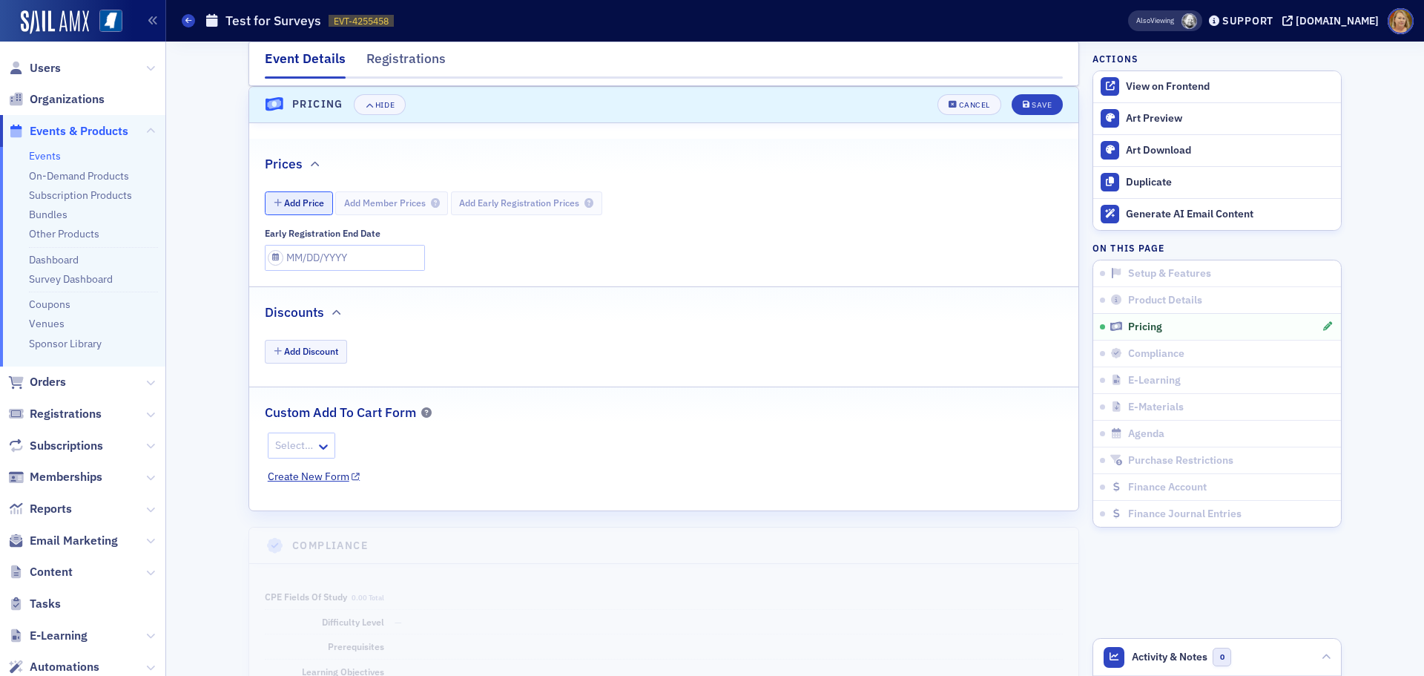
click at [300, 199] on button "Add Price" at bounding box center [299, 202] width 68 height 23
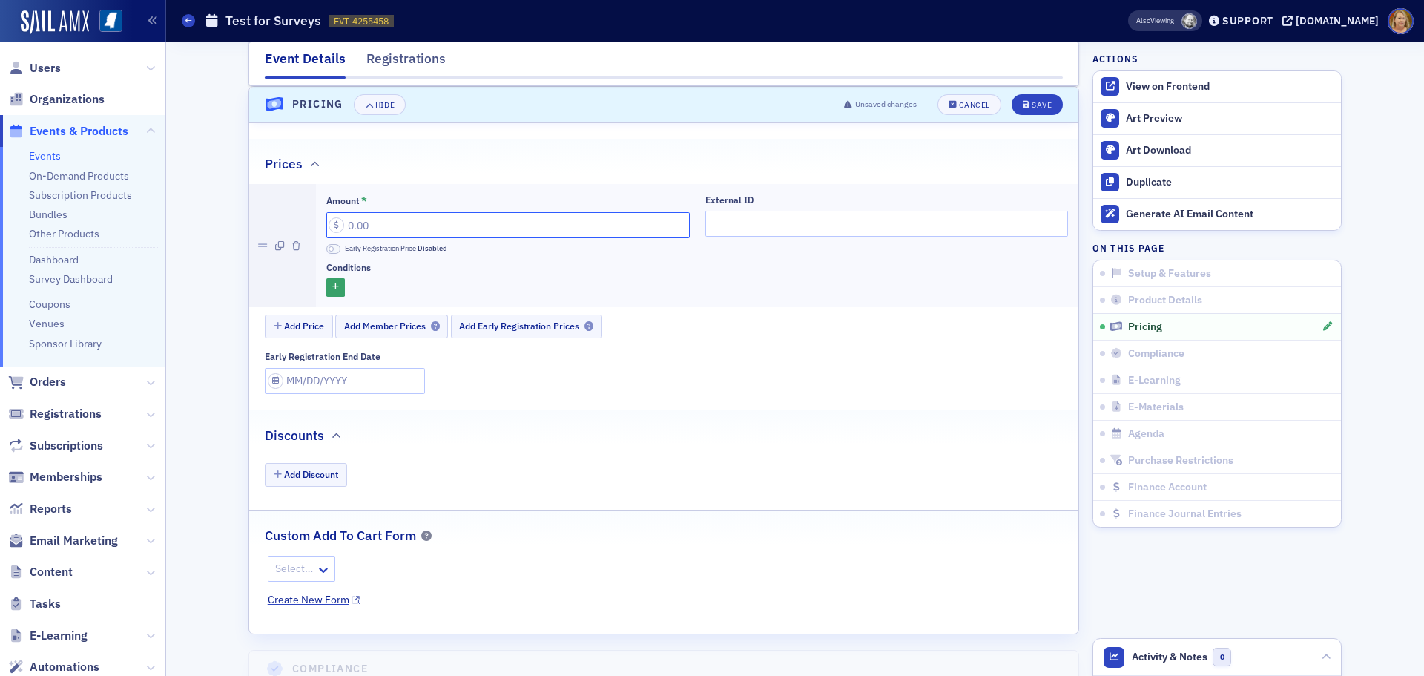
click at [369, 225] on input "Amount *" at bounding box center [507, 225] width 363 height 26
type input "0.00"
click at [1034, 110] on button "Save" at bounding box center [1037, 104] width 51 height 21
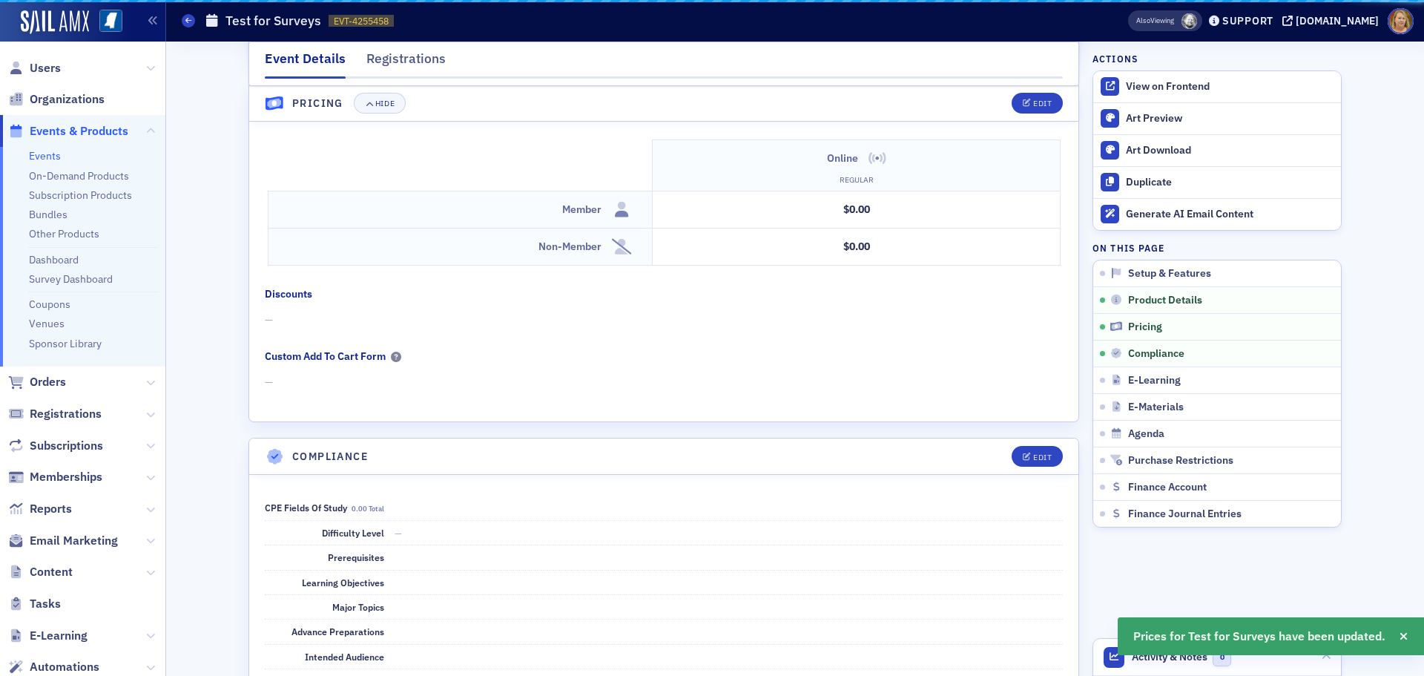
scroll to position [1421, 0]
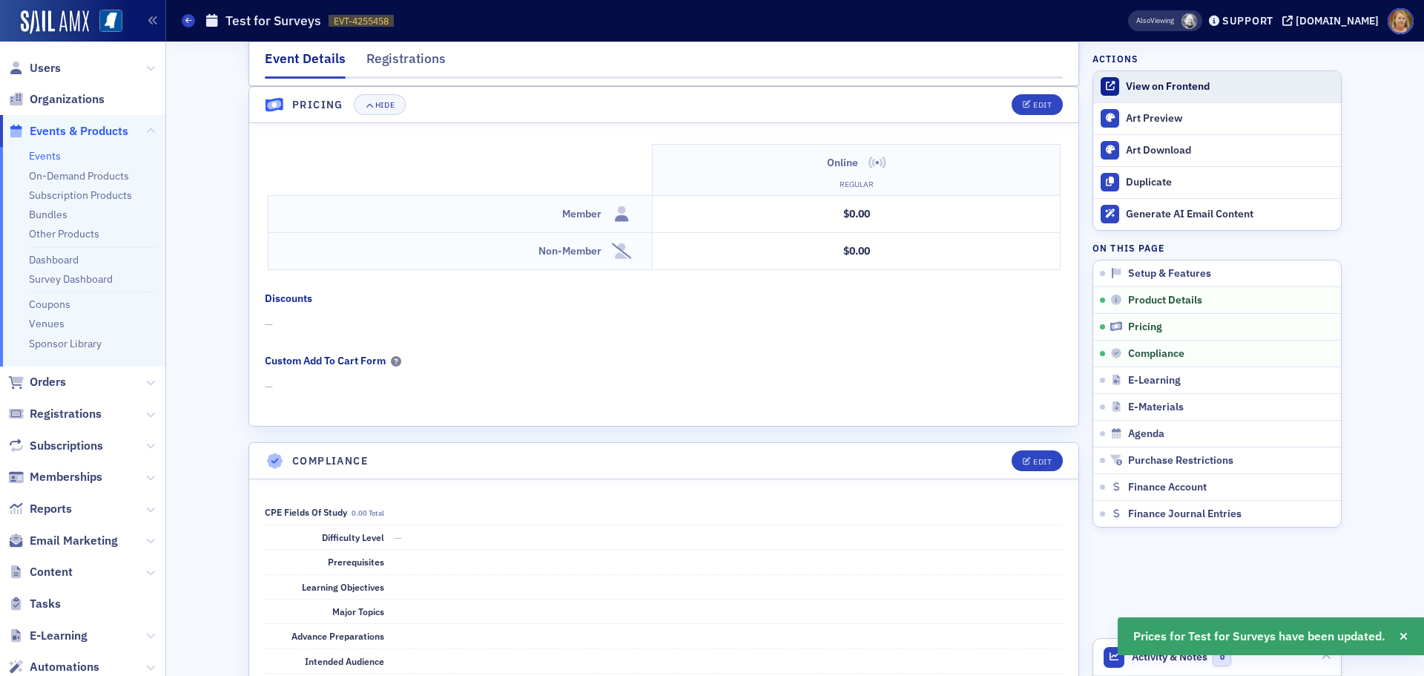
click at [1136, 88] on div "View on Frontend" at bounding box center [1230, 86] width 208 height 13
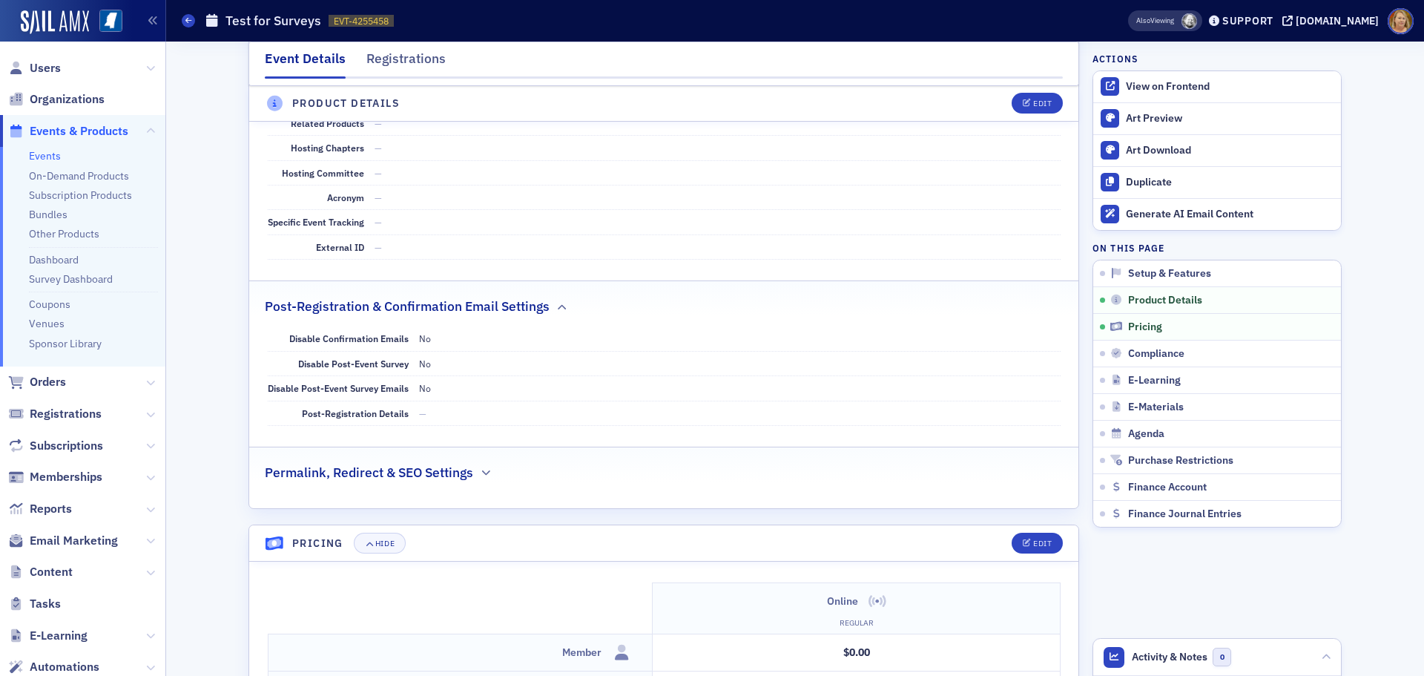
scroll to position [960, 0]
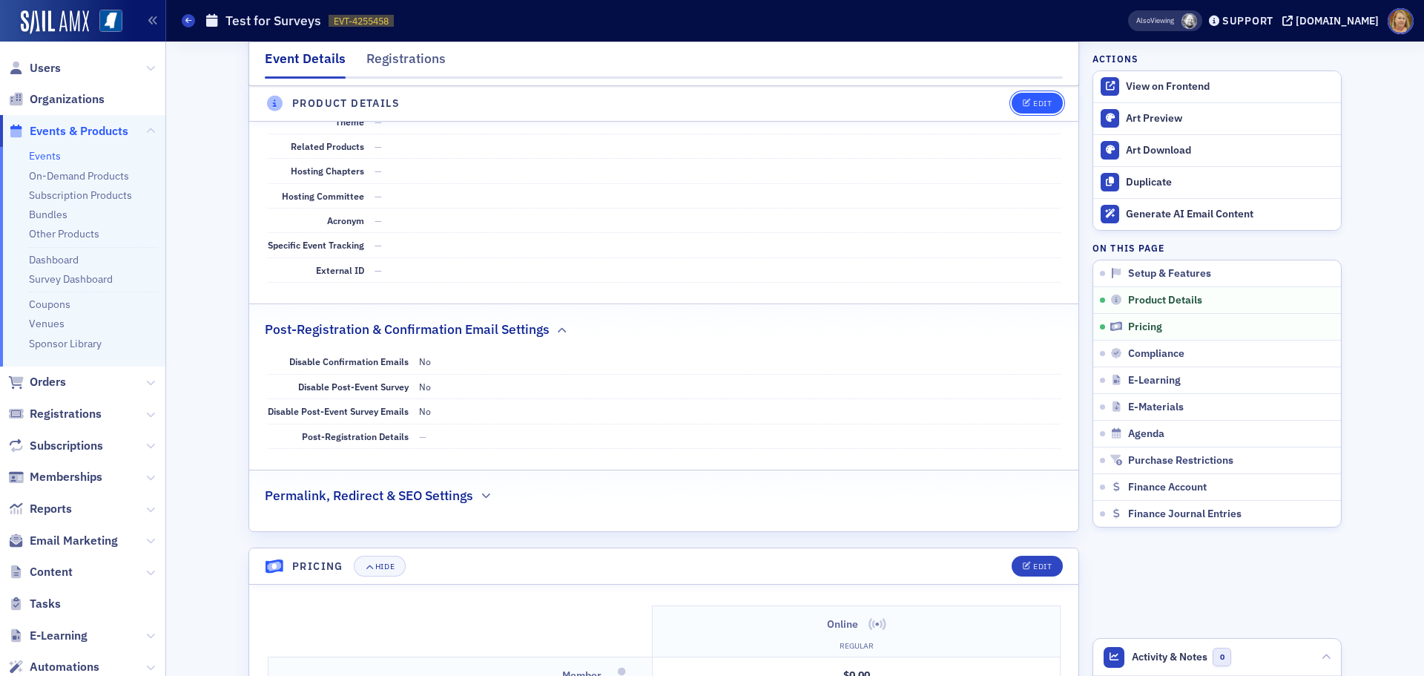
click at [1013, 97] on button "Edit" at bounding box center [1037, 103] width 51 height 21
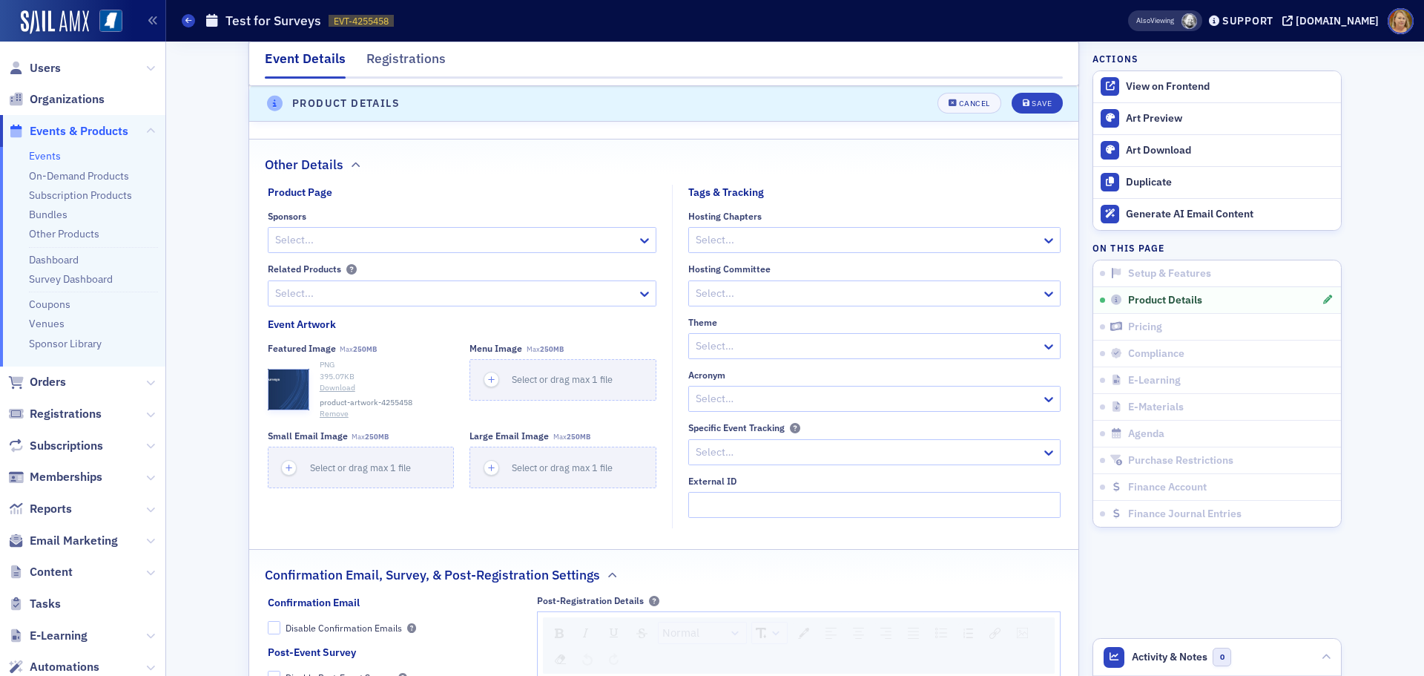
scroll to position [1060, 0]
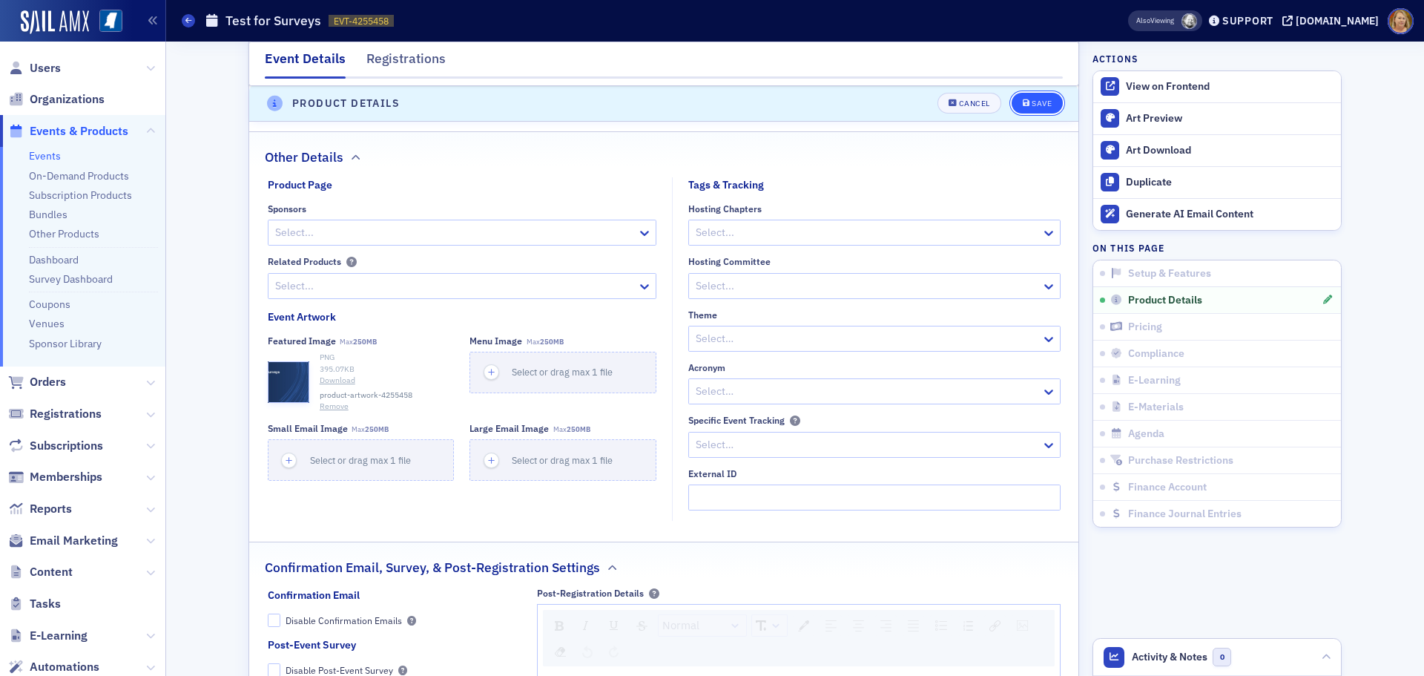
click at [1023, 102] on icon "submit" at bounding box center [1026, 104] width 7 height 8
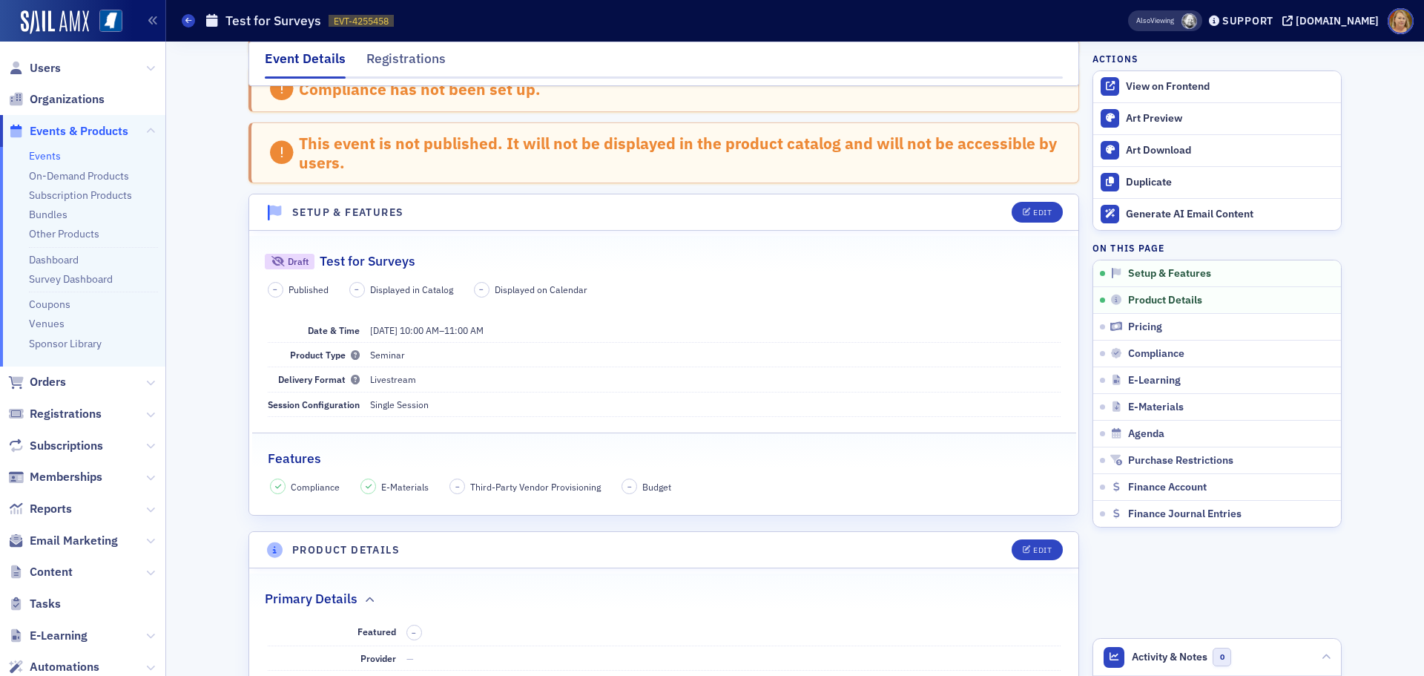
scroll to position [22, 0]
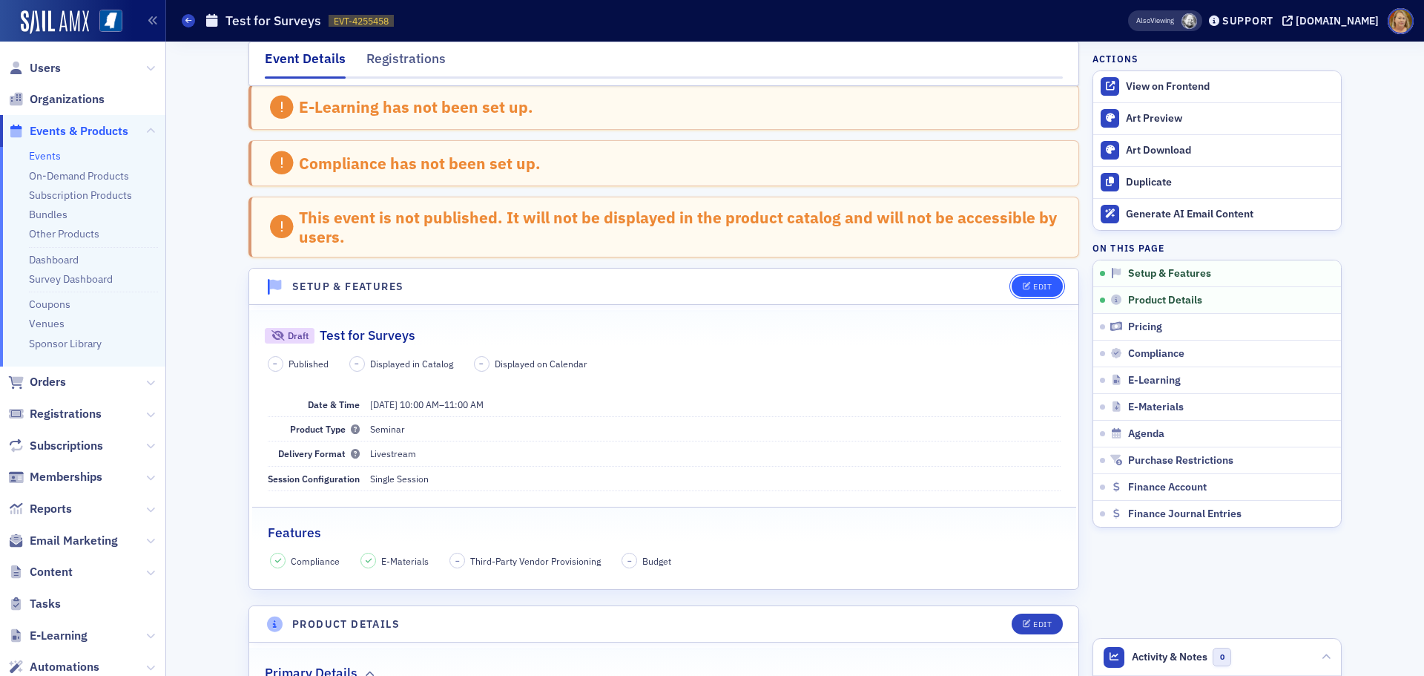
click at [1035, 286] on div "Edit" at bounding box center [1042, 287] width 19 height 8
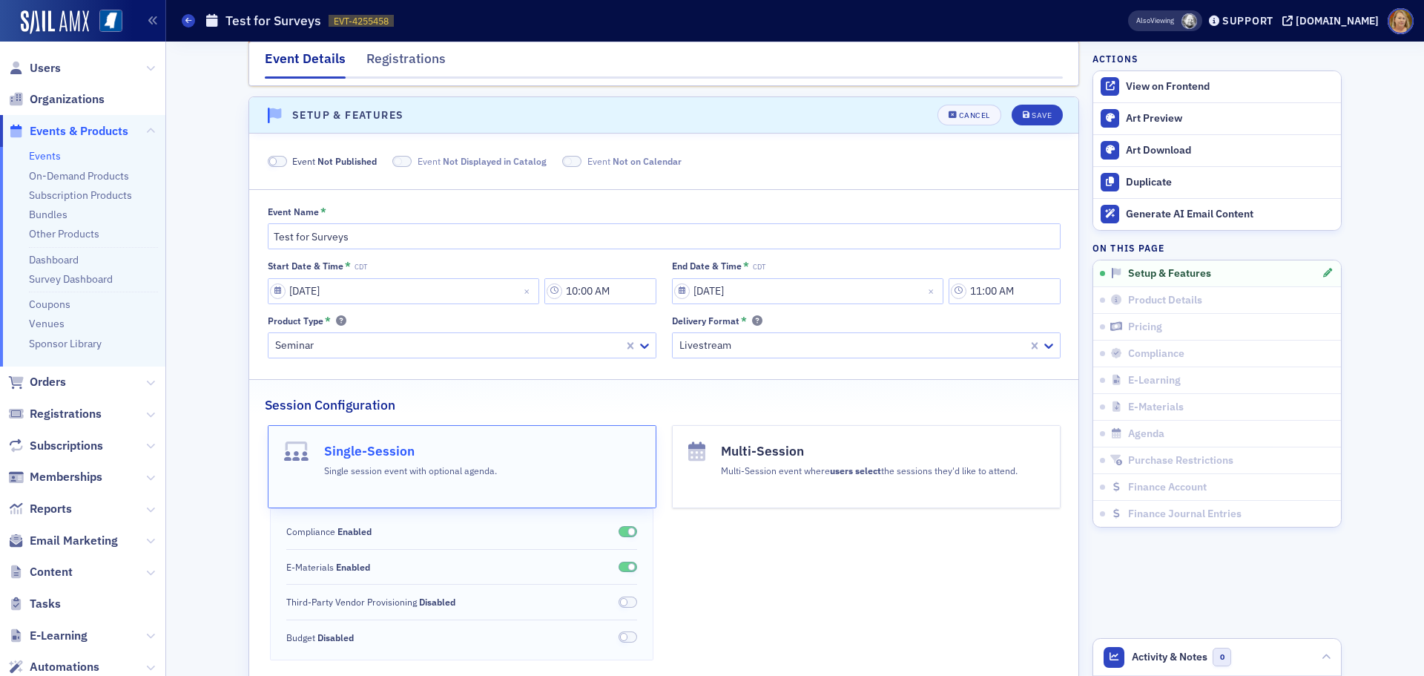
scroll to position [204, 0]
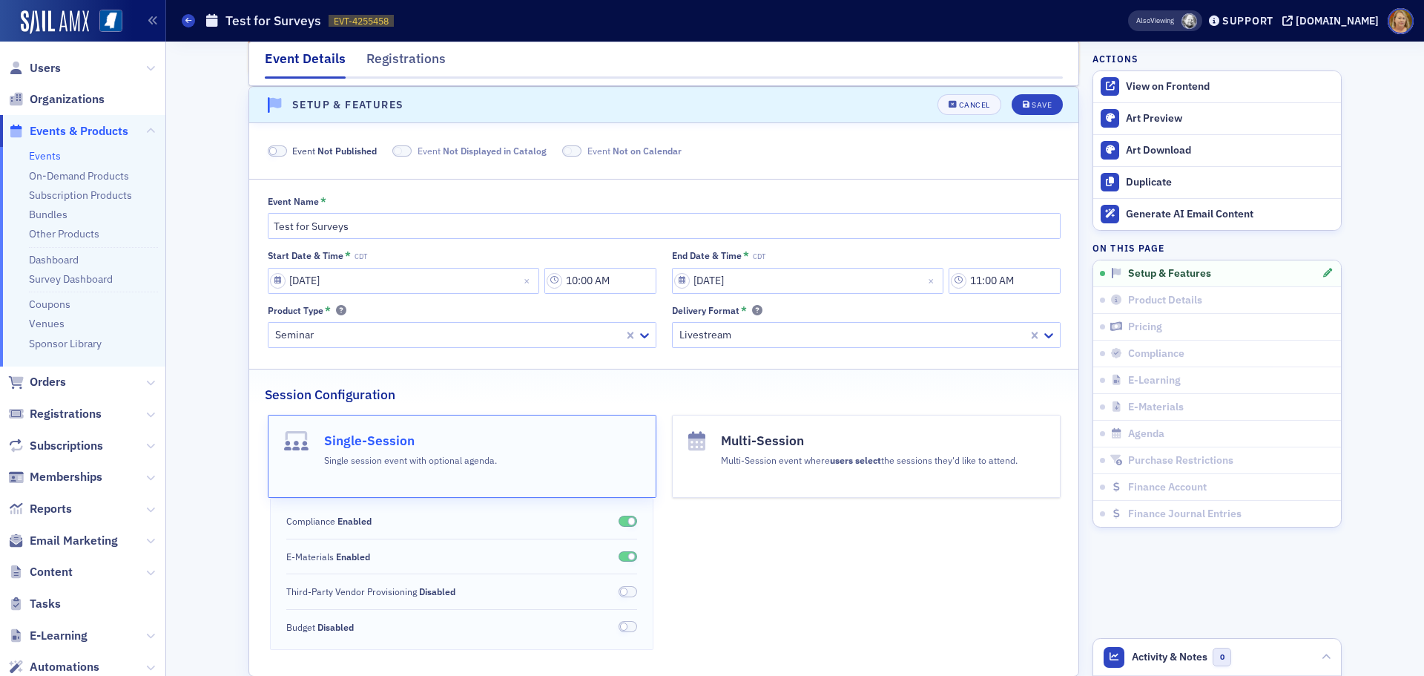
click at [279, 154] on span at bounding box center [277, 150] width 19 height 11
click at [1023, 101] on icon "submit" at bounding box center [1026, 105] width 7 height 8
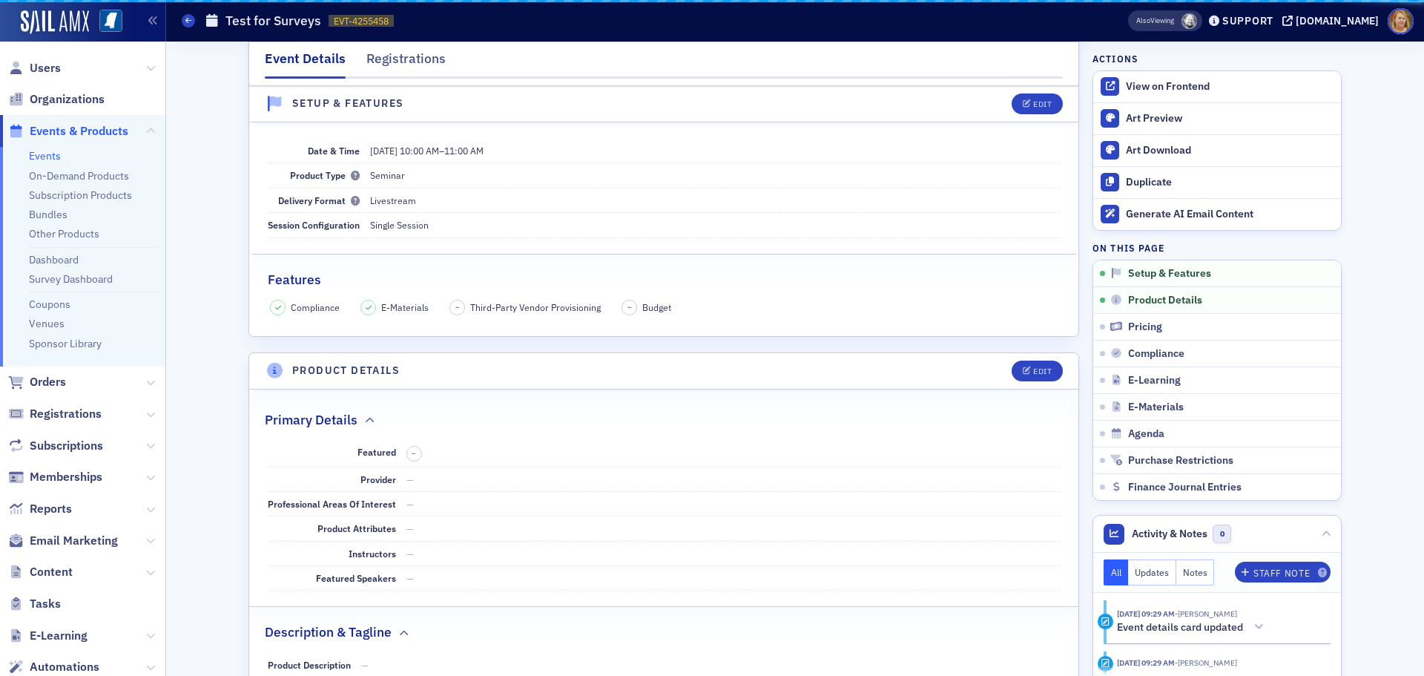
scroll to position [133, 0]
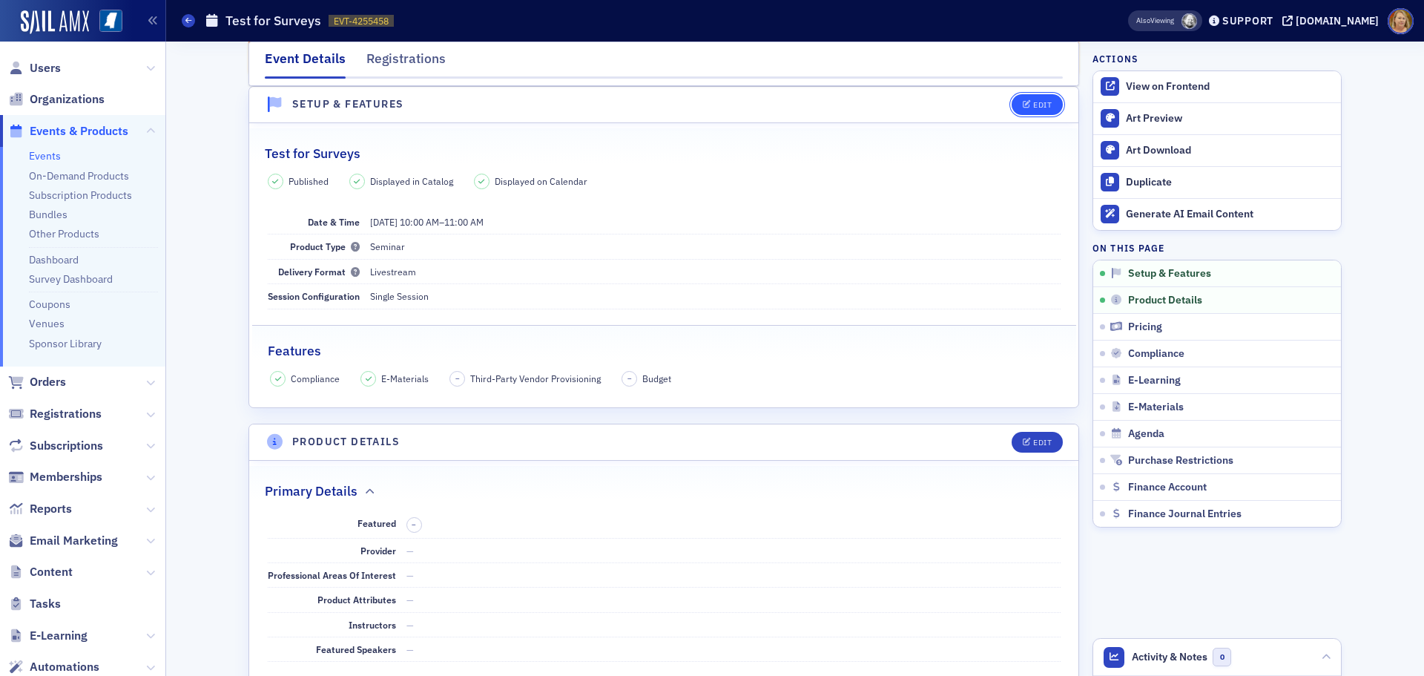
click at [1023, 102] on icon "button" at bounding box center [1027, 105] width 9 height 8
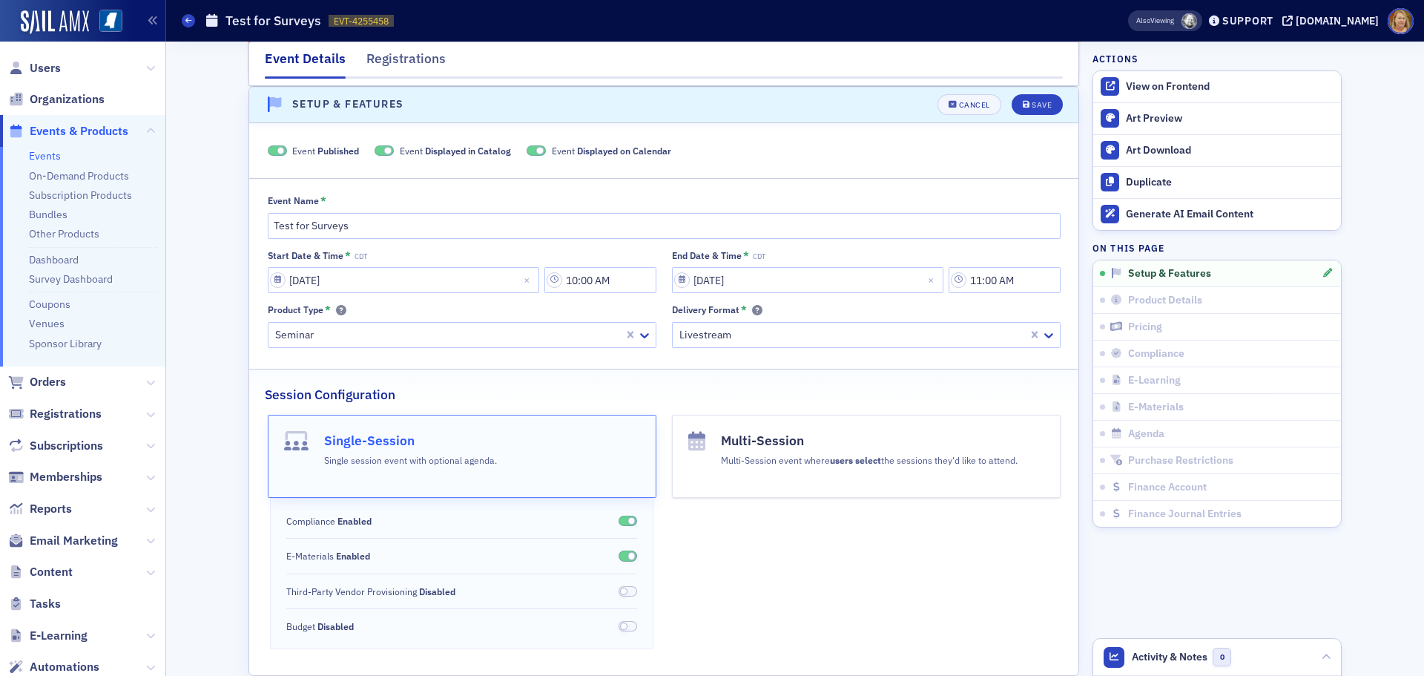
click at [269, 149] on span at bounding box center [277, 150] width 19 height 11
click at [1032, 105] on div "Save" at bounding box center [1042, 105] width 20 height 8
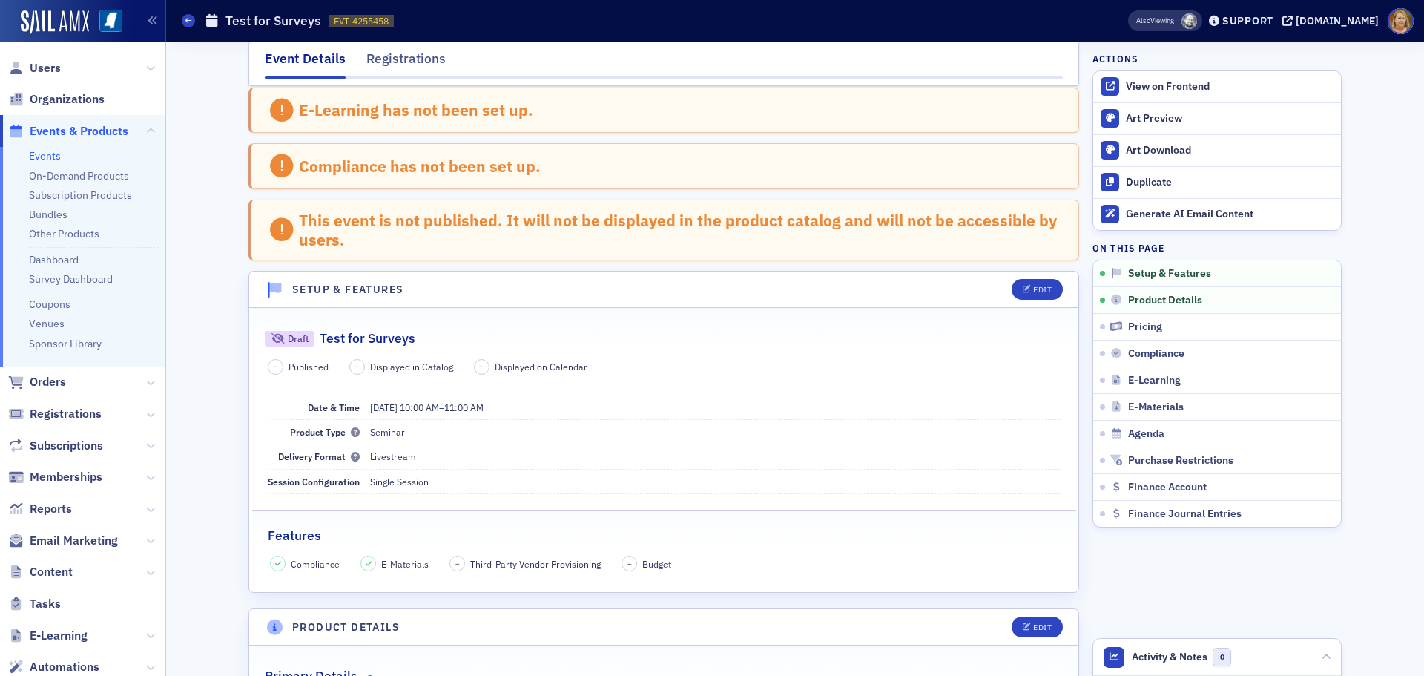
scroll to position [0, 0]
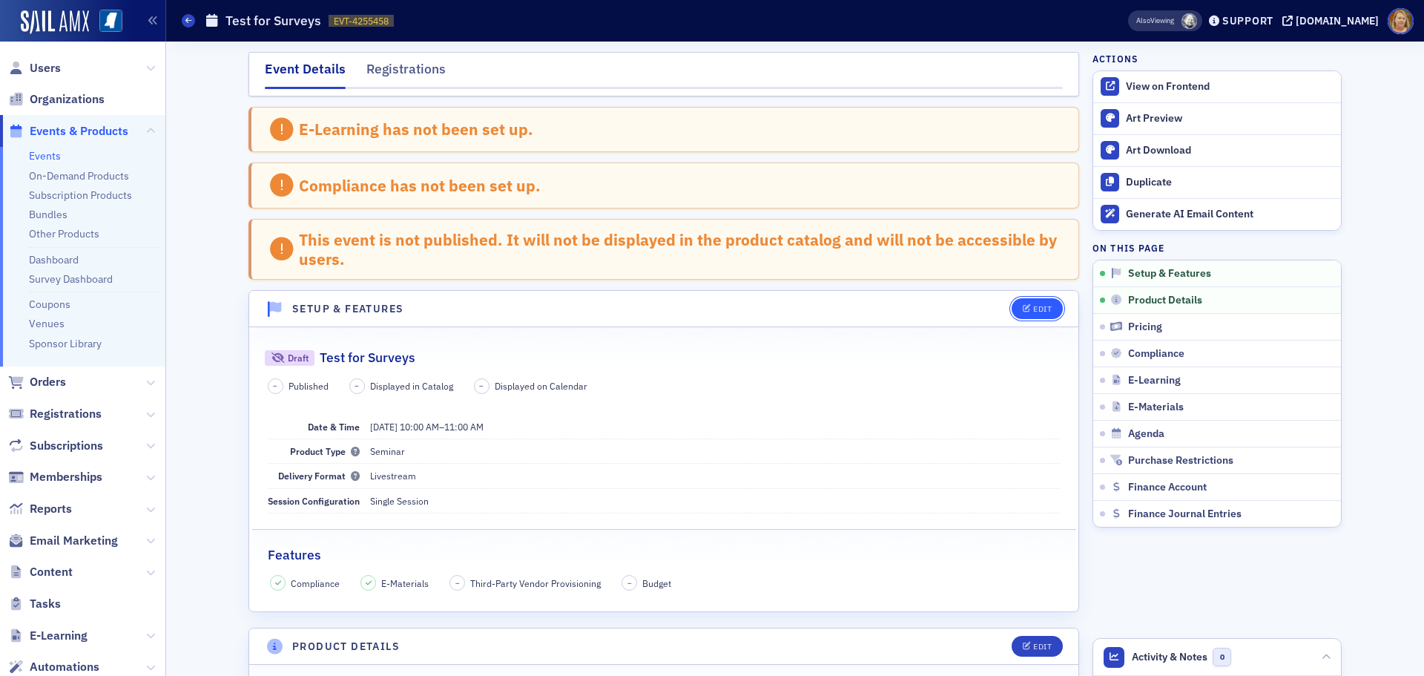
click at [1035, 313] on div "Edit" at bounding box center [1042, 309] width 19 height 8
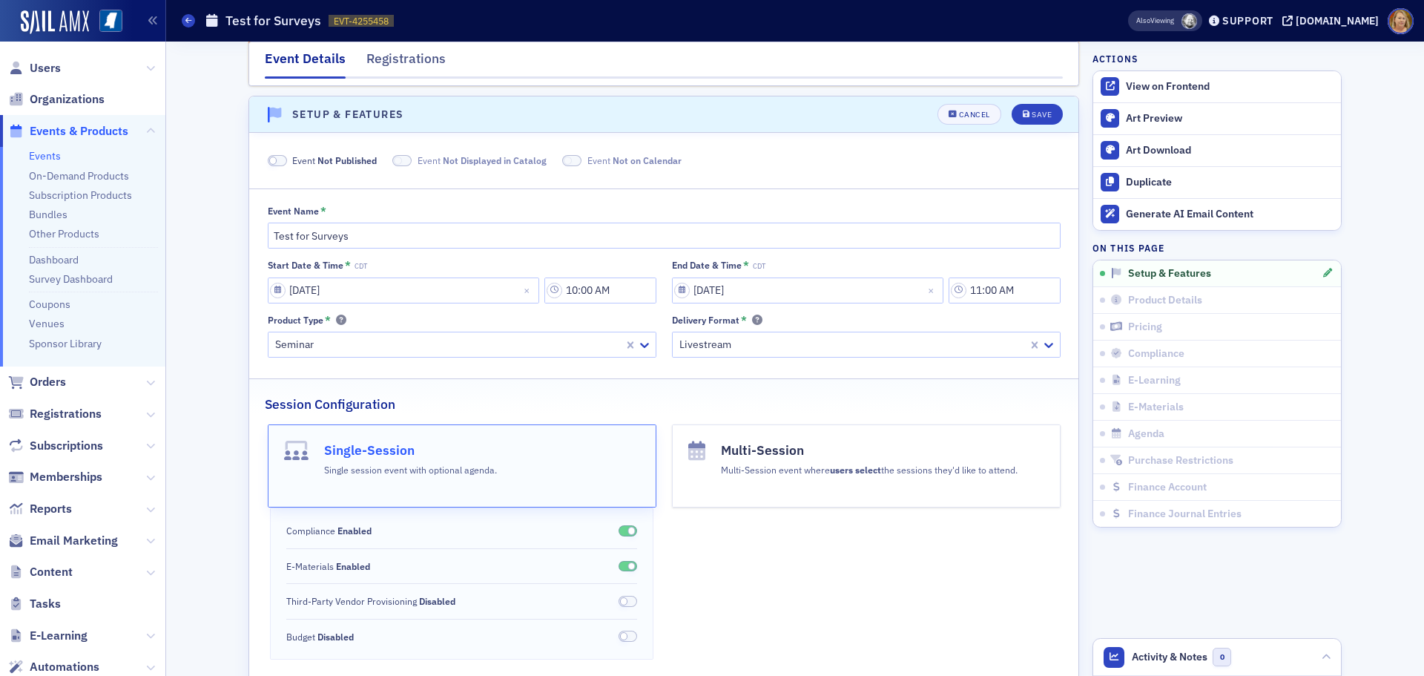
scroll to position [204, 0]
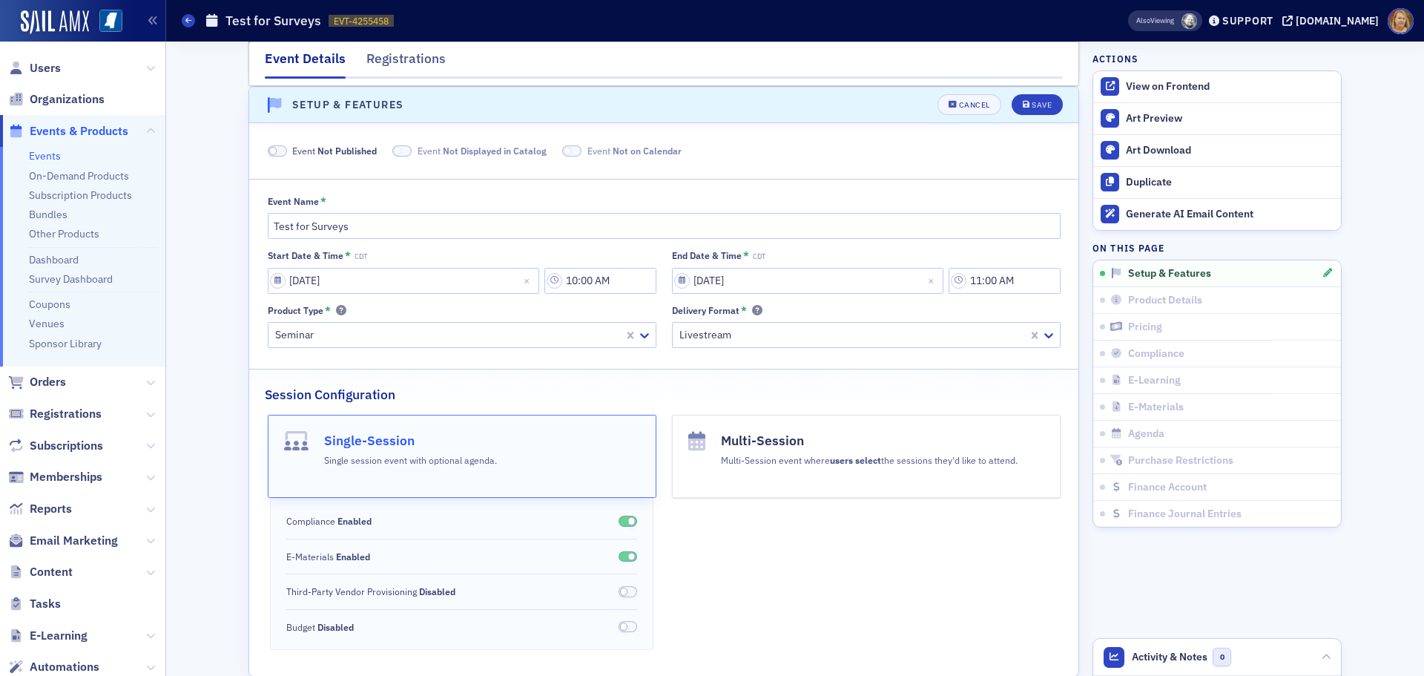
click at [280, 151] on span at bounding box center [277, 150] width 19 height 11
click at [378, 150] on span at bounding box center [383, 150] width 19 height 11
click at [545, 150] on span at bounding box center [553, 150] width 19 height 11
click at [1034, 104] on div "Save" at bounding box center [1042, 105] width 20 height 8
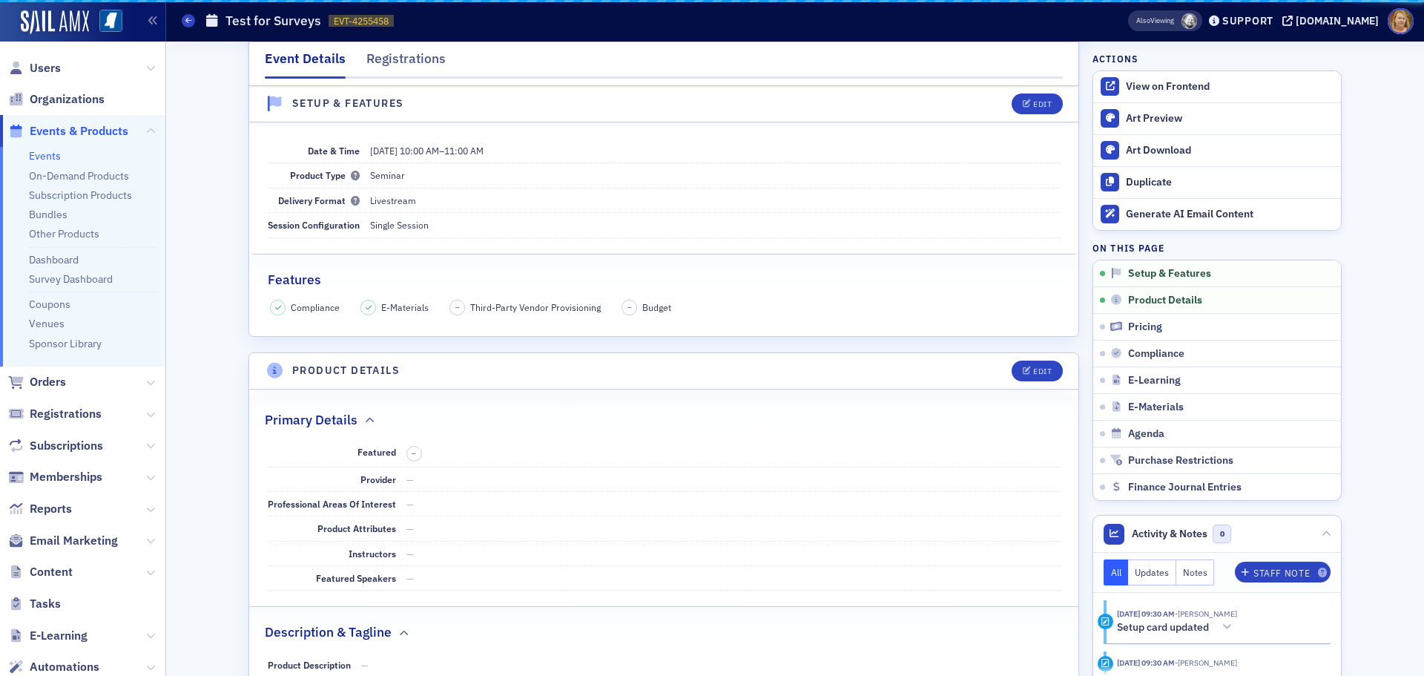
scroll to position [133, 0]
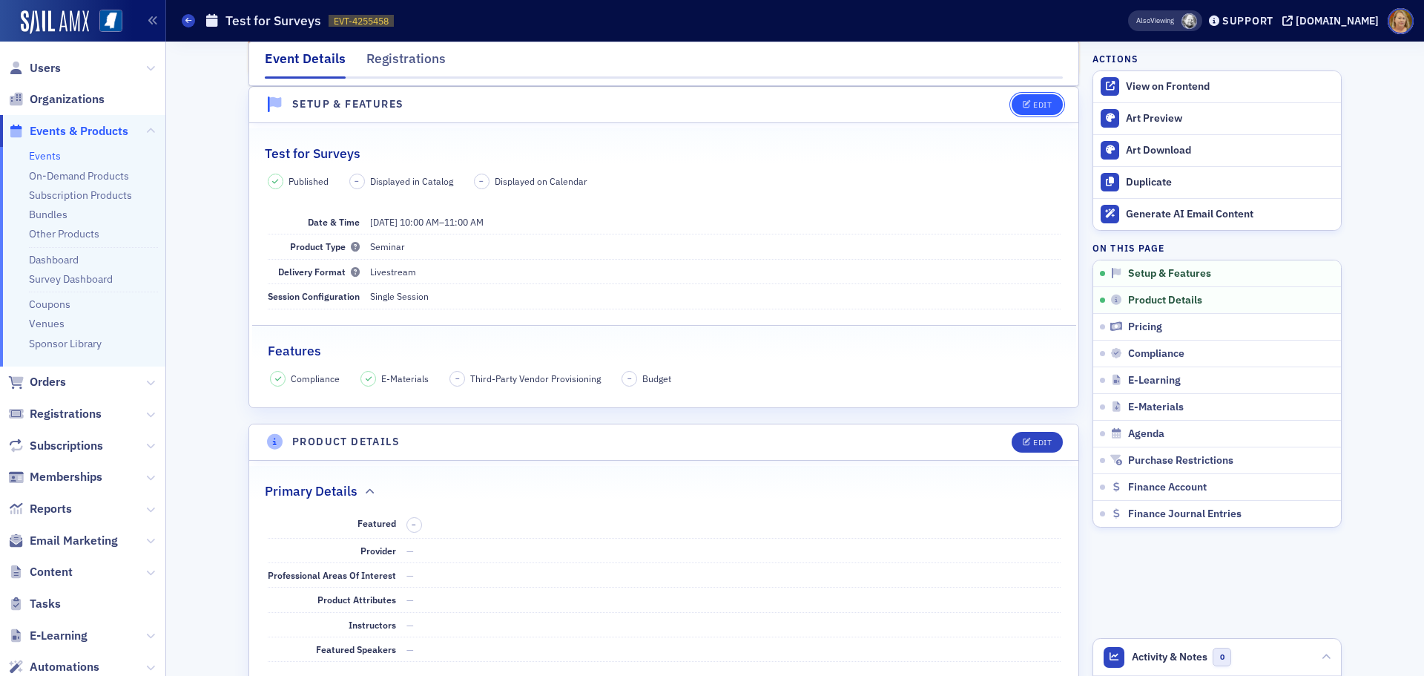
click at [1040, 110] on button "Edit" at bounding box center [1037, 104] width 51 height 21
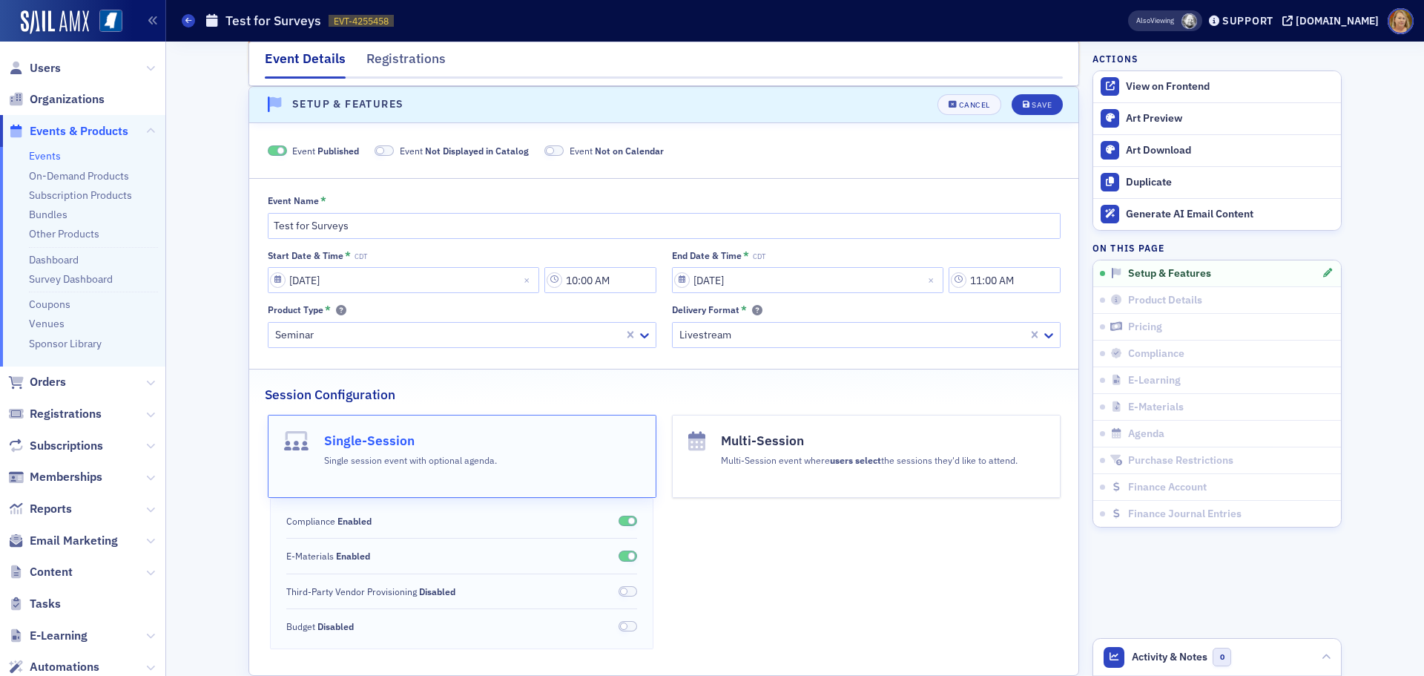
click at [268, 151] on span at bounding box center [277, 150] width 19 height 11
click at [1023, 103] on icon "submit" at bounding box center [1026, 105] width 7 height 8
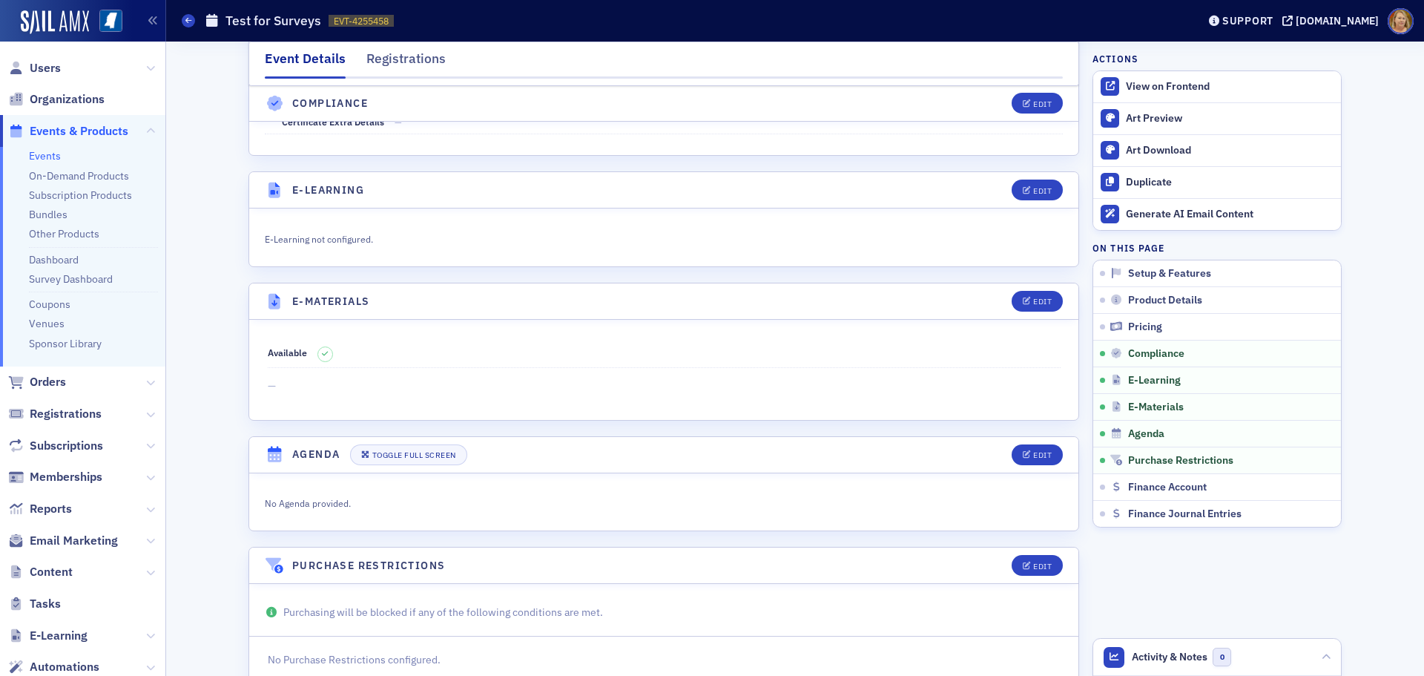
scroll to position [1984, 0]
click at [1033, 194] on div "Edit" at bounding box center [1042, 192] width 19 height 8
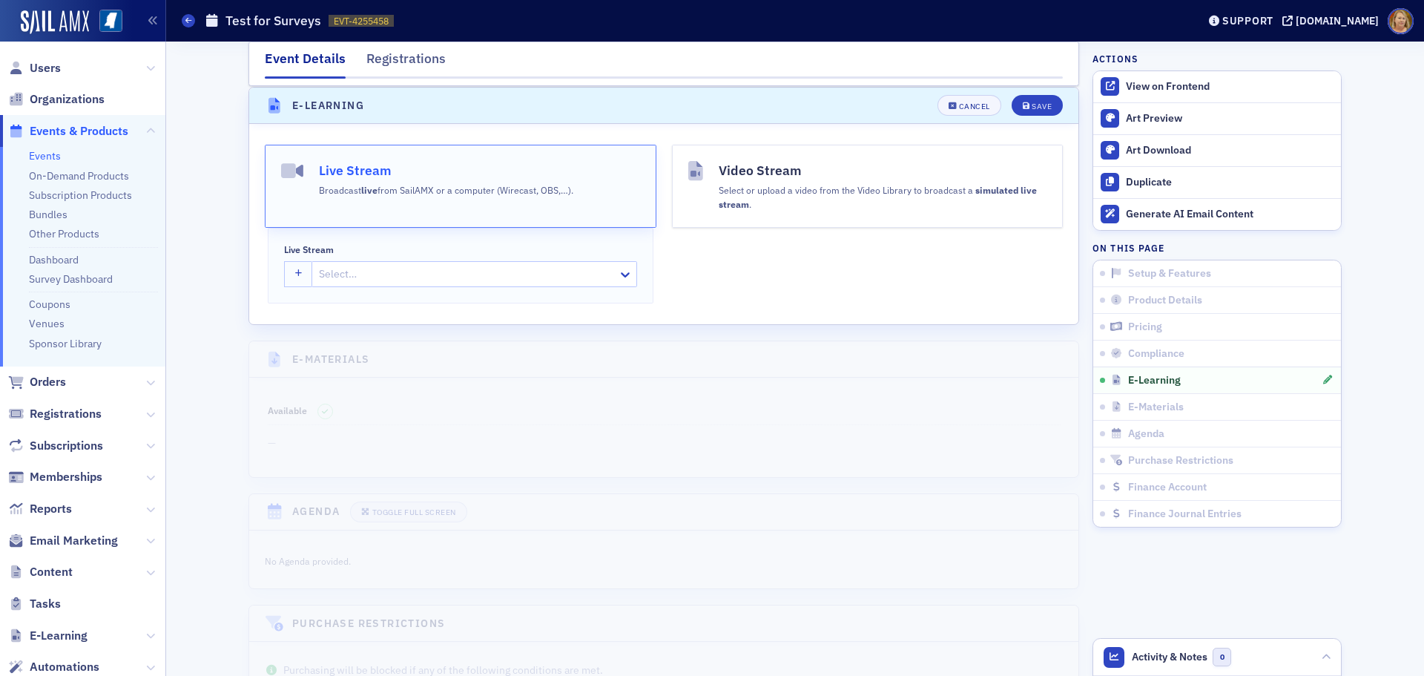
scroll to position [2070, 0]
click at [431, 199] on button "Live Stream Broadcast live from SailAMX or a computer (Wirecast, OBS,…)." at bounding box center [461, 185] width 392 height 83
click at [335, 268] on div at bounding box center [466, 273] width 299 height 19
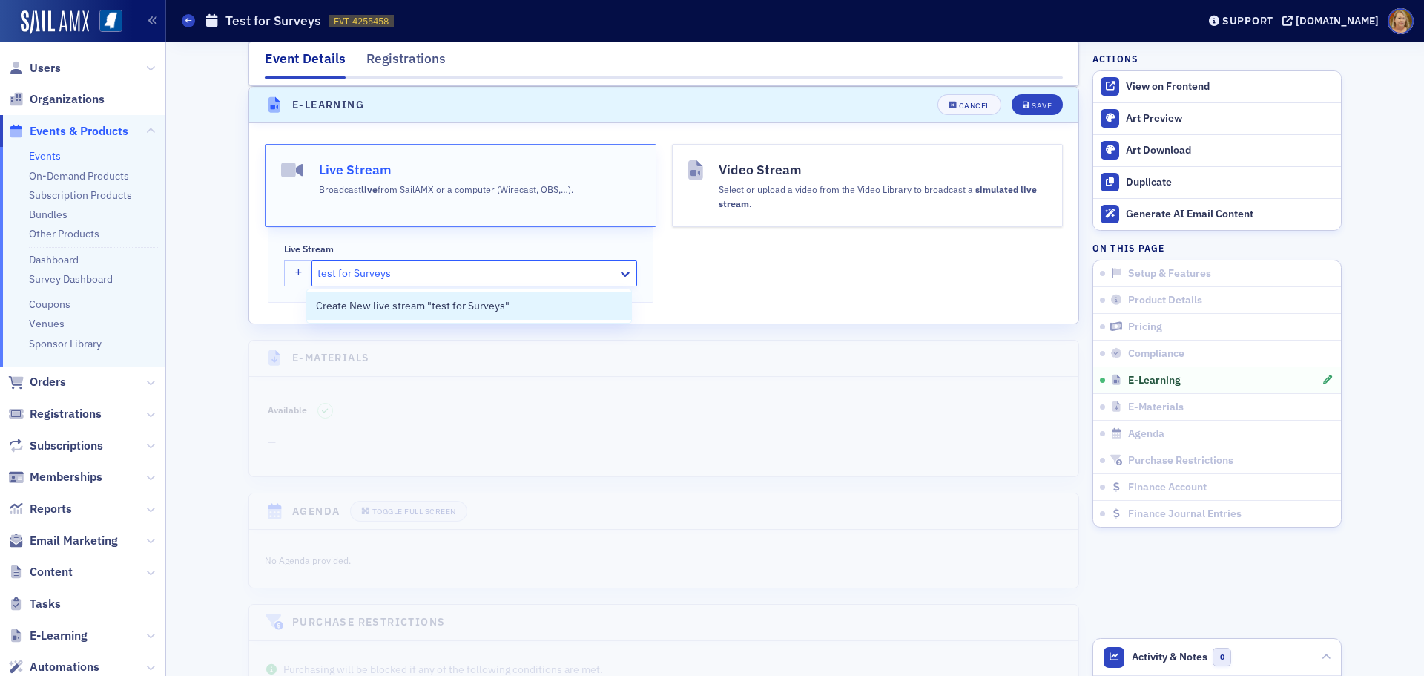
type input "test for Surveys"
click at [370, 211] on button "Live Stream Broadcast live from SailAMX or a computer (Wirecast, OBS,…)." at bounding box center [461, 185] width 392 height 83
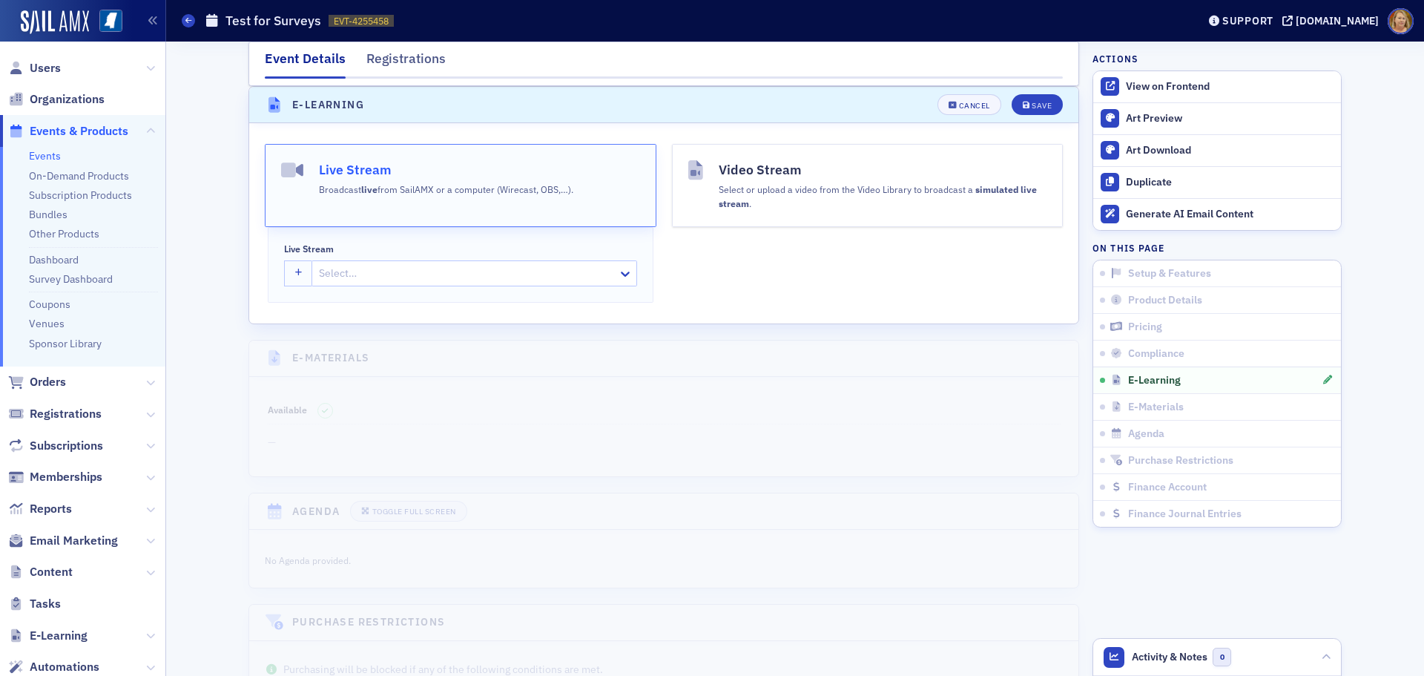
click at [370, 211] on button "Live Stream Broadcast live from SailAMX or a computer (Wirecast, OBS,…)." at bounding box center [461, 185] width 392 height 83
click at [300, 271] on button "button" at bounding box center [298, 273] width 29 height 26
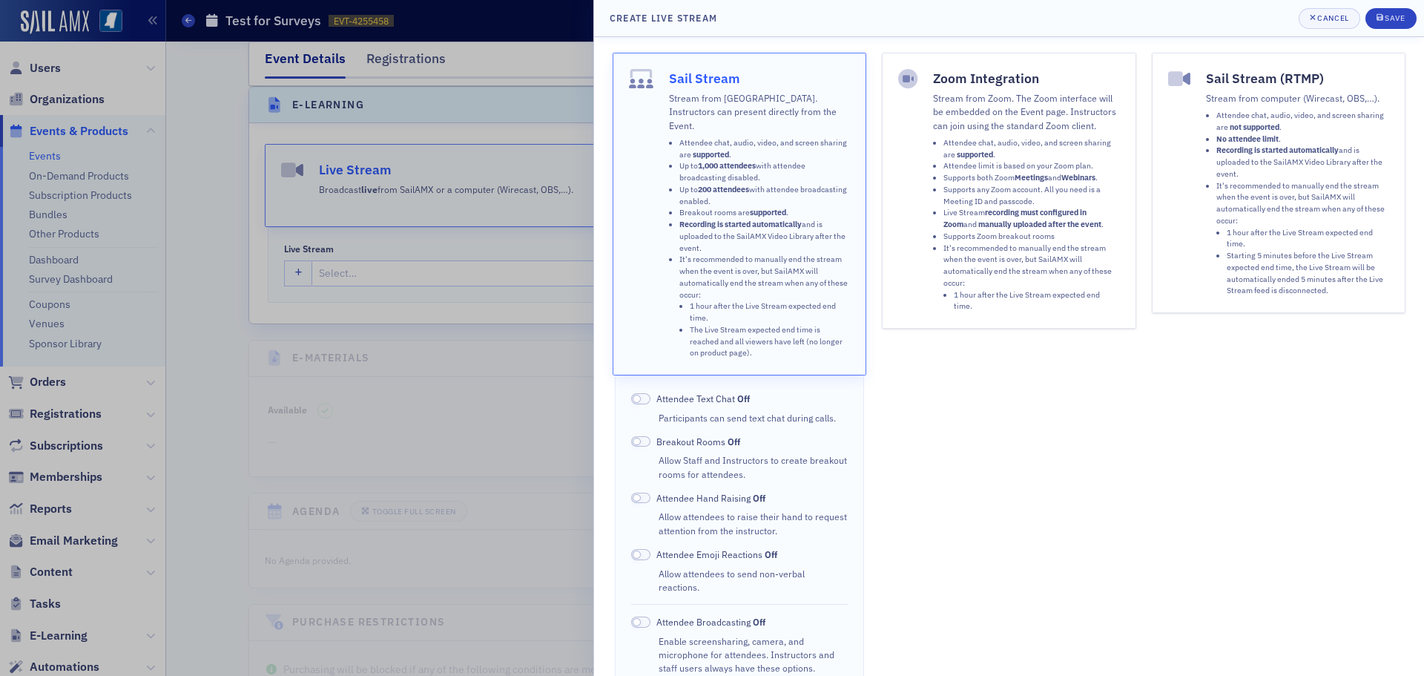
click at [707, 265] on li "It's recommended to manually end the stream when the event is over, but SailAMX…" at bounding box center [764, 306] width 171 height 105
click at [646, 393] on span at bounding box center [640, 398] width 19 height 11
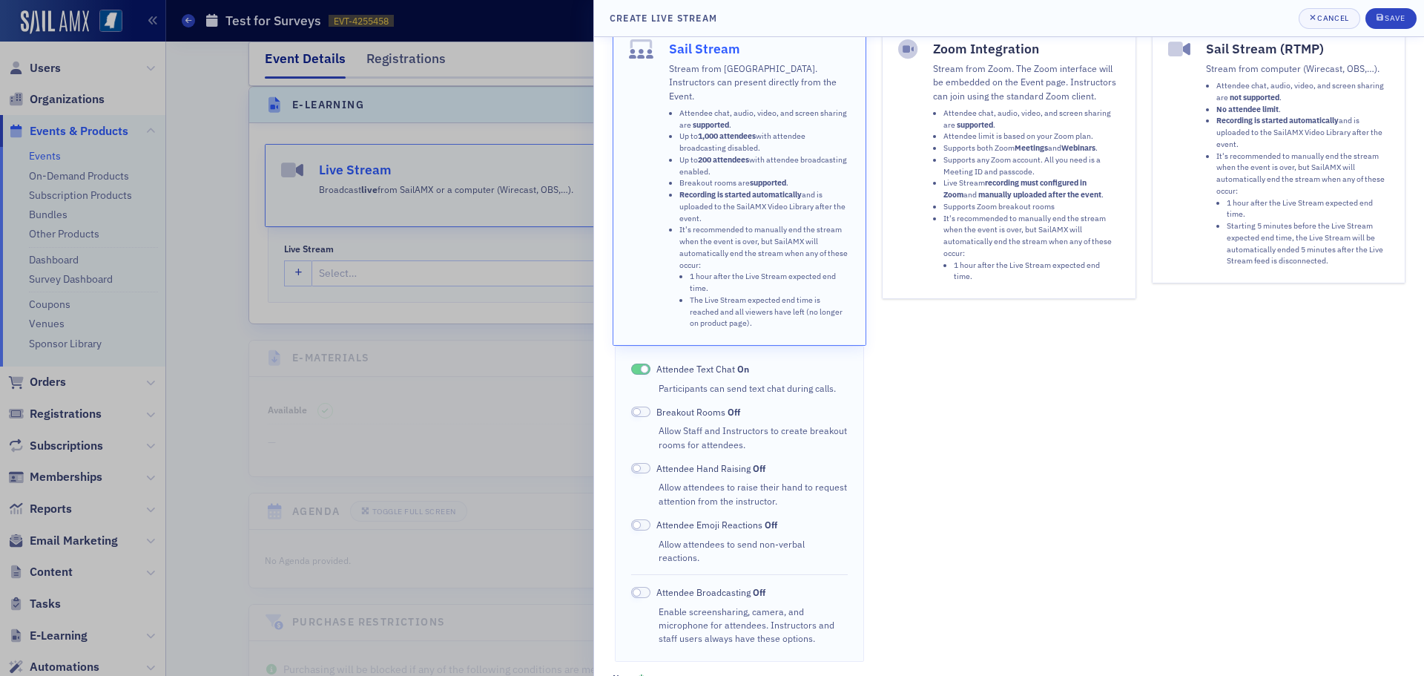
scroll to position [74, 0]
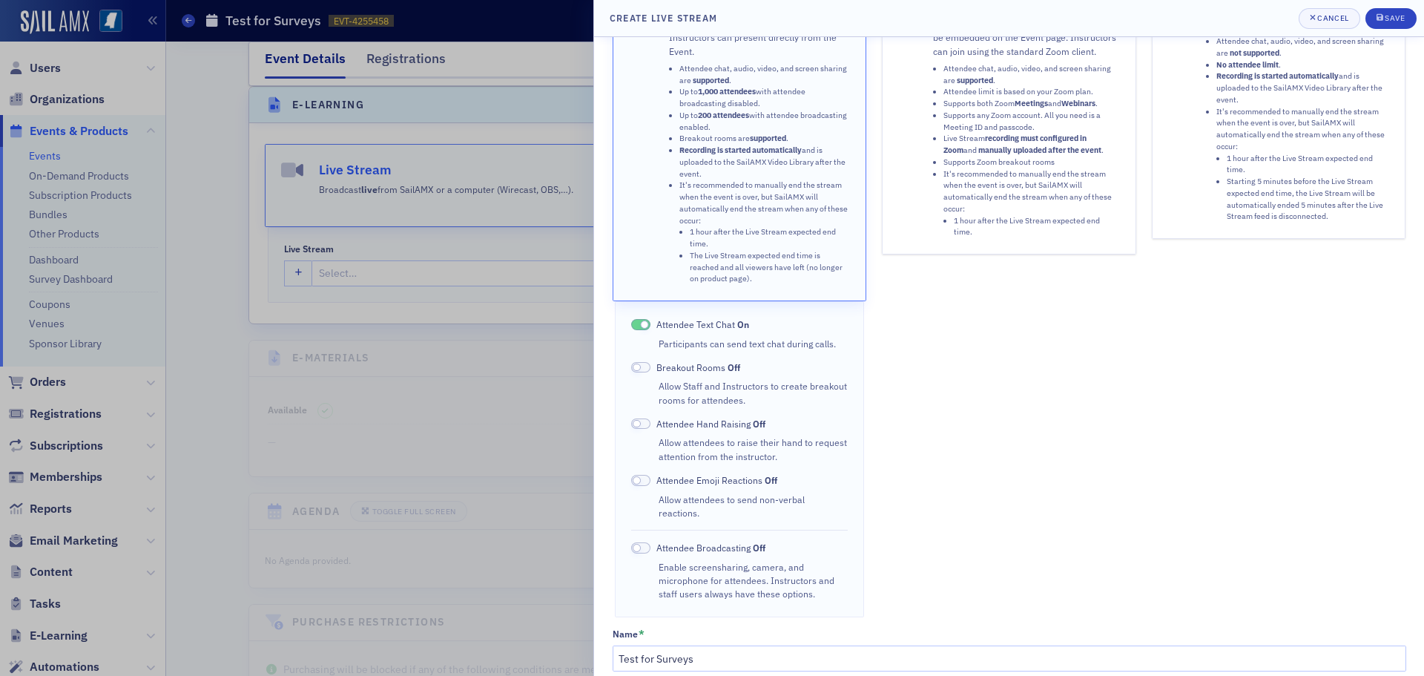
click at [638, 319] on span at bounding box center [640, 324] width 19 height 11
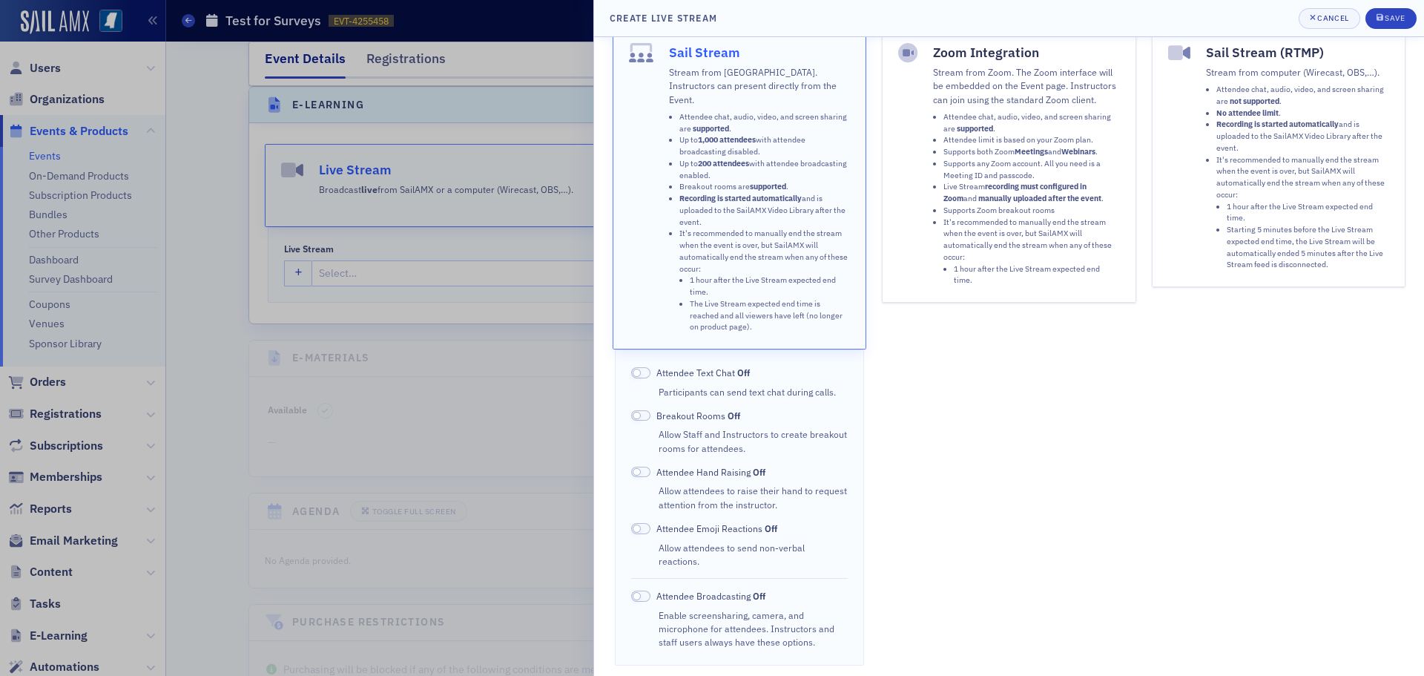
scroll to position [0, 0]
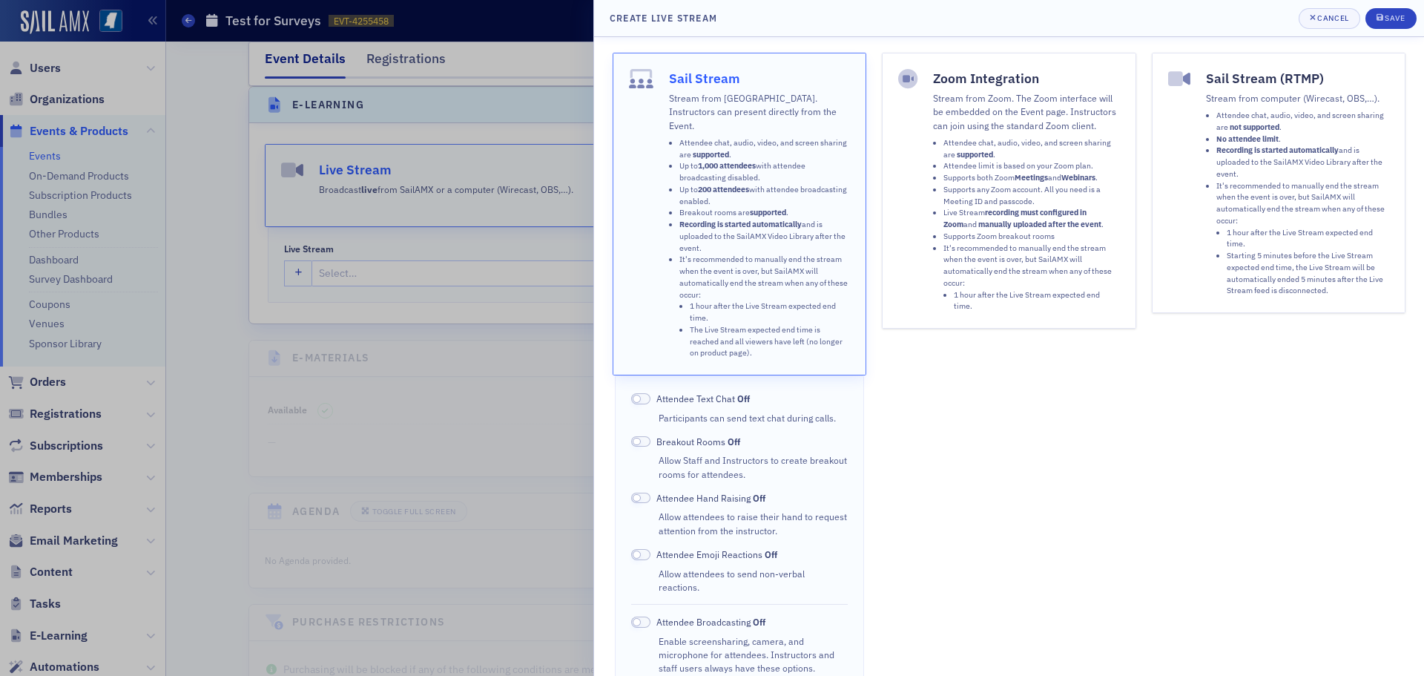
click at [1001, 236] on li "Supports Zoom breakout rooms" at bounding box center [1031, 237] width 176 height 12
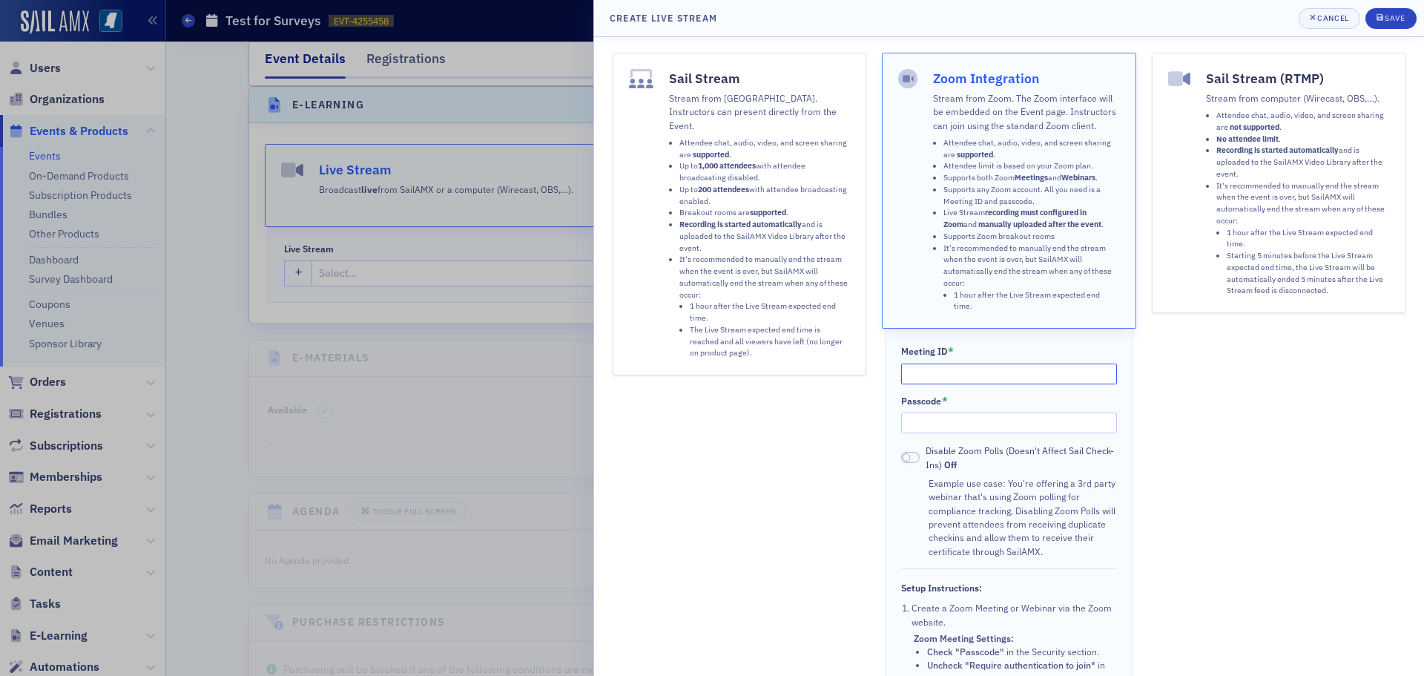
click at [988, 371] on input "Meeting ID *" at bounding box center [1009, 373] width 217 height 21
click at [920, 375] on input "Meeting ID *" at bounding box center [1009, 373] width 217 height 21
click at [966, 373] on input "Meeting ID *" at bounding box center [1009, 373] width 217 height 21
click at [934, 374] on input "Meeting ID *" at bounding box center [1009, 373] width 217 height 21
paste input "843 1795 8696"
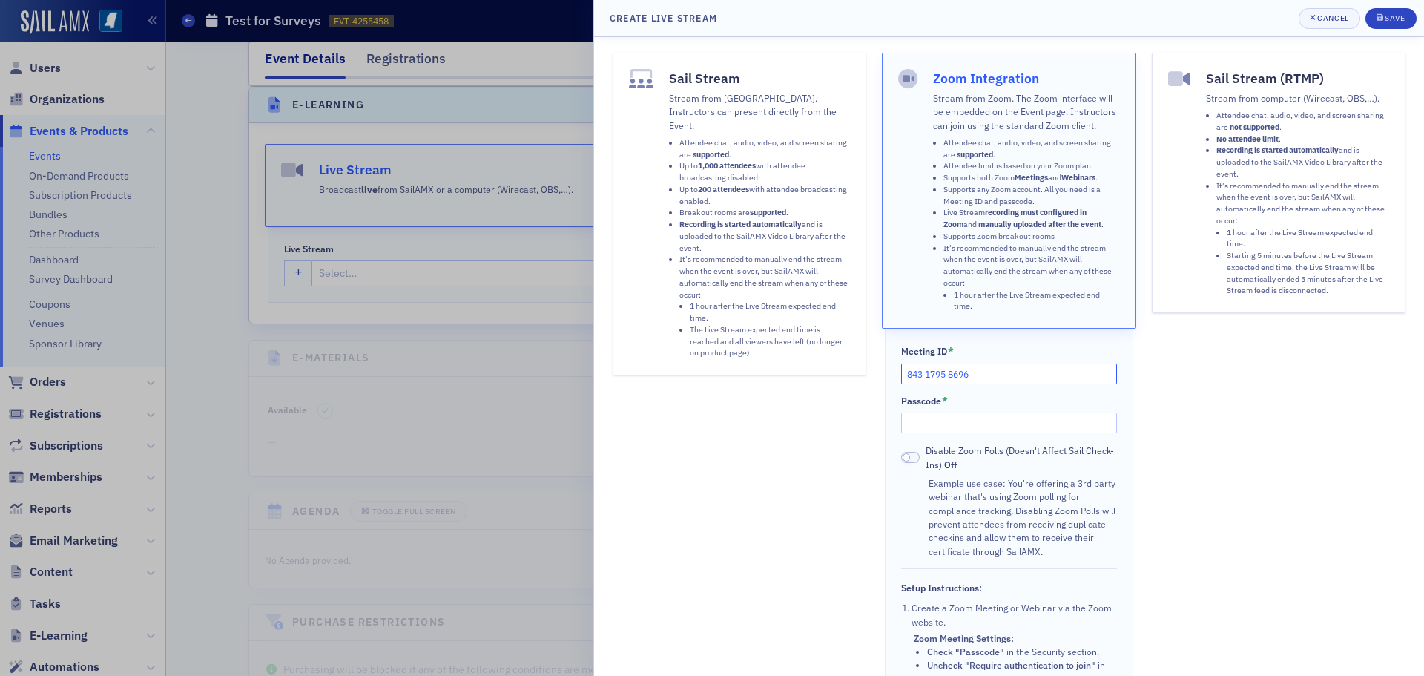
type input "843 1795 8696"
click at [905, 427] on input "Passcode *" at bounding box center [1009, 422] width 217 height 21
paste input "478109"
type input "478109"
click at [877, 472] on div "Sail Stream Stream from SailAMX. Instructors can present directly from the Even…" at bounding box center [1009, 465] width 793 height 824
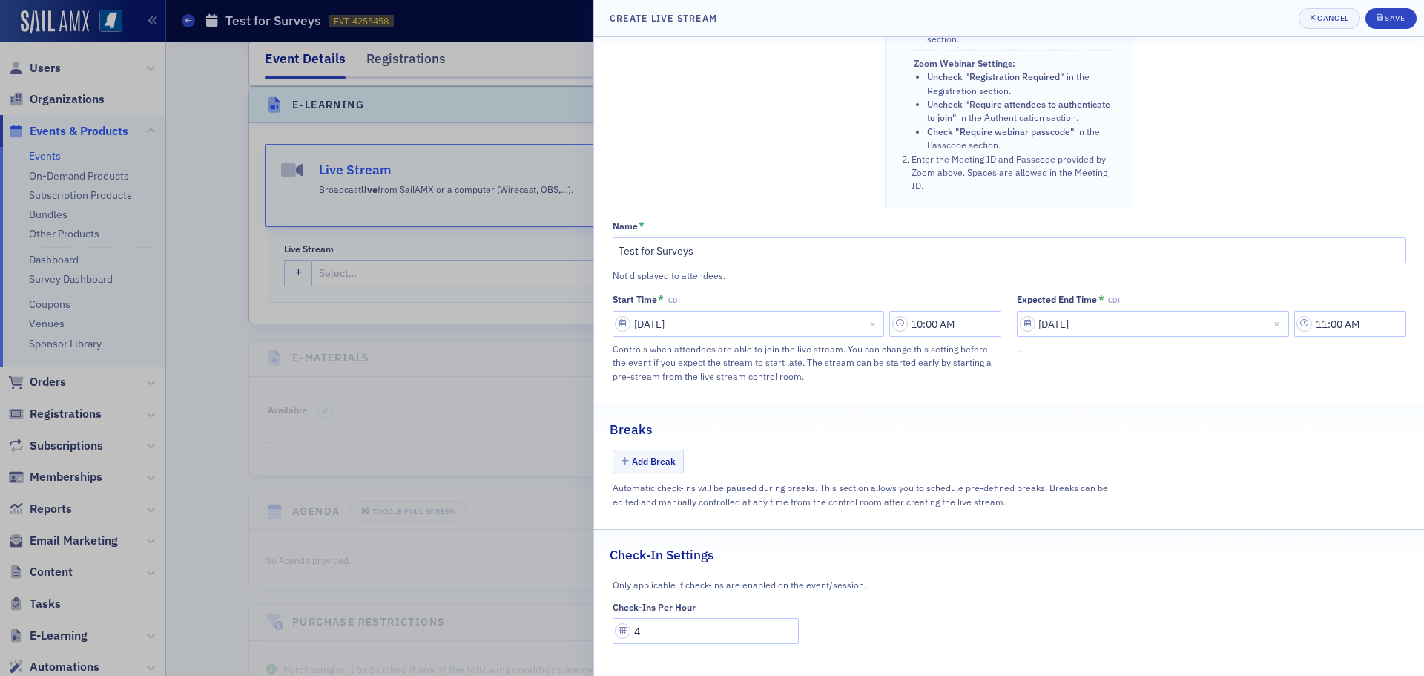
scroll to position [672, 0]
click at [641, 627] on input "4" at bounding box center [706, 626] width 187 height 26
type input "1"
click at [1399, 18] on div "Save" at bounding box center [1395, 18] width 20 height 8
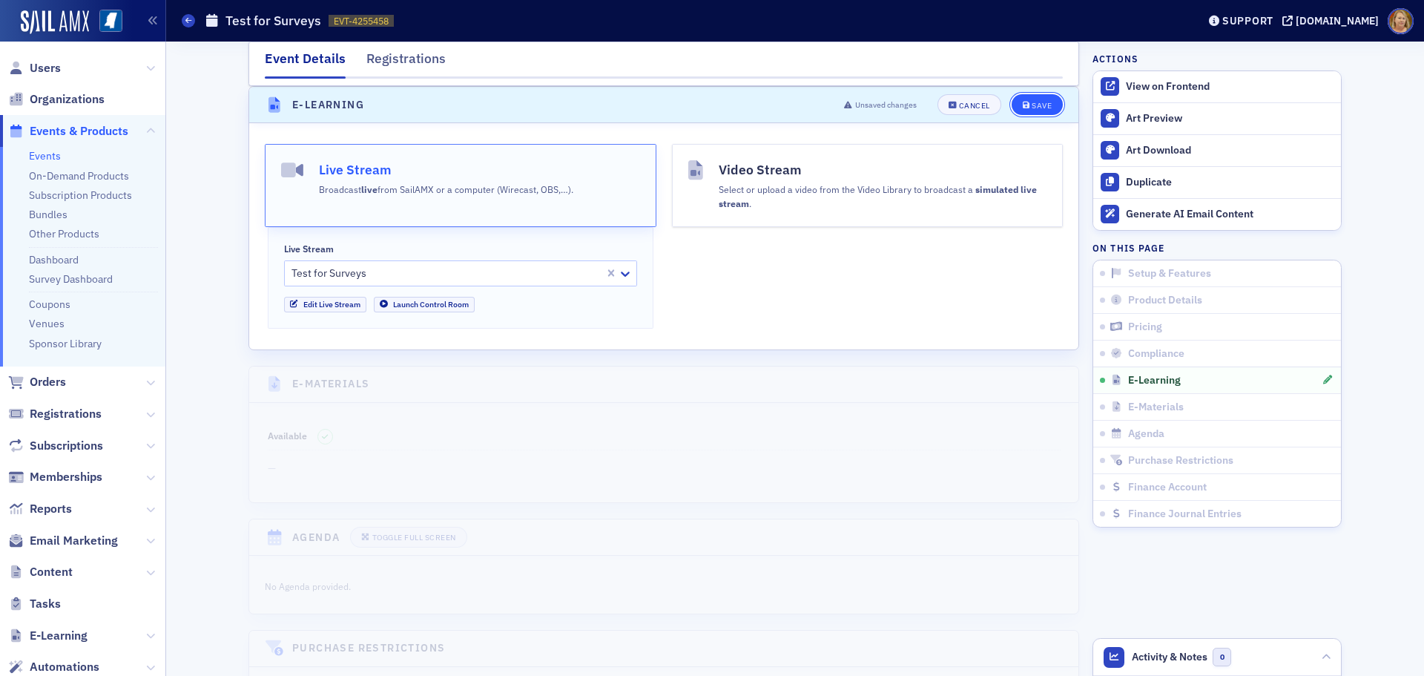
click at [1023, 106] on icon "submit" at bounding box center [1026, 106] width 7 height 8
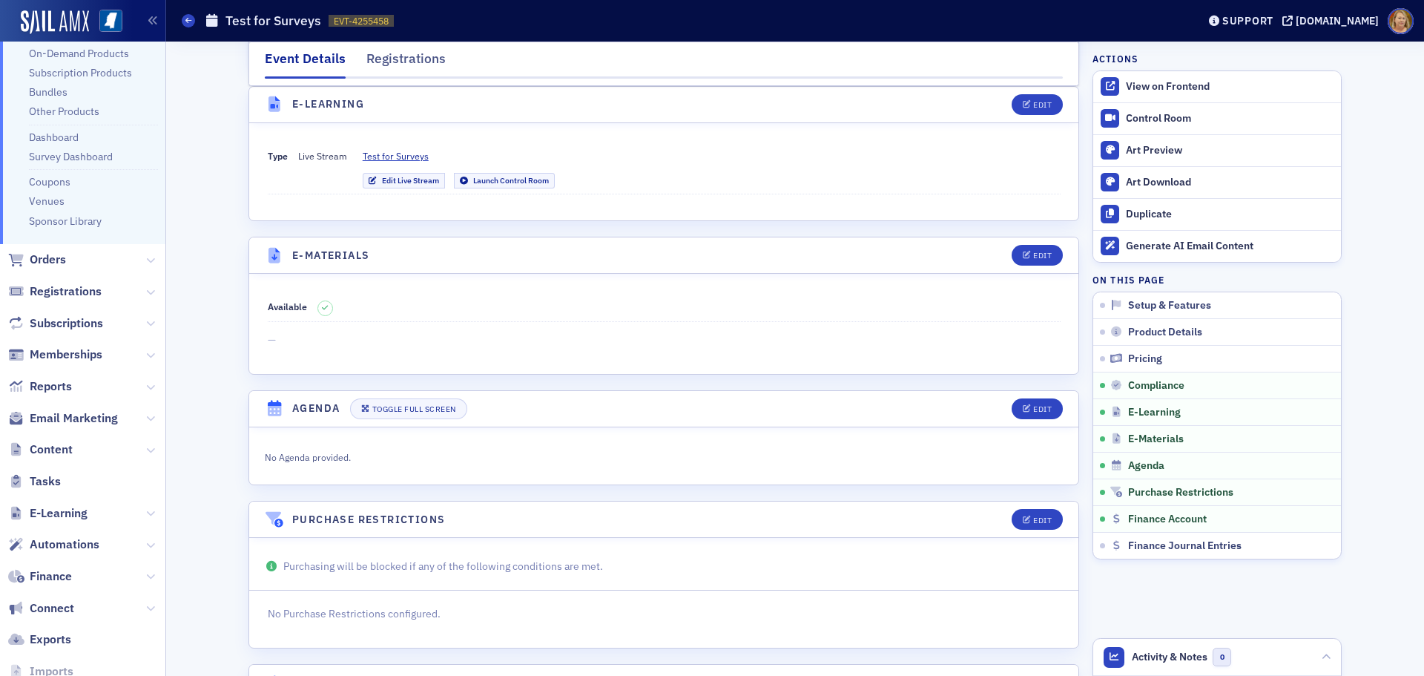
scroll to position [148, 0]
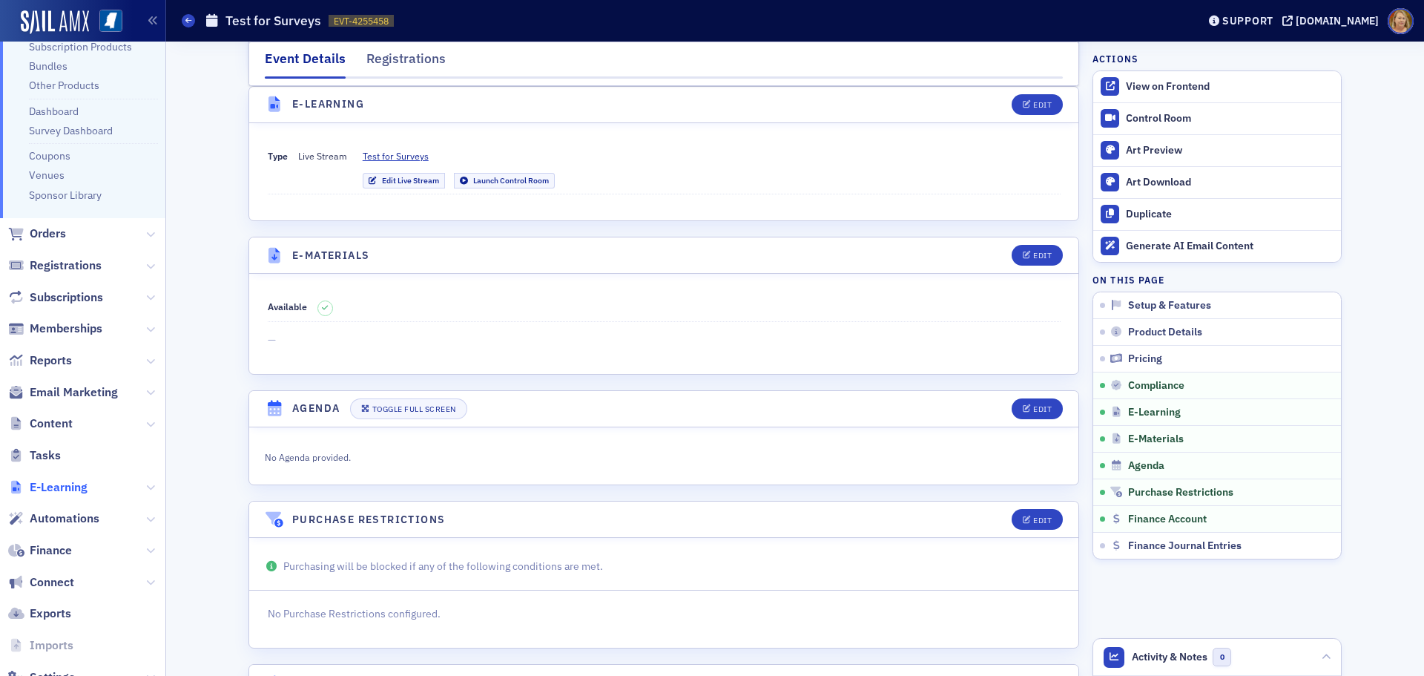
click at [75, 489] on span "E-Learning" at bounding box center [59, 487] width 58 height 16
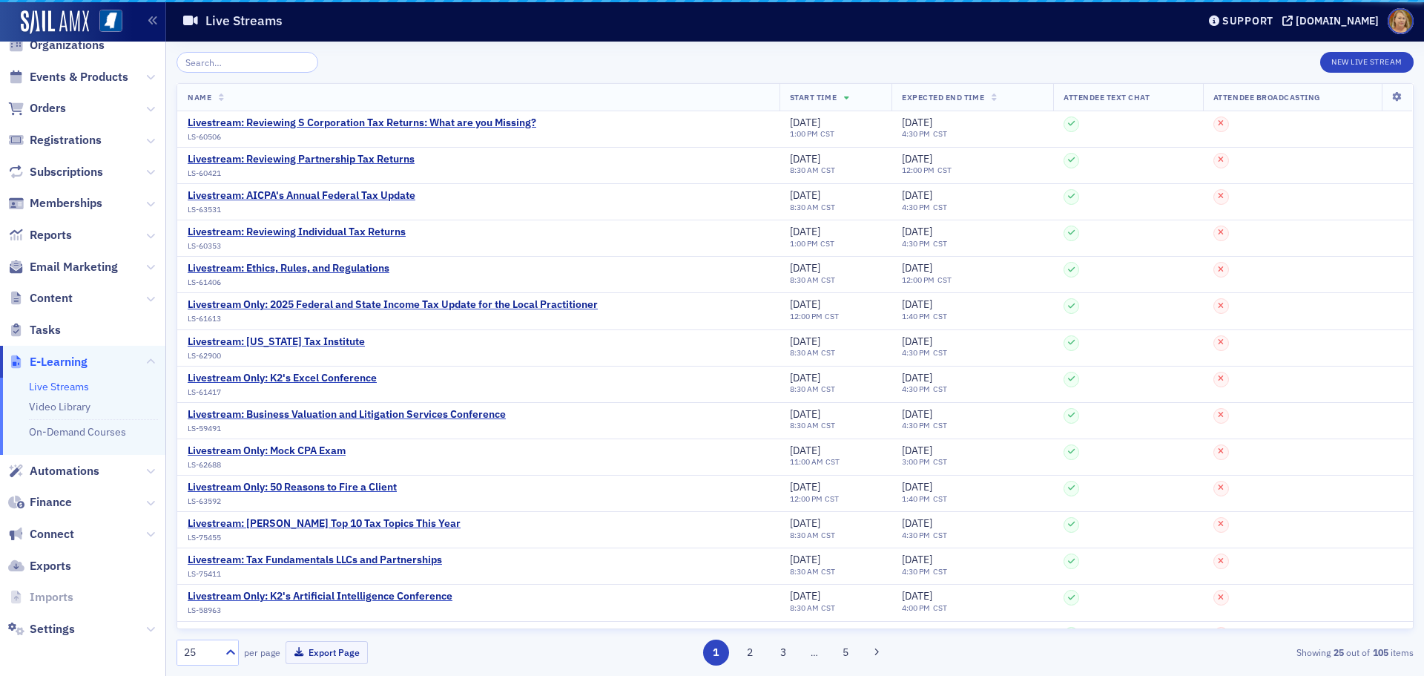
scroll to position [54, 0]
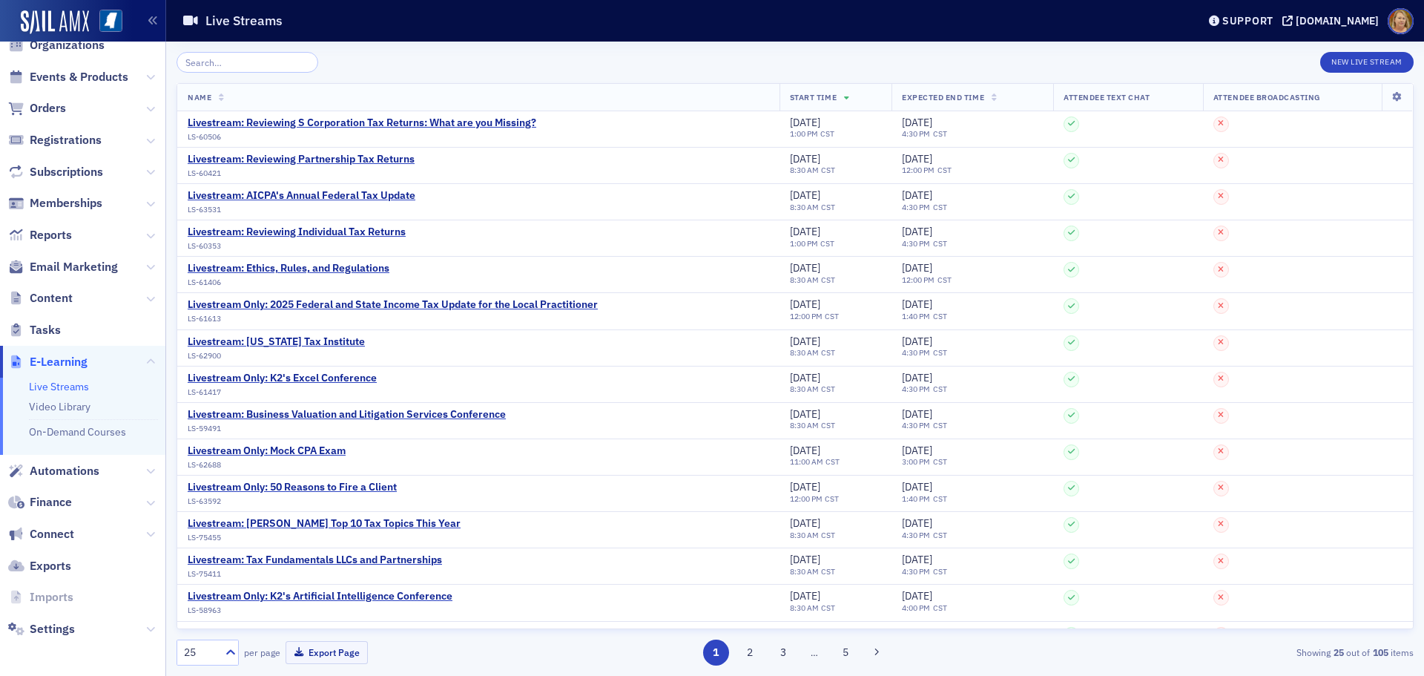
click at [257, 62] on input "search" at bounding box center [247, 62] width 142 height 21
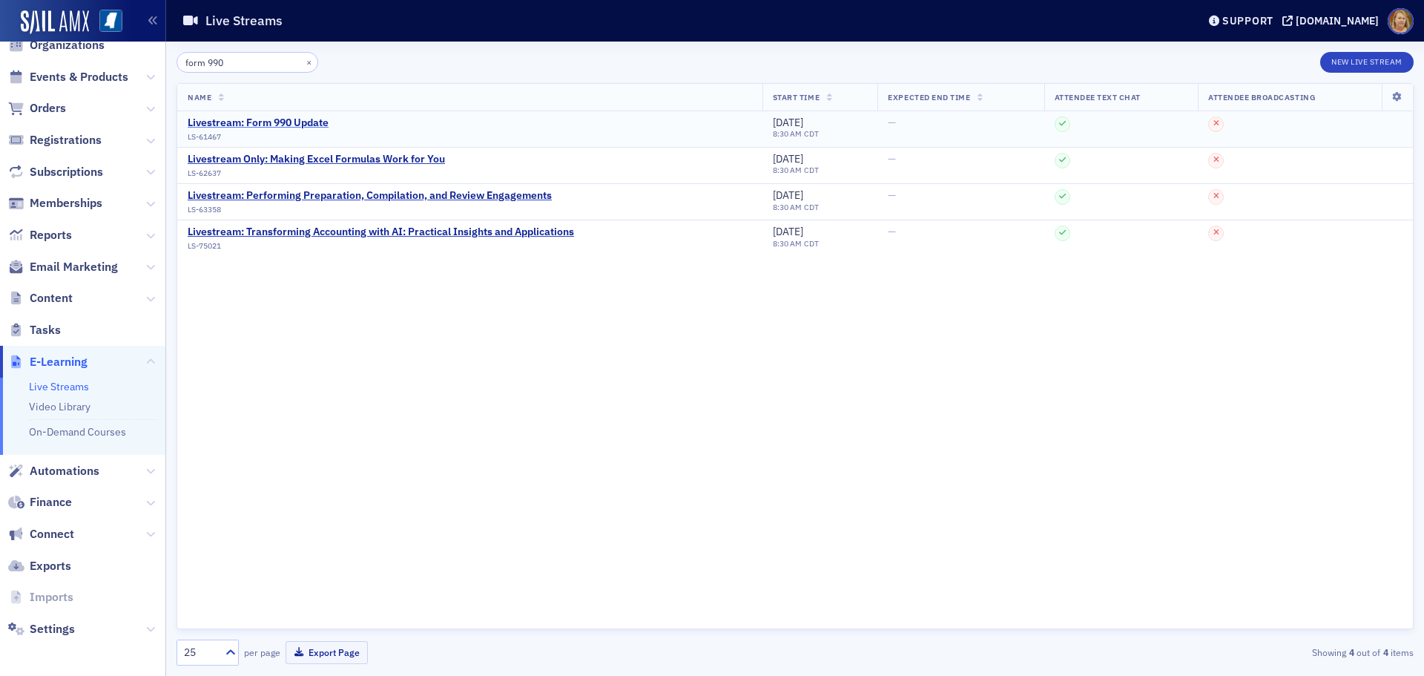
type input "form 990"
click at [261, 117] on div "Livestream: Form 990 Update" at bounding box center [258, 122] width 141 height 13
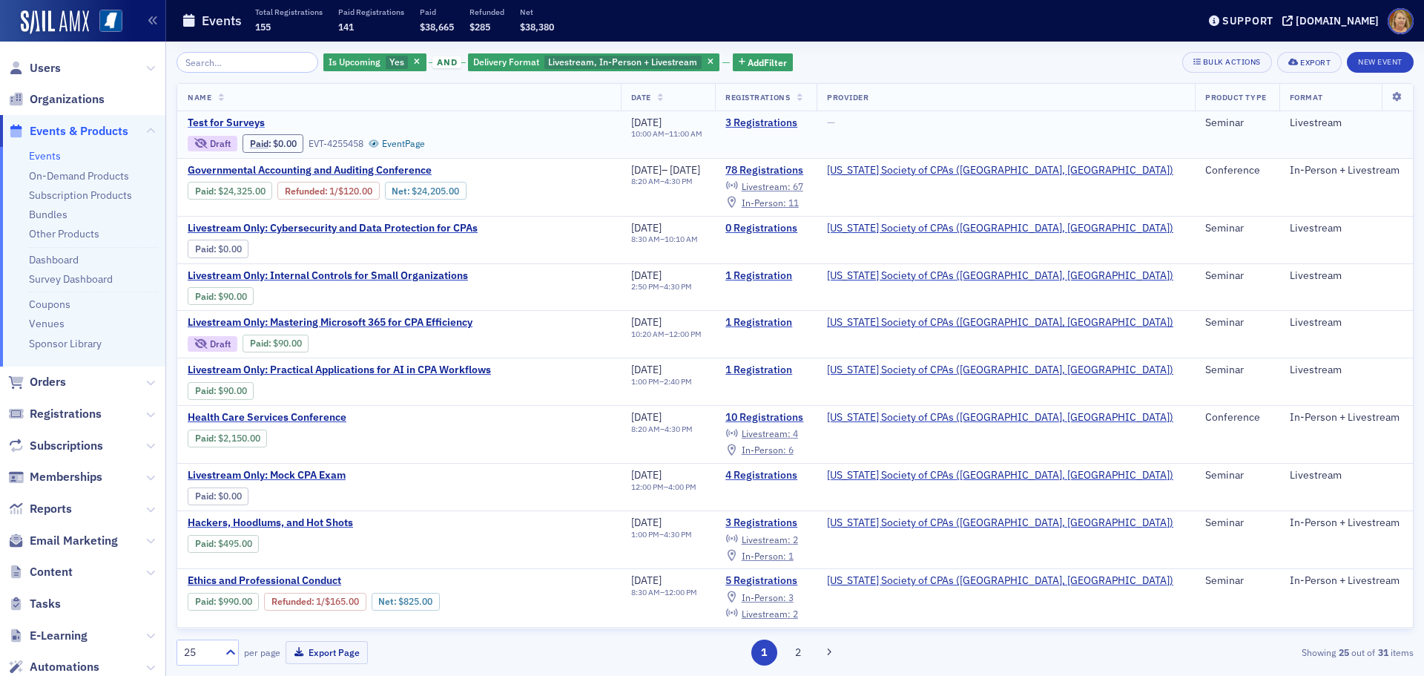
click at [255, 122] on span "Test for Surveys" at bounding box center [312, 122] width 249 height 13
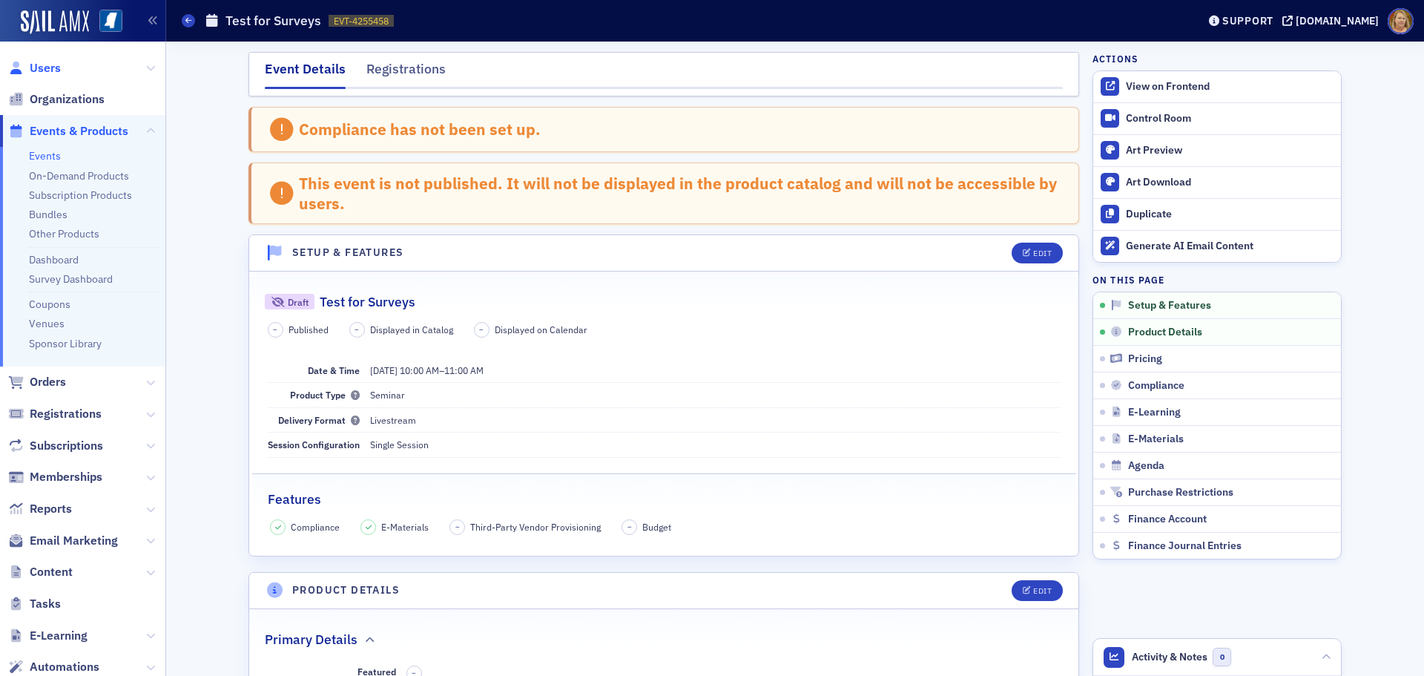
click at [56, 65] on span "Users" at bounding box center [45, 68] width 31 height 16
